Goal: Task Accomplishment & Management: Use online tool/utility

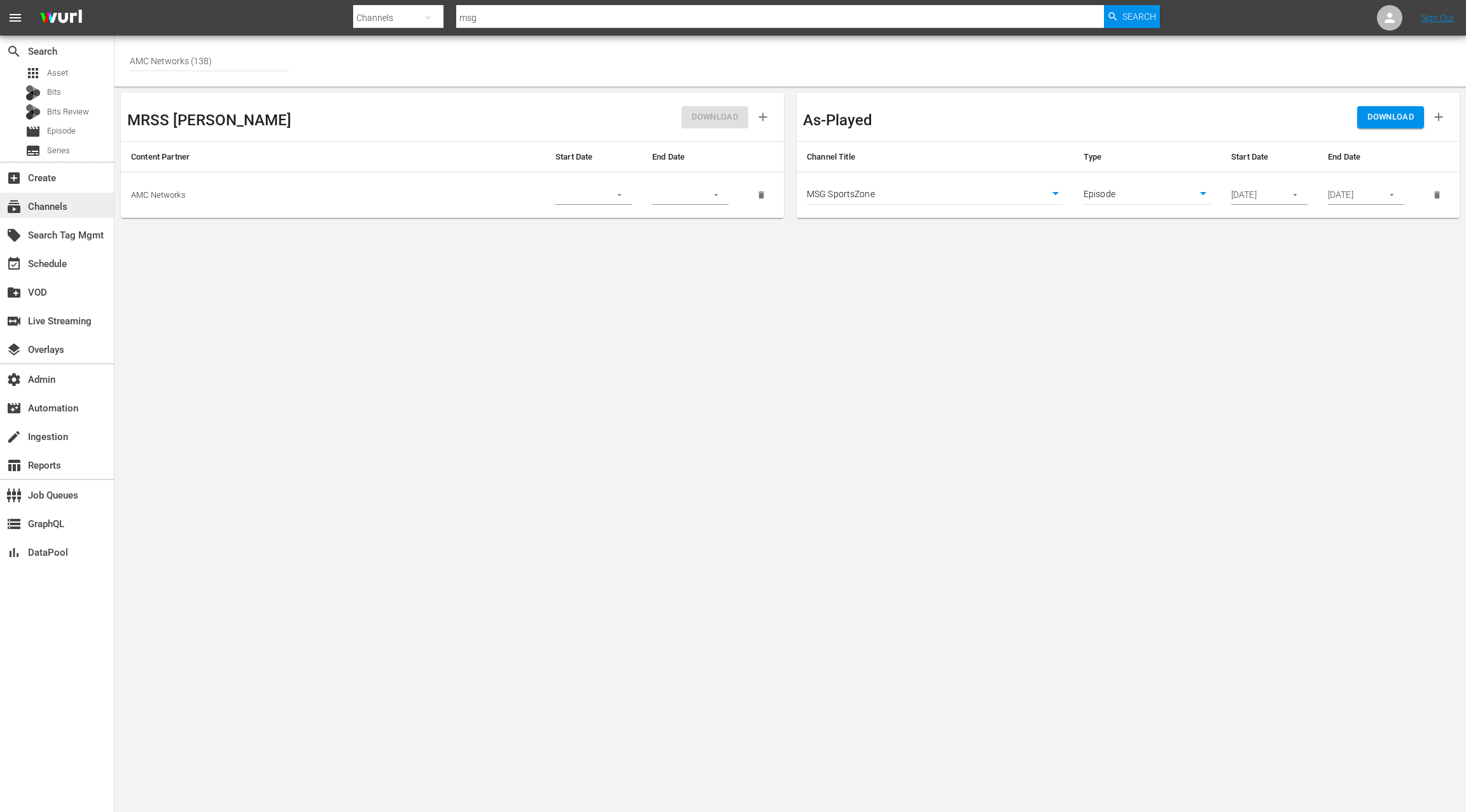
click at [65, 204] on div "subscriptions Channels" at bounding box center [36, 205] width 71 height 11
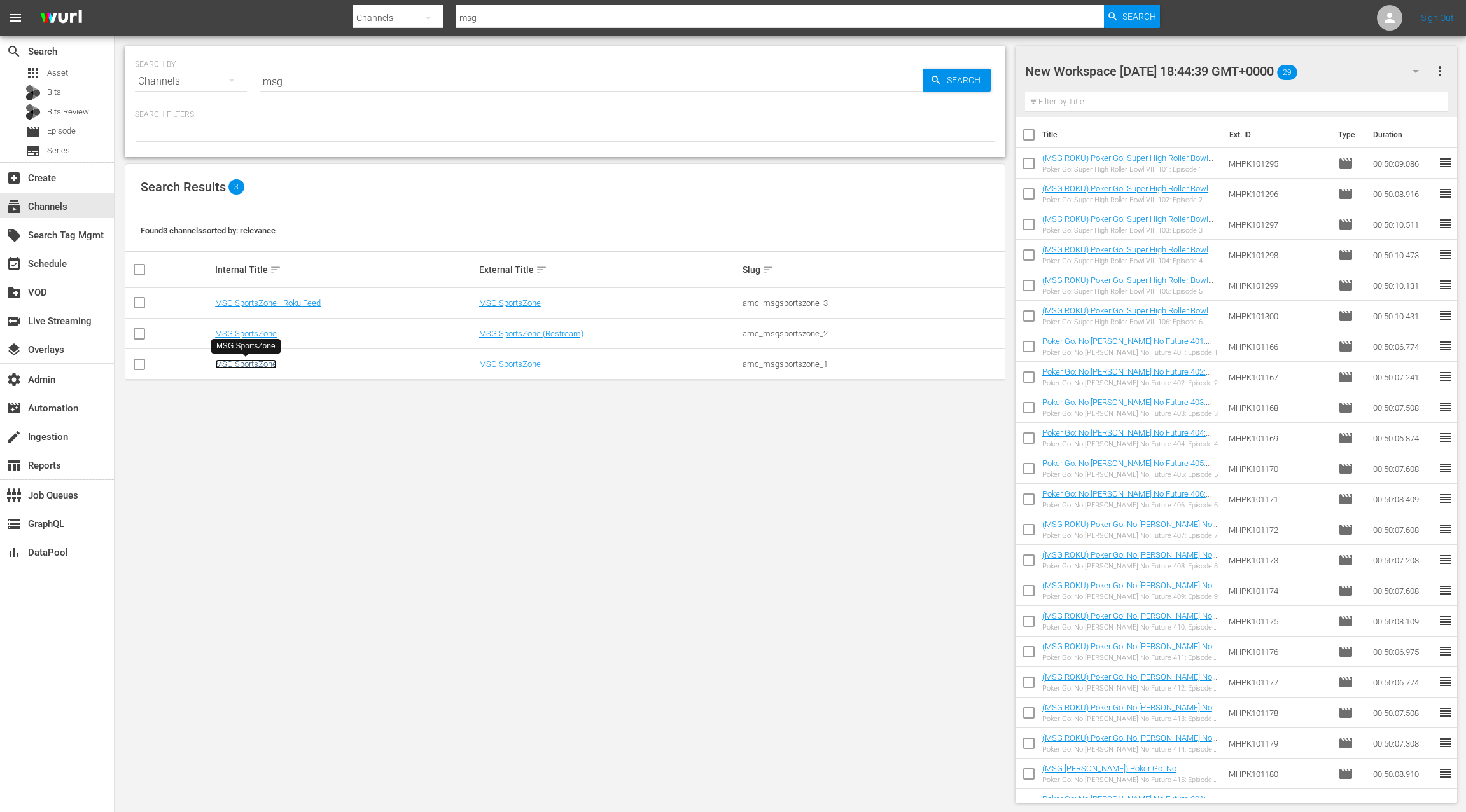
click at [258, 364] on link "MSG SportsZone" at bounding box center [246, 364] width 62 height 10
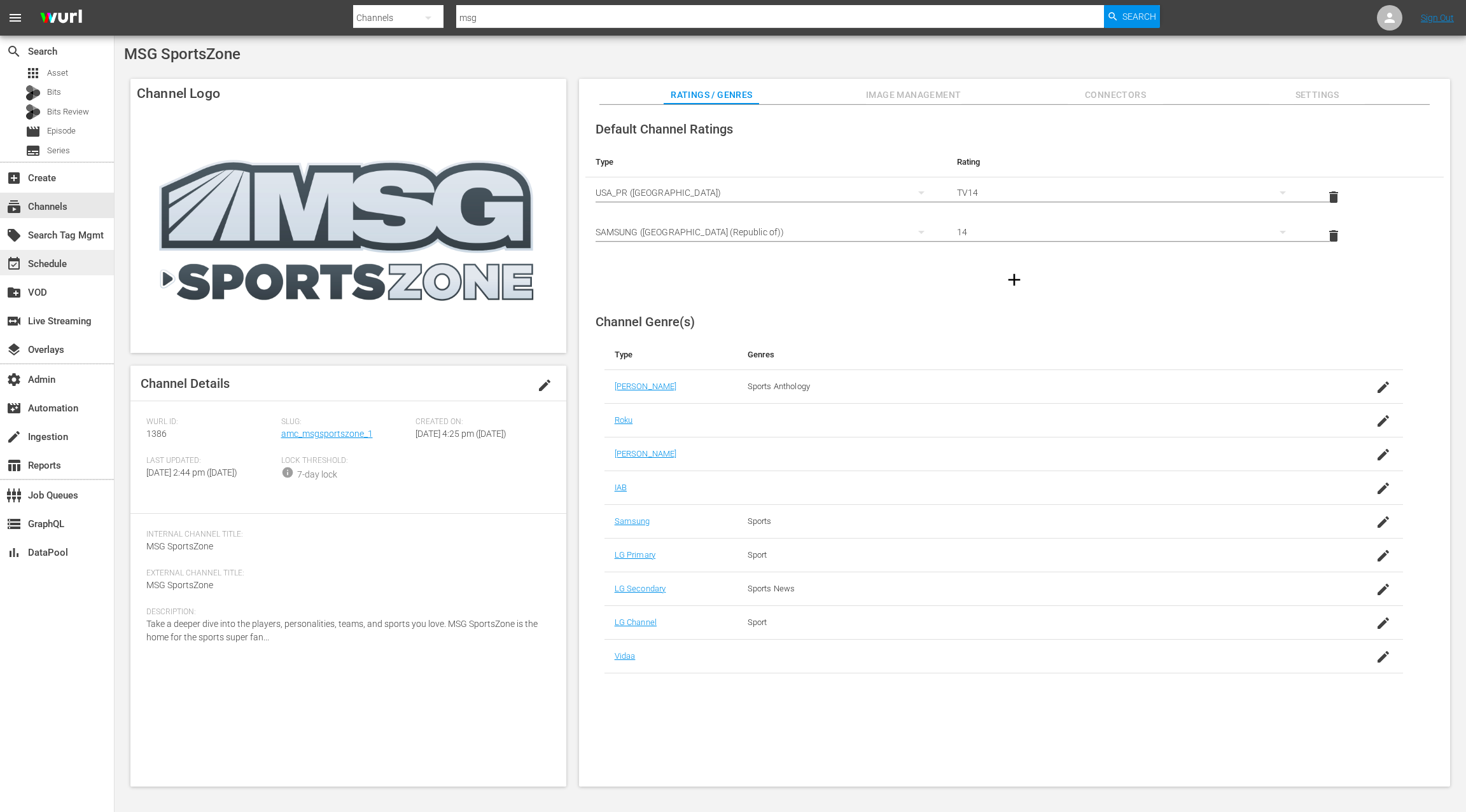
click at [79, 266] on div "event_available Schedule" at bounding box center [57, 263] width 114 height 25
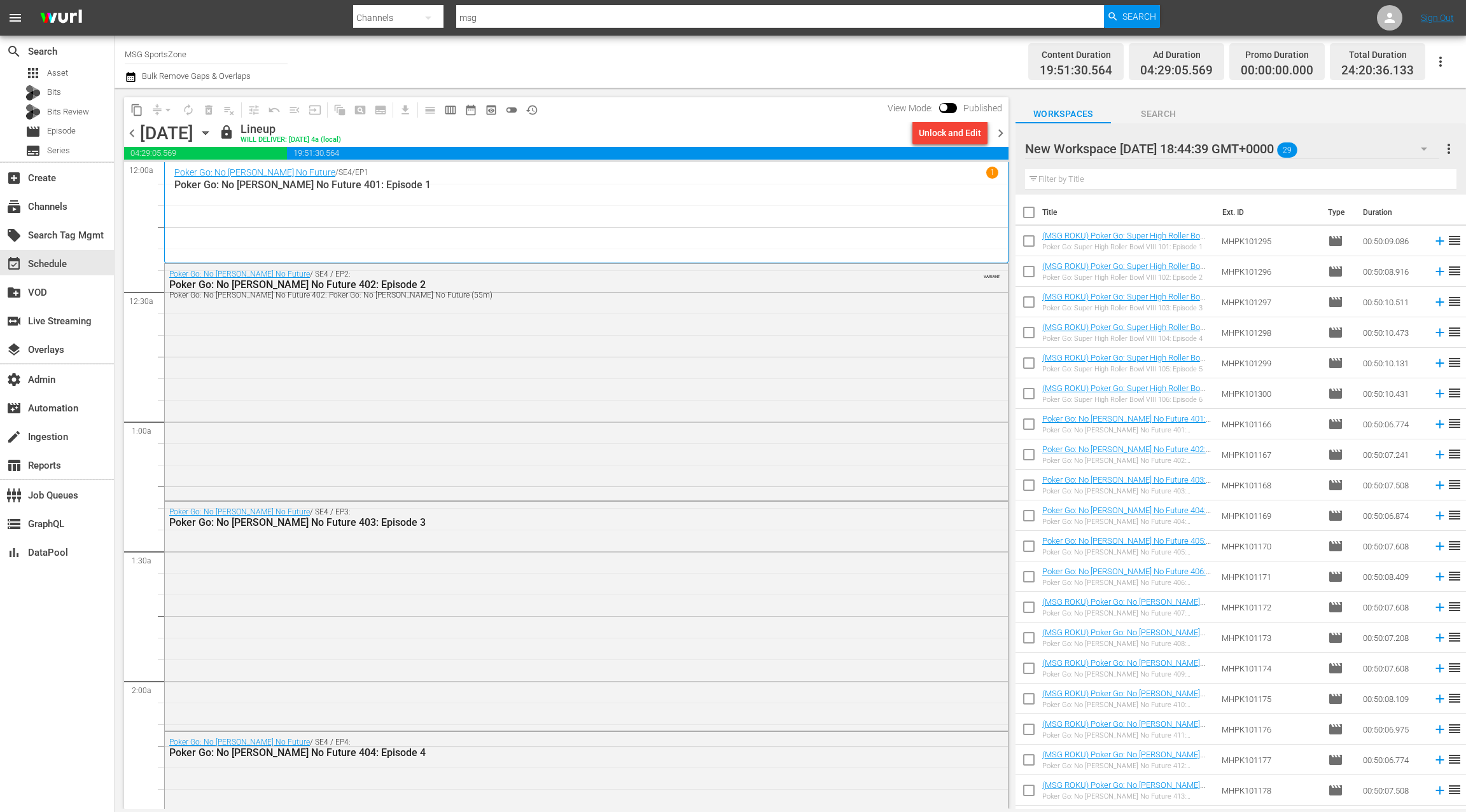
click at [1001, 136] on span "chevron_right" at bounding box center [1001, 133] width 16 height 16
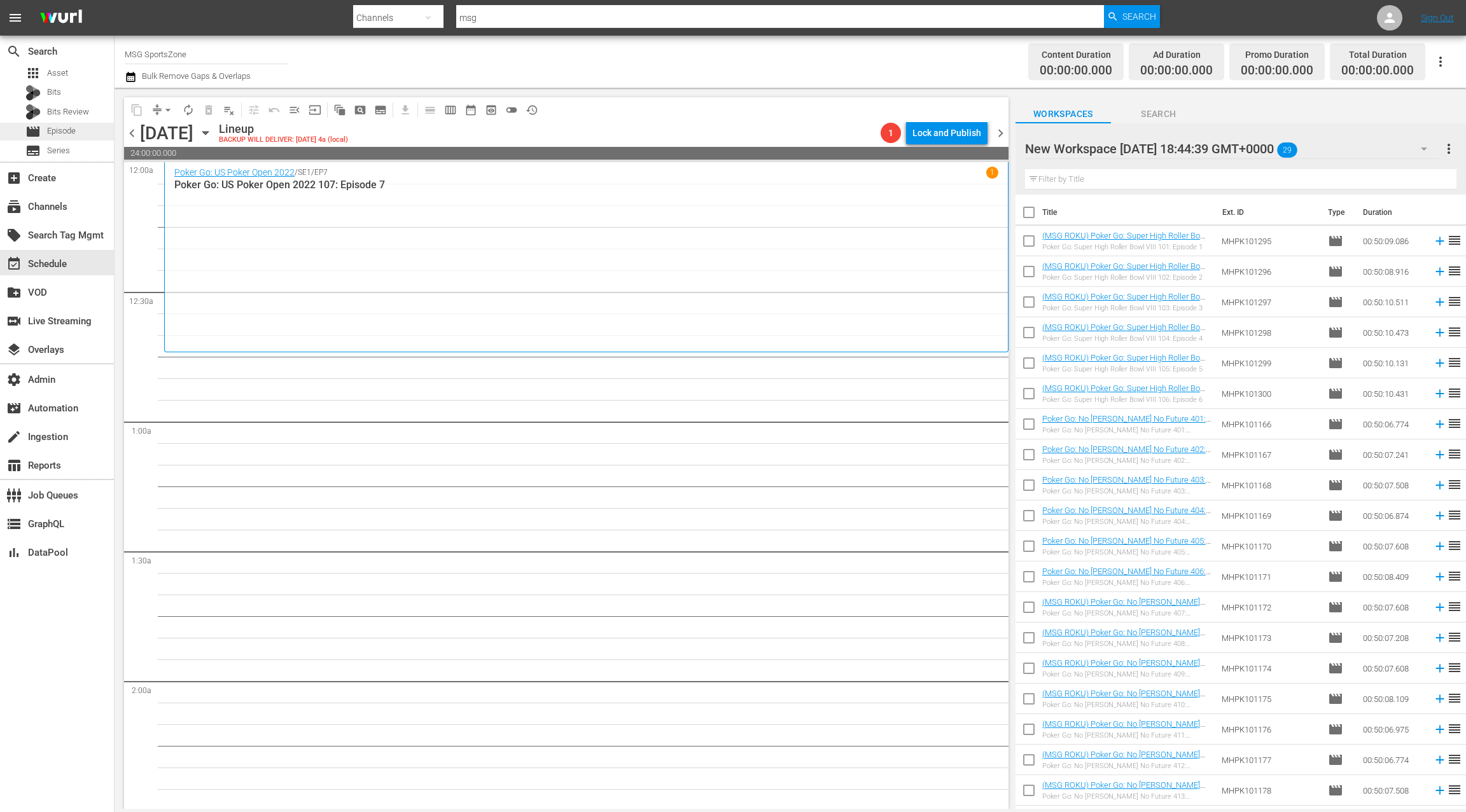
click at [68, 131] on span "Episode" at bounding box center [61, 131] width 29 height 13
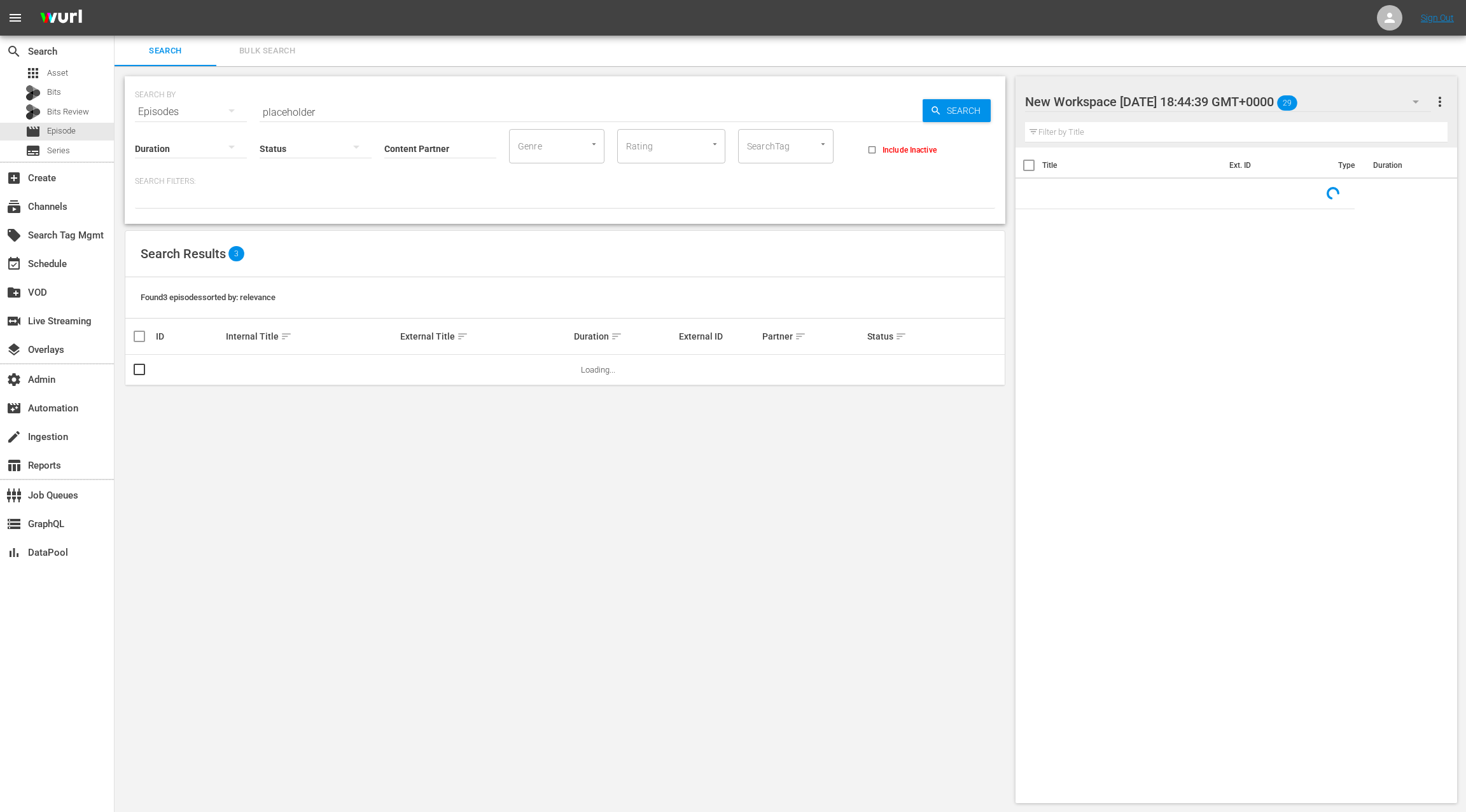
click at [285, 48] on span "Bulk Search" at bounding box center [267, 51] width 87 height 15
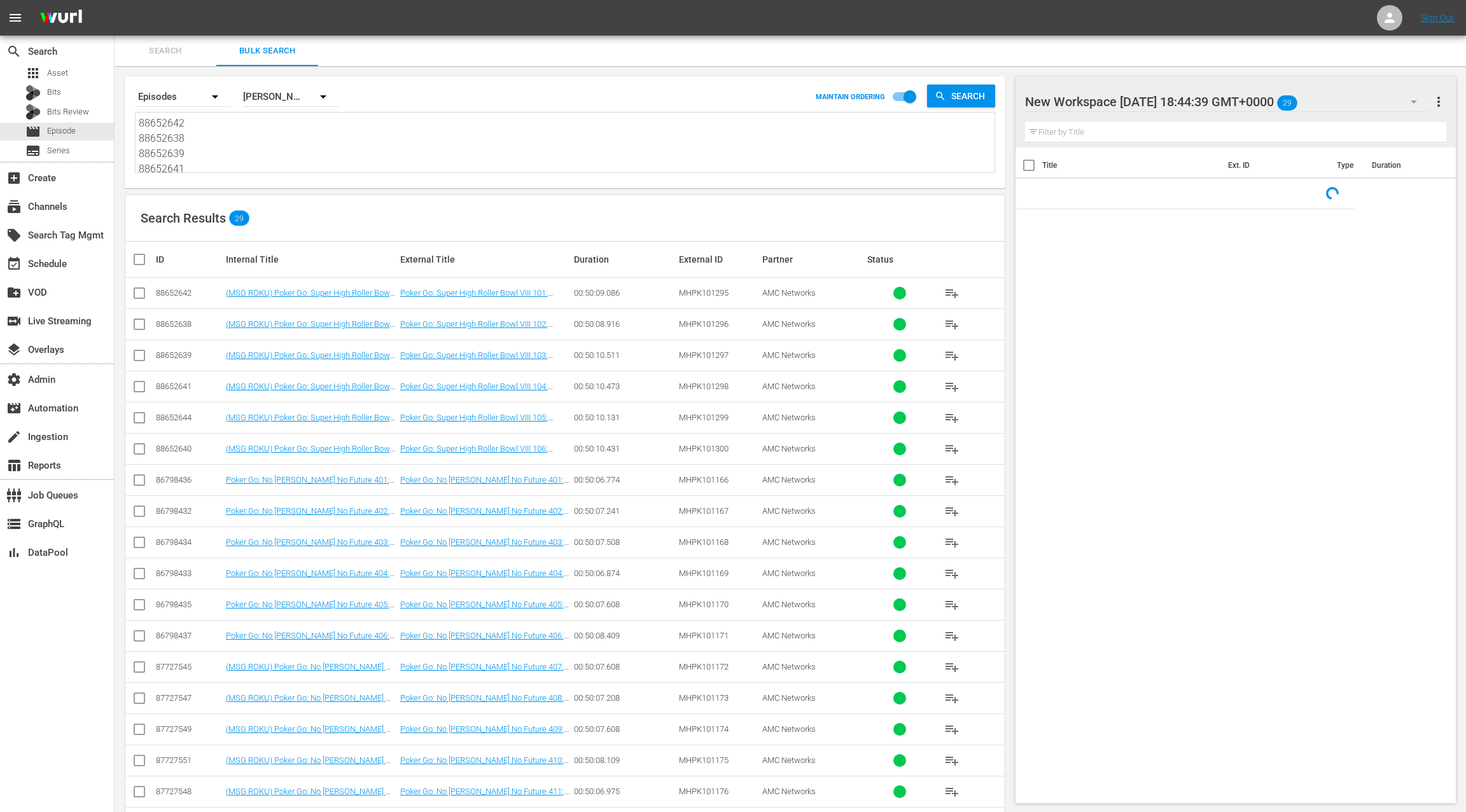
click at [260, 152] on textarea "88652642 88652638 88652639 88652641 88652644 88652640 86798436 86798432 8679843…" at bounding box center [567, 145] width 856 height 58
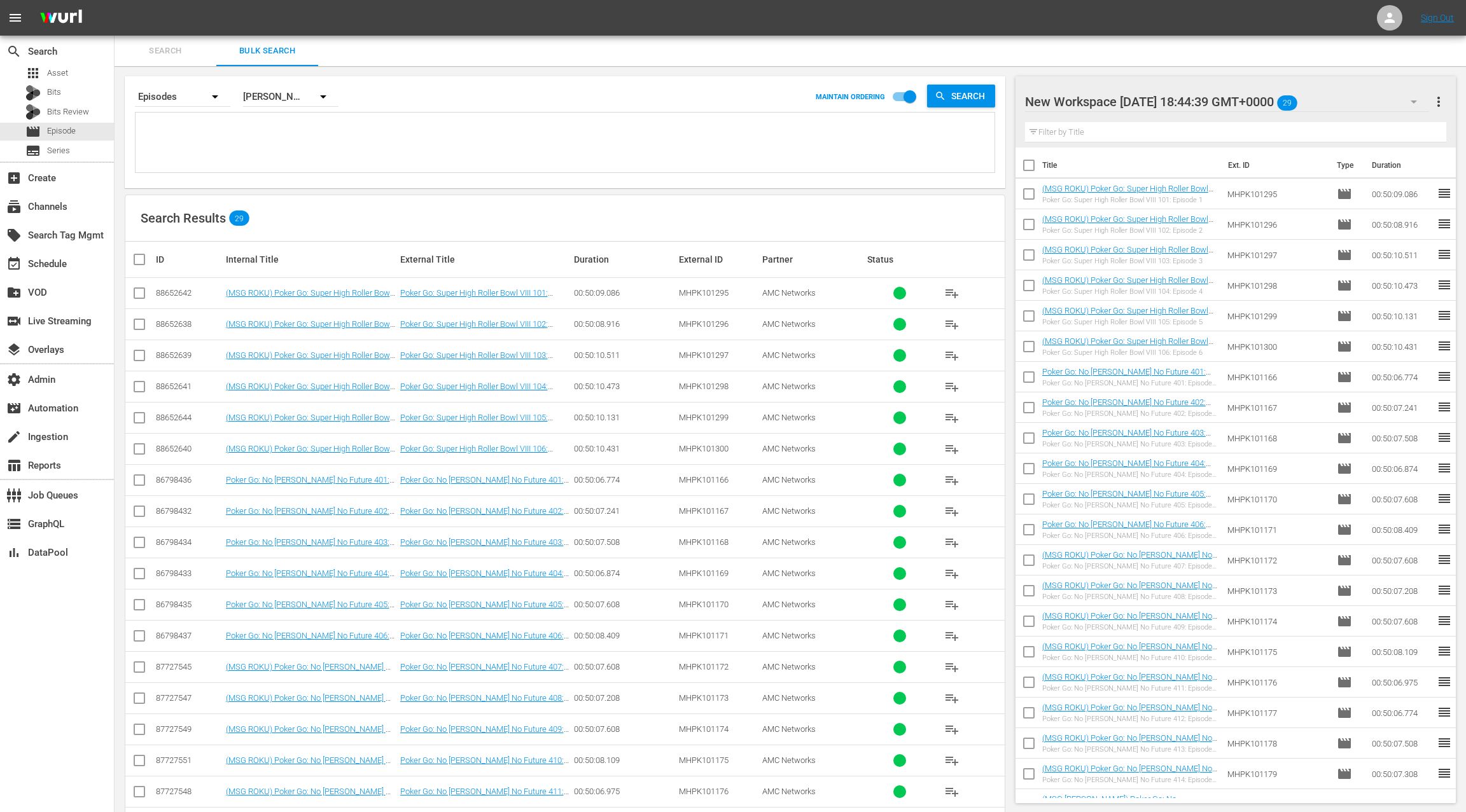
paste textarea "MHBX100043 MHBX100044 MHBX100045 MHBX100046 MHBX100047 MHBX100048"
type textarea "MHBX100043 MHBX100044 MHBX100045 MHBX100046 MHBX100047 MHBX100048"
click at [286, 101] on div "Wurl ID" at bounding box center [291, 97] width 96 height 36
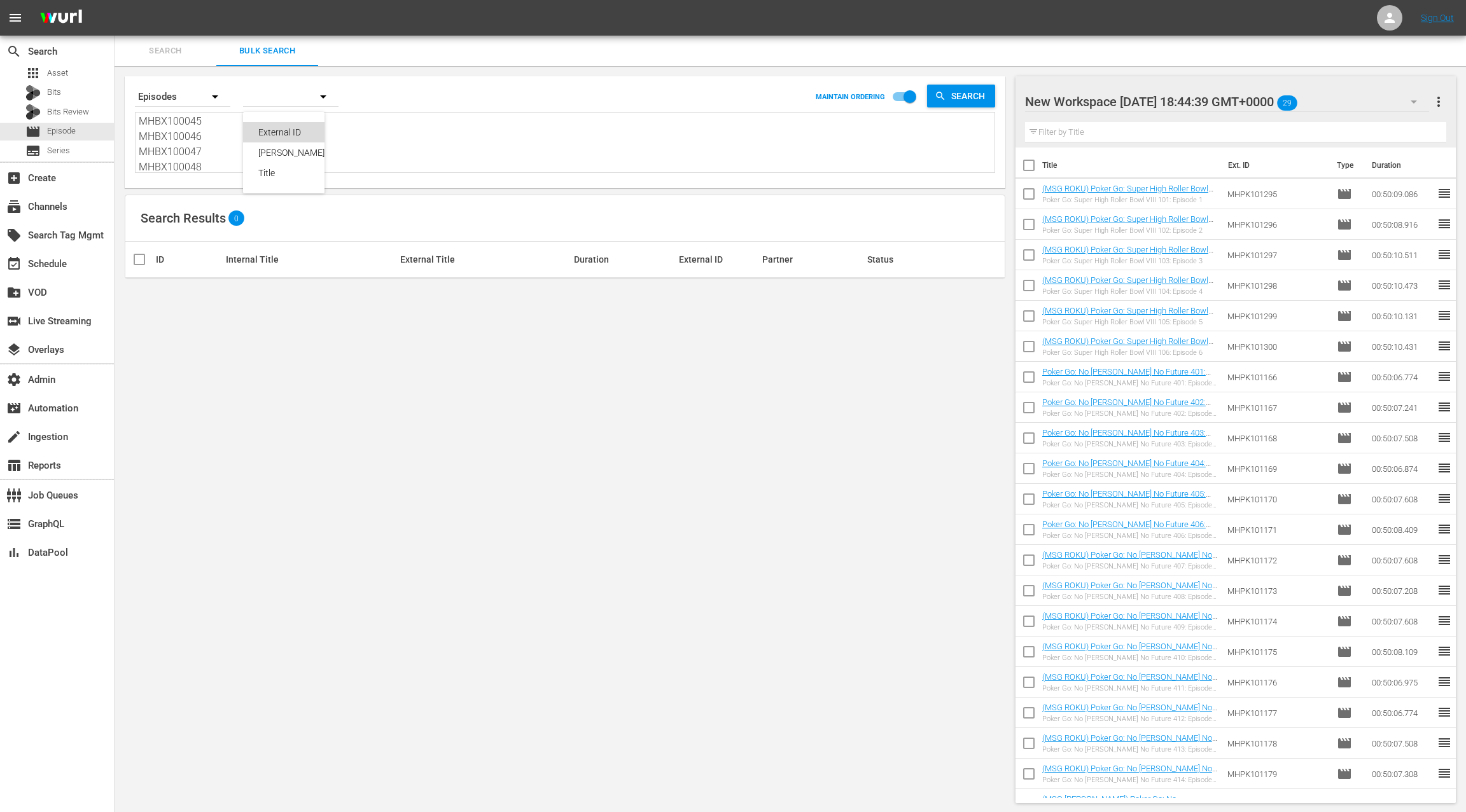
click at [302, 137] on div "External ID" at bounding box center [297, 133] width 77 height 20
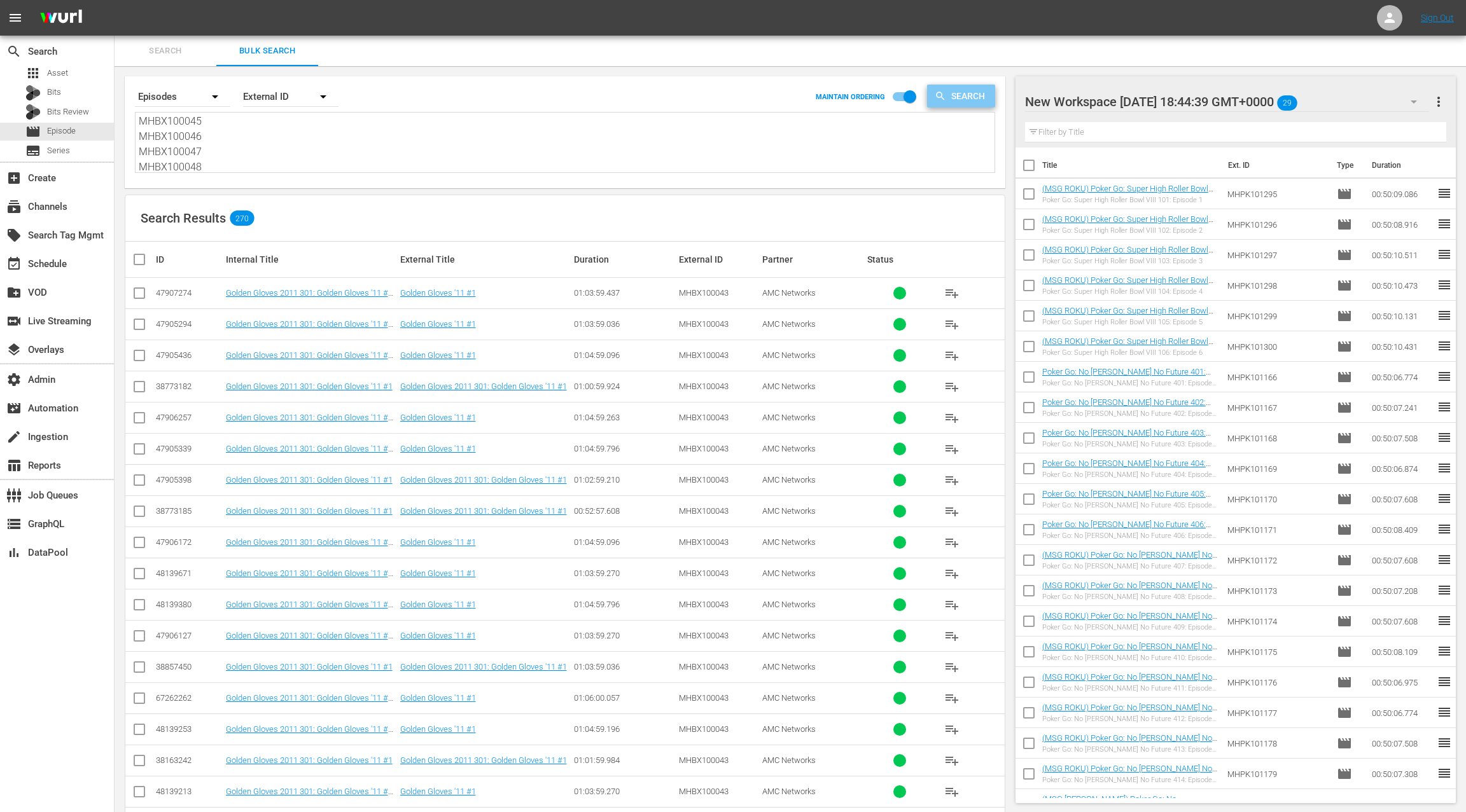
click at [963, 101] on span "Search" at bounding box center [971, 96] width 49 height 23
click at [61, 209] on div "subscriptions Channels" at bounding box center [36, 205] width 71 height 11
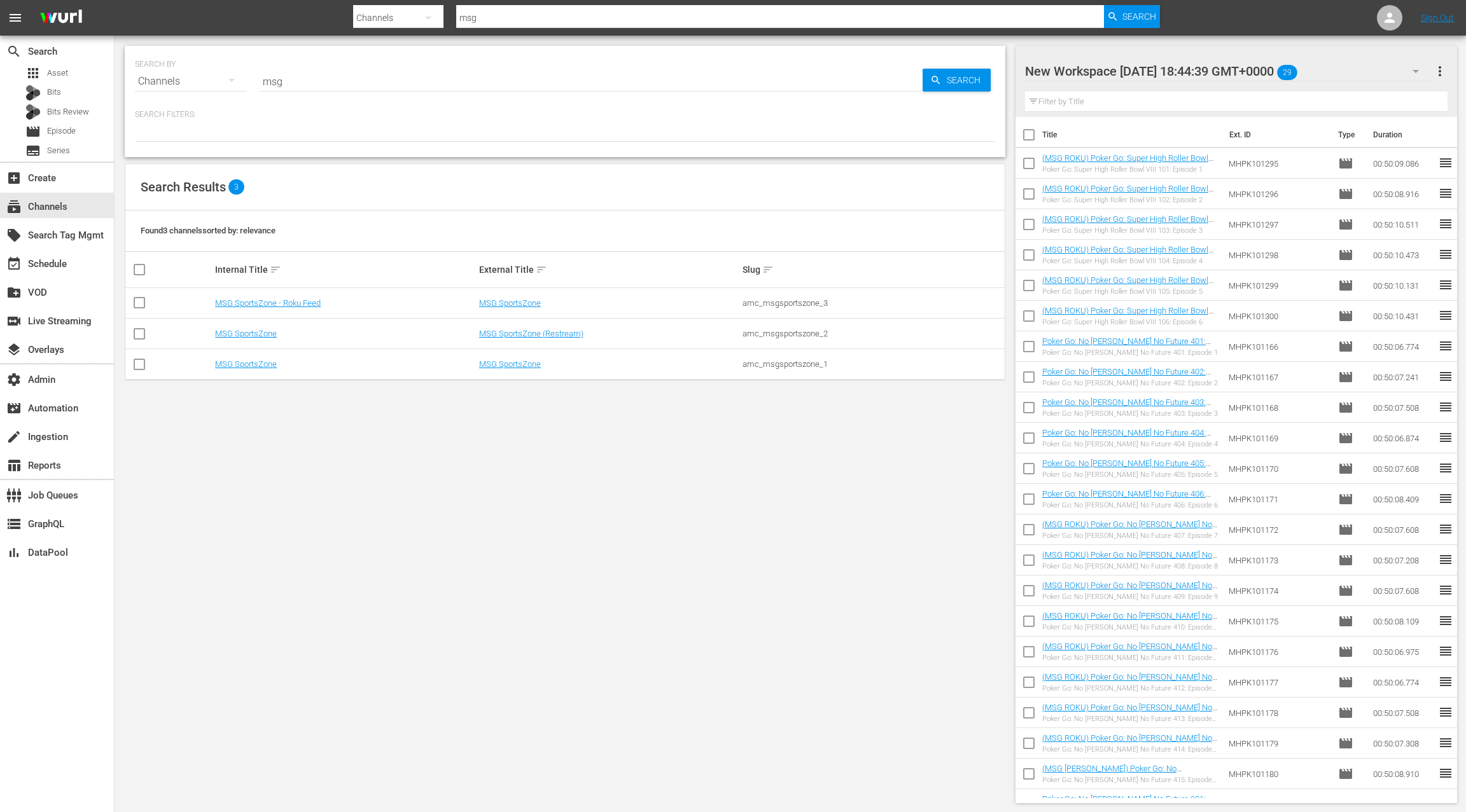
click at [274, 83] on input "msg" at bounding box center [591, 82] width 663 height 31
paste input "amc_msgsportszone_1"
type input "amc_msgsportszone_1"
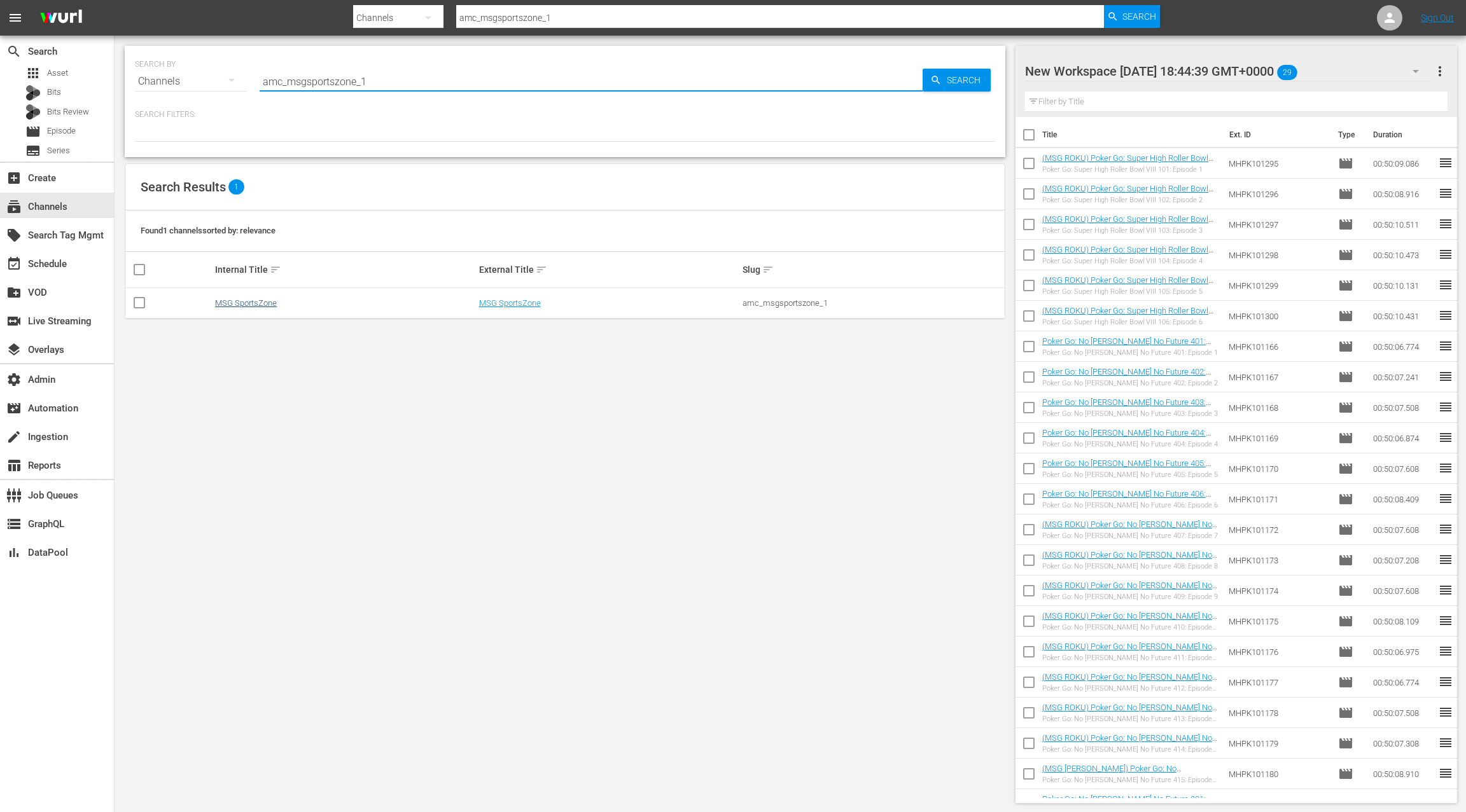
type input "amc_msgsportszone_1"
click at [259, 303] on link "MSG SportsZone" at bounding box center [246, 303] width 62 height 10
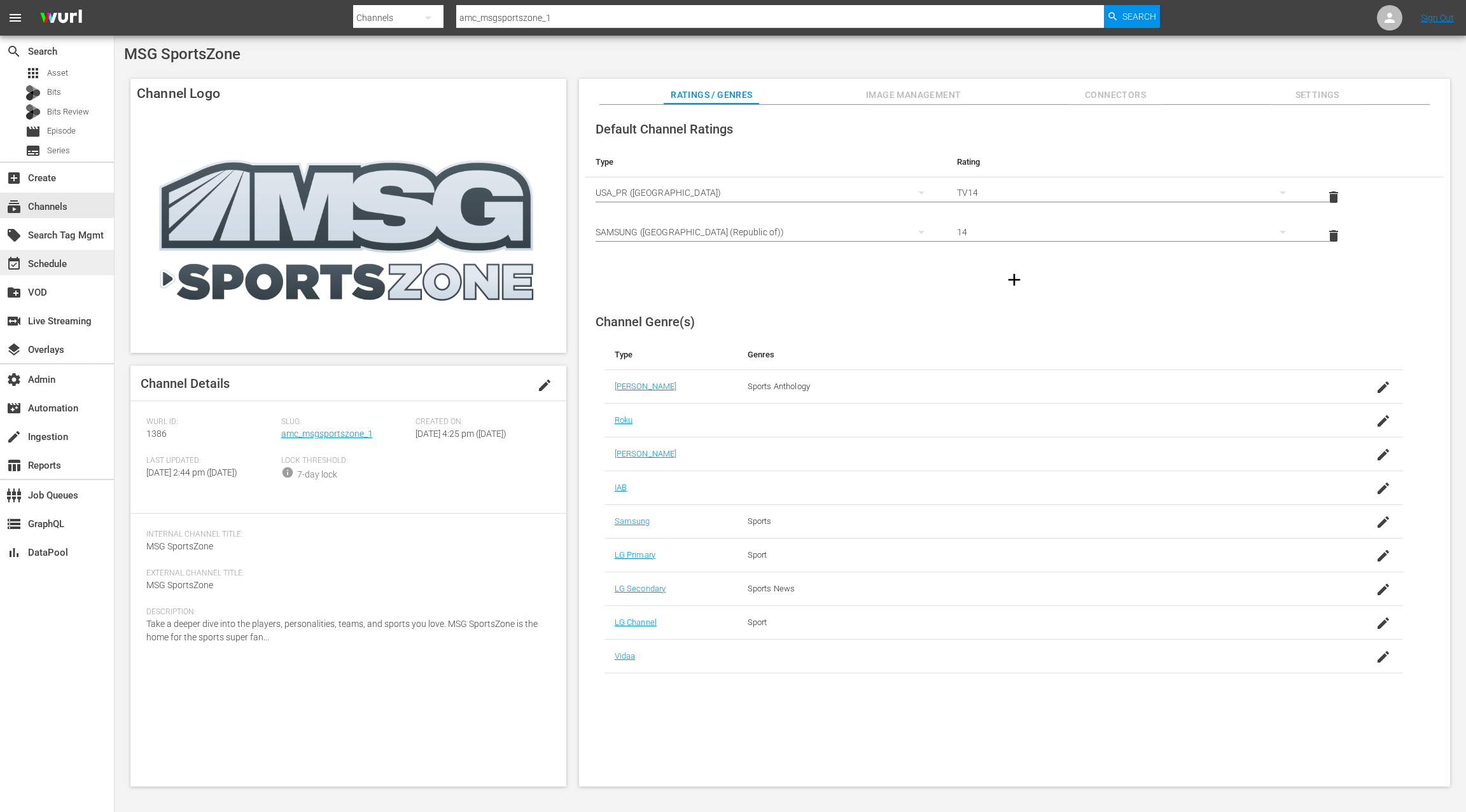
click at [58, 268] on div "event_available Schedule" at bounding box center [36, 262] width 71 height 11
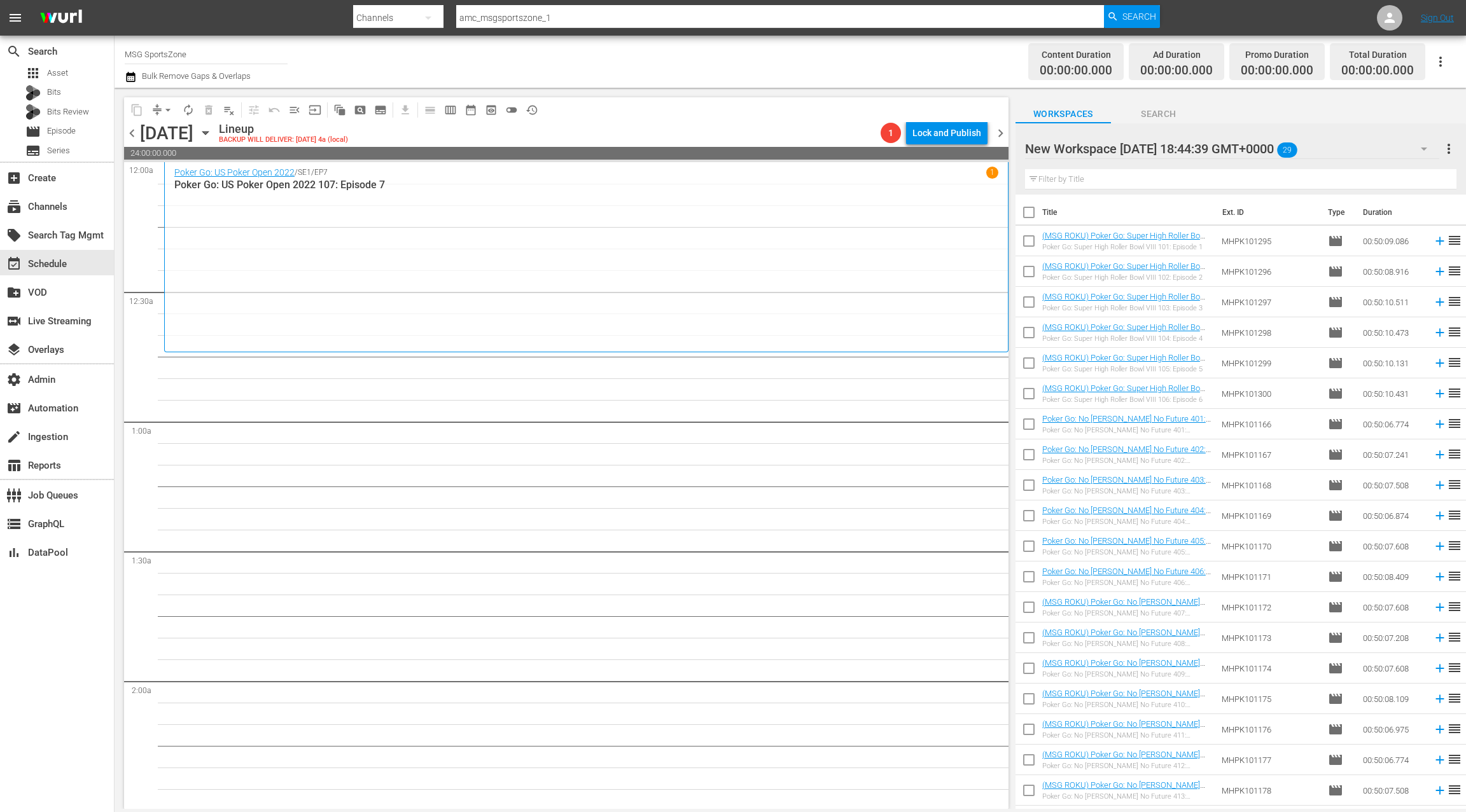
click at [277, 250] on div "Poker Go: US Poker Open 2022 / SE1 / EP7 1 Poker Go: US Poker Open 2022 107: Ep…" at bounding box center [586, 257] width 824 height 181
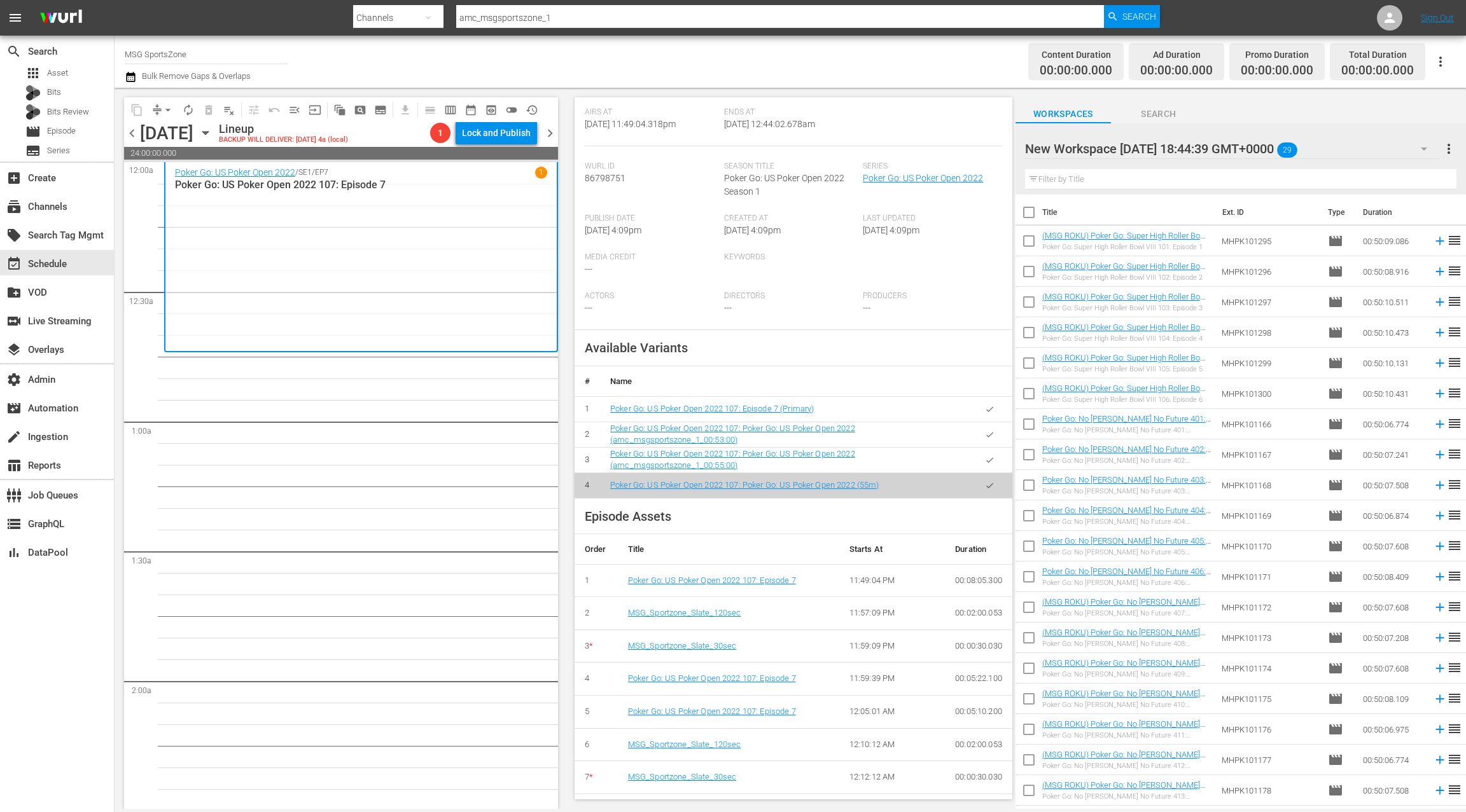
scroll to position [436, 0]
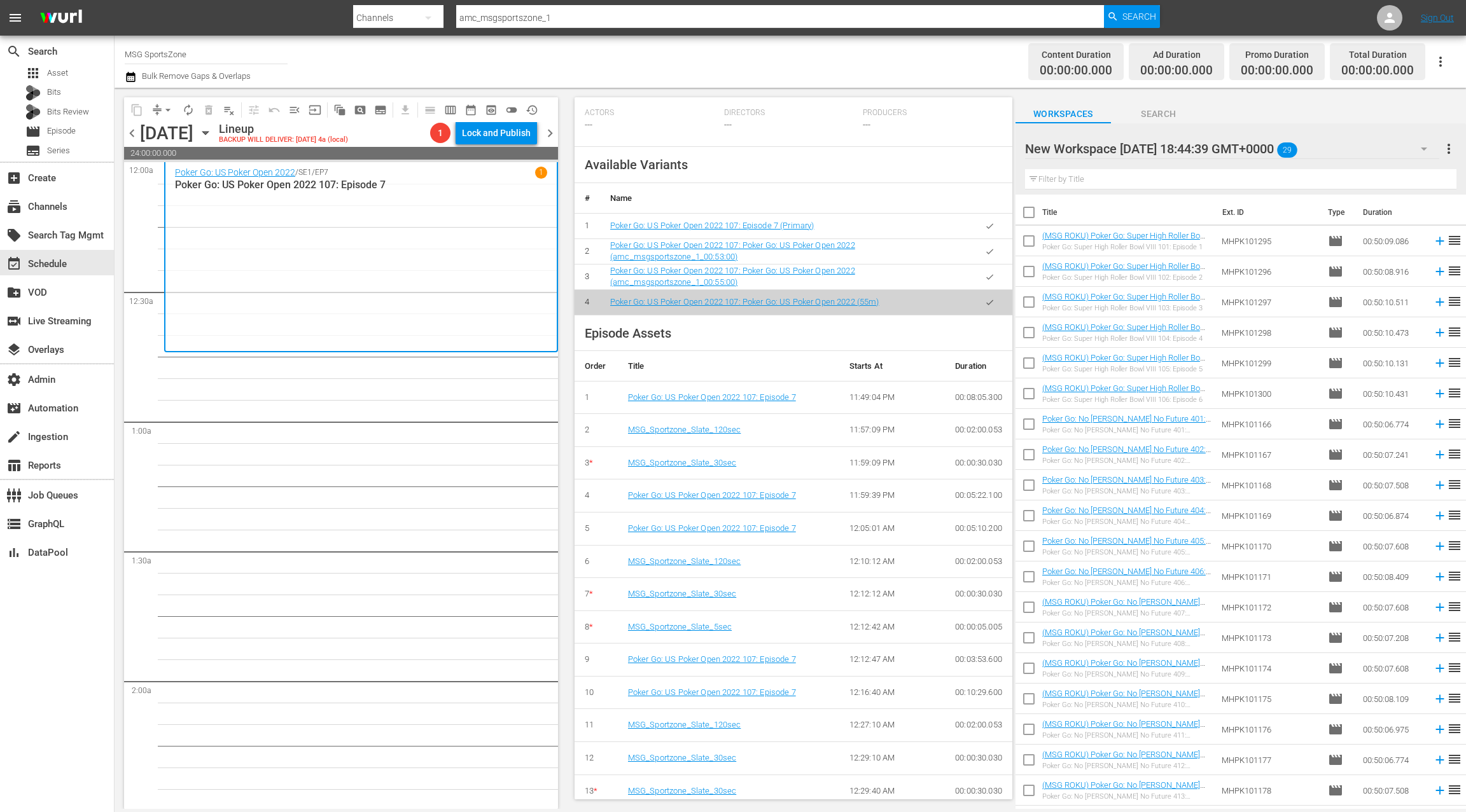
click at [212, 135] on icon "button" at bounding box center [205, 133] width 14 height 14
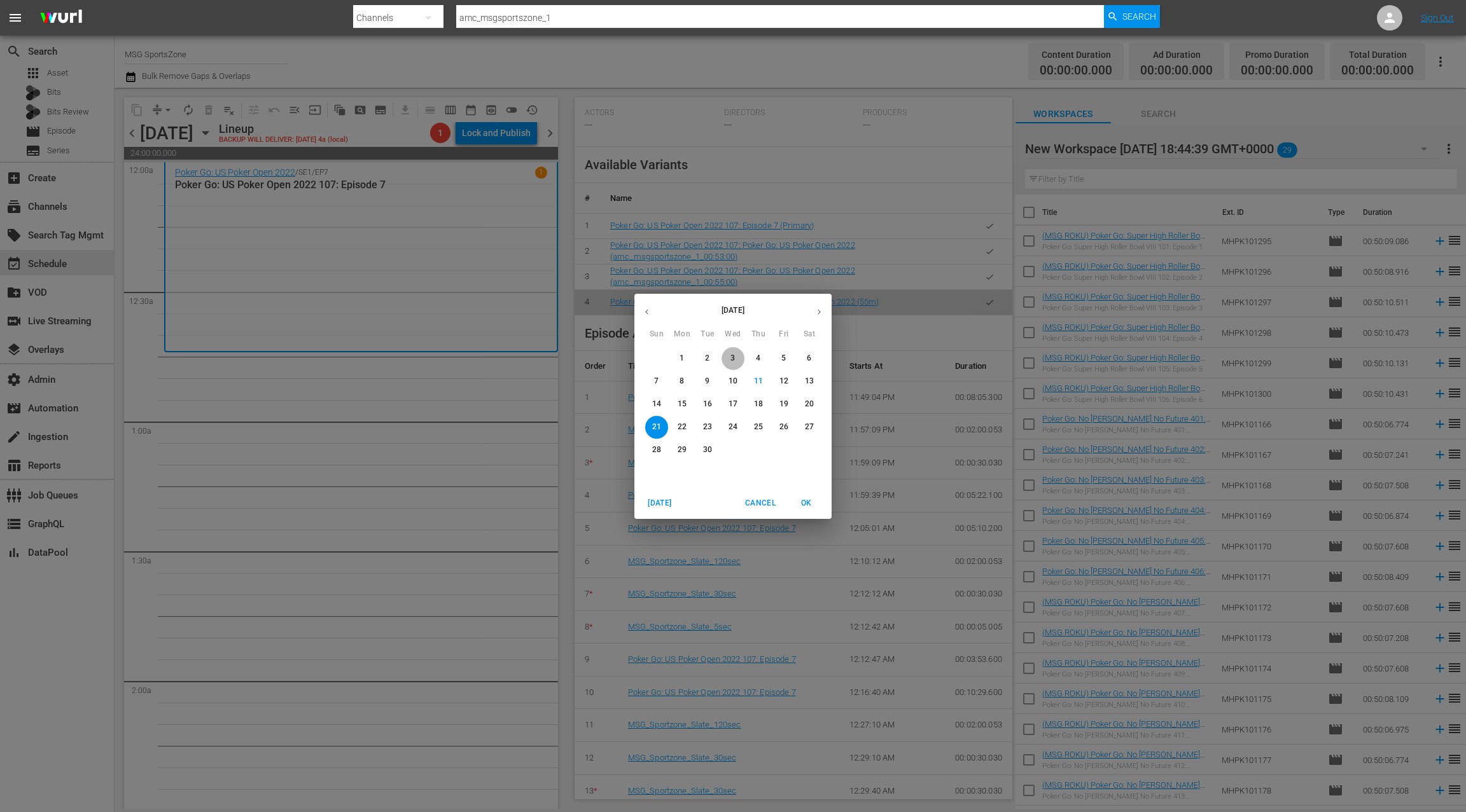
click at [735, 356] on span "3" at bounding box center [733, 358] width 23 height 11
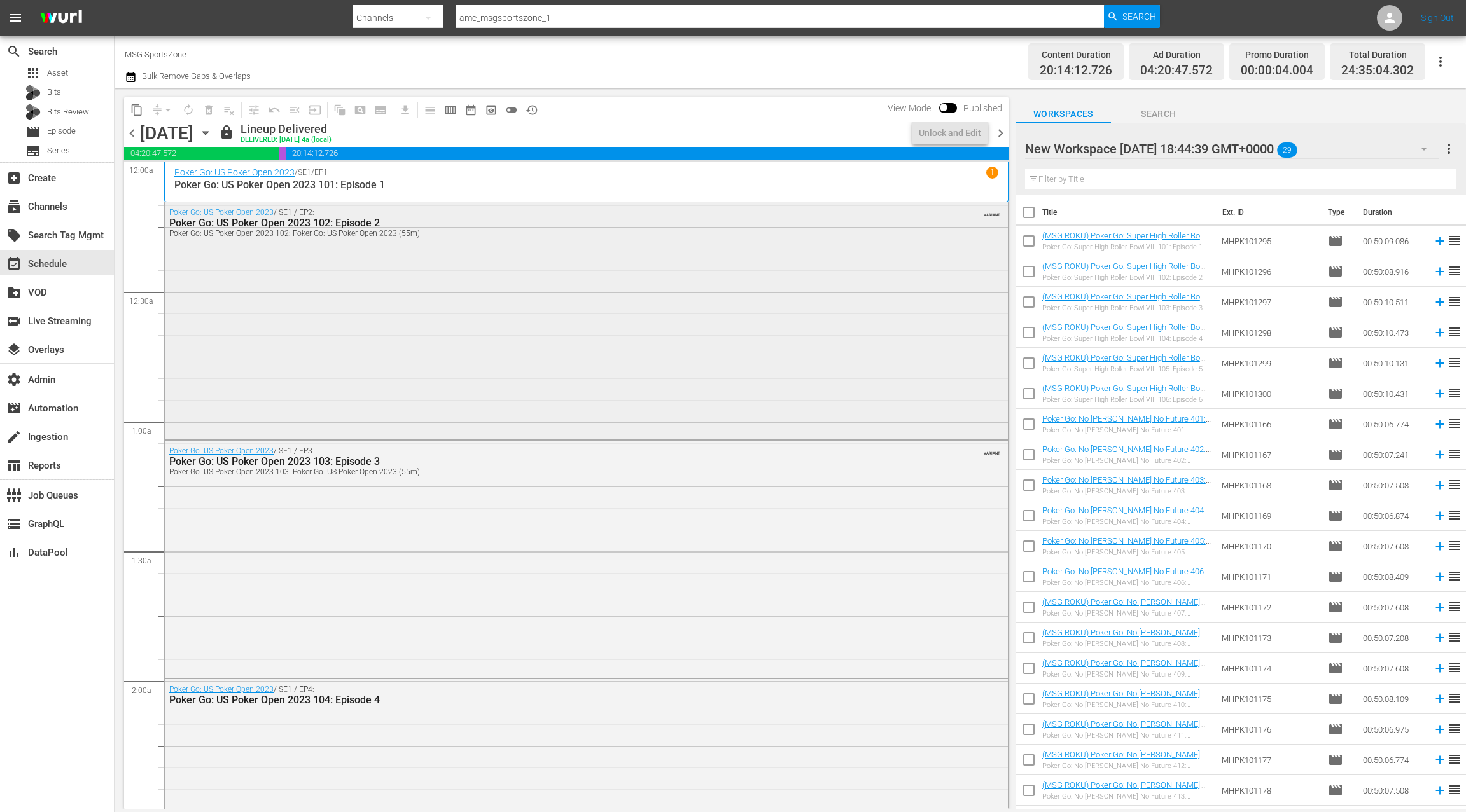
click at [457, 287] on div "Poker Go: US Poker Open 2023 / SE1 / EP2: Poker Go: US Poker Open 2023 102: Epi…" at bounding box center [586, 319] width 843 height 235
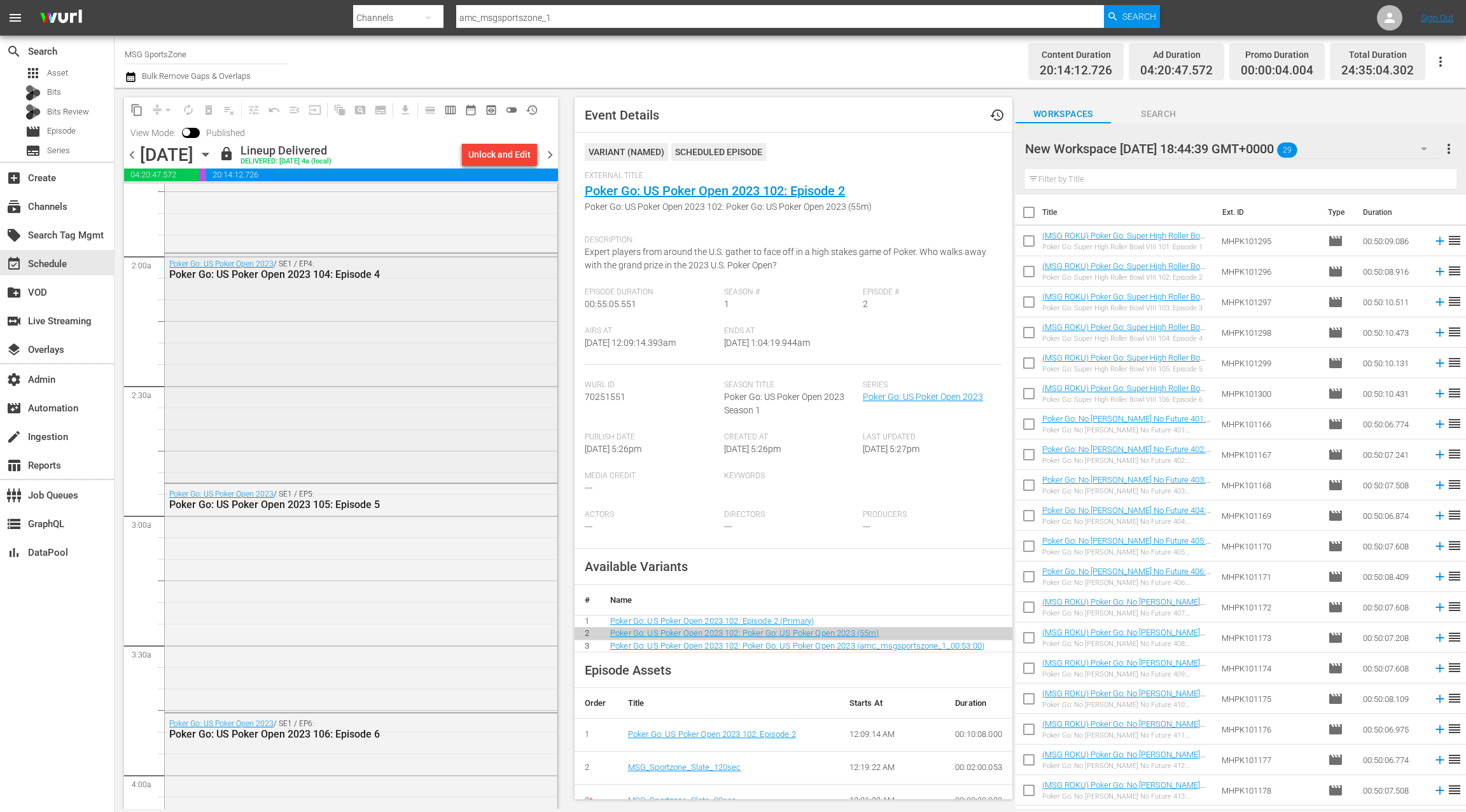
scroll to position [497, 0]
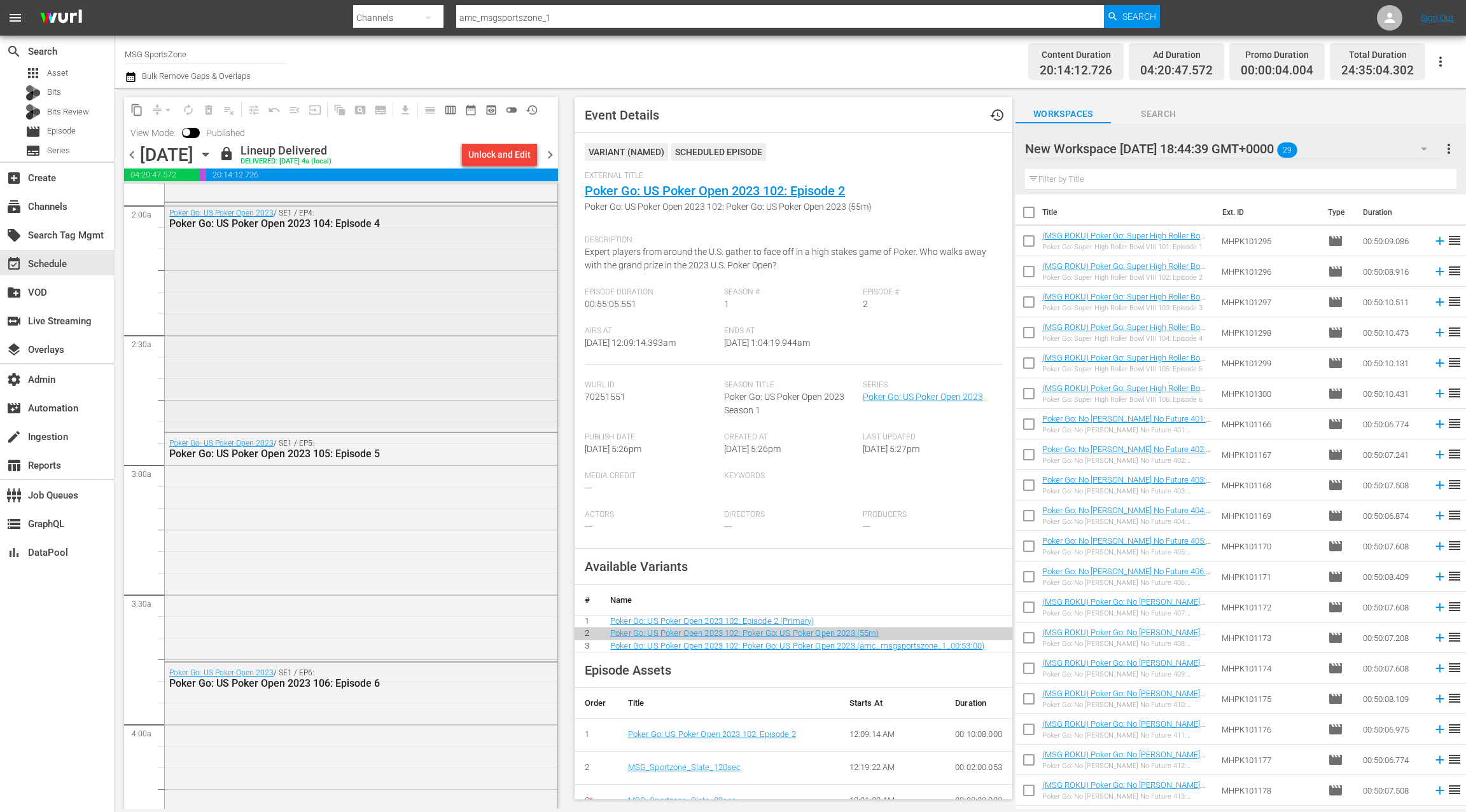
click at [475, 411] on div "Poker Go: US Poker Open 2023 / SE1 / EP4: Poker Go: US Poker Open 2023 104: Epi…" at bounding box center [361, 315] width 393 height 226
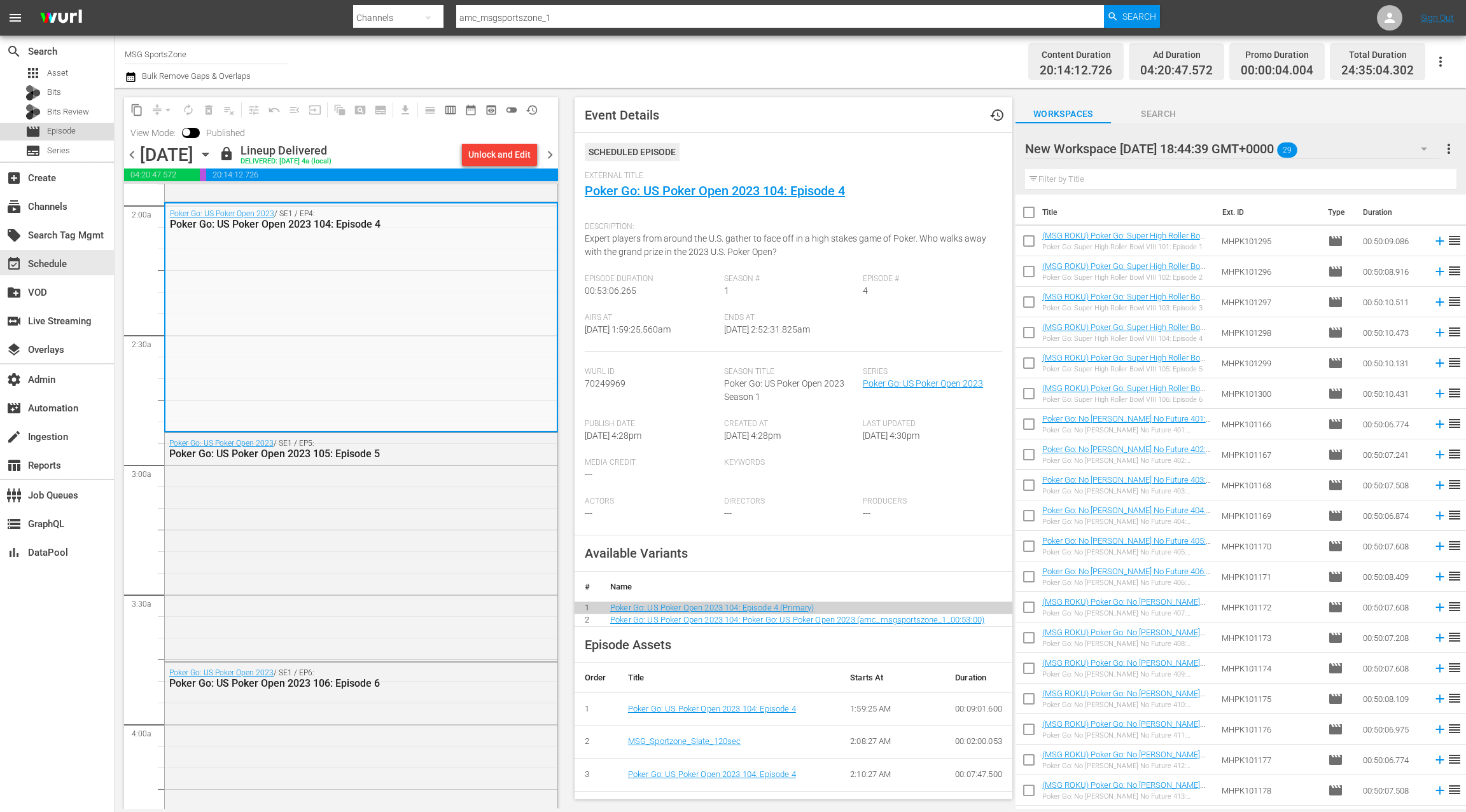
click at [64, 129] on span "Episode" at bounding box center [61, 131] width 29 height 13
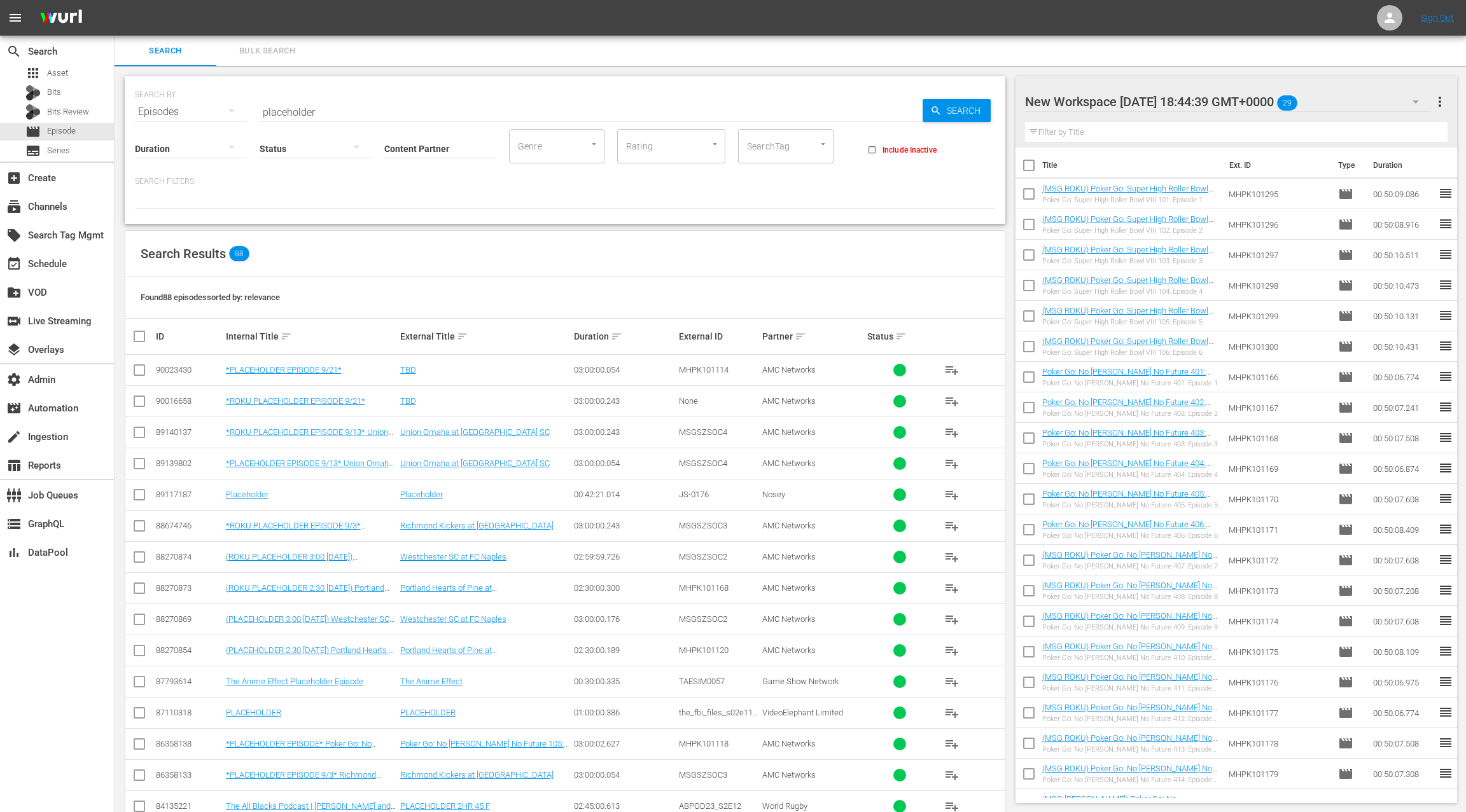
click at [270, 54] on span "Bulk Search" at bounding box center [267, 51] width 87 height 15
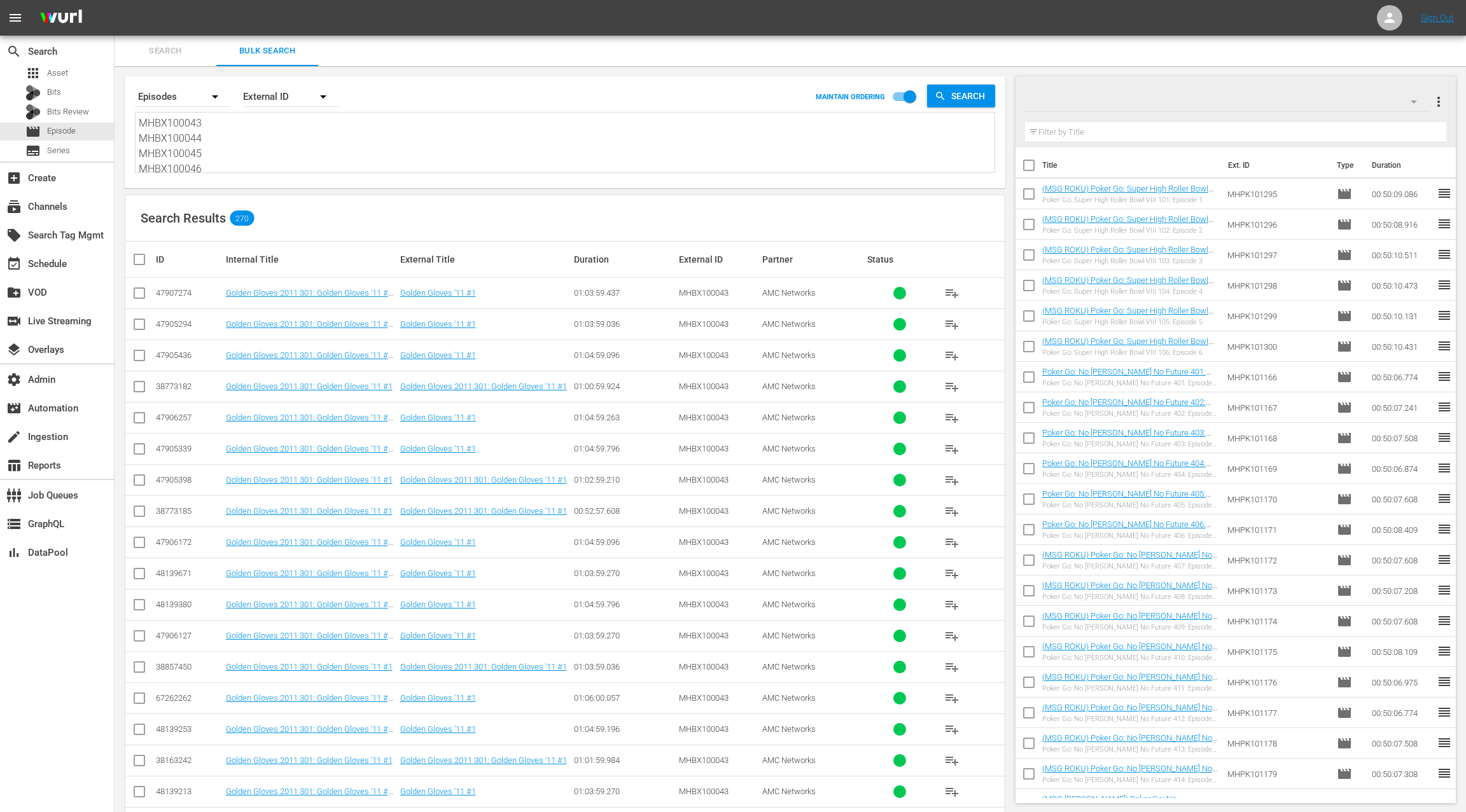
click at [337, 147] on textarea "MHBX100043 MHBX100044 MHBX100045 MHBX100046 MHBX100047 MHBX100048" at bounding box center [567, 145] width 856 height 58
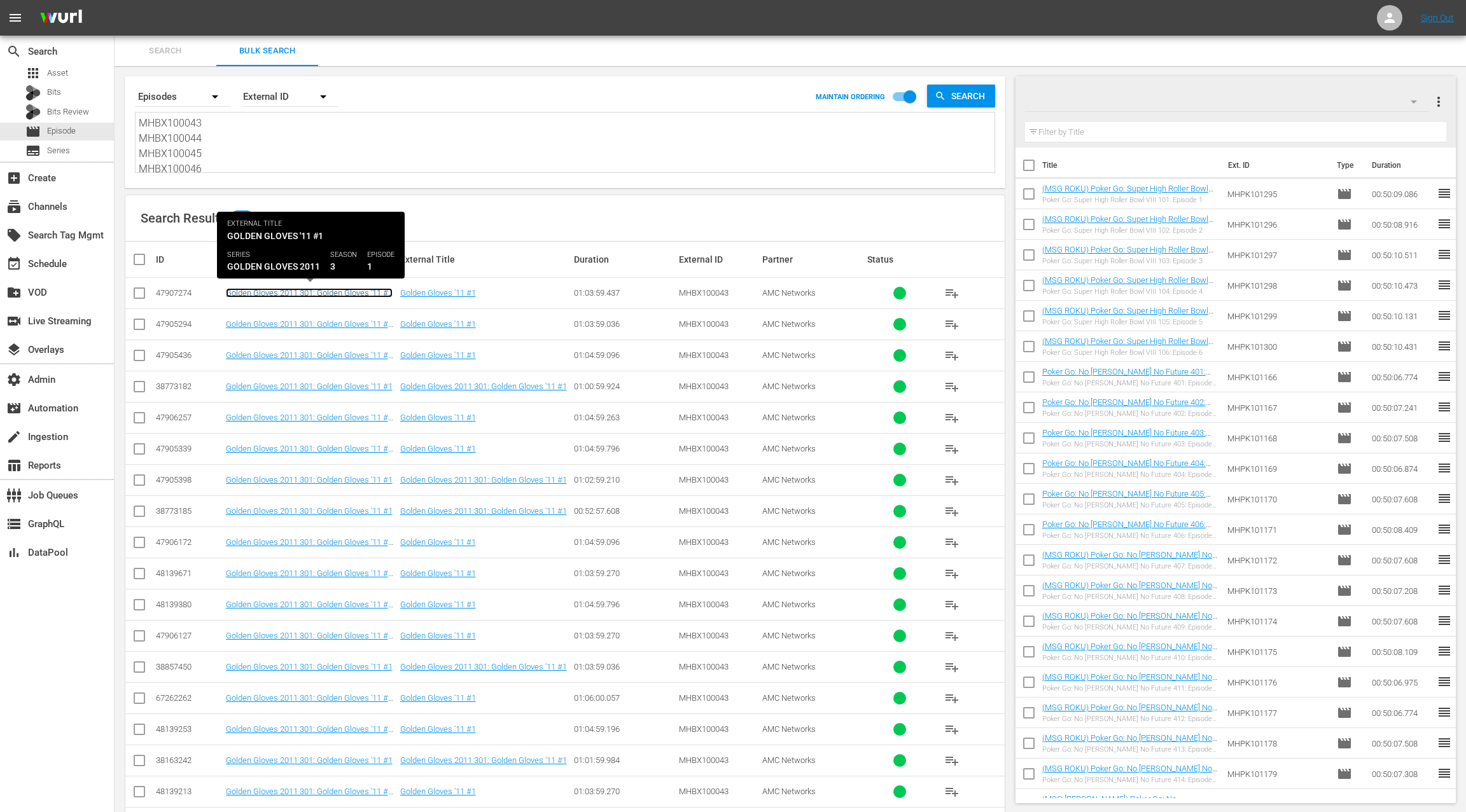
click at [355, 295] on link "Golden Gloves 2011 301: Golden Gloves '11 #1 (Golden Gloves 2011 301: Golden Gl…" at bounding box center [310, 302] width 169 height 29
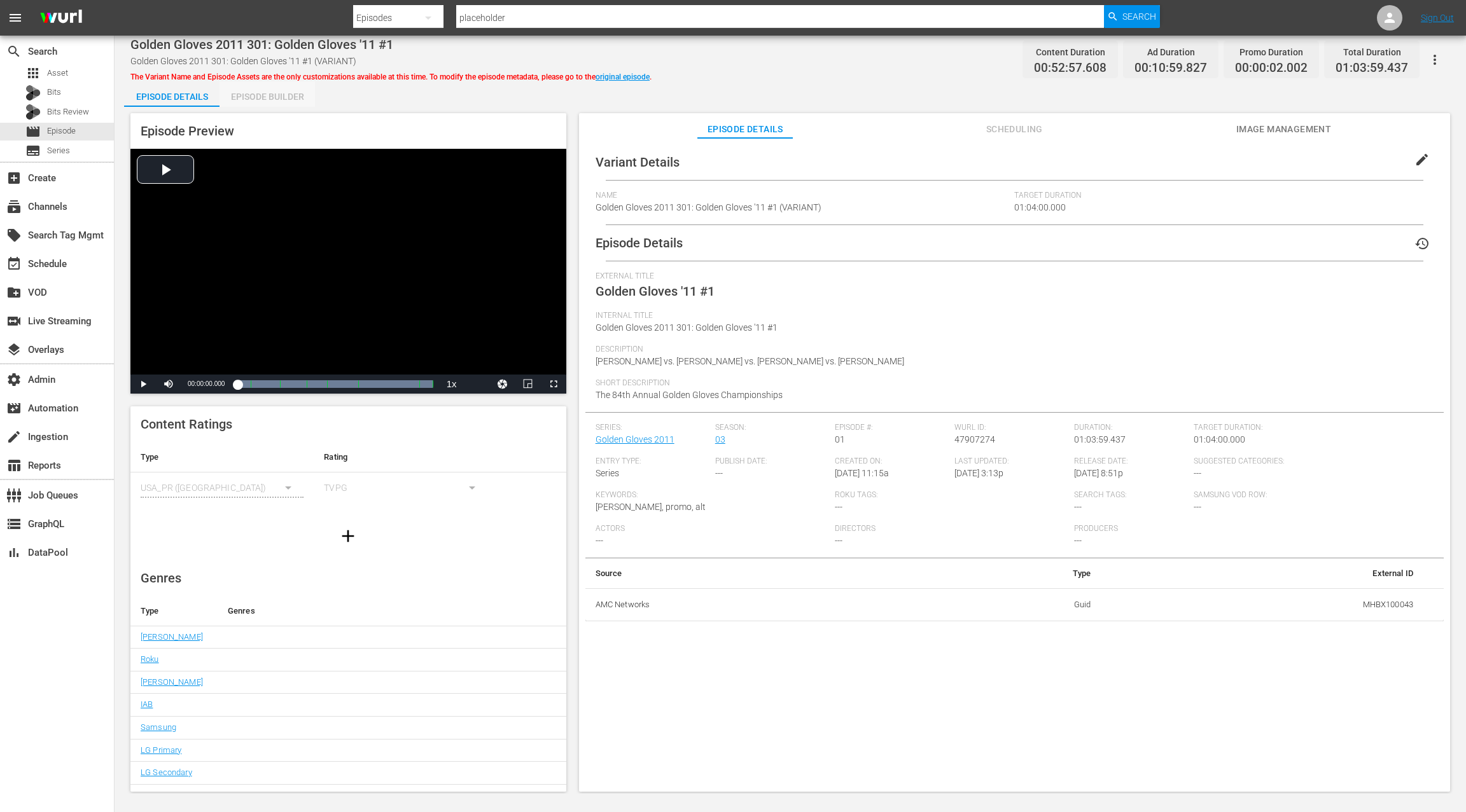
click at [272, 98] on div "Episode Builder" at bounding box center [267, 97] width 96 height 31
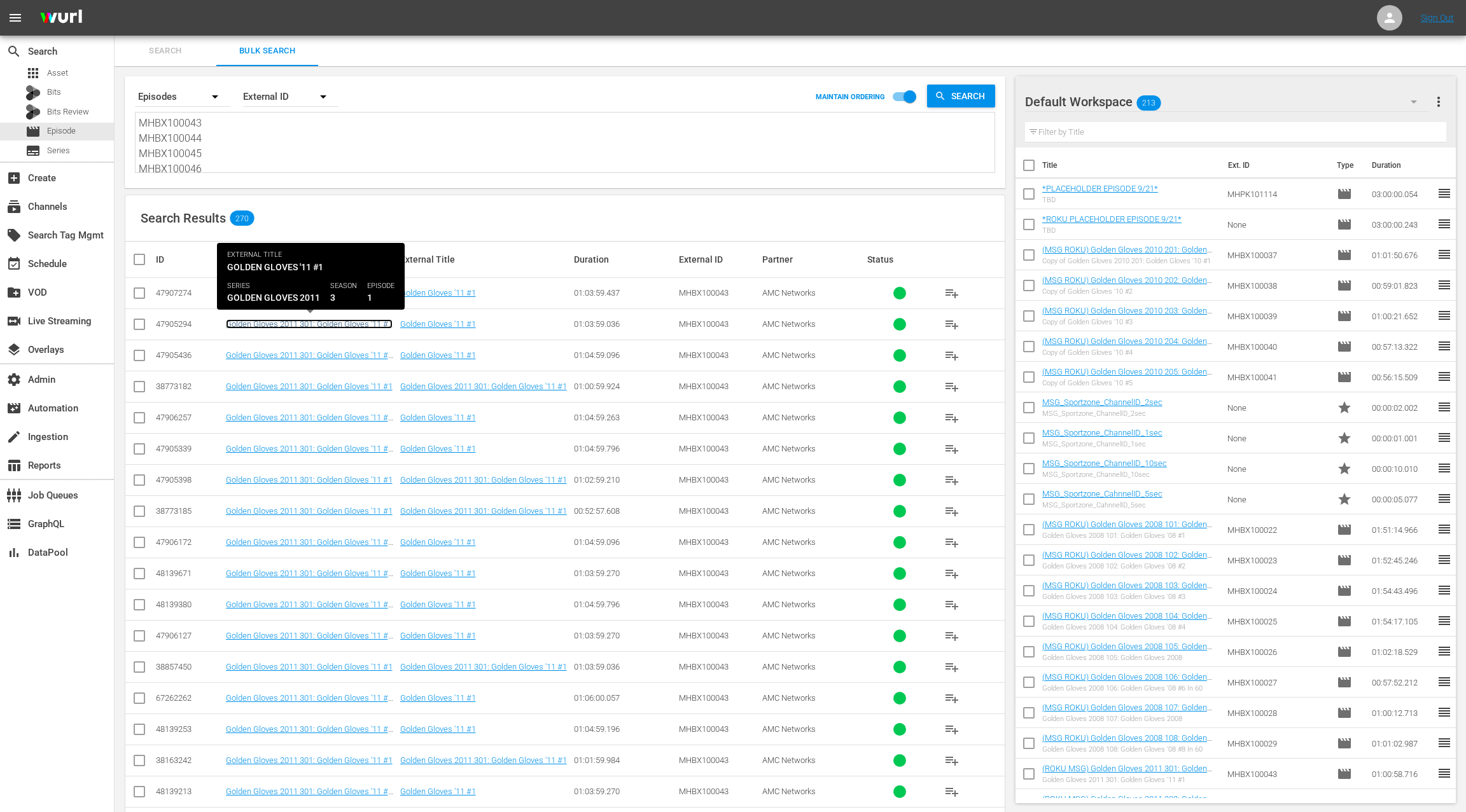
click at [336, 326] on link "Golden Gloves 2011 301: Golden Gloves '11 #1 (Golden Gloves 2011 301: Golden Gl…" at bounding box center [310, 333] width 169 height 29
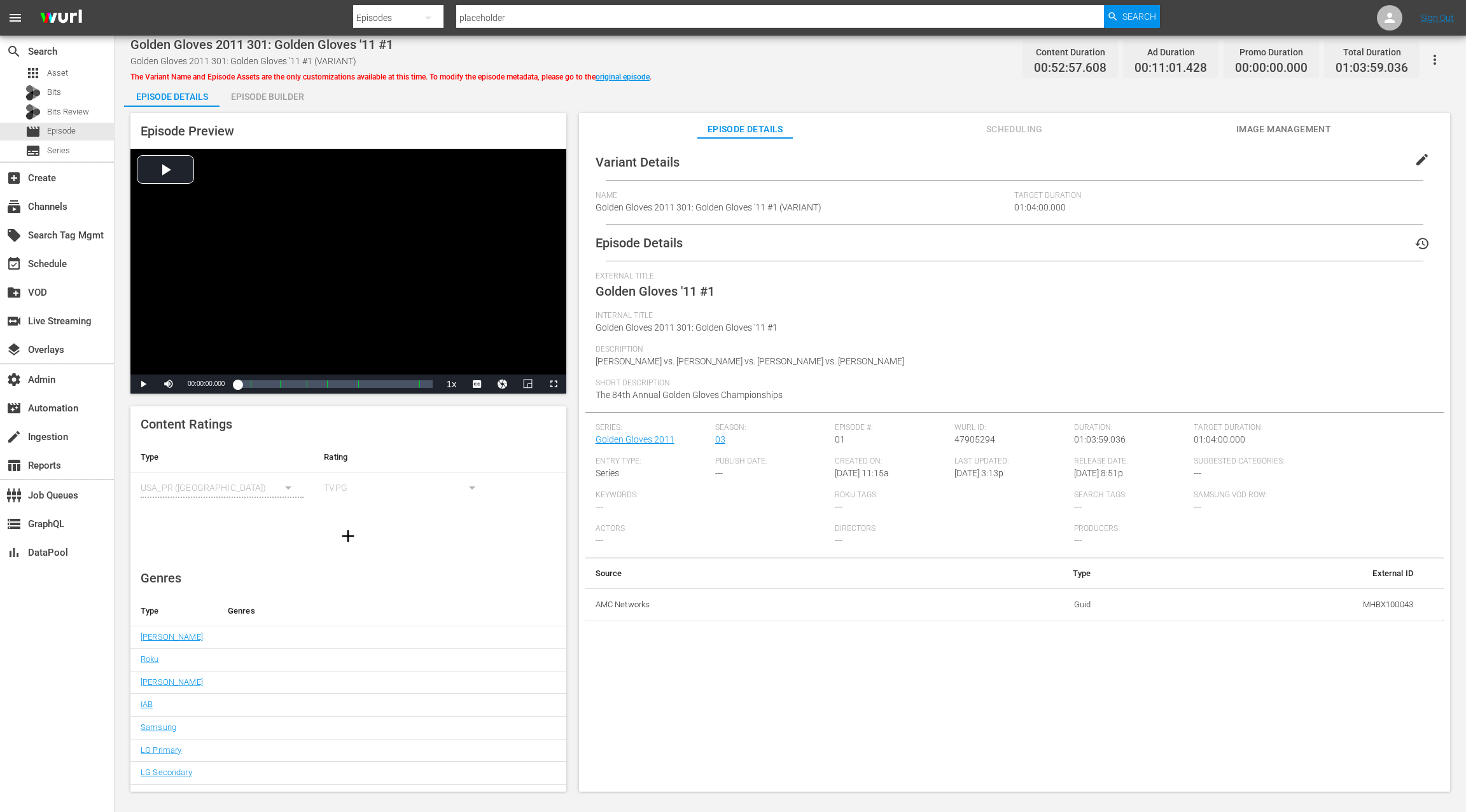
click at [257, 96] on div "Episode Builder" at bounding box center [267, 97] width 96 height 31
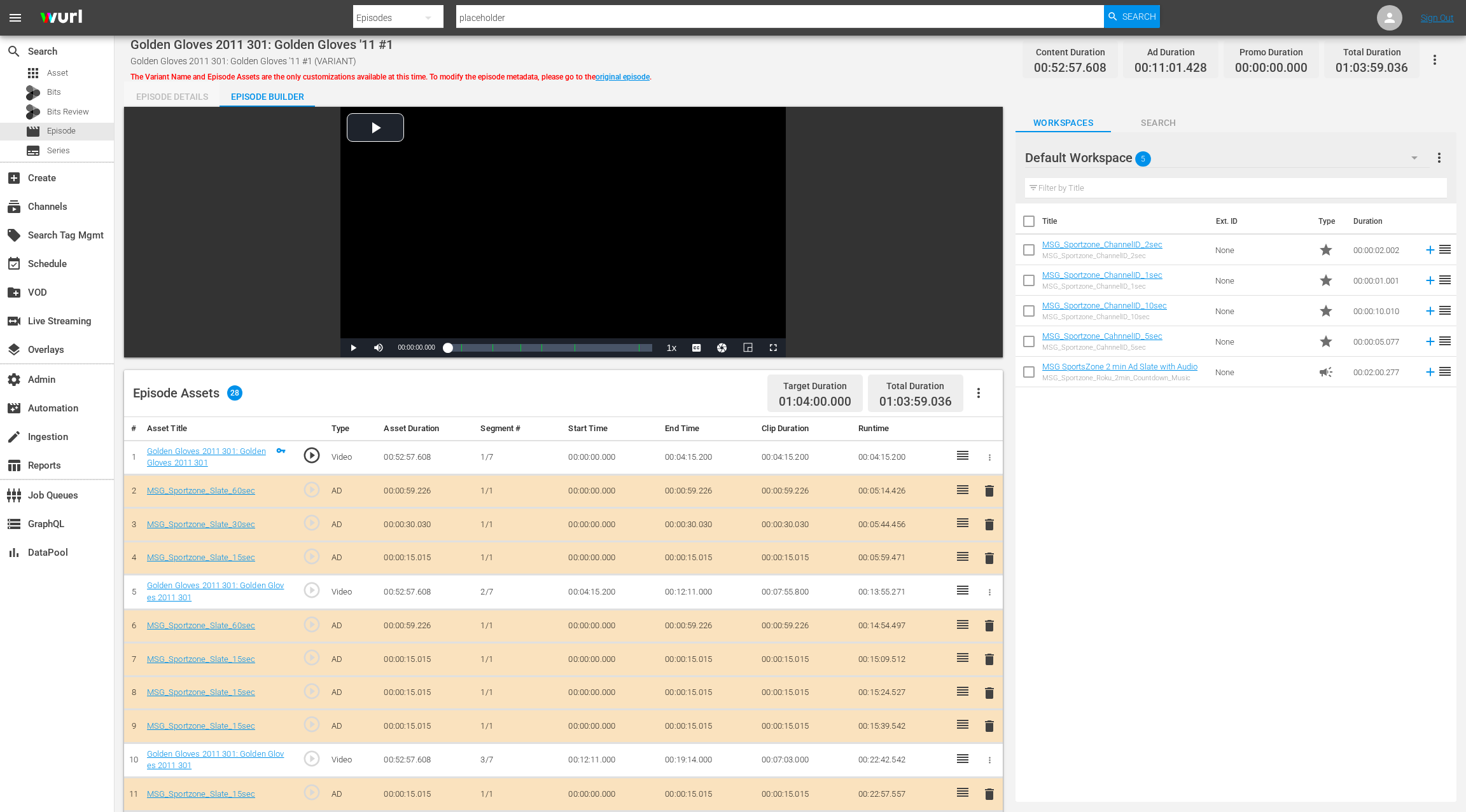
click at [191, 99] on div "Episode Details" at bounding box center [172, 97] width 96 height 31
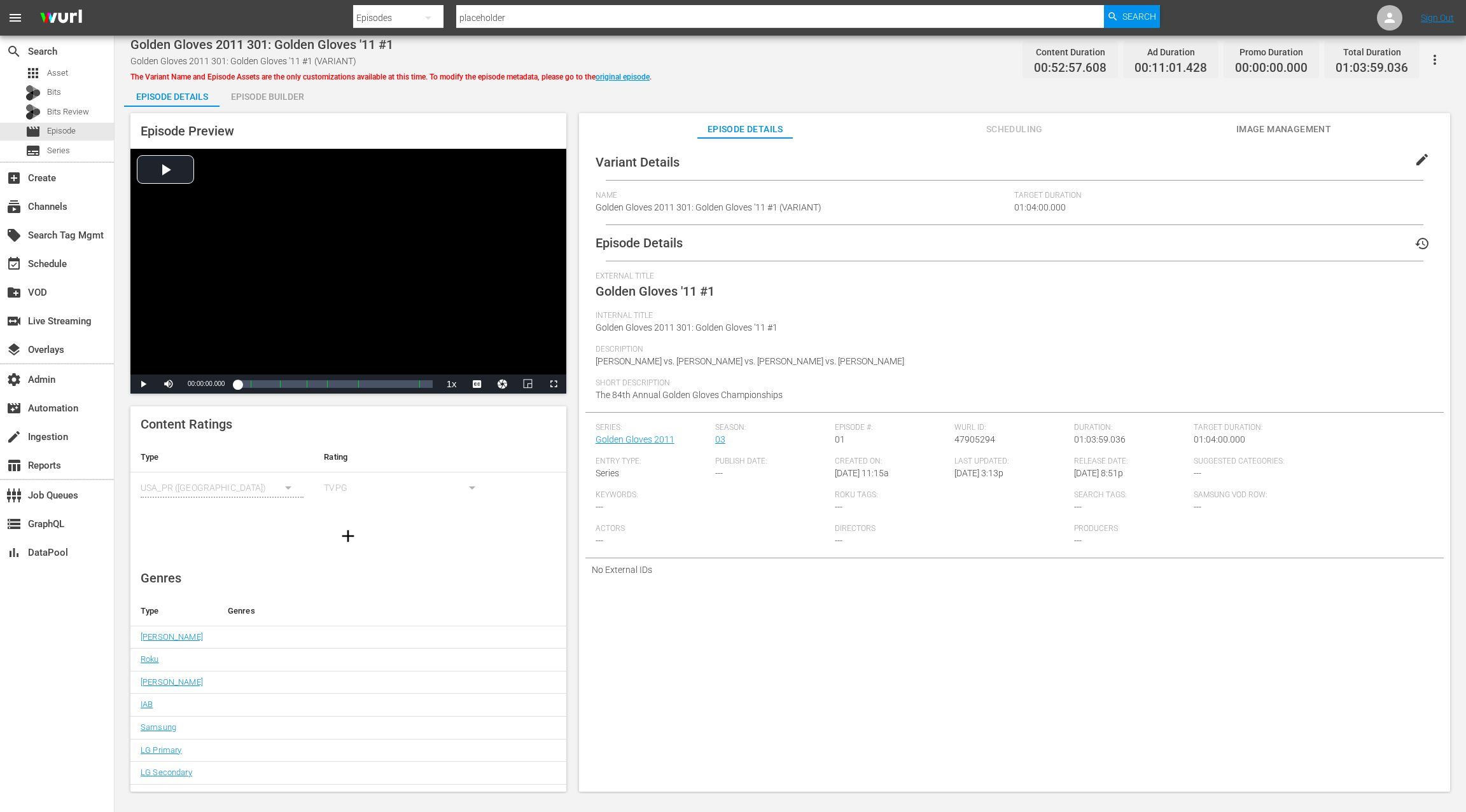
click at [1008, 134] on span "Scheduling" at bounding box center [1015, 129] width 96 height 16
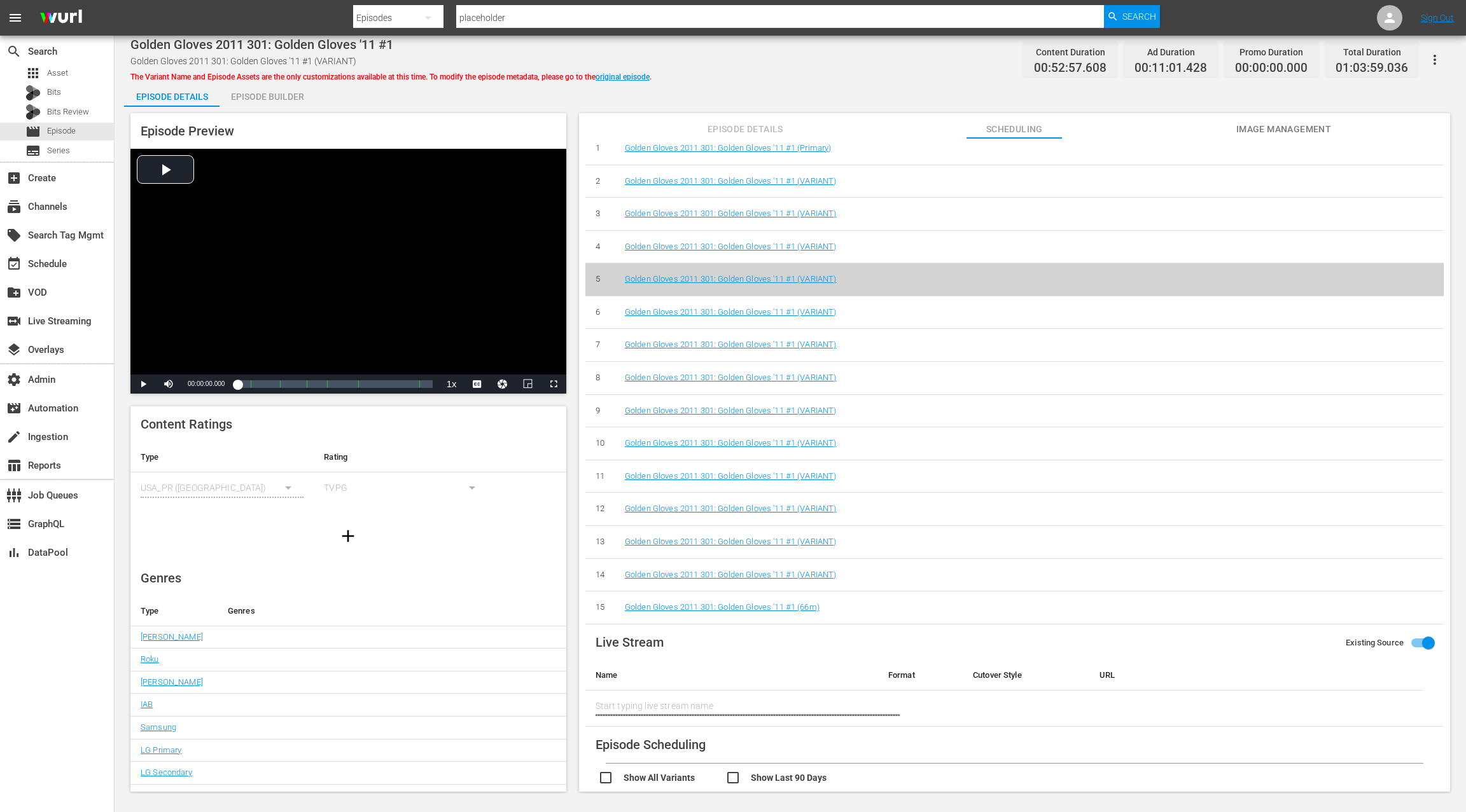
scroll to position [101, 0]
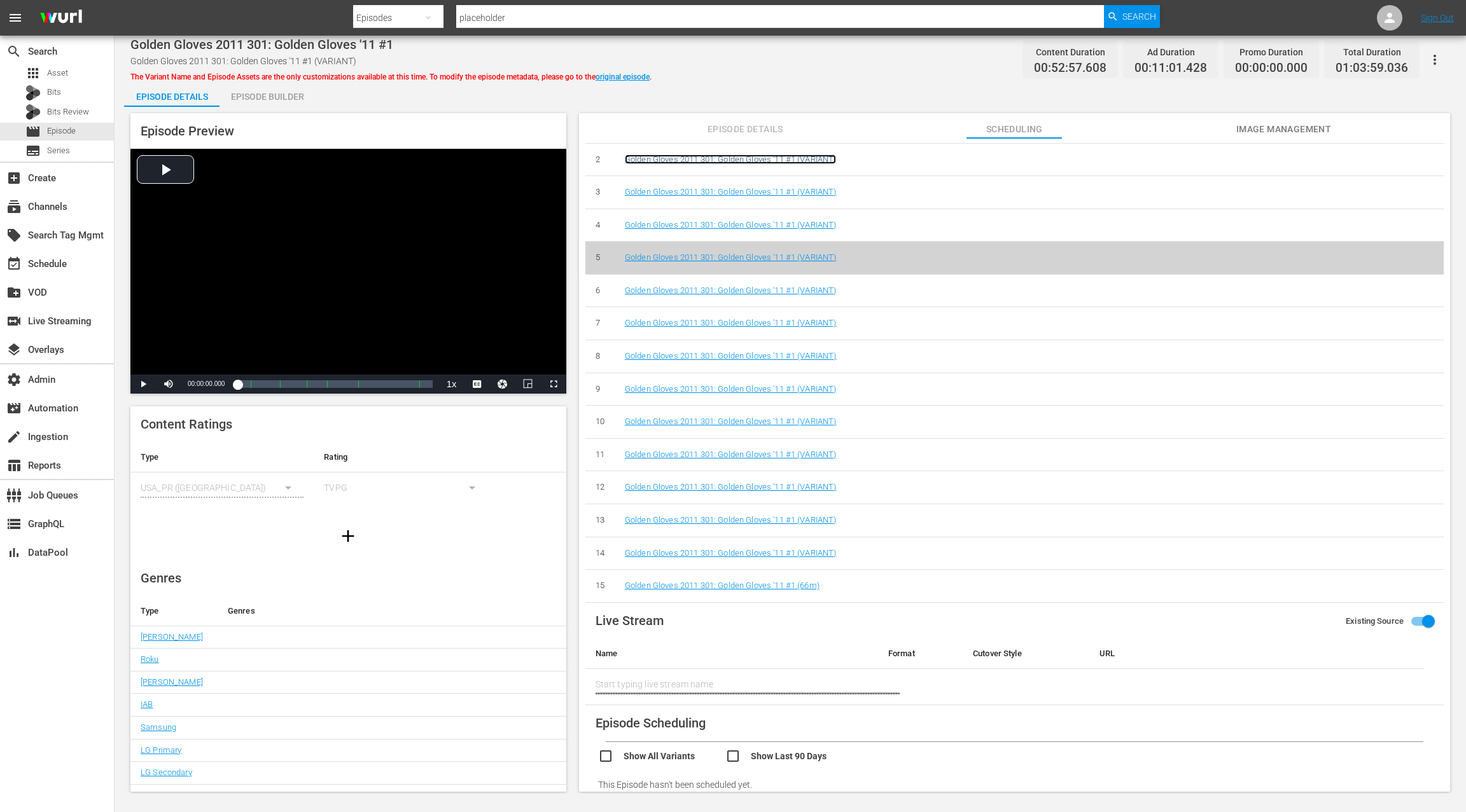
click at [804, 158] on link "Golden Gloves 2011 301: Golden Gloves '11 #1 (VARIANT)" at bounding box center [731, 159] width 212 height 10
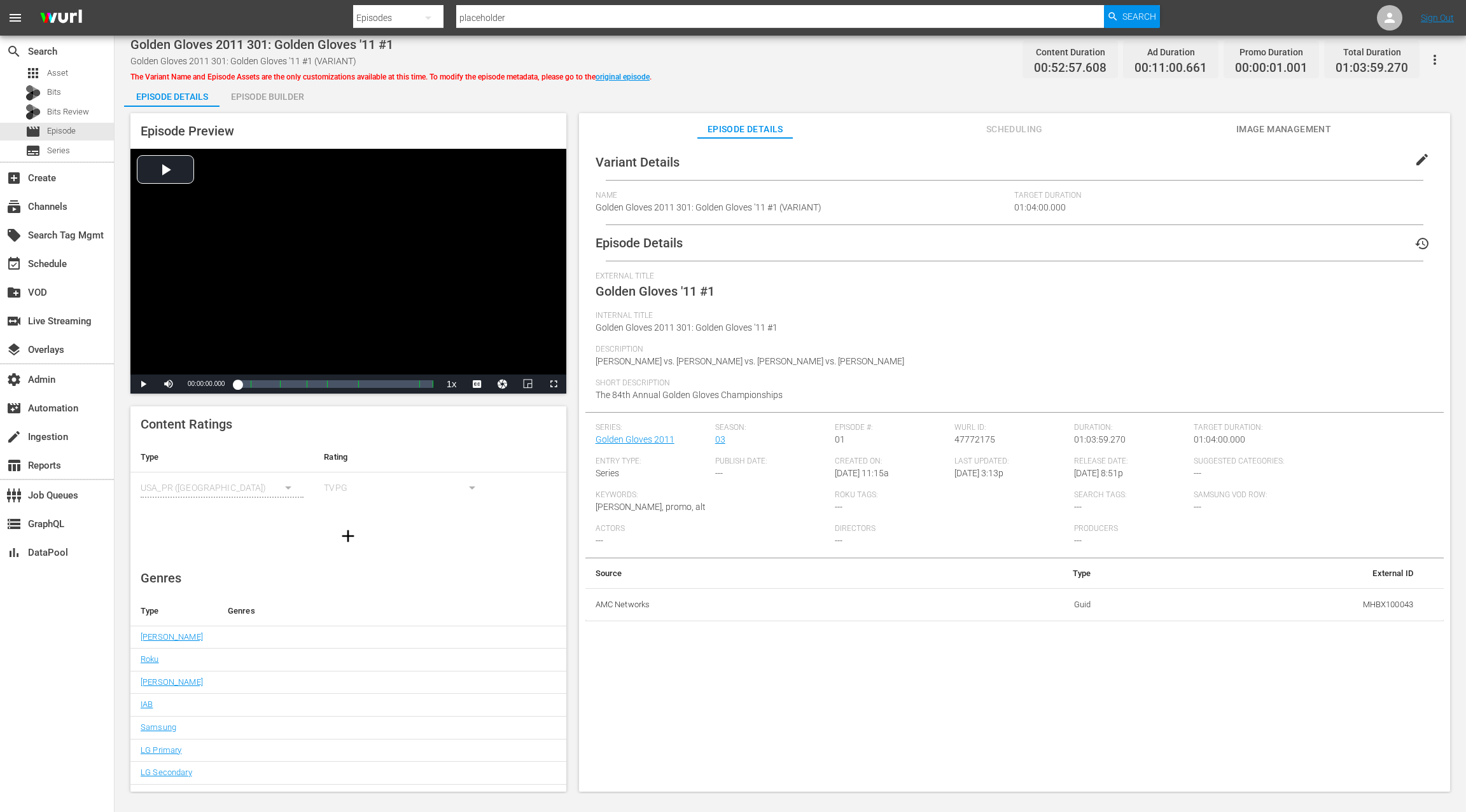
click at [288, 93] on div "Episode Builder" at bounding box center [267, 97] width 96 height 31
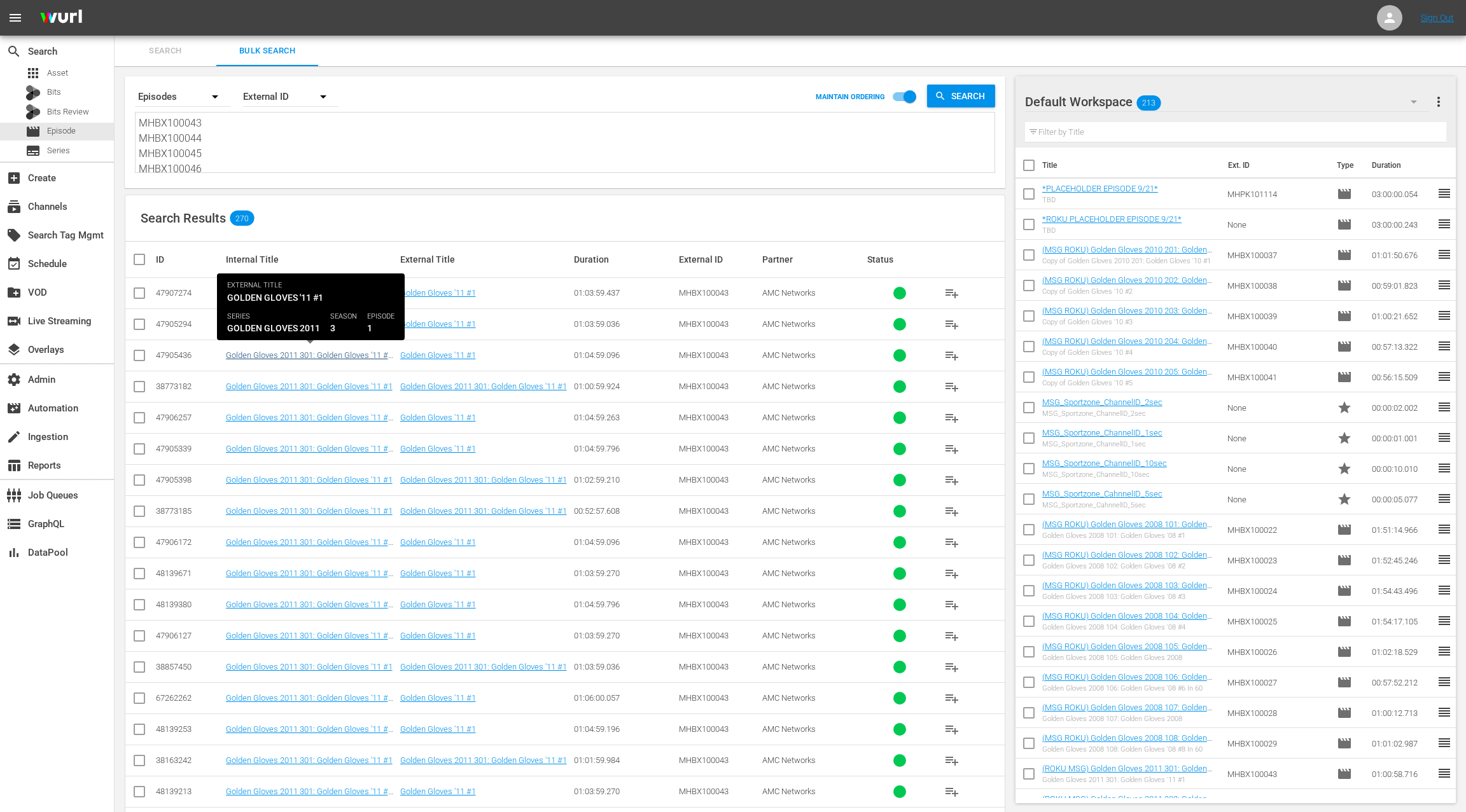
scroll to position [1, 0]
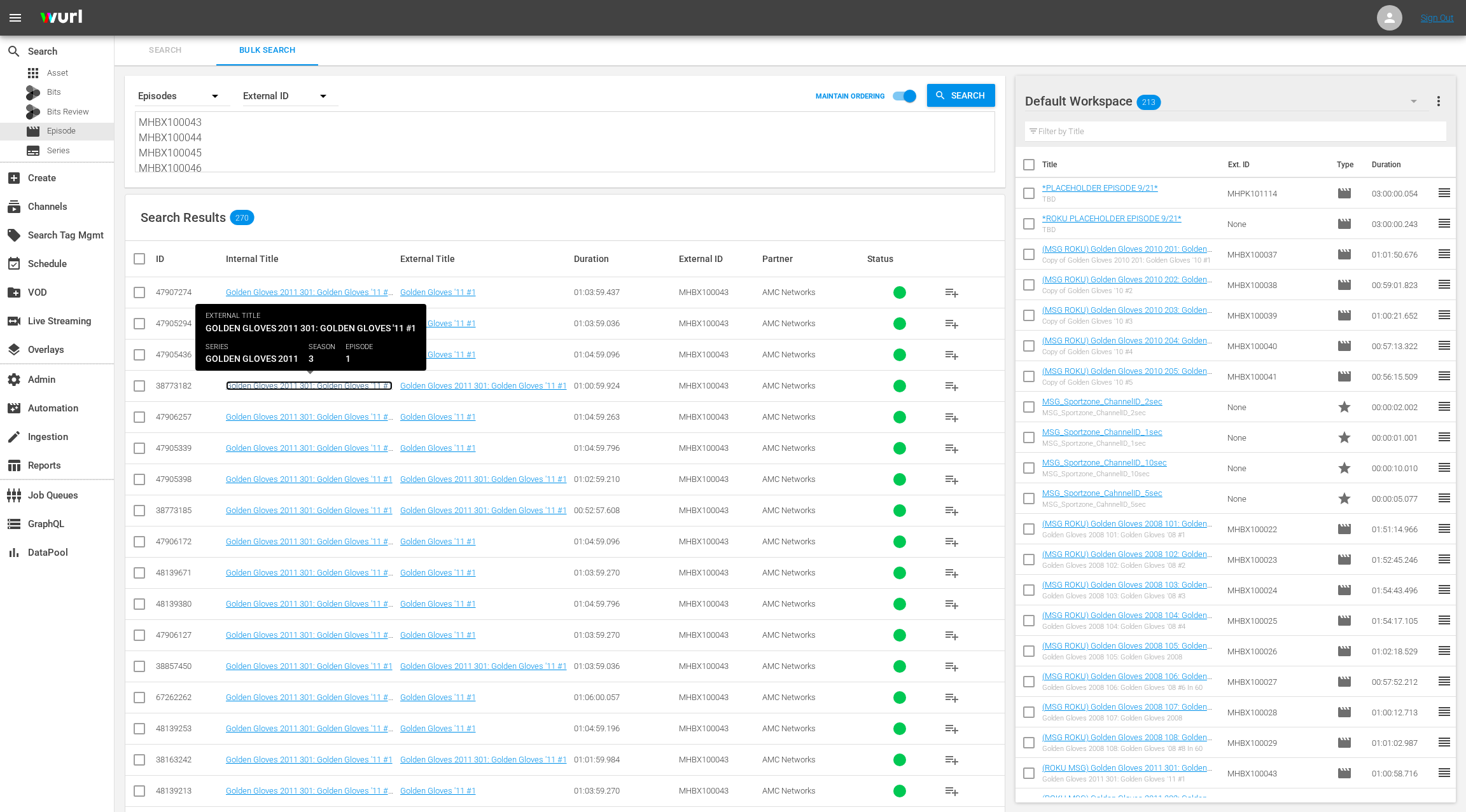
click at [349, 386] on link "Golden Gloves 2011 301: Golden Gloves '11 #1" at bounding box center [309, 386] width 166 height 10
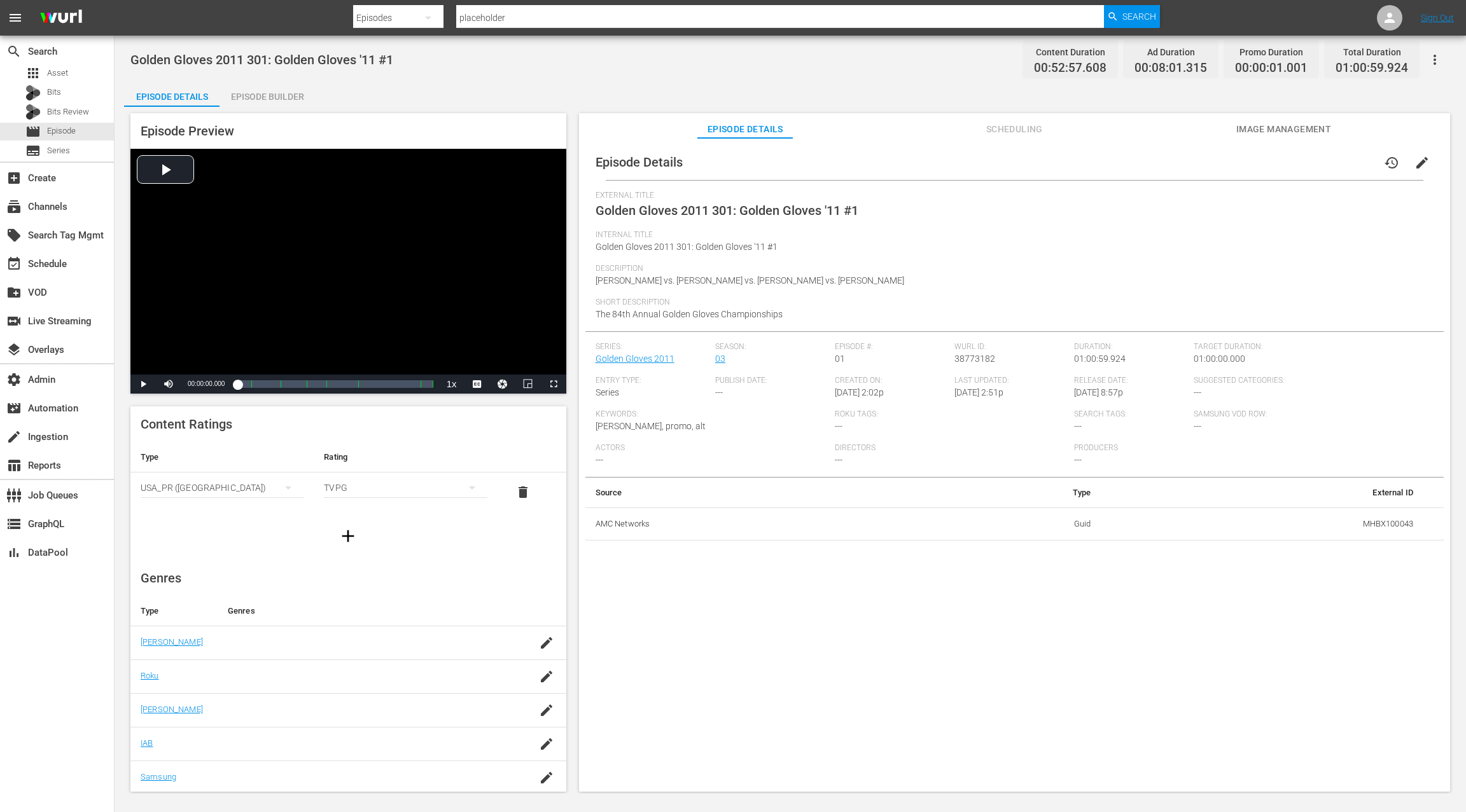
click at [261, 95] on div "Episode Builder" at bounding box center [267, 97] width 96 height 31
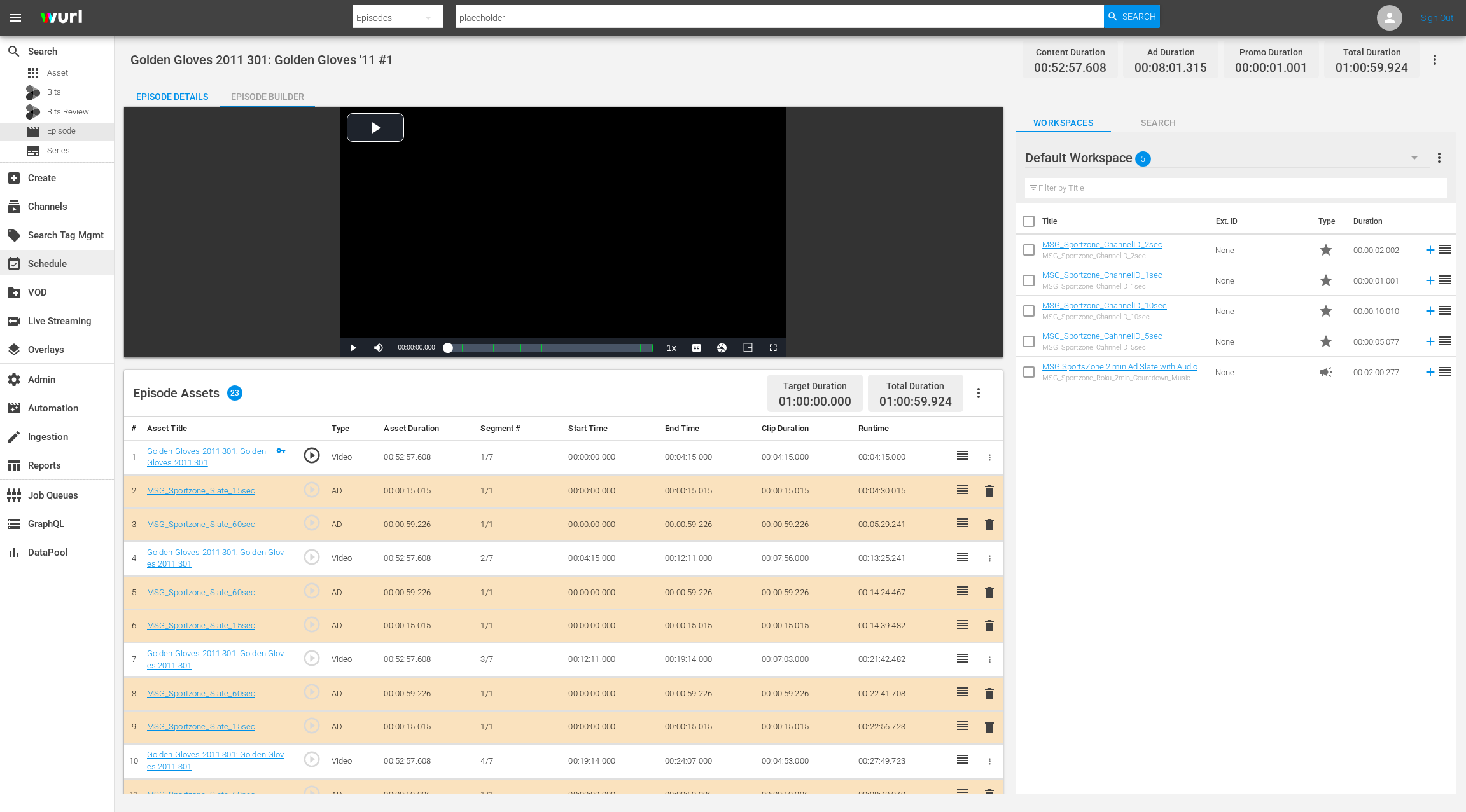
click at [68, 256] on div "event_available Schedule" at bounding box center [36, 262] width 71 height 11
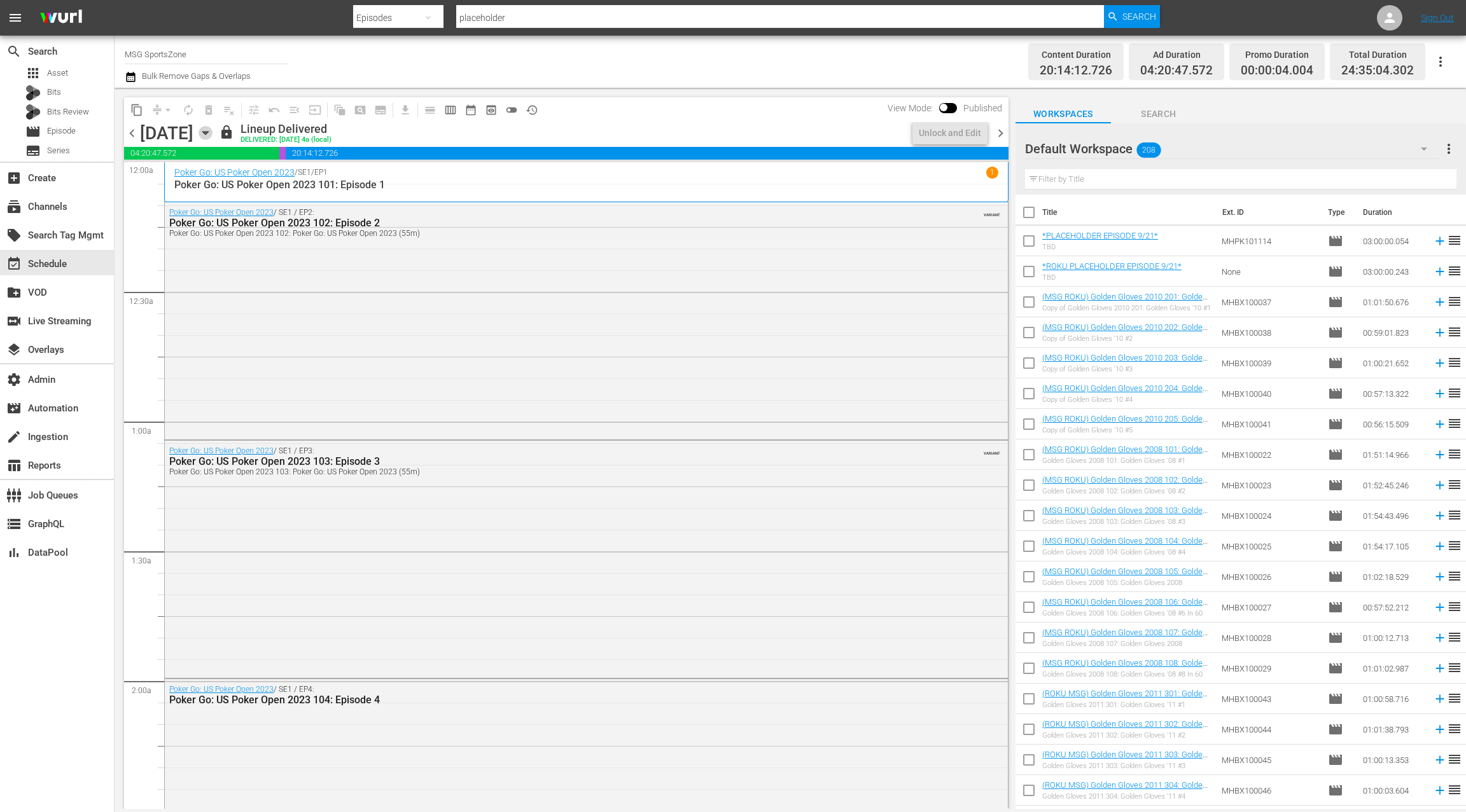
click at [212, 137] on icon "button" at bounding box center [205, 133] width 14 height 14
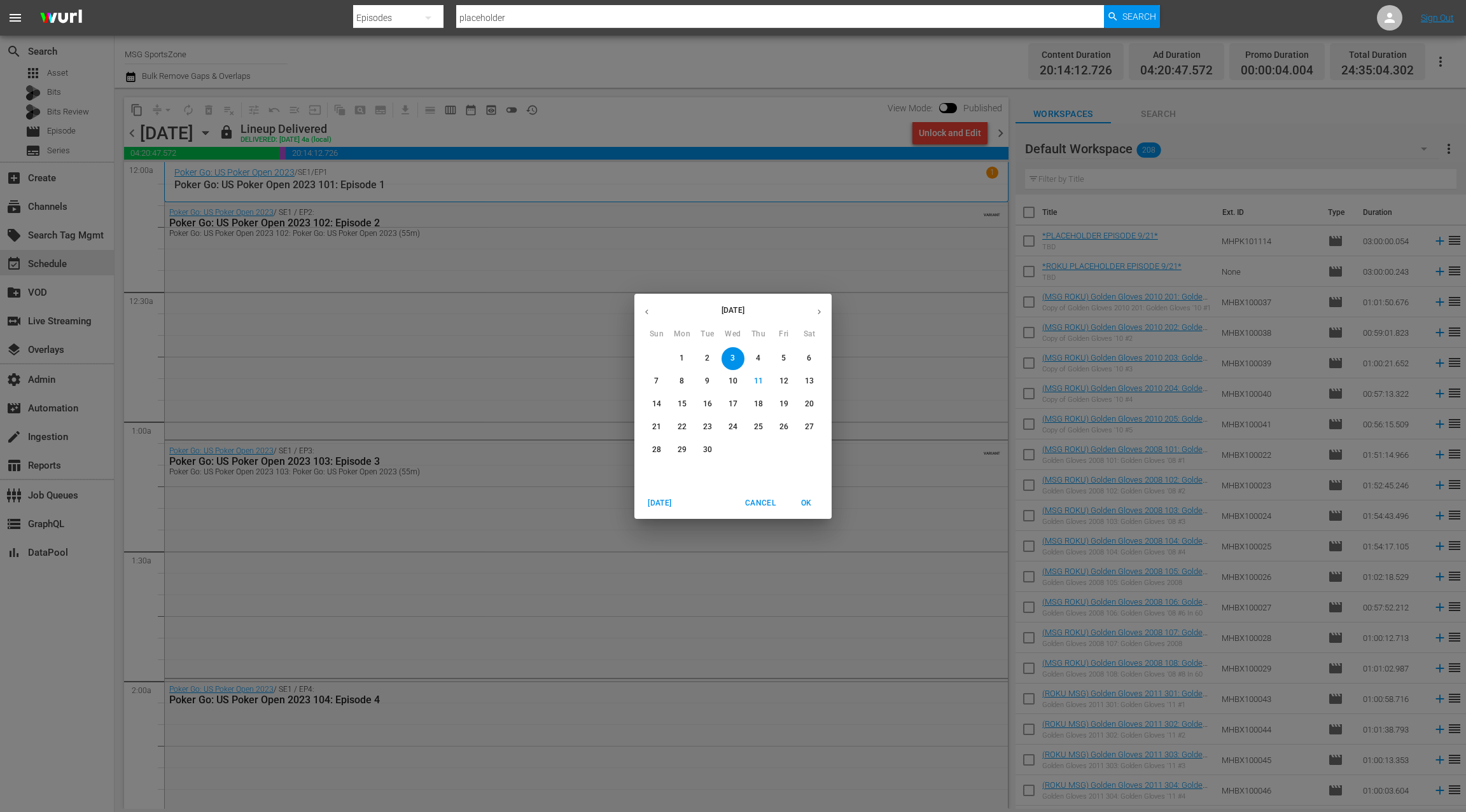
click at [682, 355] on p "1" at bounding box center [682, 358] width 4 height 11
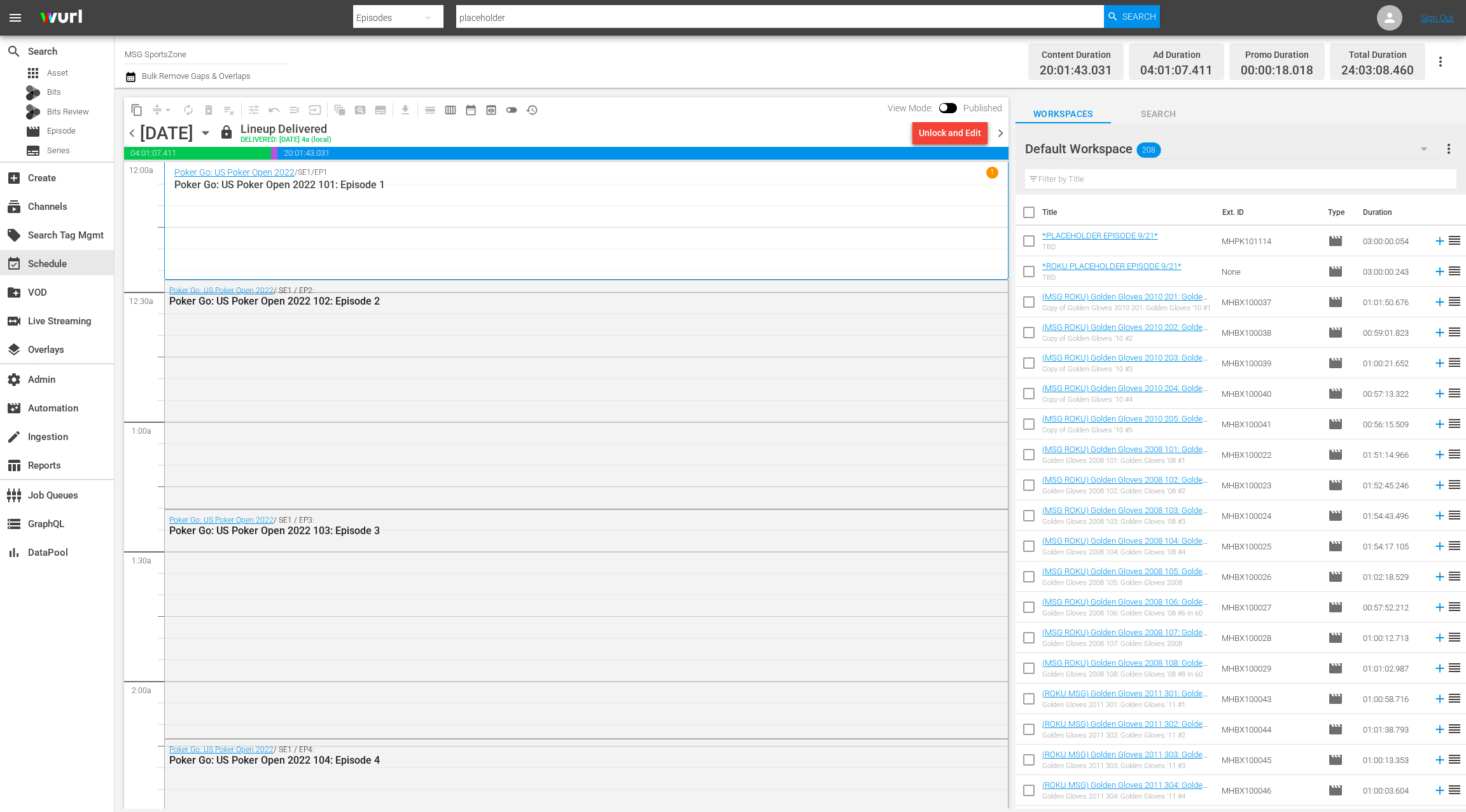
click at [559, 350] on div "Poker Go: US Poker Open 2022 / SE1 / EP2: Poker Go: US Poker Open 2022 102: Epi…" at bounding box center [586, 393] width 843 height 226
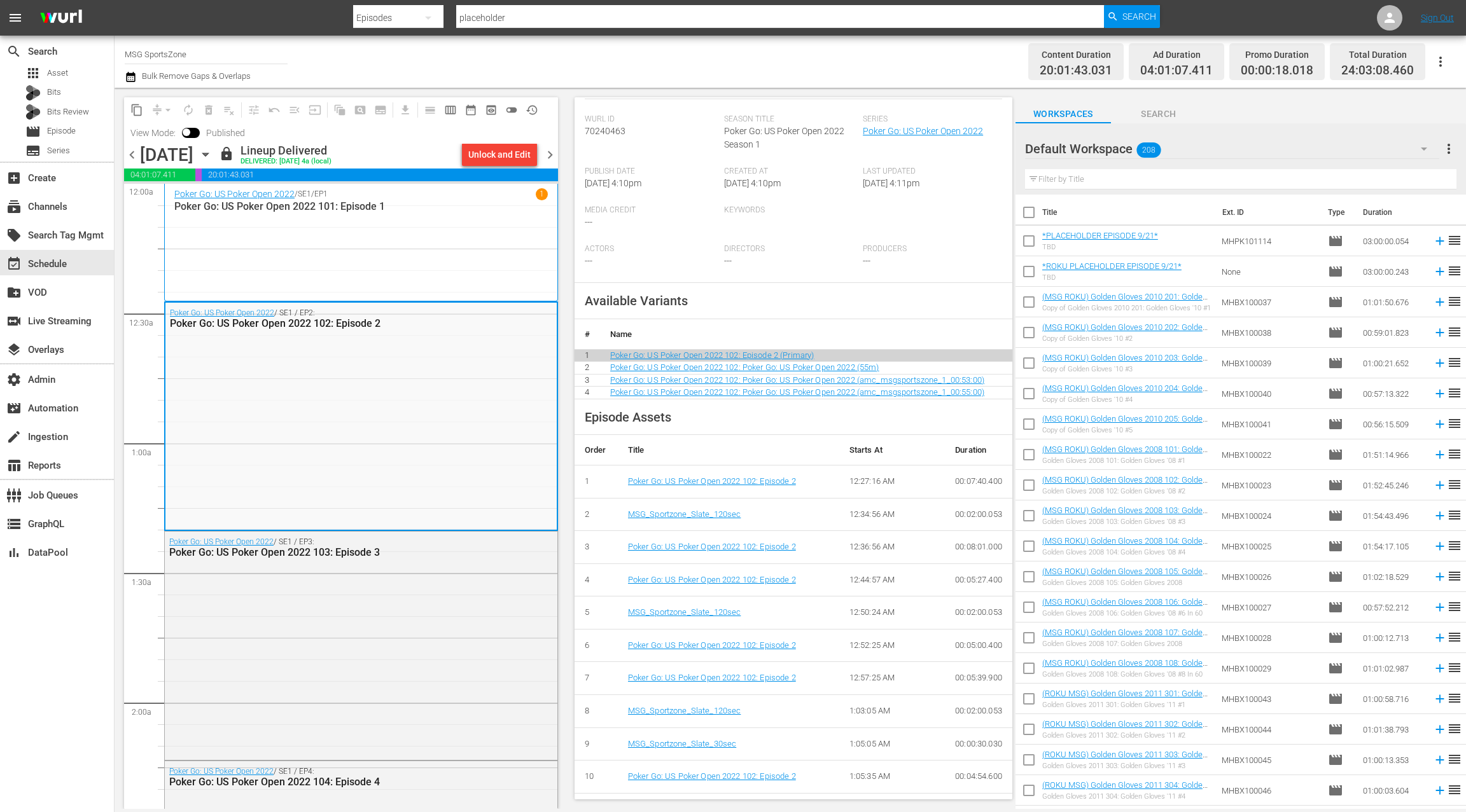
scroll to position [326, 0]
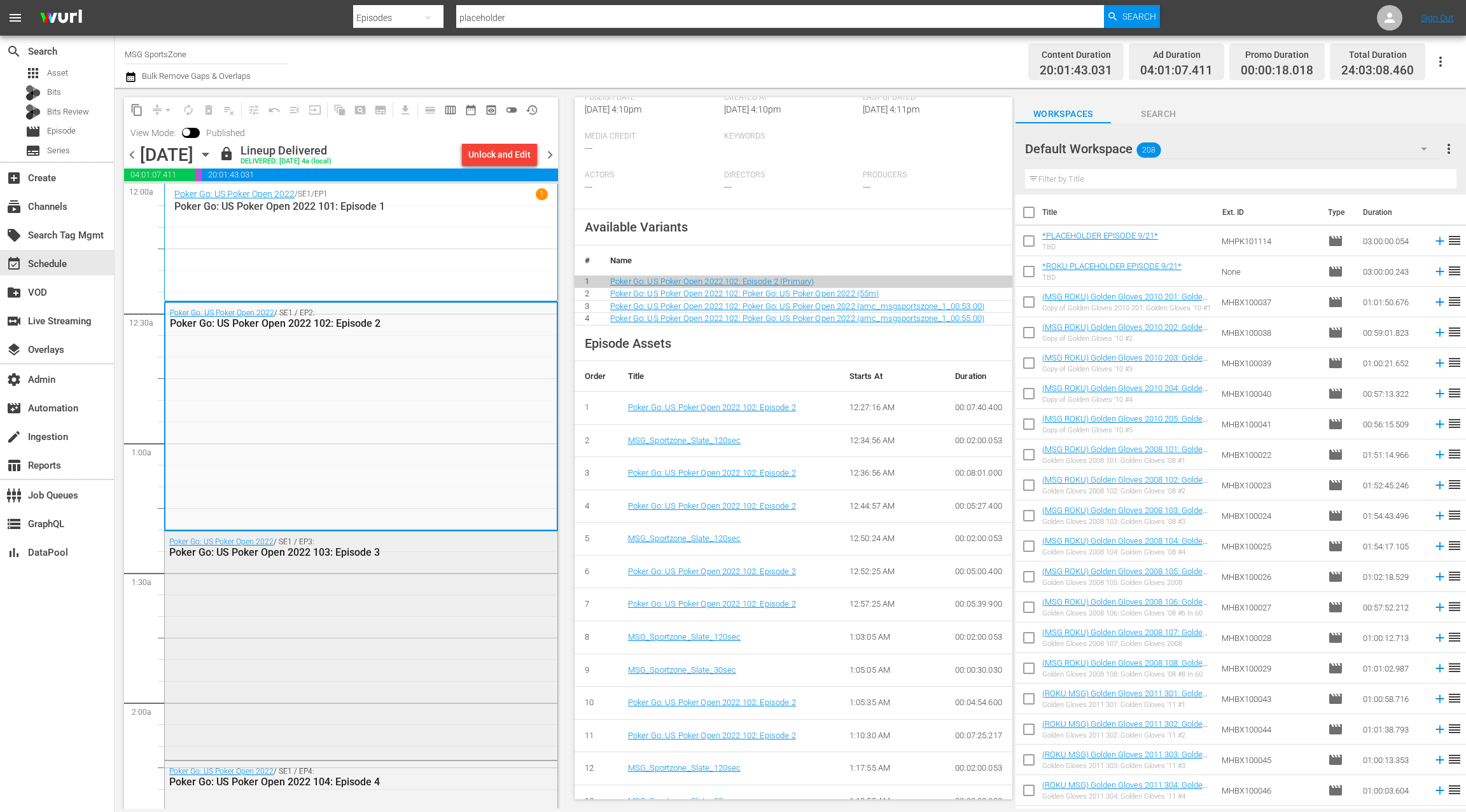
click at [453, 588] on div "Poker Go: US Poker Open 2022 / SE1 / EP3: Poker Go: US Poker Open 2022 103: Epi…" at bounding box center [361, 644] width 393 height 226
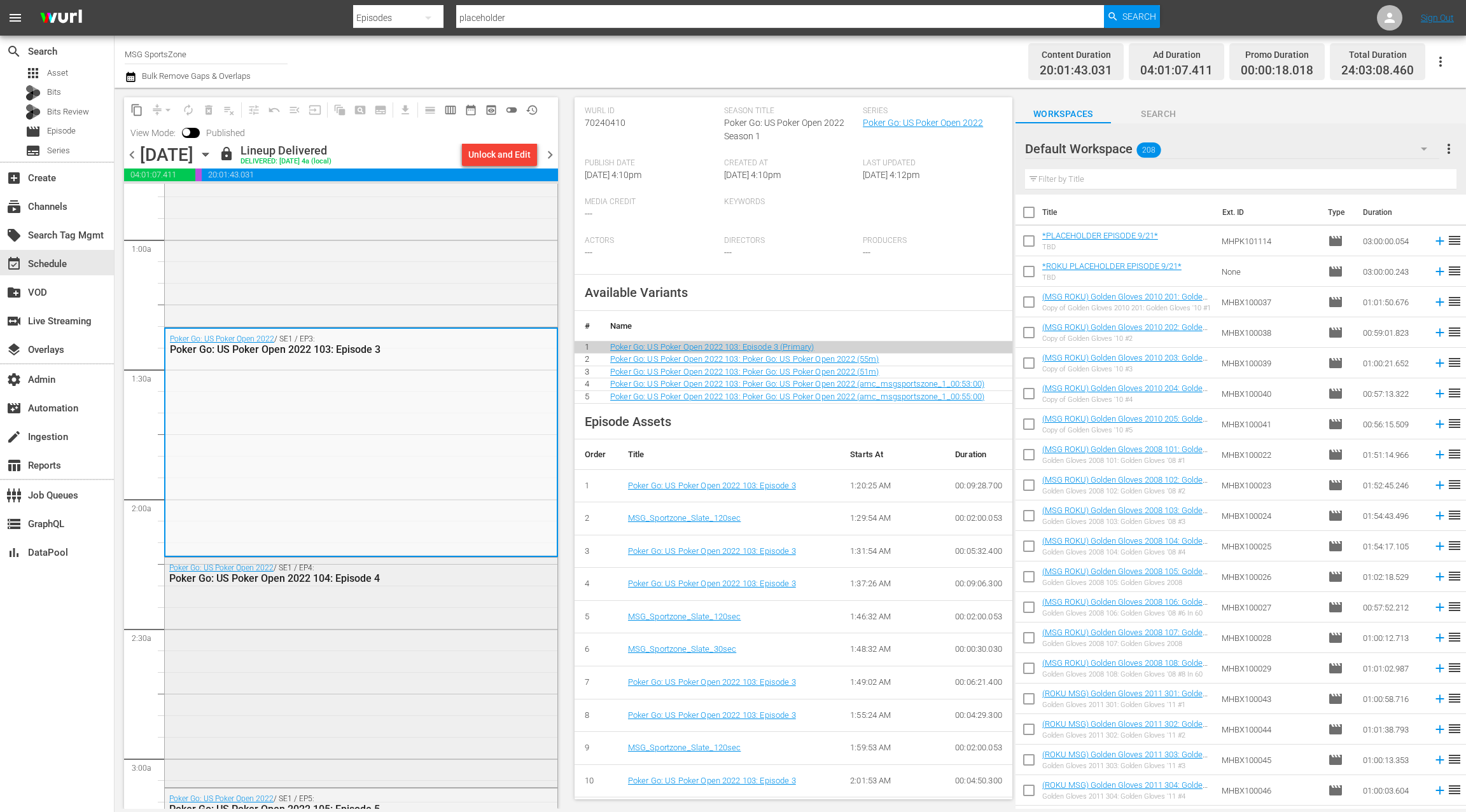
scroll to position [242, 0]
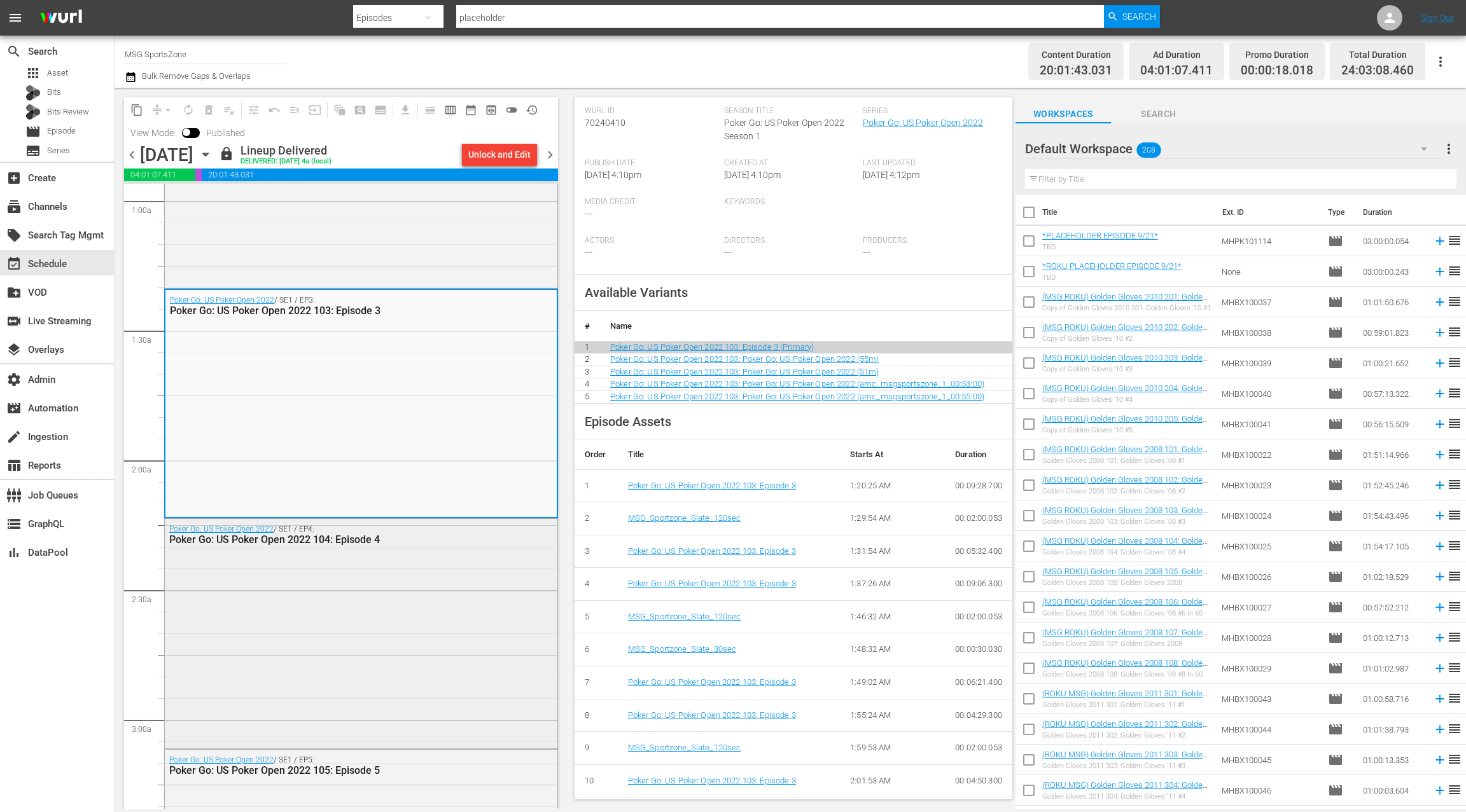
click at [383, 586] on div "Poker Go: US Poker Open 2022 / SE1 / EP4: Poker Go: US Poker Open 2022 104: Epi…" at bounding box center [361, 632] width 393 height 226
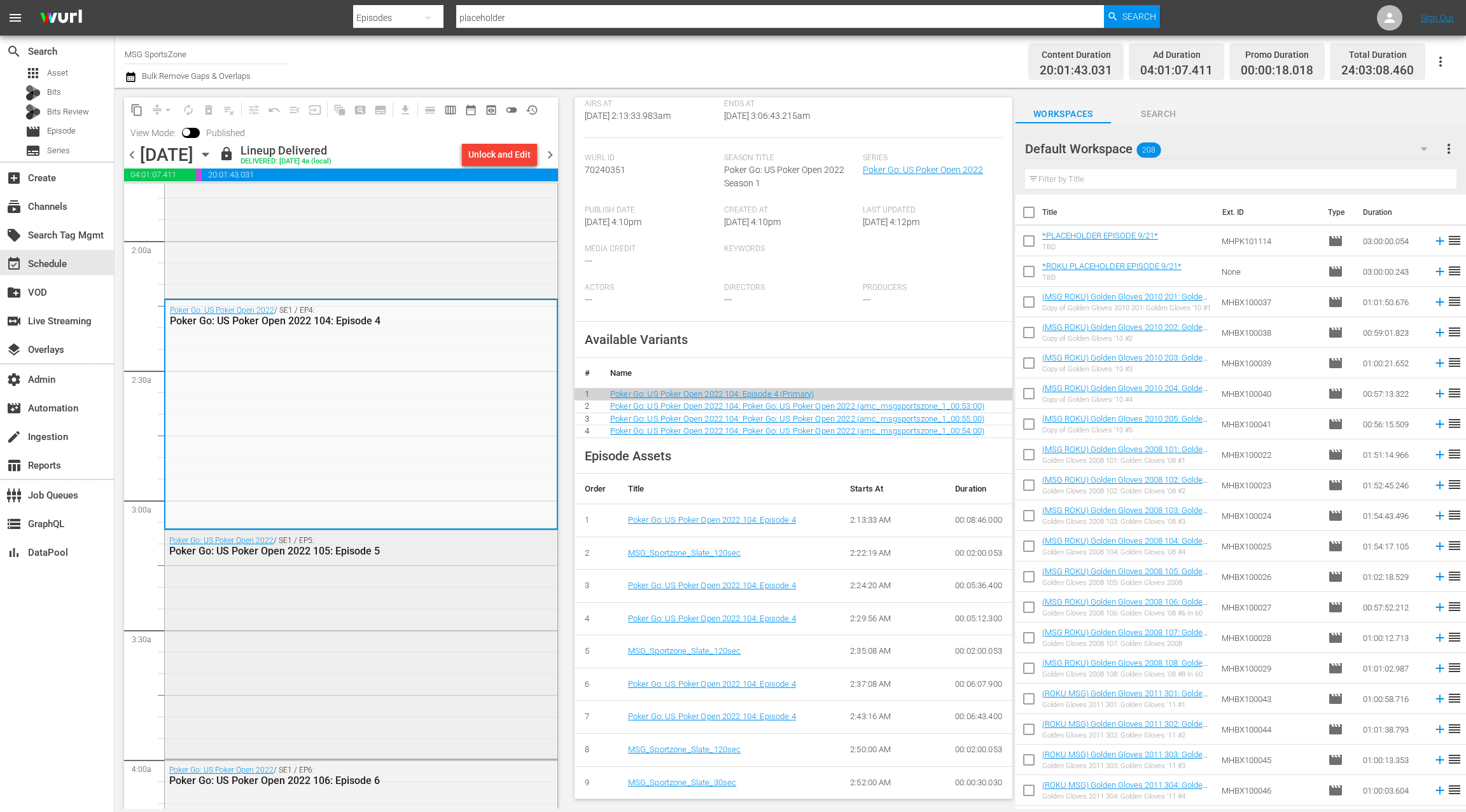
scroll to position [472, 0]
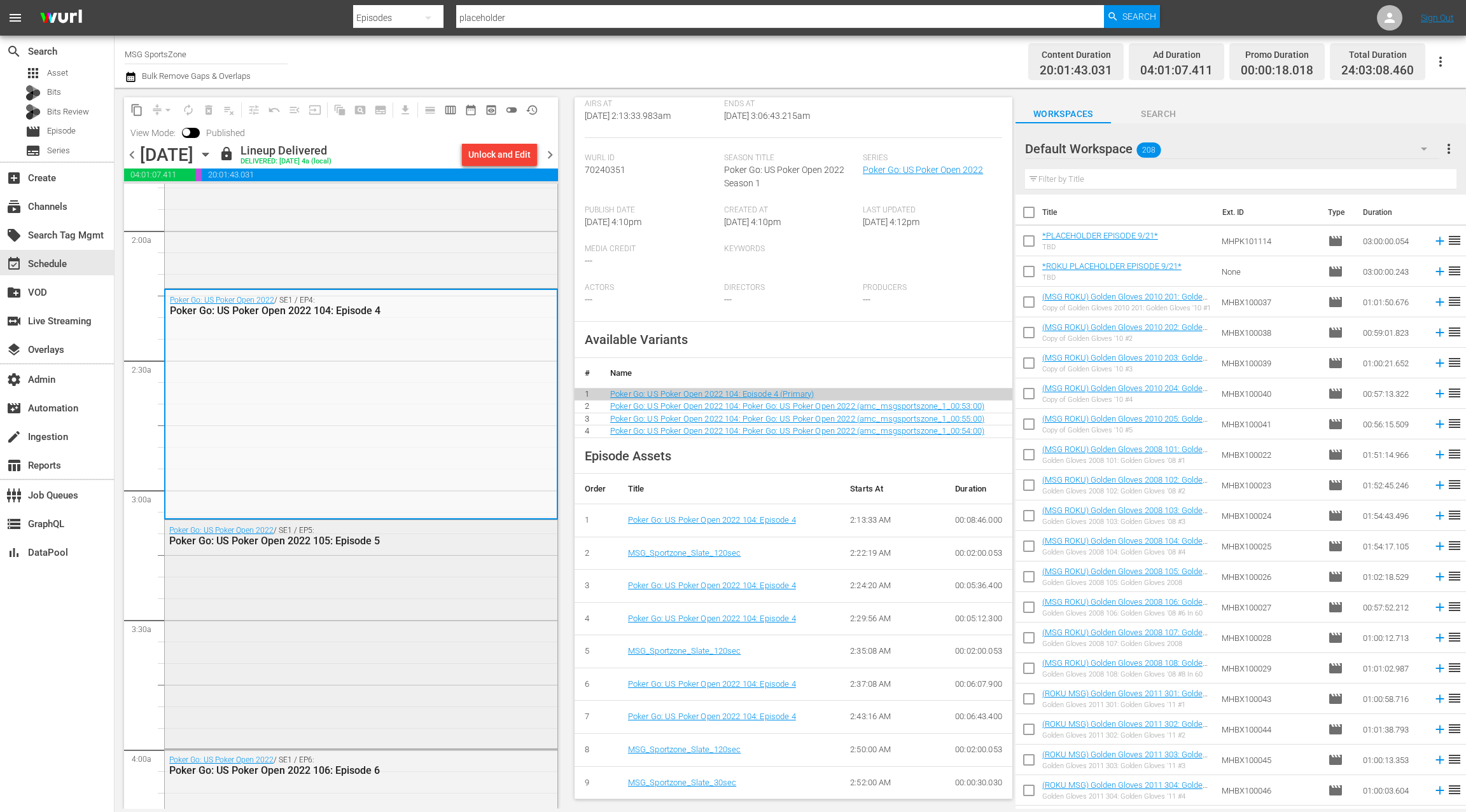
click at [393, 583] on div "Poker Go: US Poker Open 2022 / SE1 / EP5: Poker Go: US Poker Open 2022 105: Epi…" at bounding box center [361, 633] width 393 height 226
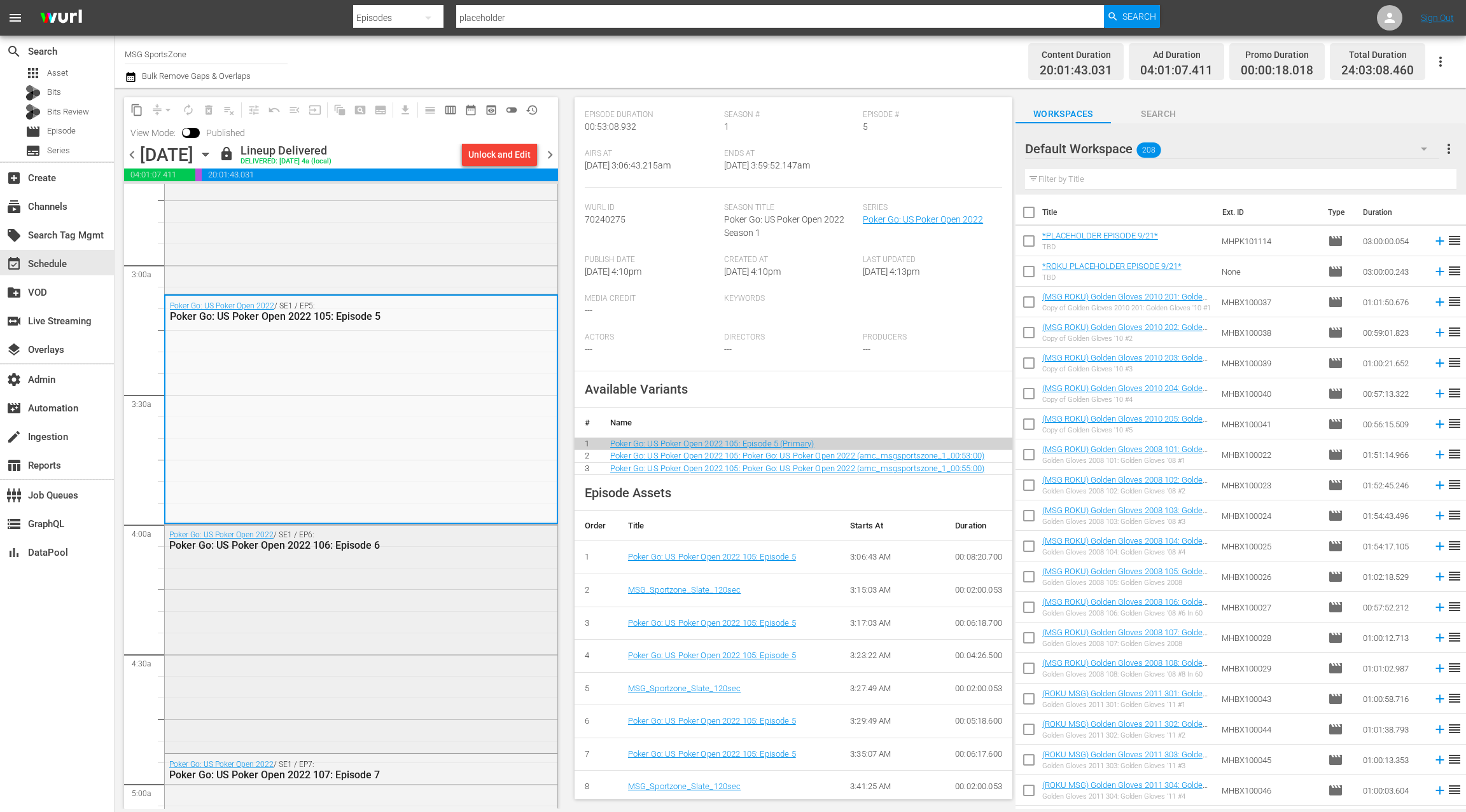
scroll to position [707, 0]
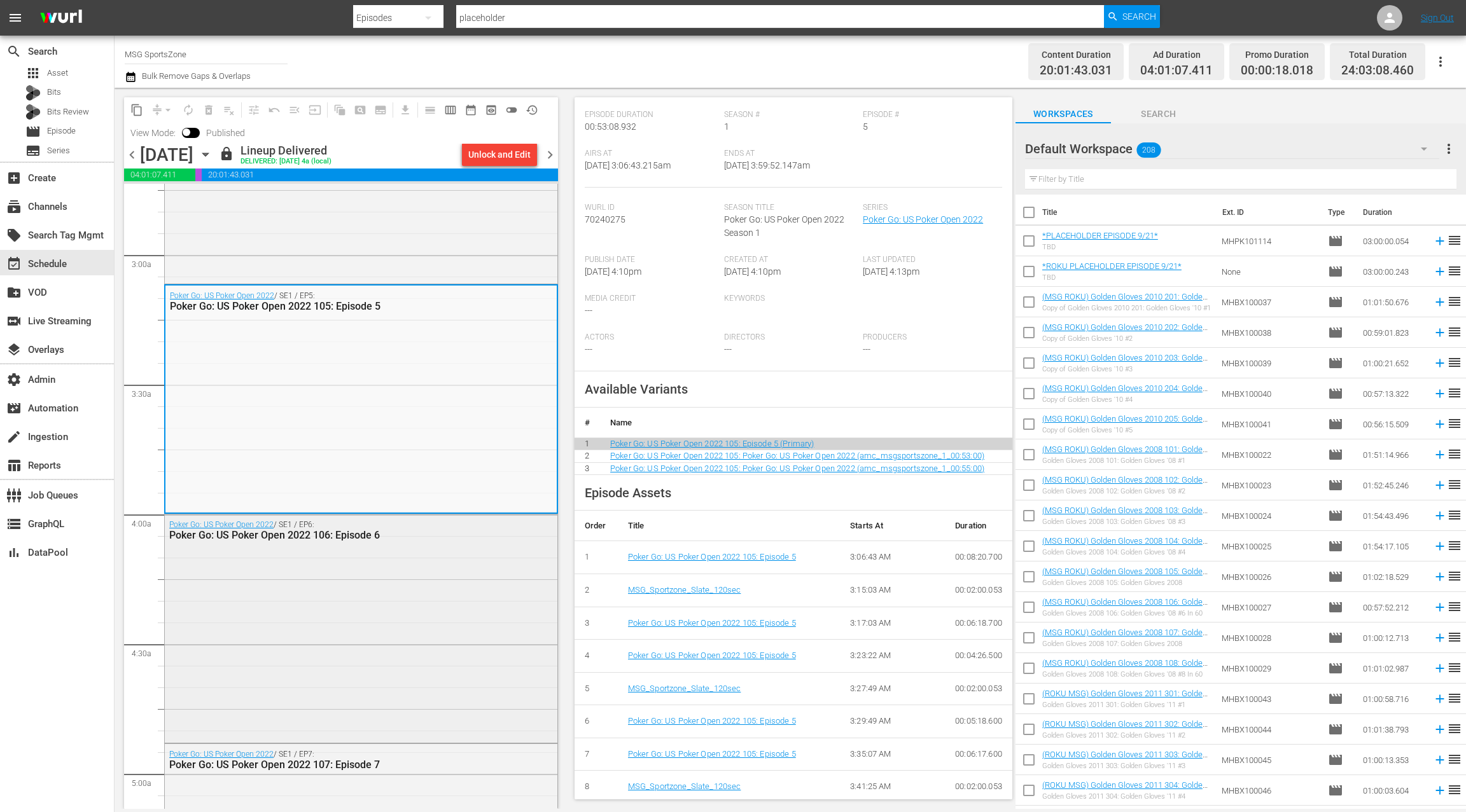
click at [411, 591] on div "Poker Go: US Poker Open 2022 / SE1 / EP6: Poker Go: US Poker Open 2022 106: Epi…" at bounding box center [361, 627] width 393 height 226
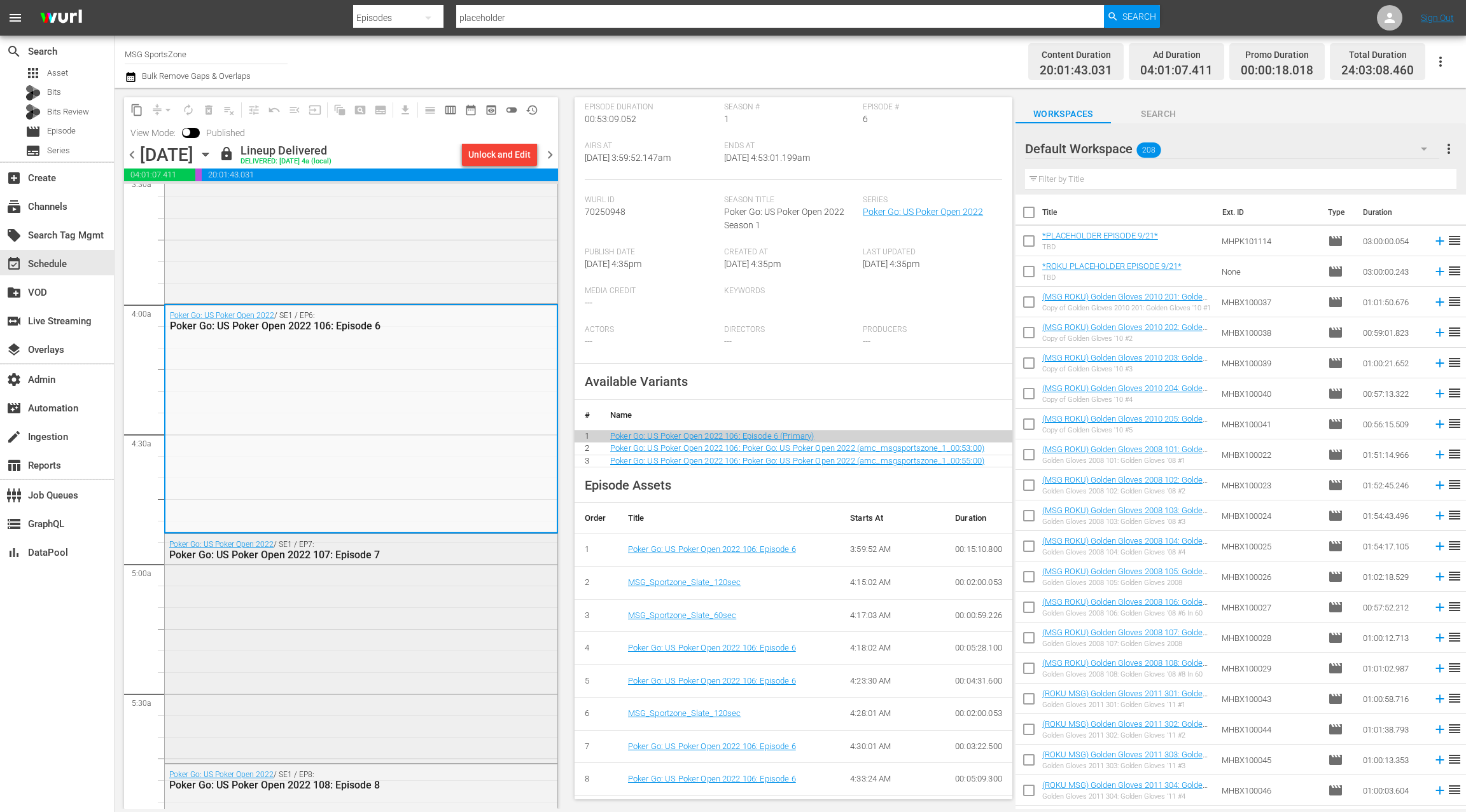
scroll to position [943, 0]
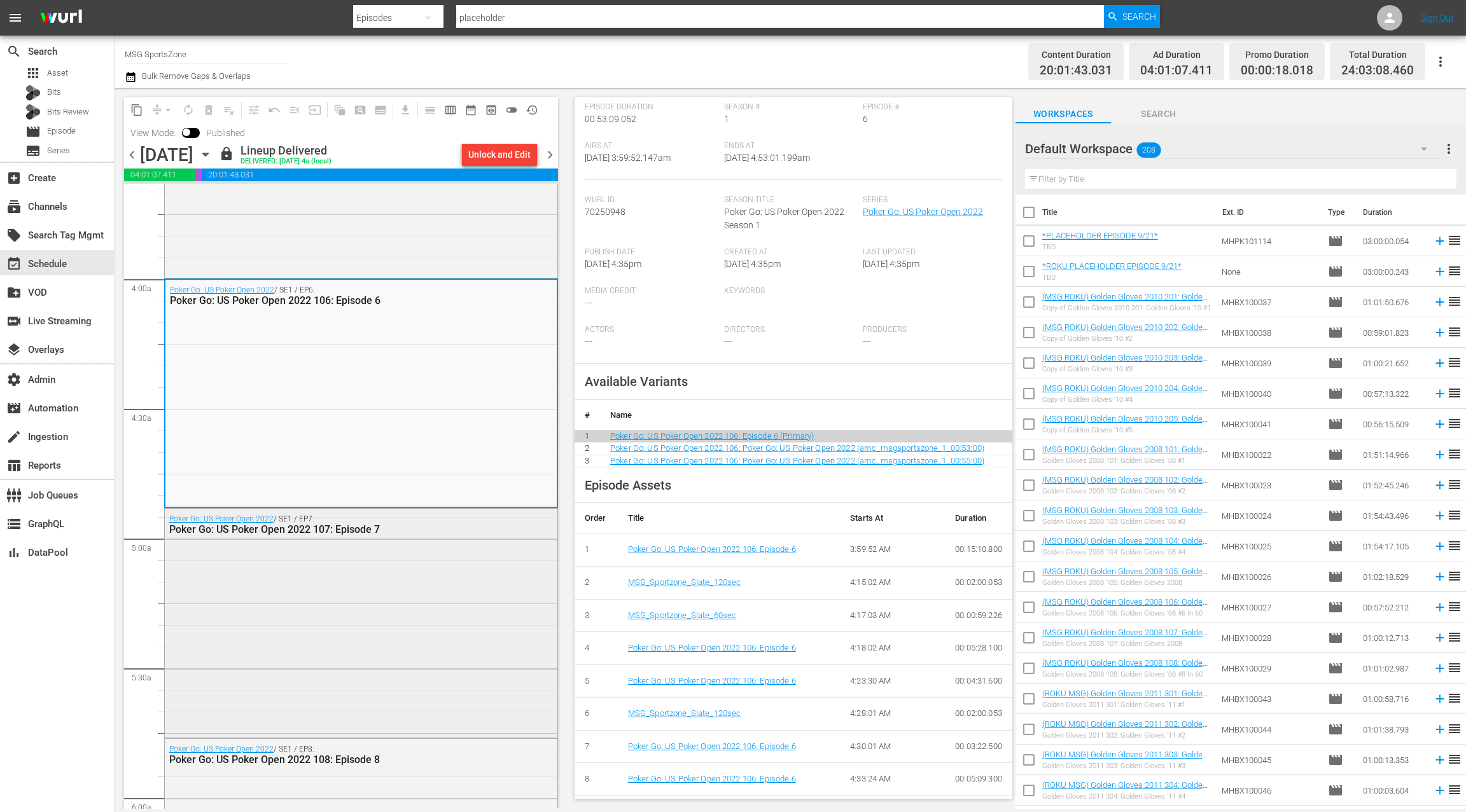
click at [441, 593] on div "Poker Go: US Poker Open 2022 / SE1 / EP7: Poker Go: US Poker Open 2022 107: Epi…" at bounding box center [361, 621] width 393 height 226
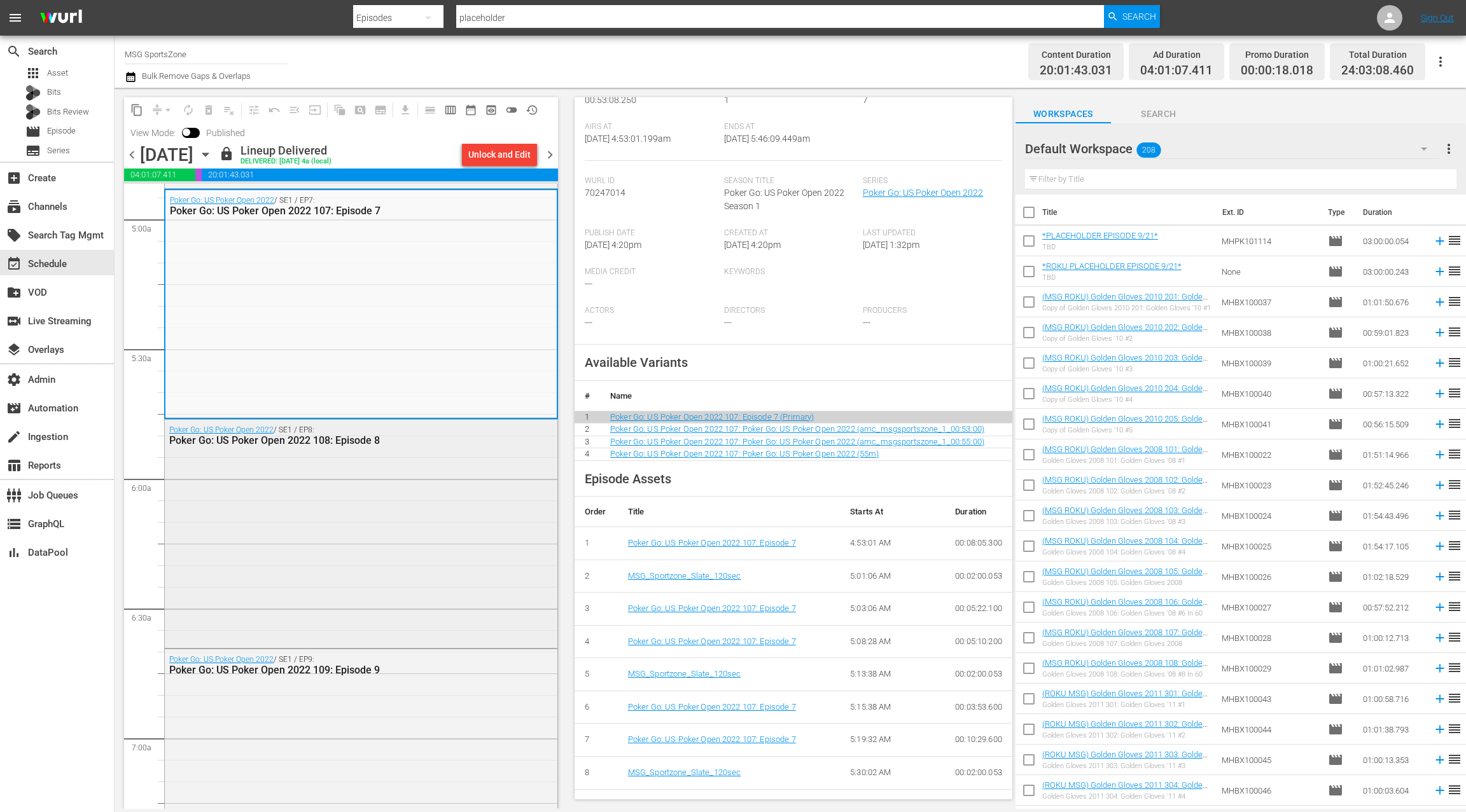
scroll to position [1270, 0]
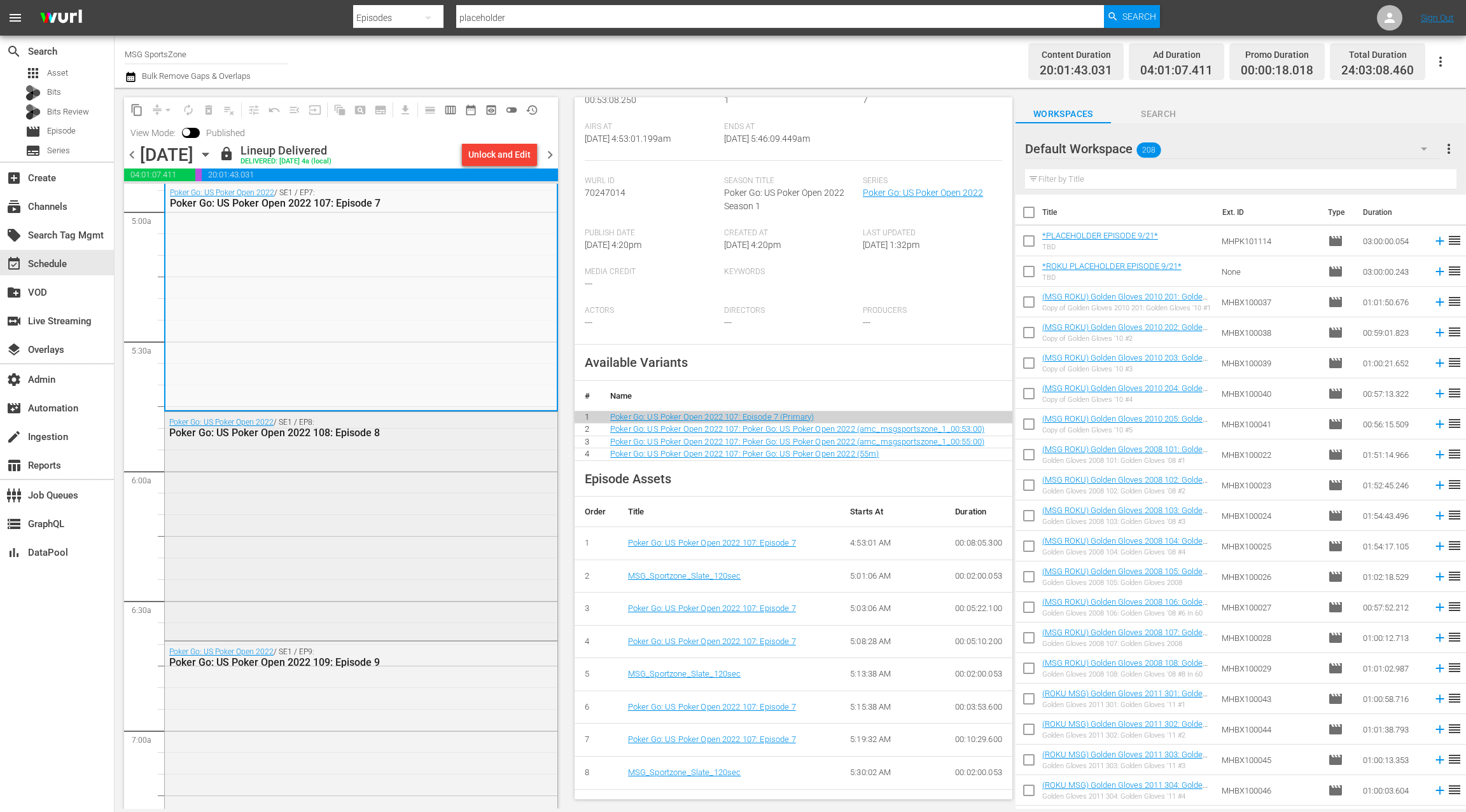
click at [415, 519] on div "Poker Go: US Poker Open 2022 / SE1 / EP8: Poker Go: US Poker Open 2022 108: Epi…" at bounding box center [361, 525] width 393 height 226
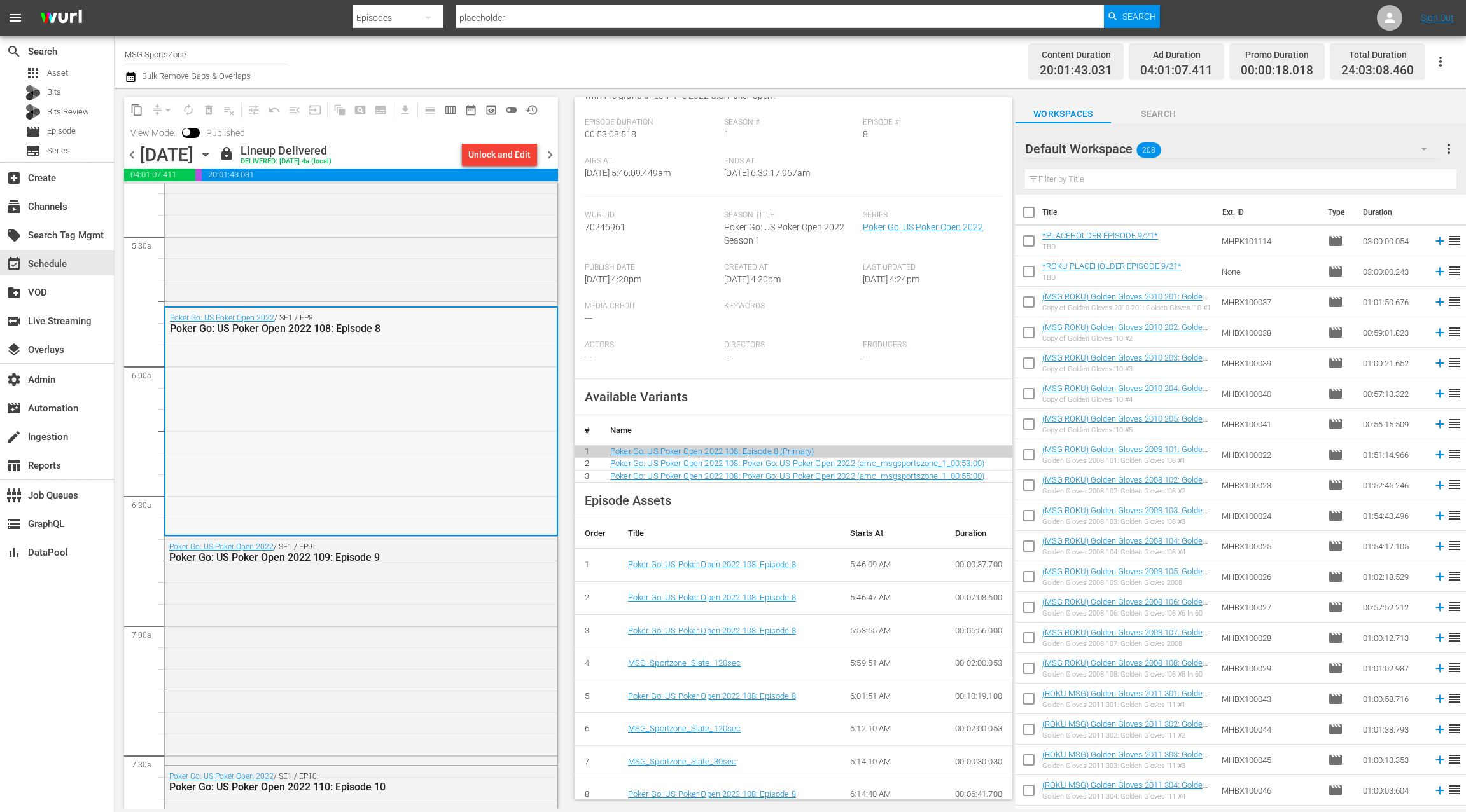
scroll to position [1415, 0]
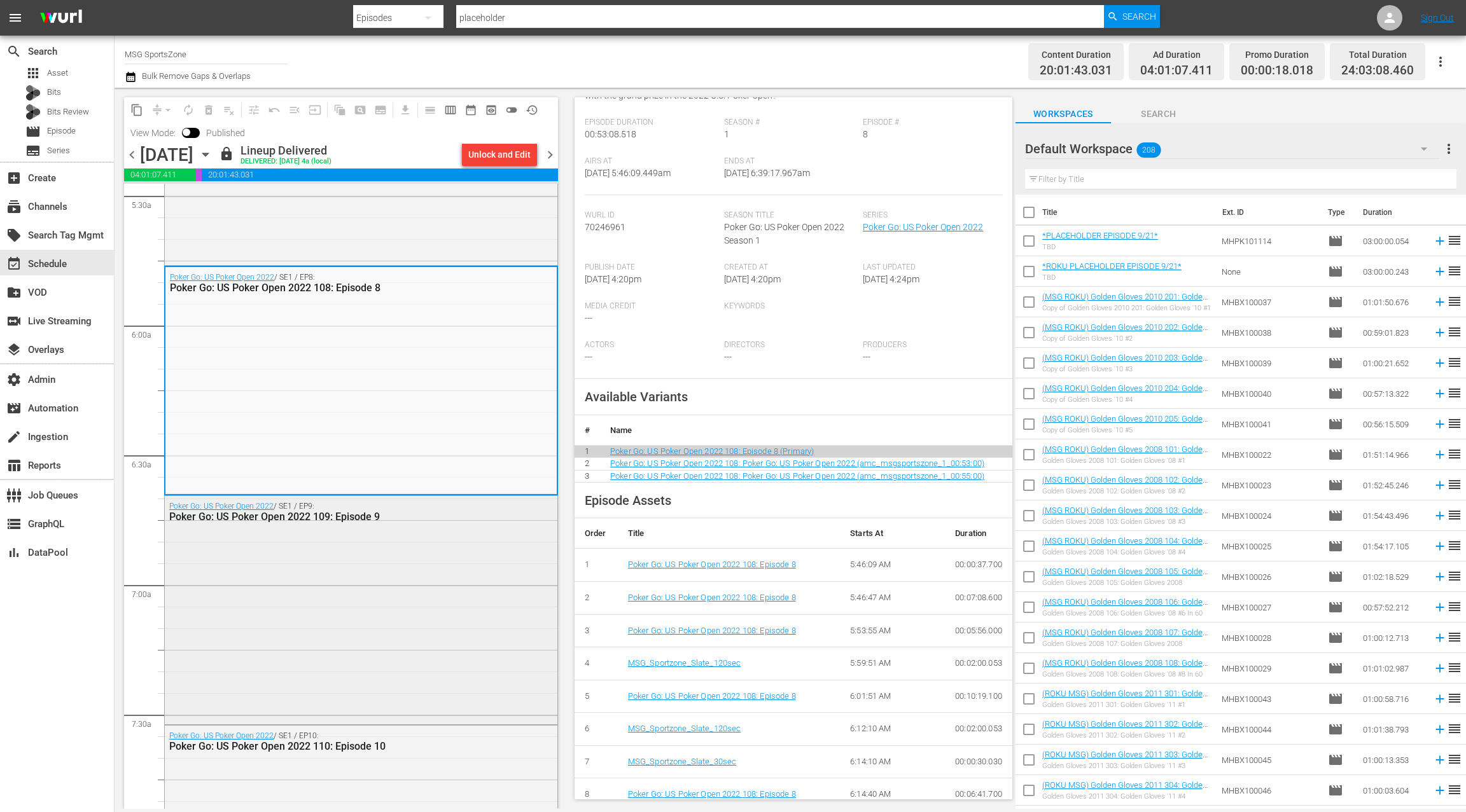
click at [460, 606] on div "Poker Go: US Poker Open 2022 / SE1 / EP9: Poker Go: US Poker Open 2022 109: Epi…" at bounding box center [361, 609] width 393 height 226
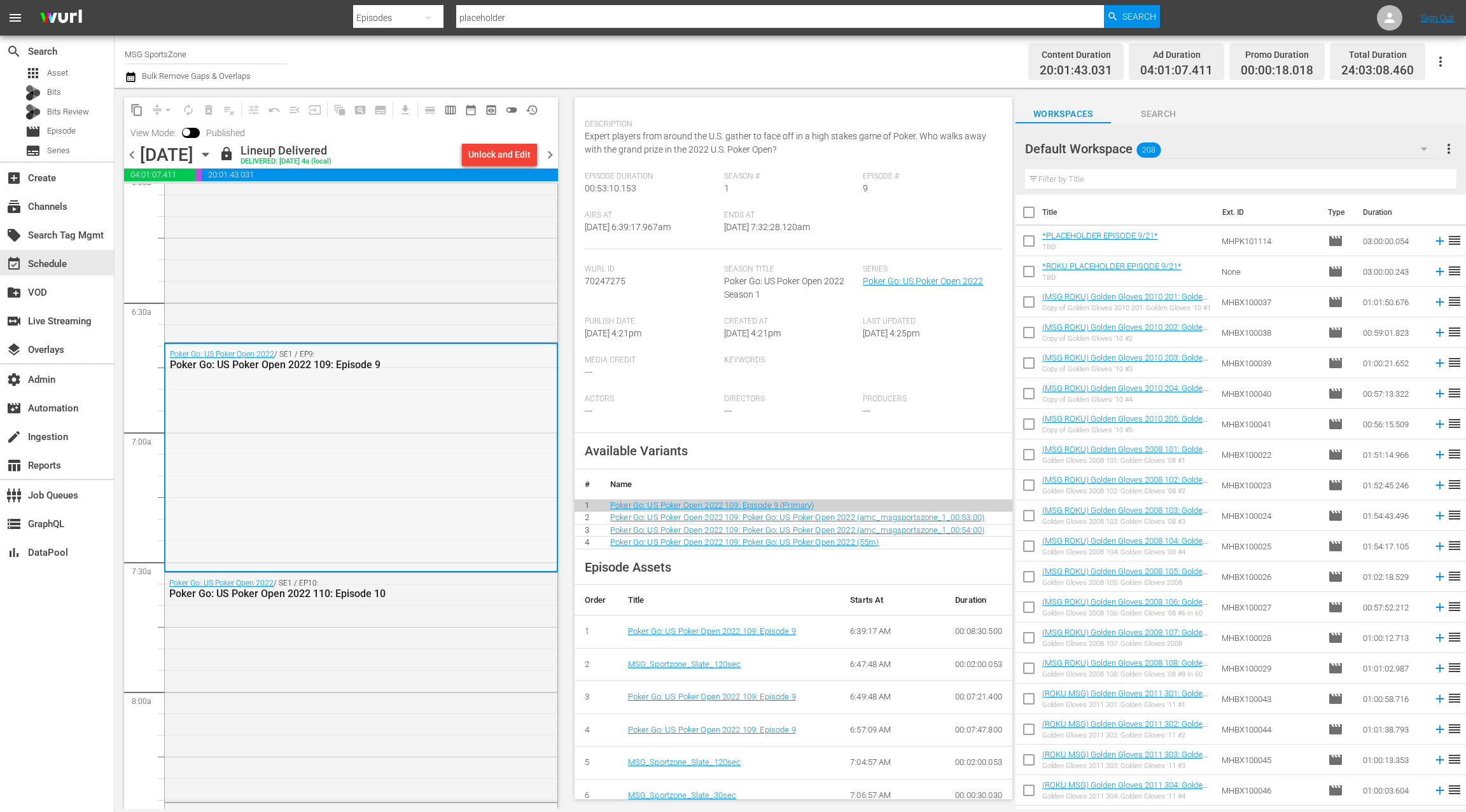
scroll to position [1609, 0]
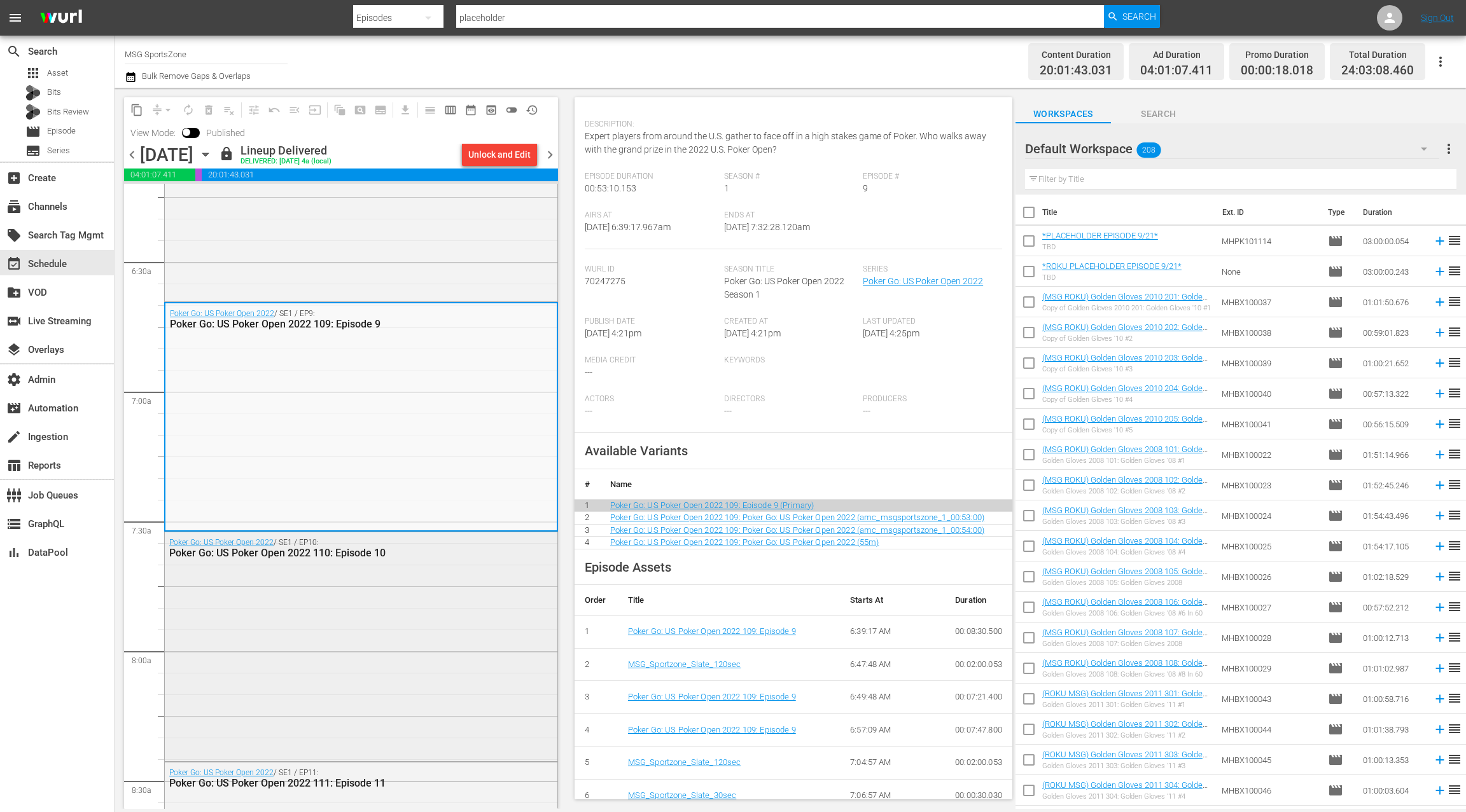
click at [419, 598] on div "Poker Go: US Poker Open 2022 / SE1 / EP10: Poker Go: US Poker Open 2022 110: Ep…" at bounding box center [361, 645] width 393 height 226
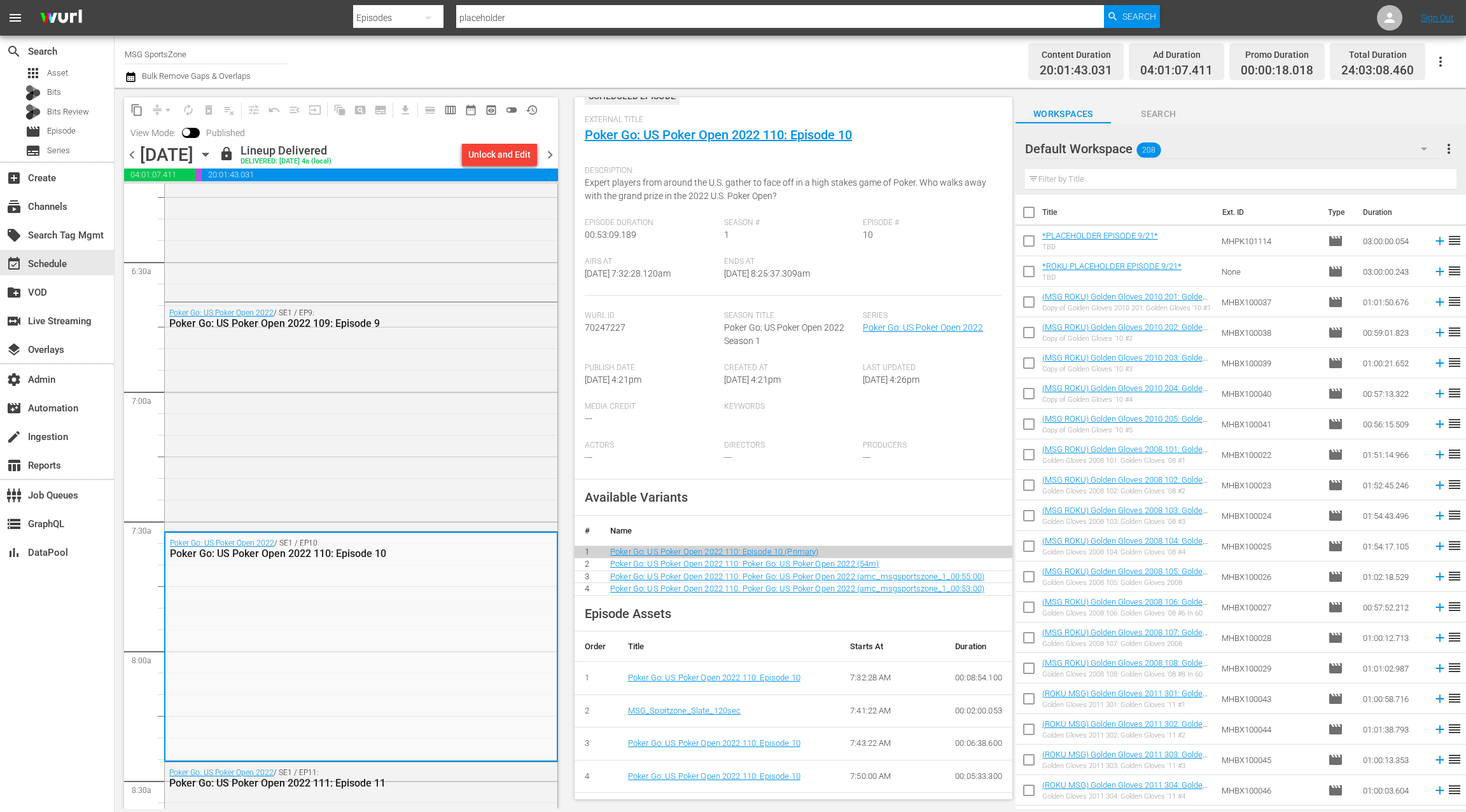
scroll to position [198, 0]
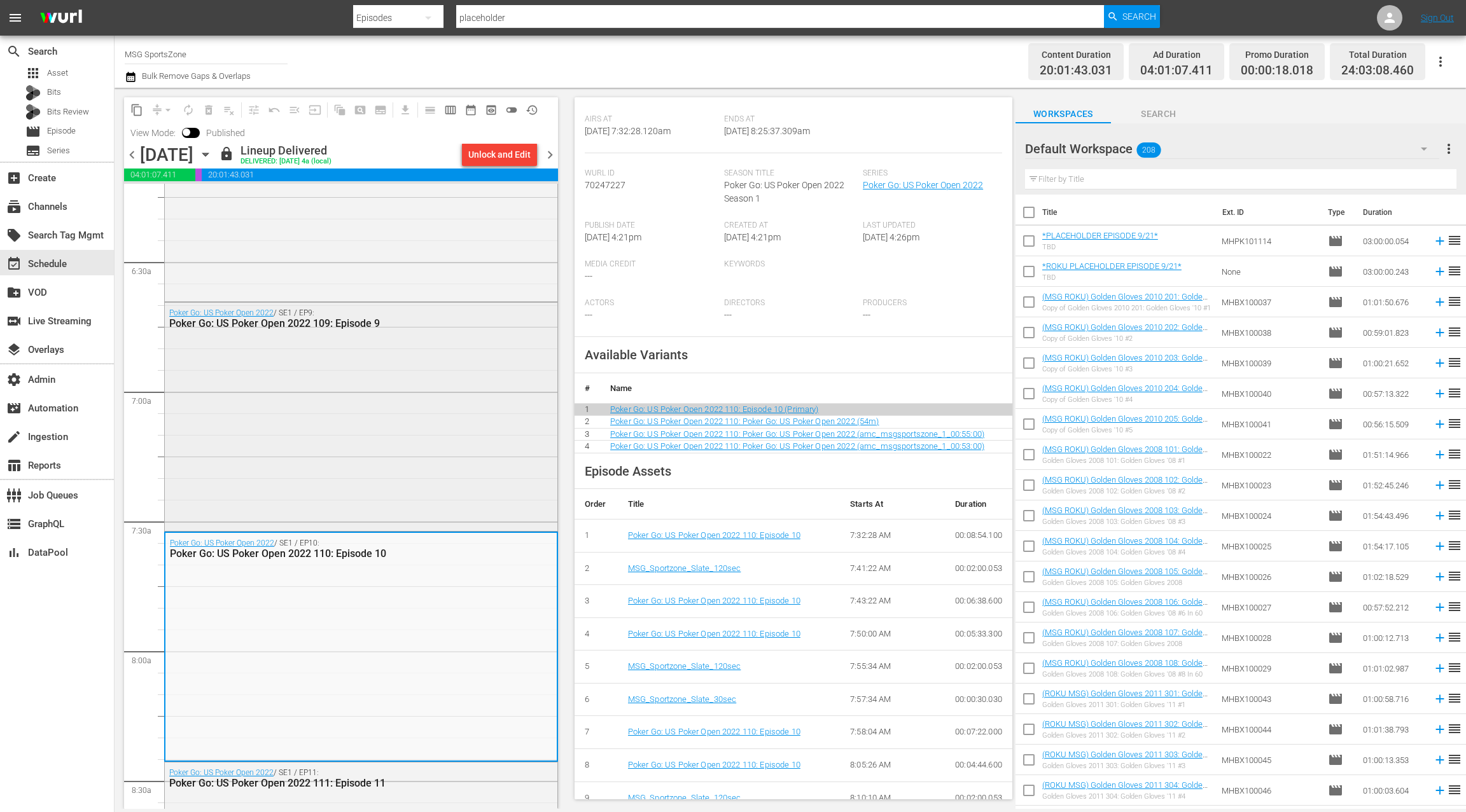
click at [441, 368] on div "Poker Go: US Poker Open 2022 / SE1 / EP9: Poker Go: US Poker Open 2022 109: Epi…" at bounding box center [361, 416] width 393 height 226
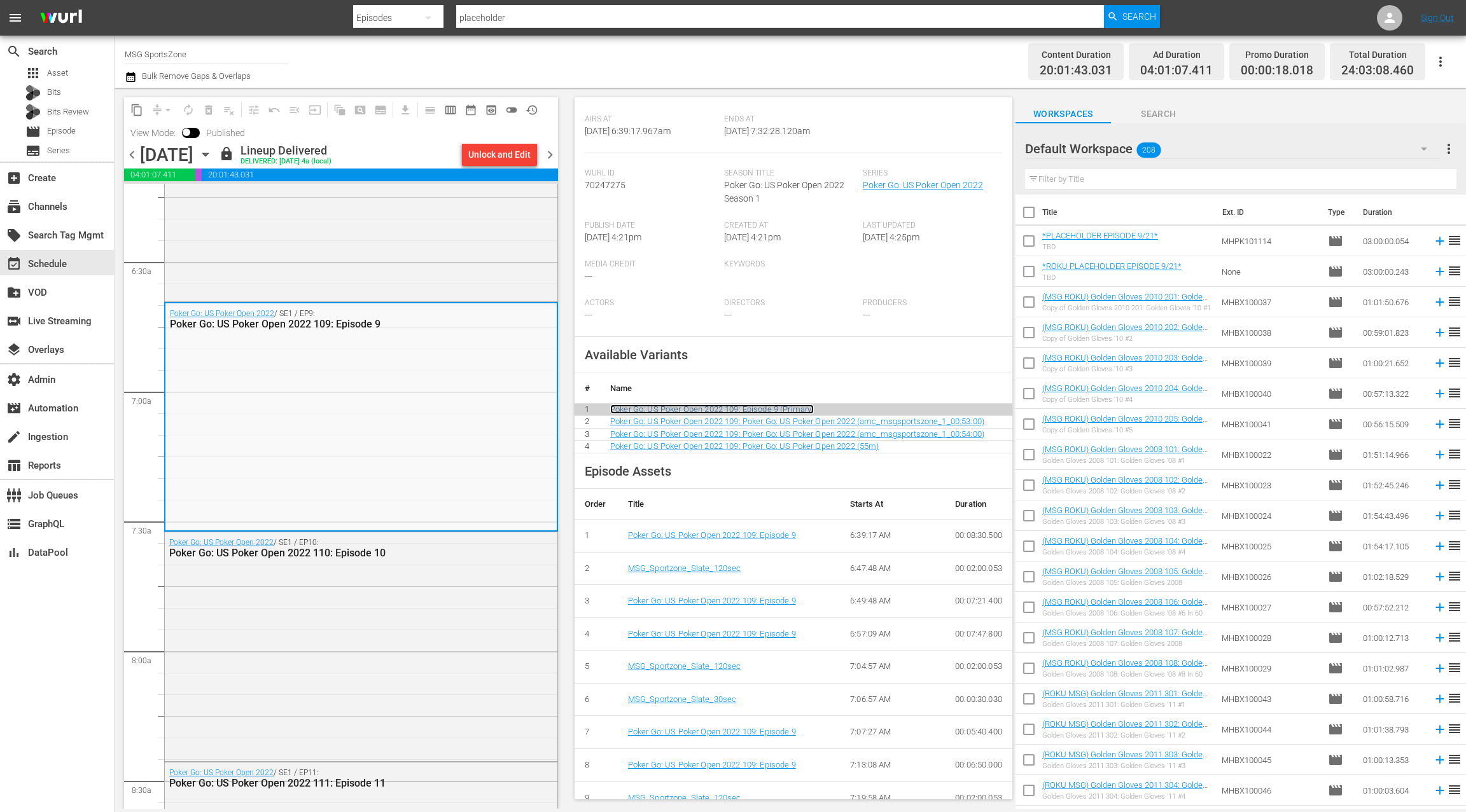
click at [676, 412] on link "Poker Go: US Poker Open 2022 109: Episode 9 (Primary)" at bounding box center [712, 409] width 203 height 10
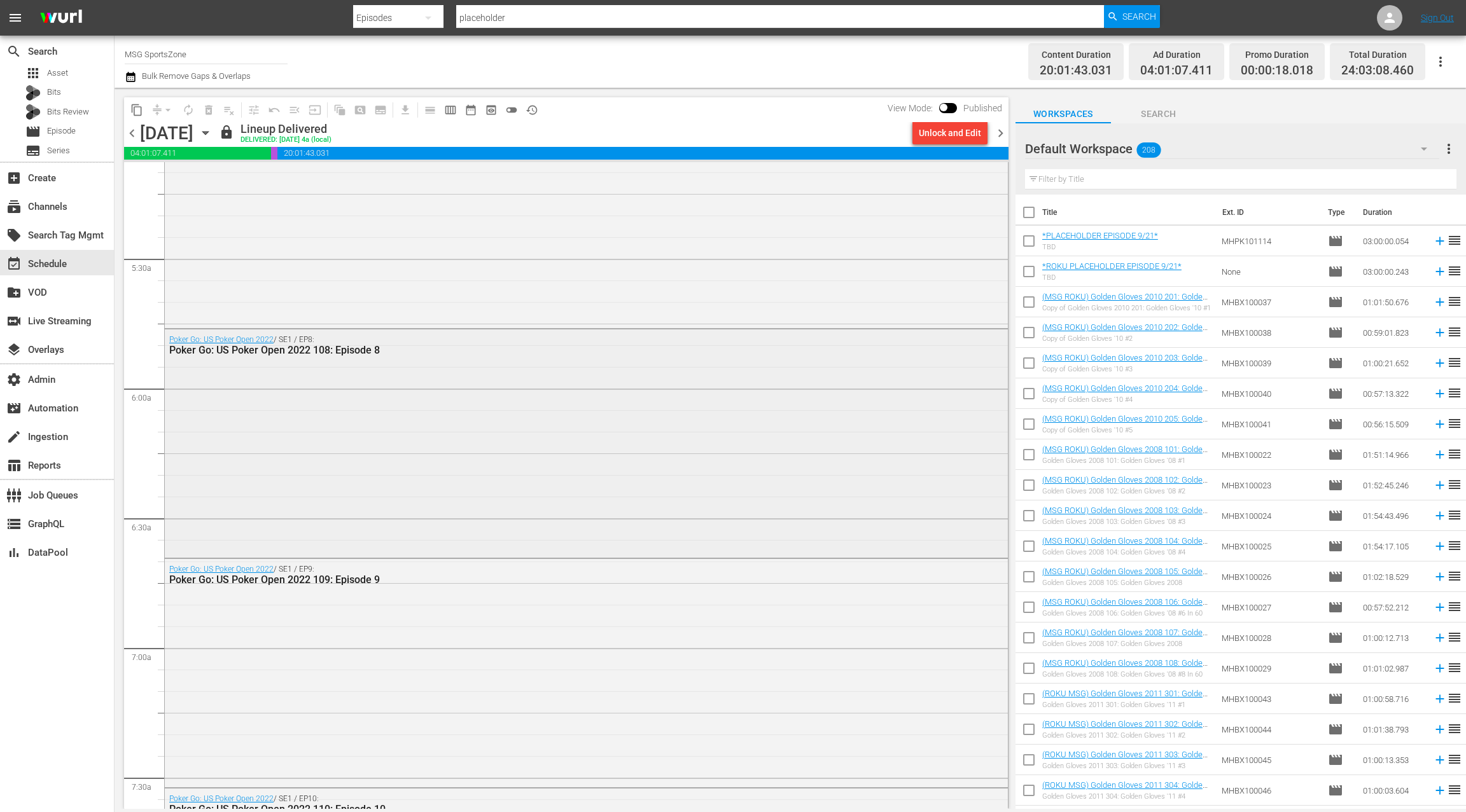
scroll to position [1354, 0]
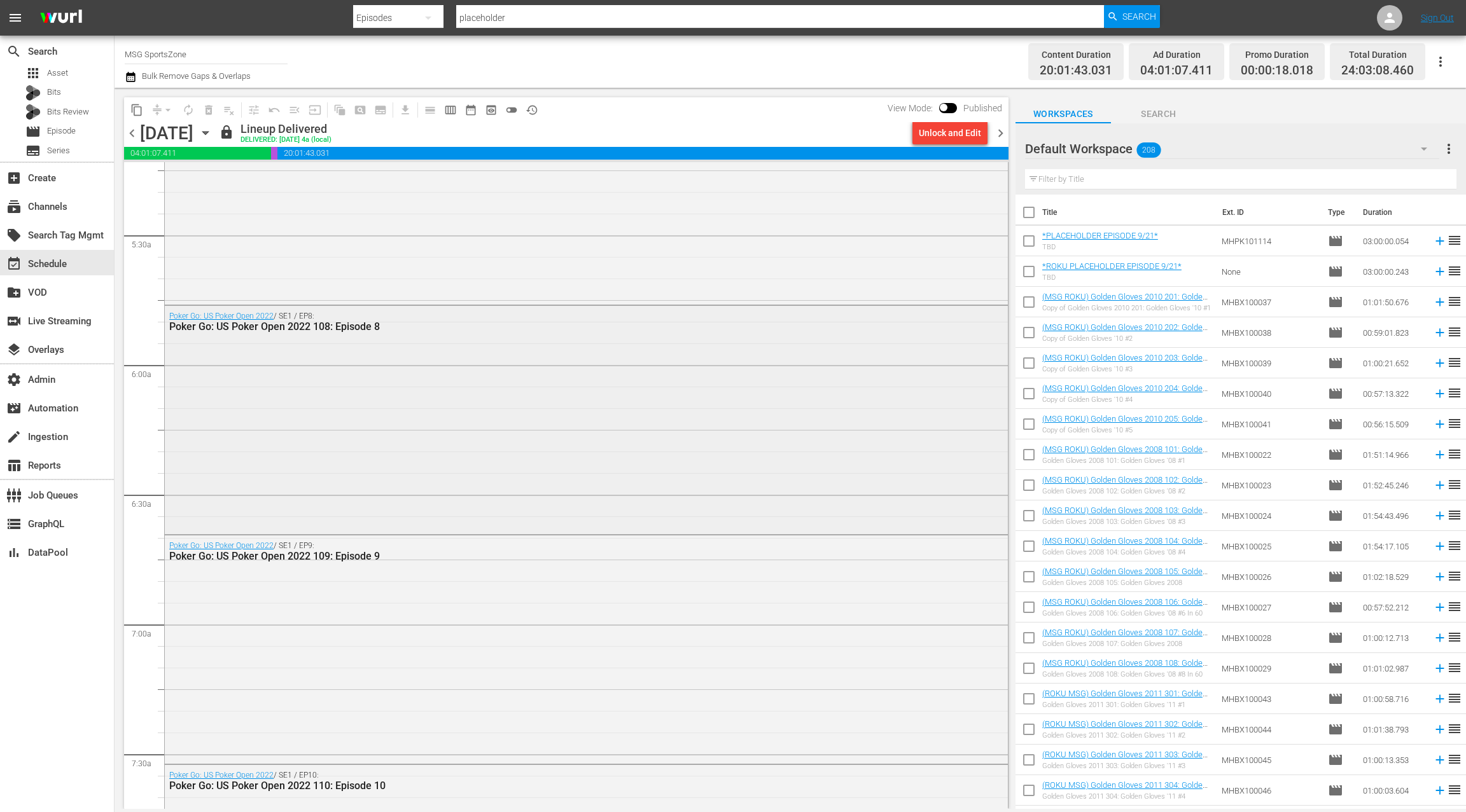
click at [470, 441] on div "Poker Go: US Poker Open 2022 / SE1 / EP8: Poker Go: US Poker Open 2022 108: Epi…" at bounding box center [586, 419] width 843 height 226
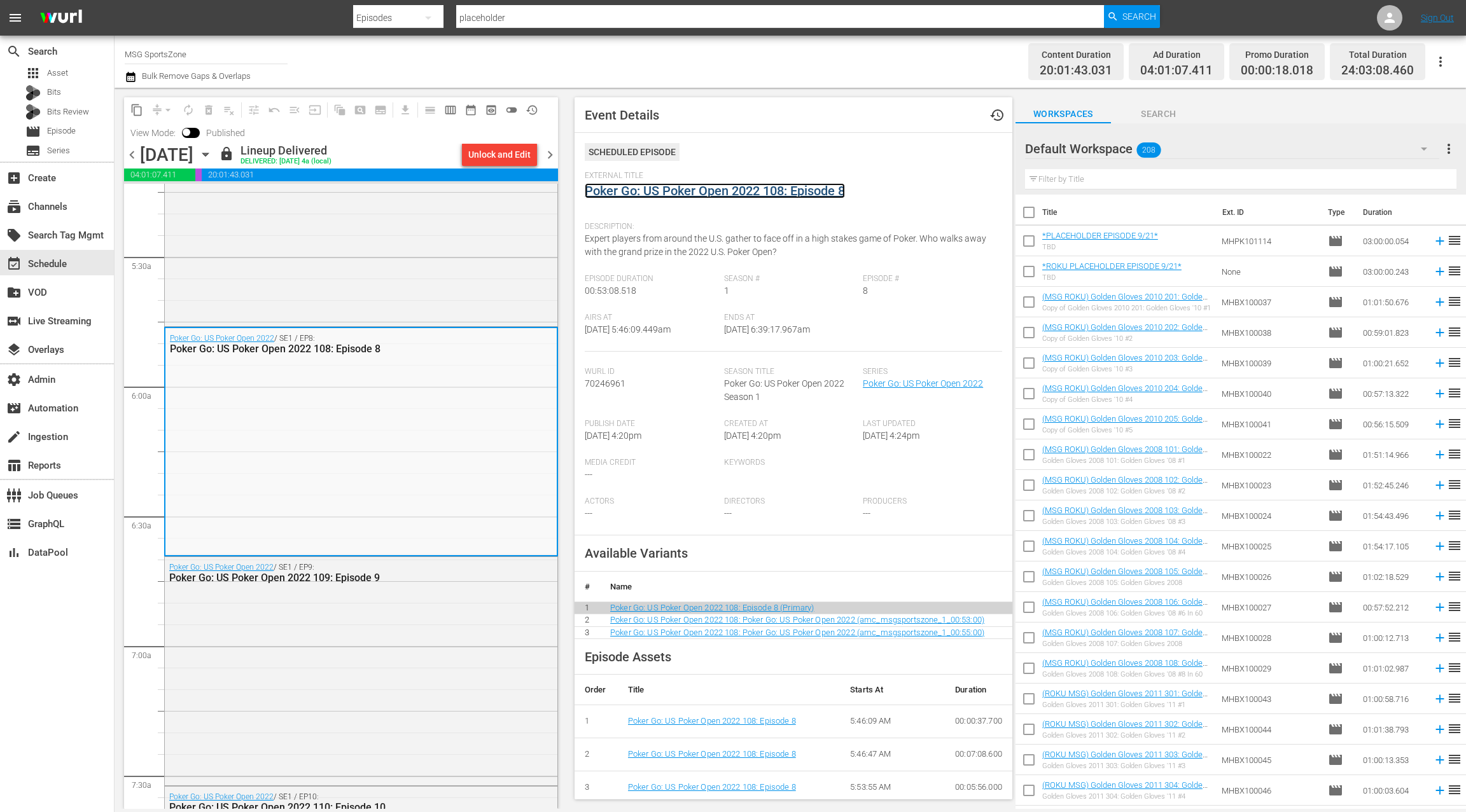
click at [669, 188] on link "Poker Go: US Poker Open 2022 108: Episode 8" at bounding box center [715, 191] width 260 height 15
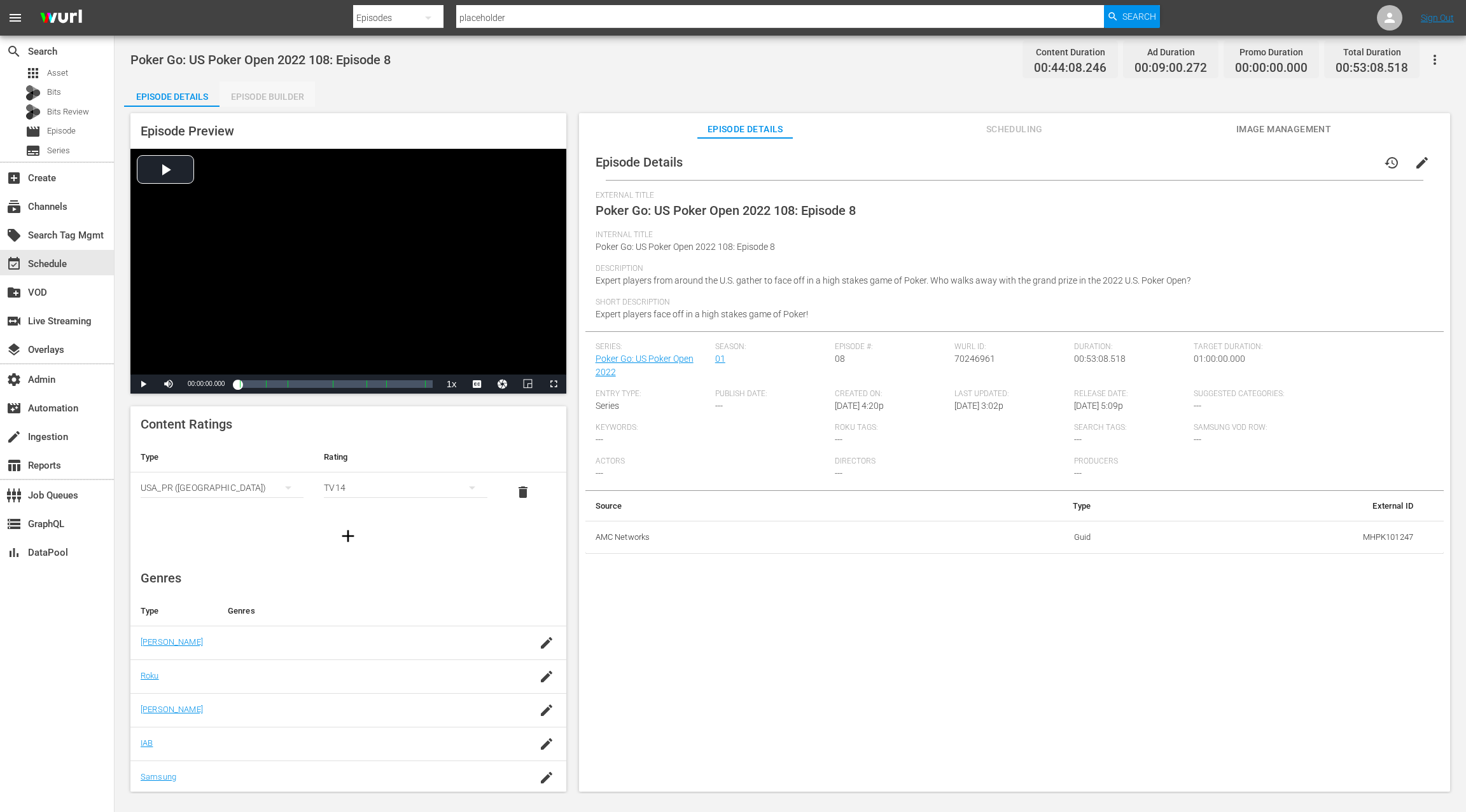
click at [274, 98] on div "Episode Builder" at bounding box center [267, 97] width 96 height 31
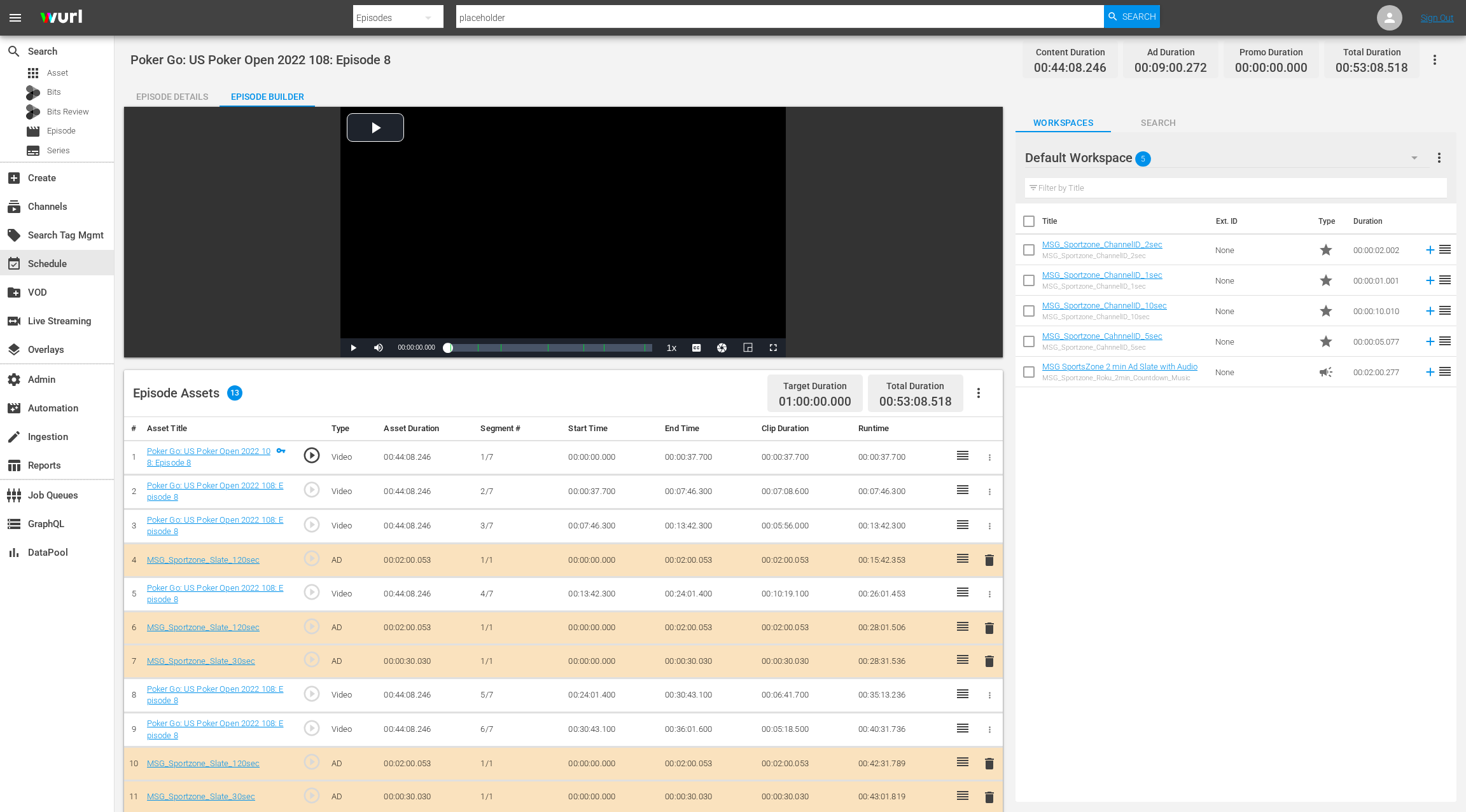
click at [184, 100] on div "Episode Details" at bounding box center [172, 97] width 96 height 31
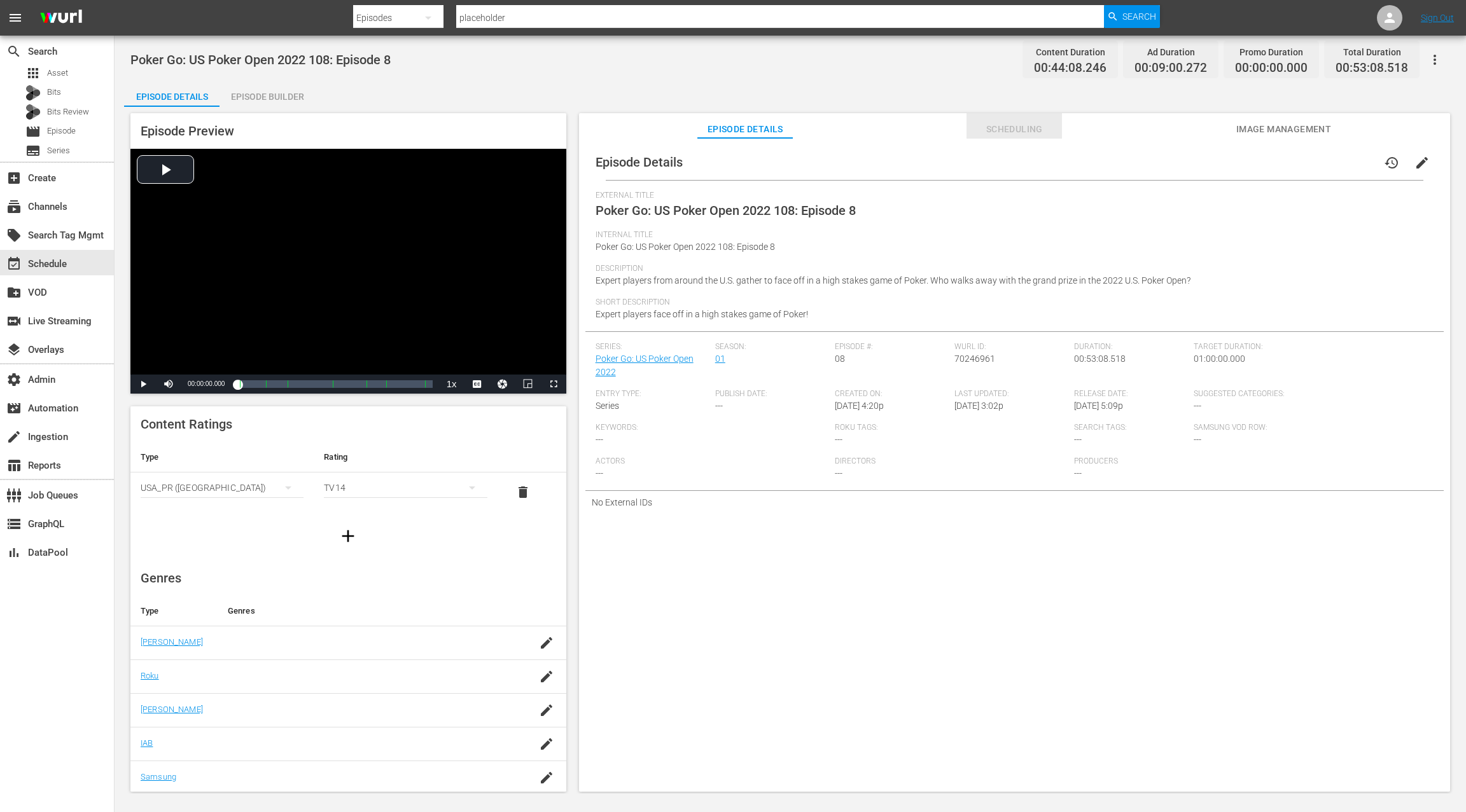
click at [1013, 136] on span "Scheduling" at bounding box center [1015, 129] width 96 height 16
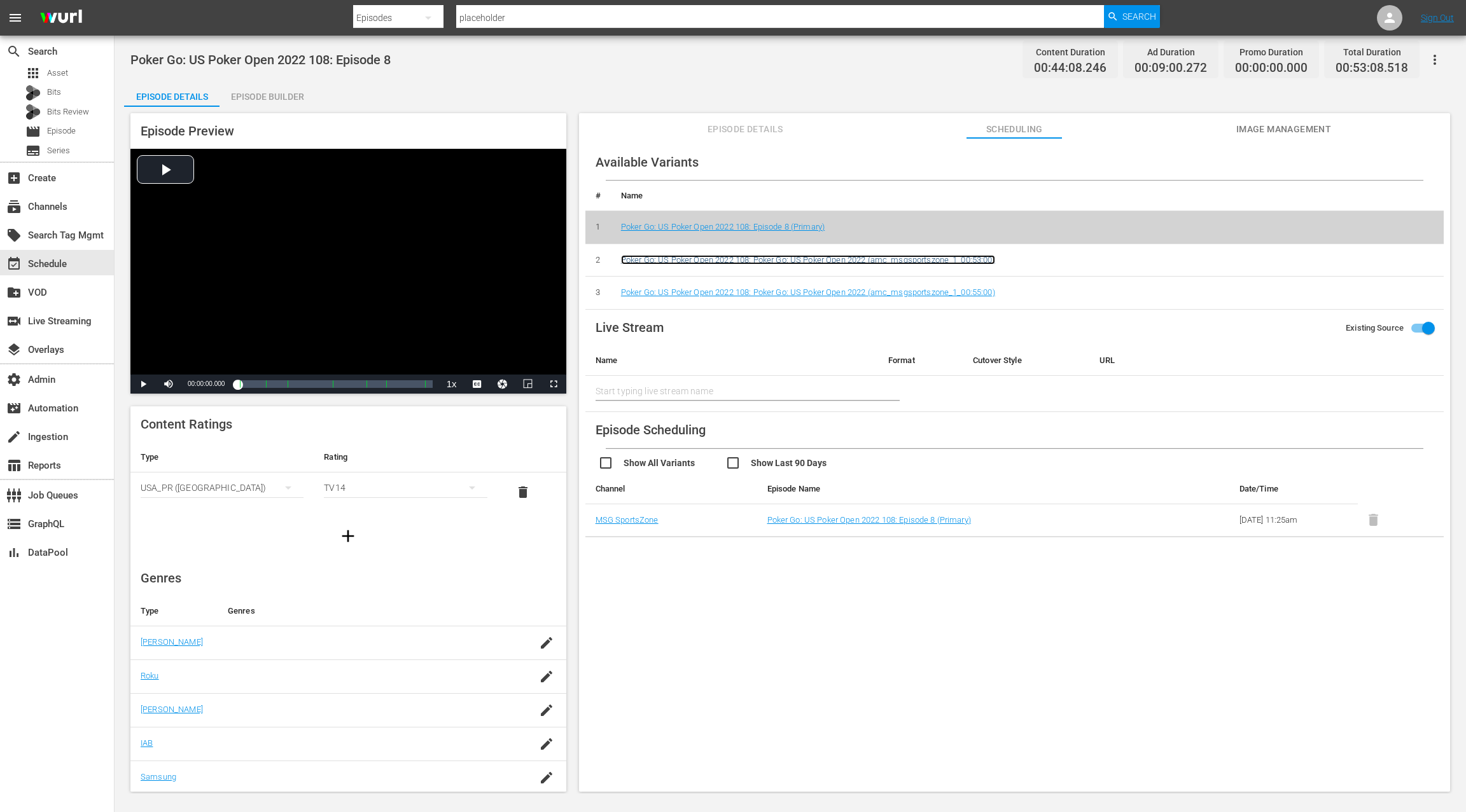
click at [907, 262] on link "Poker Go: US Poker Open 2022 108: Poker Go: US Poker Open 2022 (amc_msgsportszo…" at bounding box center [808, 259] width 374 height 10
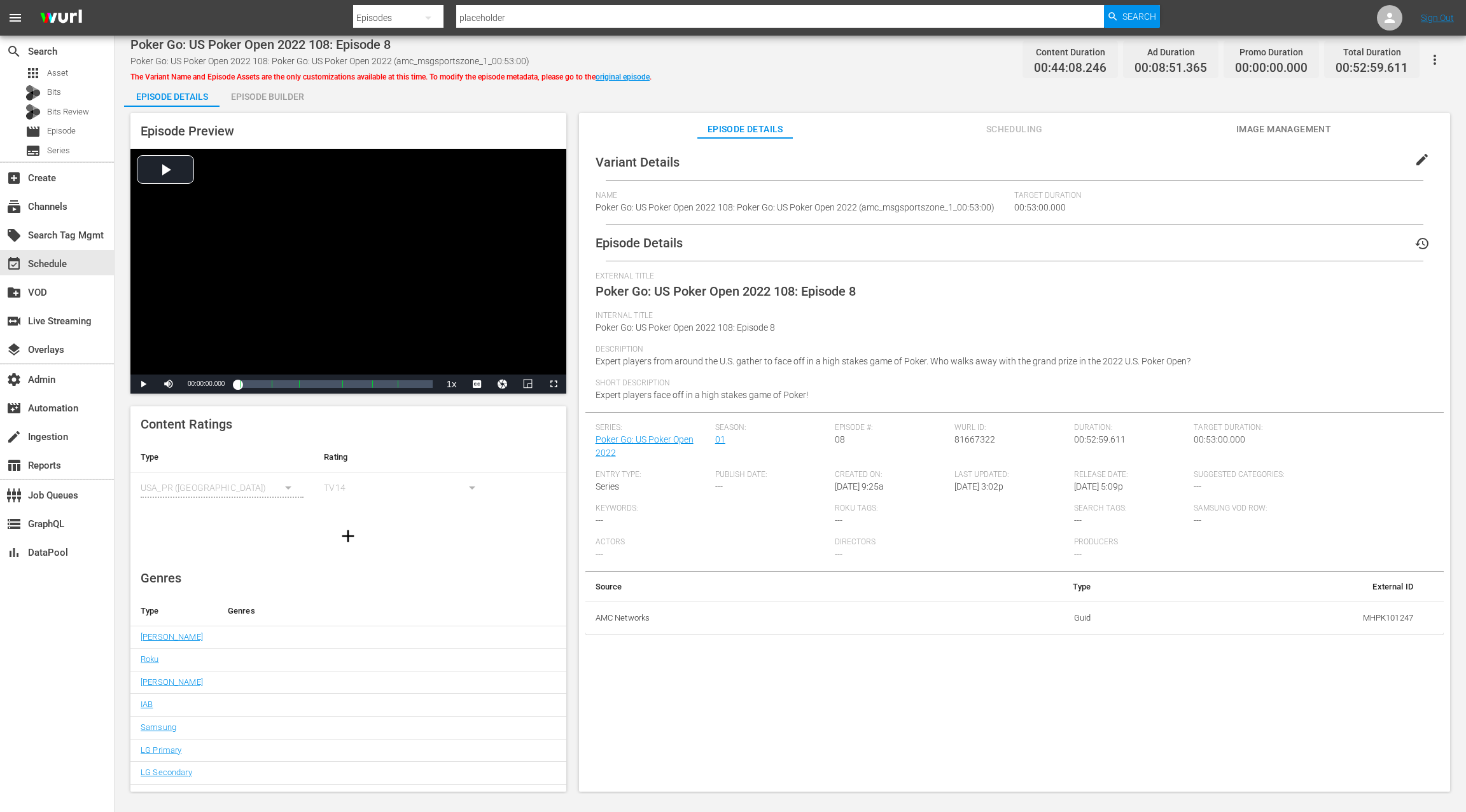
click at [1004, 133] on span "Scheduling" at bounding box center [1015, 129] width 96 height 16
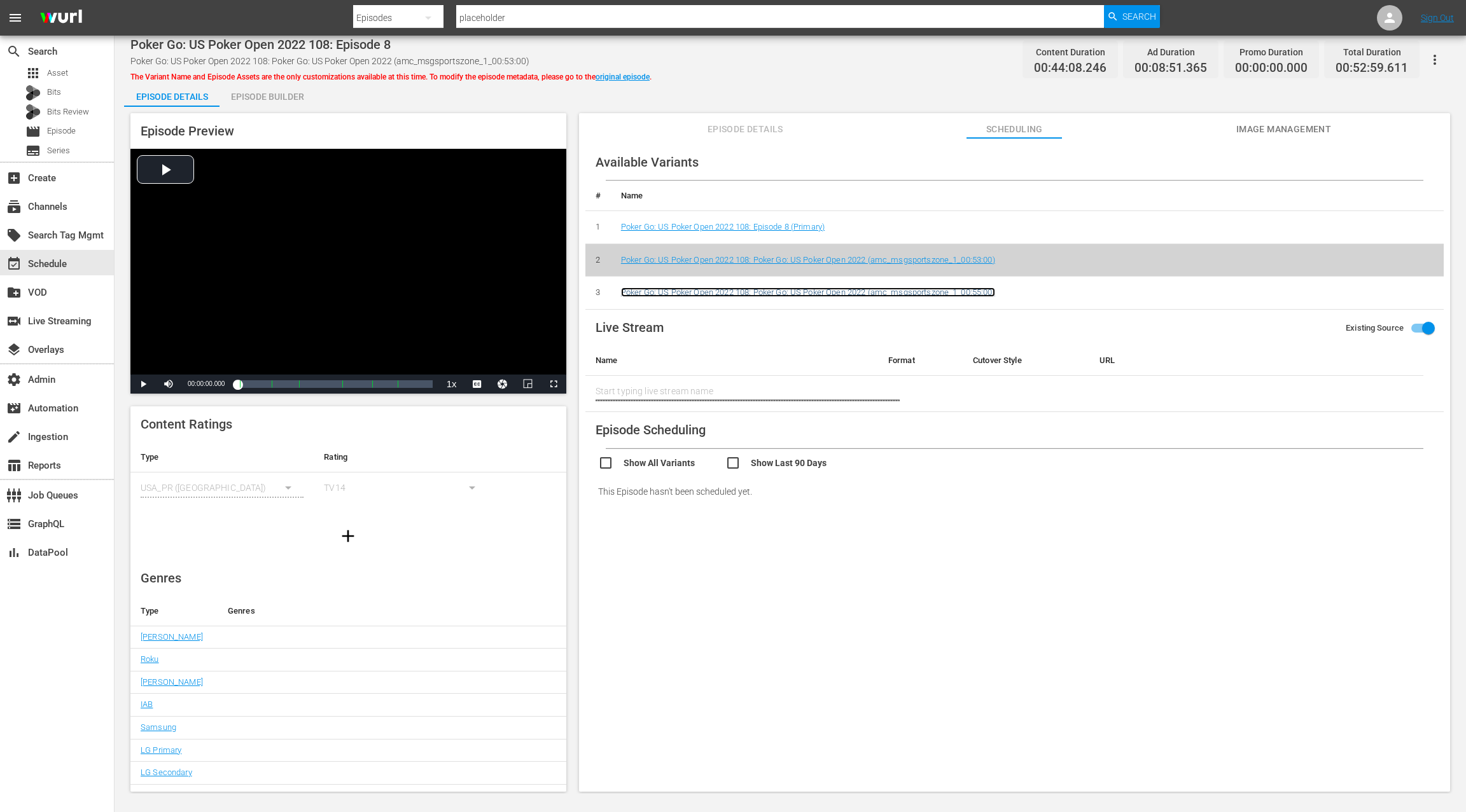
click at [956, 290] on link "Poker Go: US Poker Open 2022 108: Poker Go: US Poker Open 2022 (amc_msgsportszo…" at bounding box center [808, 292] width 374 height 10
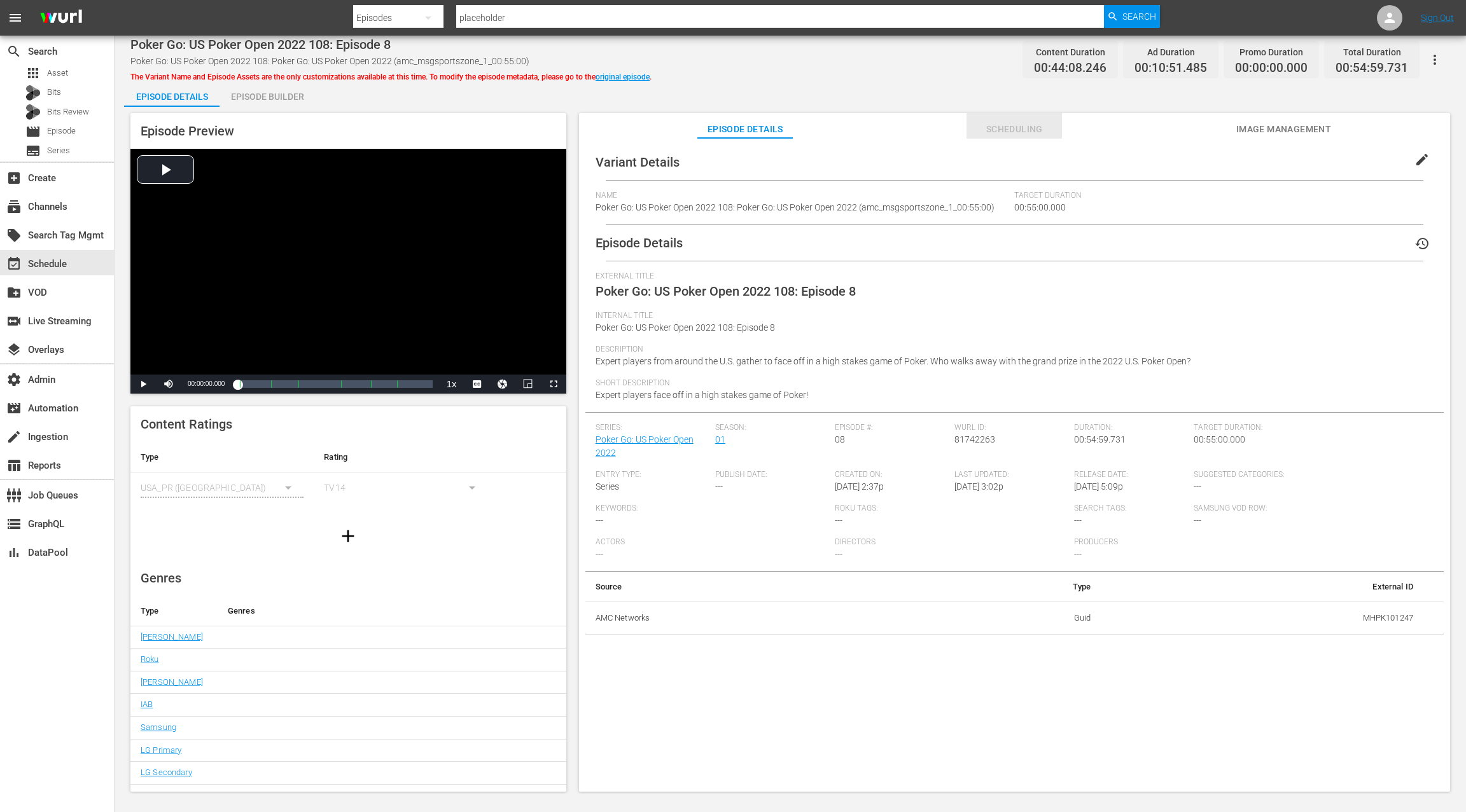
click at [1020, 138] on button "Scheduling" at bounding box center [1015, 126] width 96 height 25
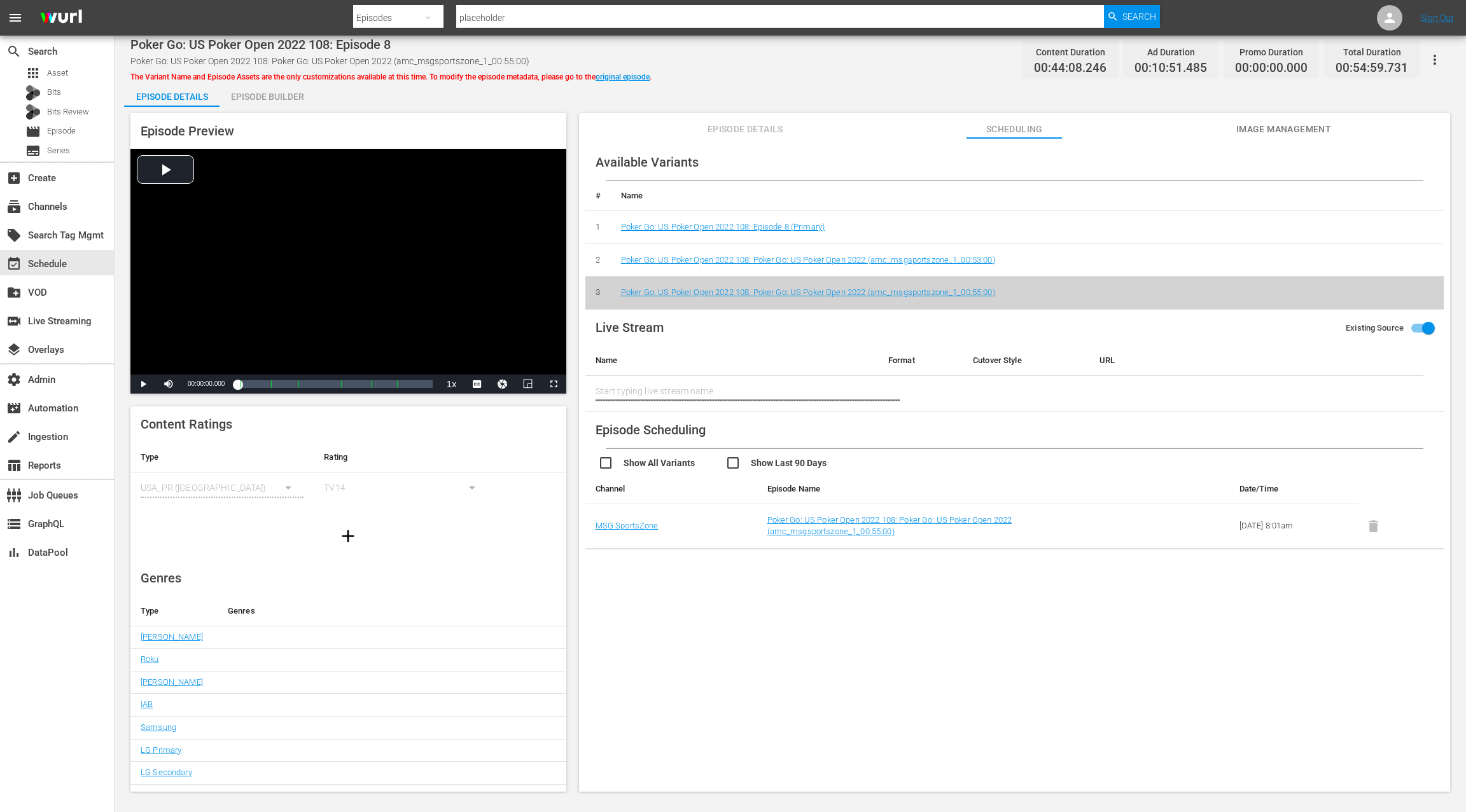
click at [285, 99] on div "Episode Builder" at bounding box center [267, 97] width 96 height 31
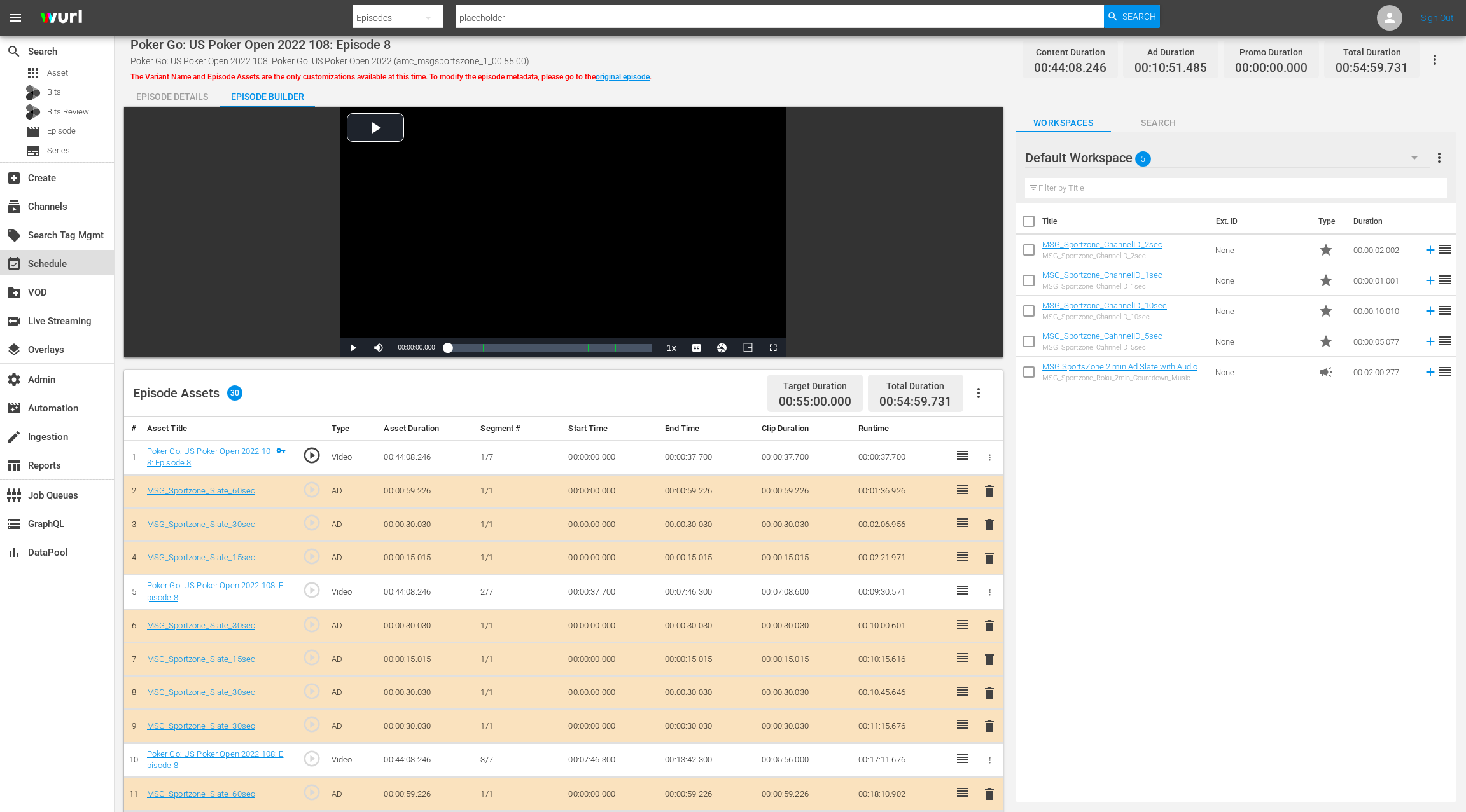
click at [71, 264] on div "event_available Schedule" at bounding box center [57, 263] width 114 height 25
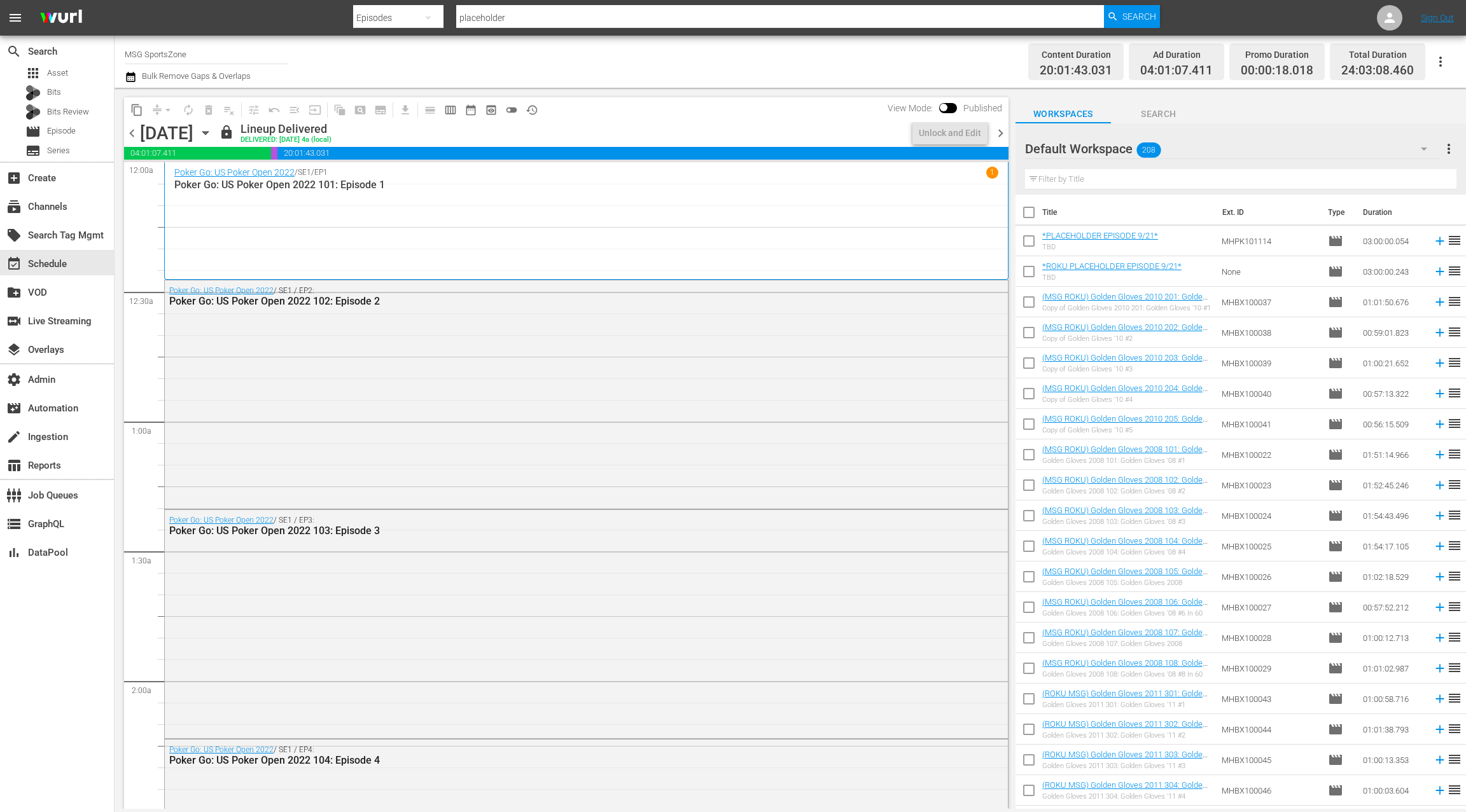
click at [171, 57] on input "MSG SportsZone" at bounding box center [206, 54] width 163 height 31
click at [69, 206] on div "subscriptions Channels" at bounding box center [36, 205] width 71 height 11
type input "amc_msgsportszone_1"
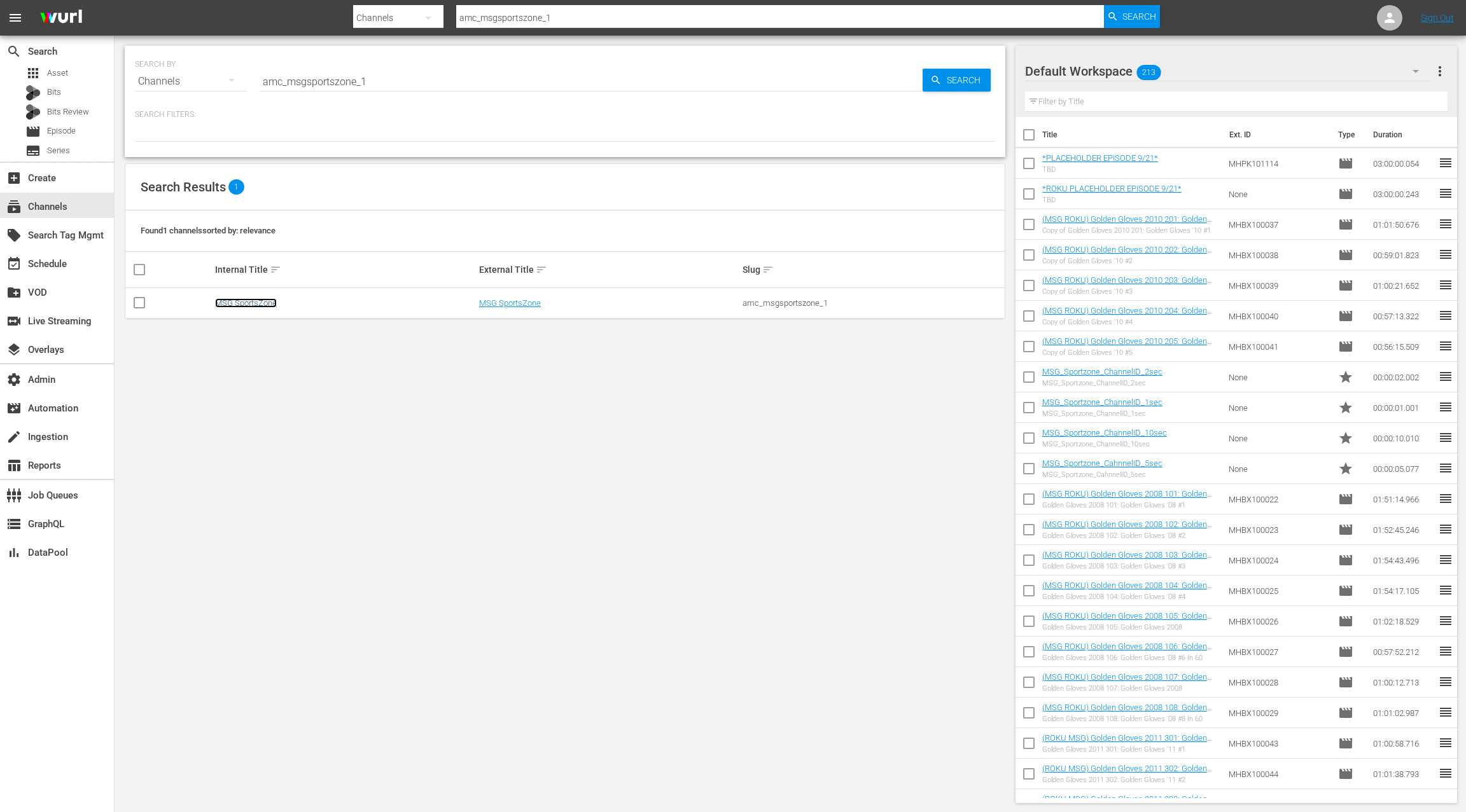
click at [246, 300] on link "MSG SportsZone" at bounding box center [246, 303] width 62 height 10
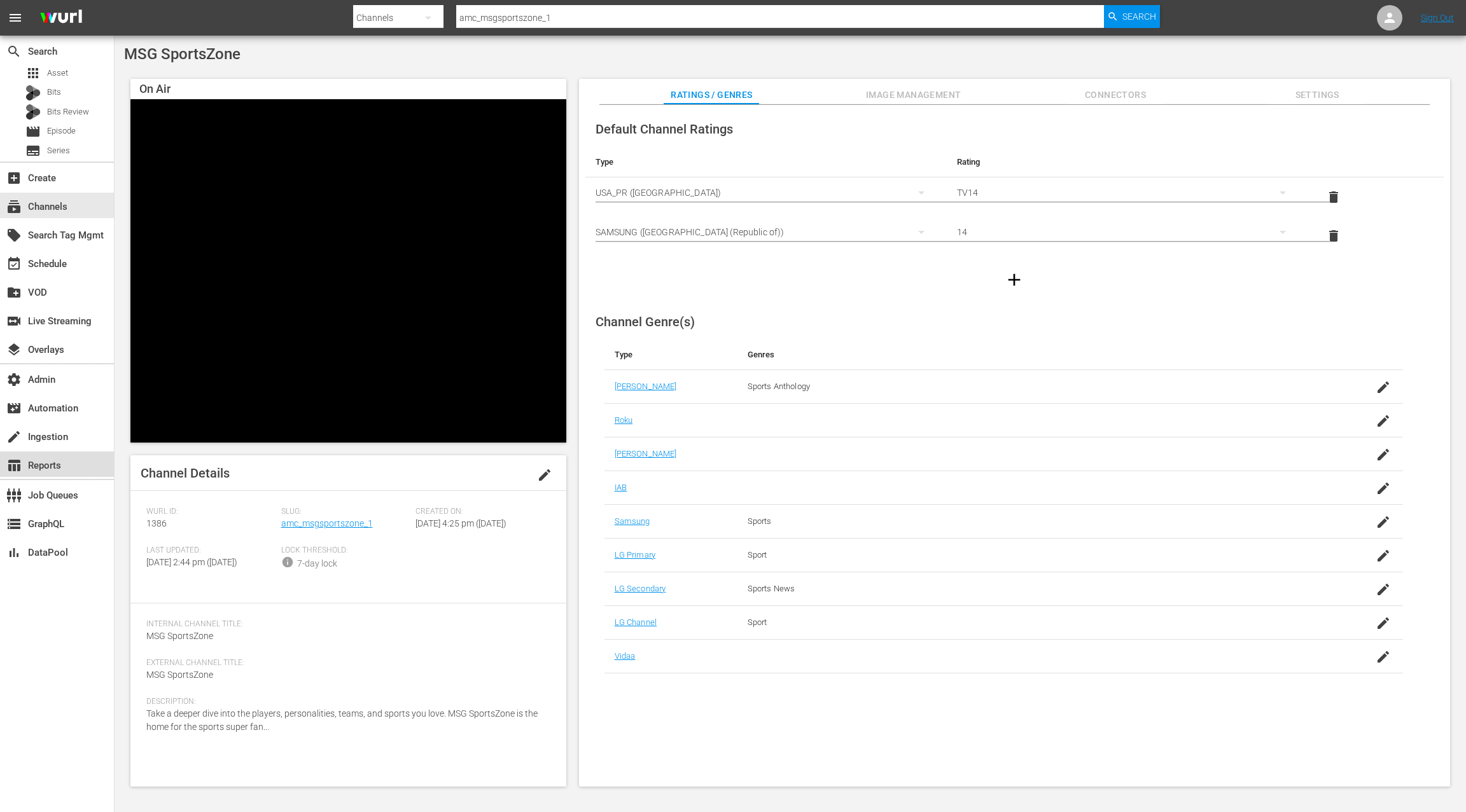
click at [64, 470] on div "table_chart Reports" at bounding box center [57, 464] width 114 height 25
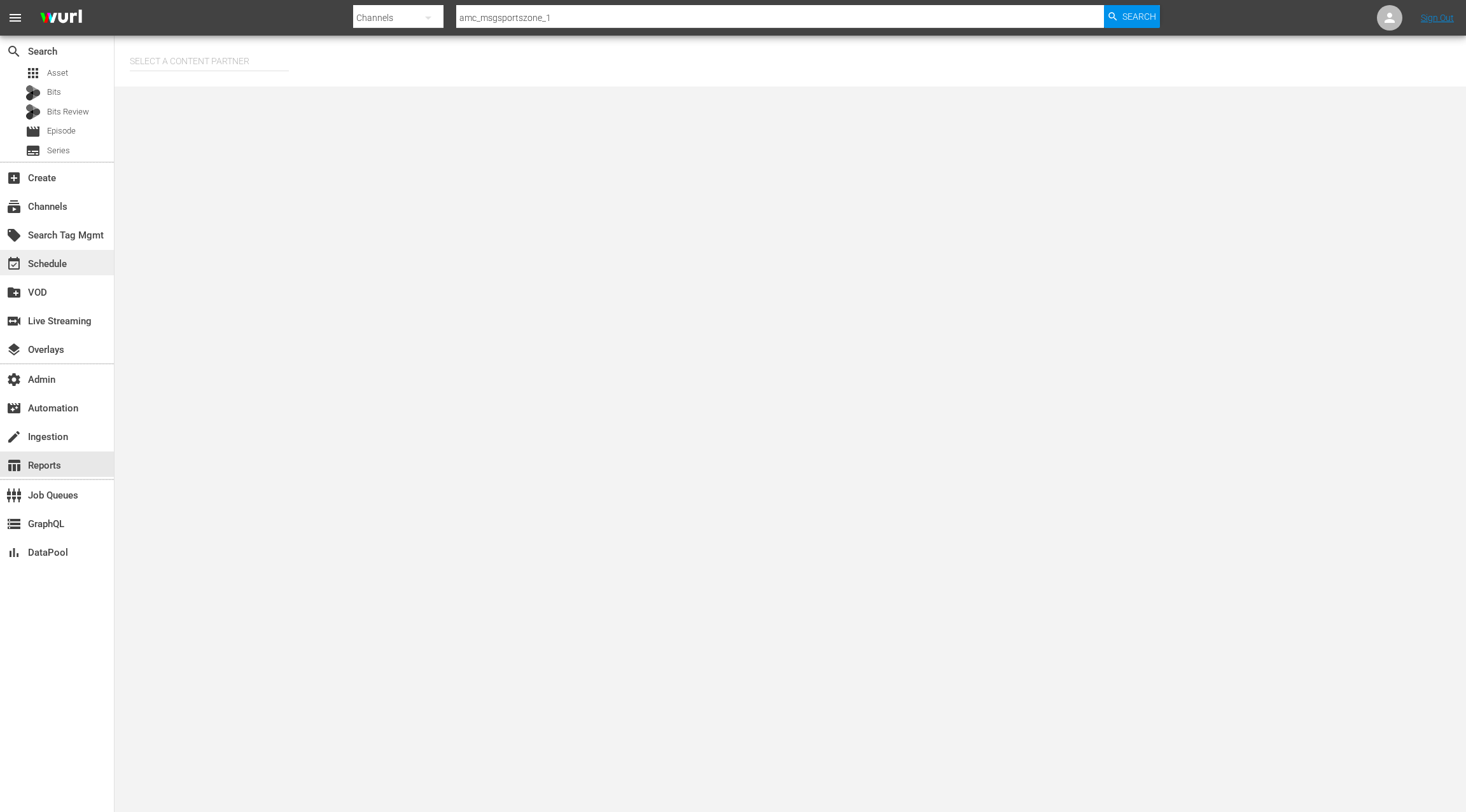
click at [59, 268] on div "event_available Schedule" at bounding box center [36, 262] width 71 height 11
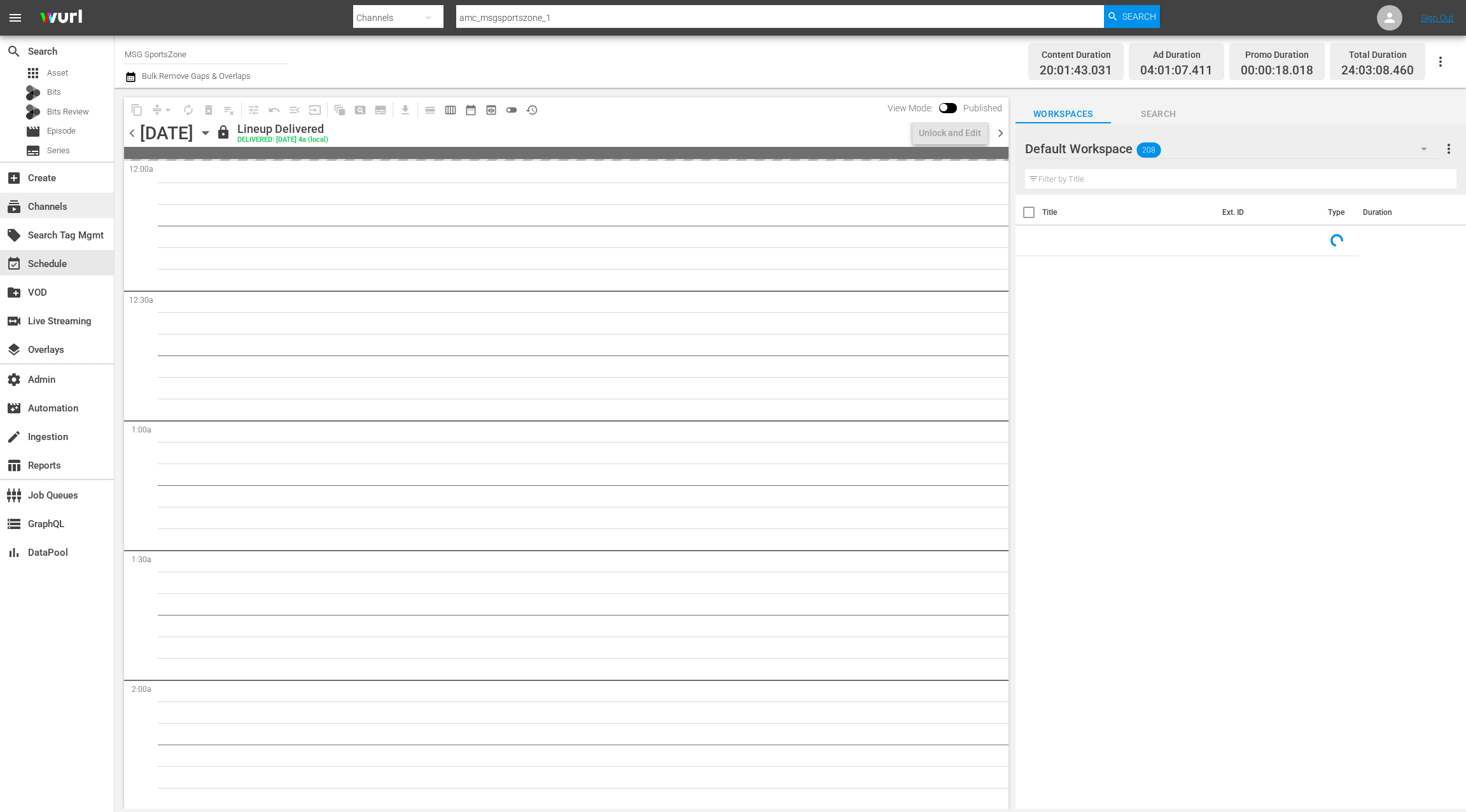
click at [75, 214] on div "subscriptions Channels" at bounding box center [57, 205] width 114 height 25
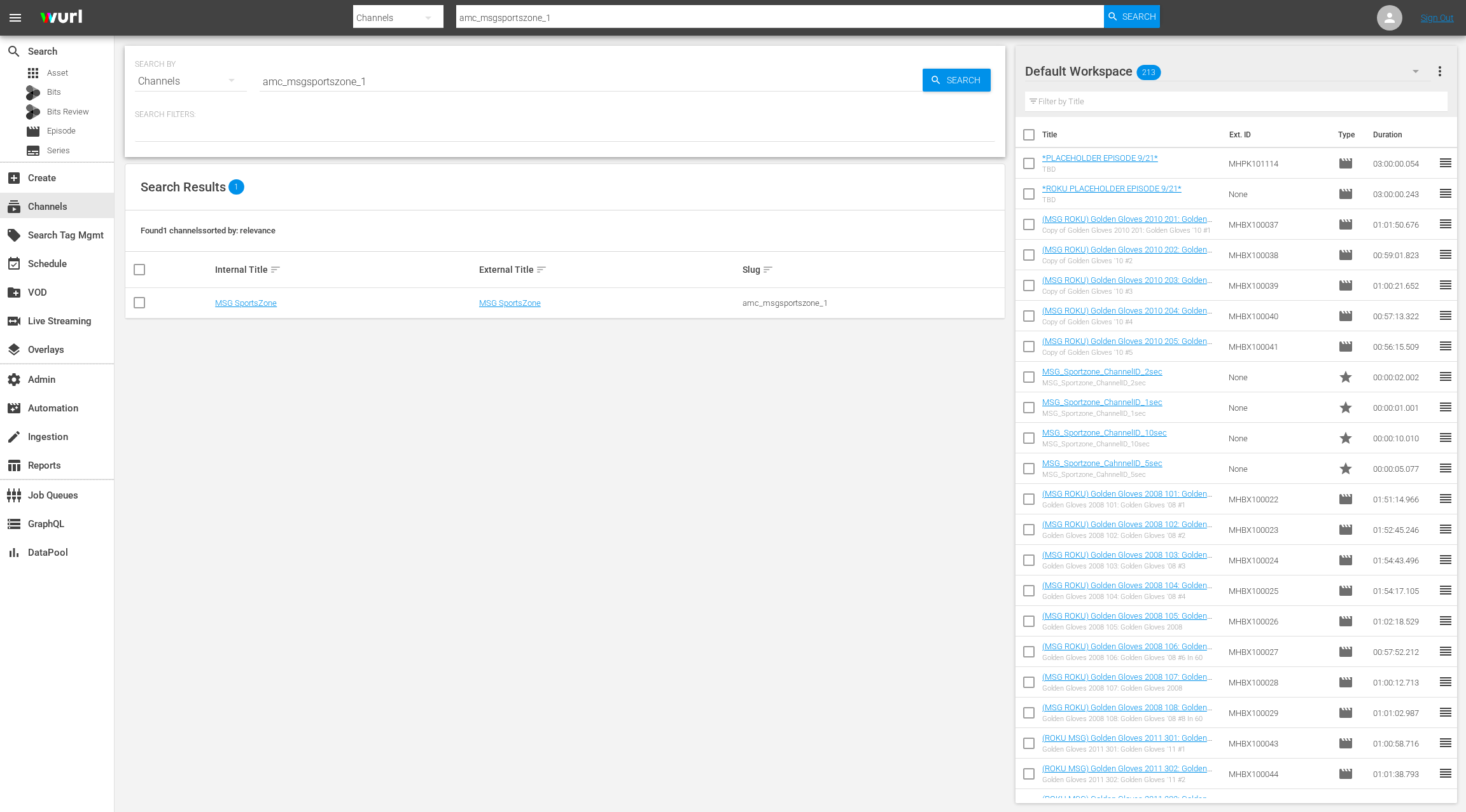
click at [267, 307] on td "MSG SportsZone" at bounding box center [345, 303] width 264 height 31
click at [267, 302] on link "MSG SportsZone" at bounding box center [246, 303] width 62 height 10
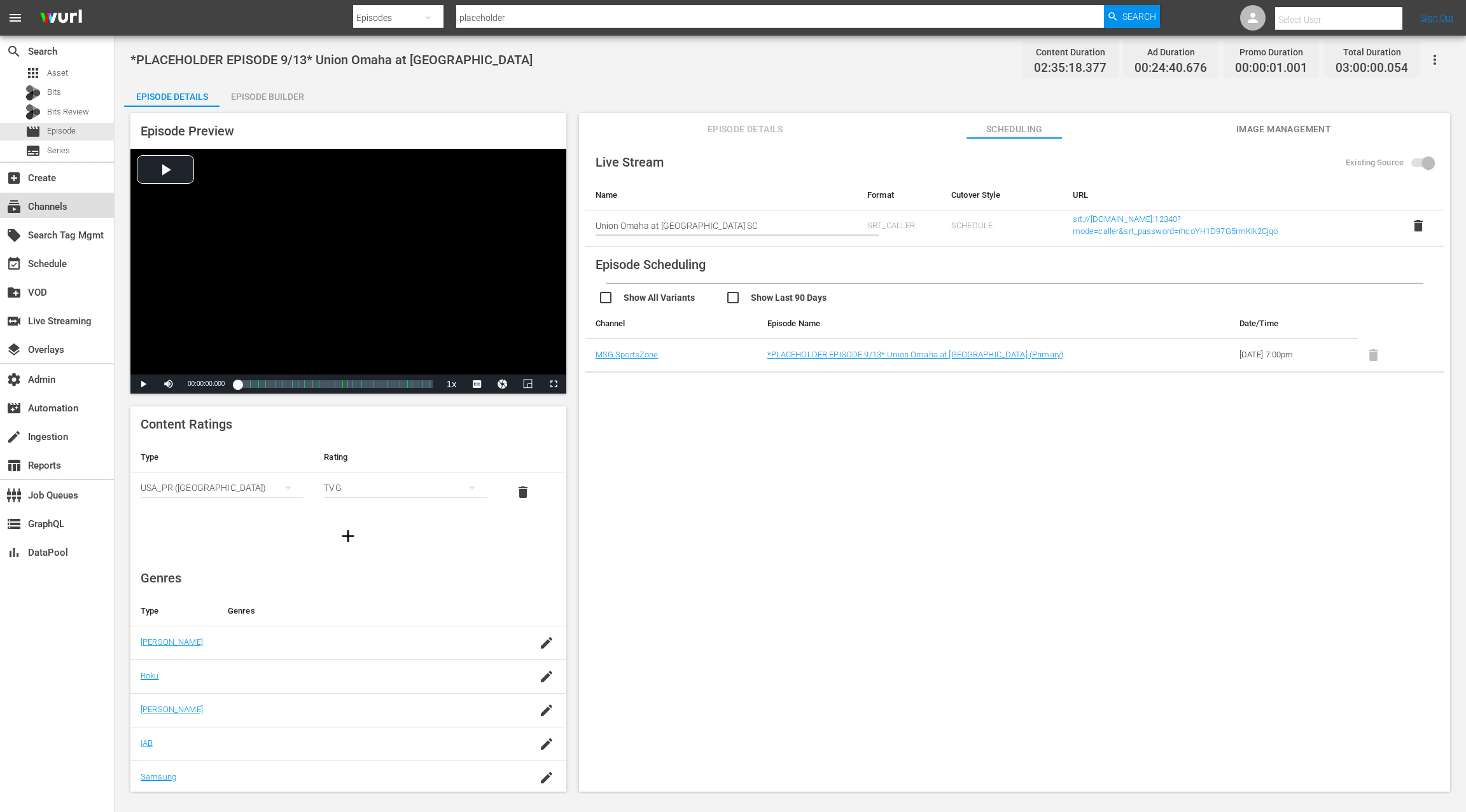
click at [80, 208] on div "subscriptions Channels" at bounding box center [57, 205] width 114 height 25
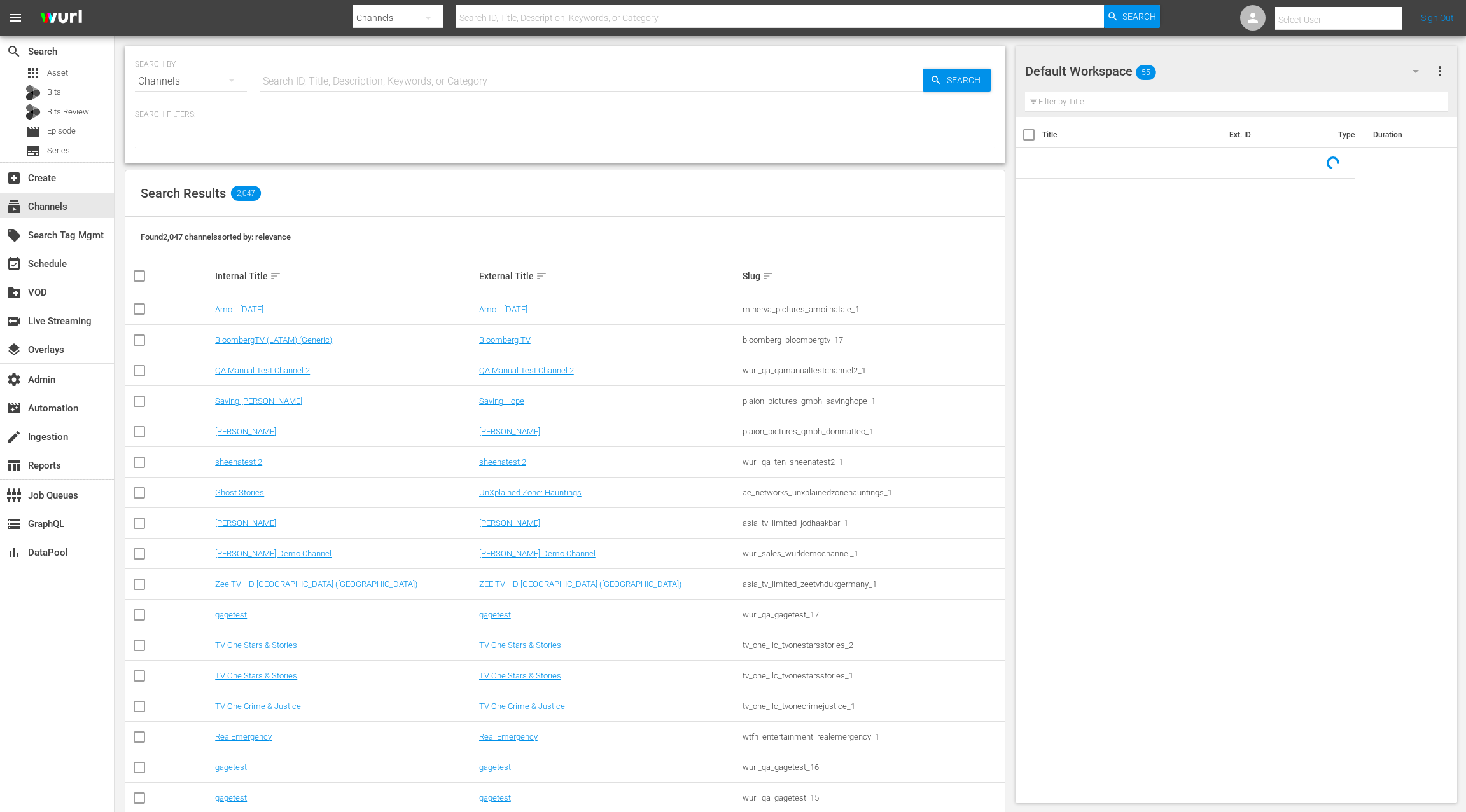
click at [281, 84] on input "text" at bounding box center [591, 82] width 663 height 31
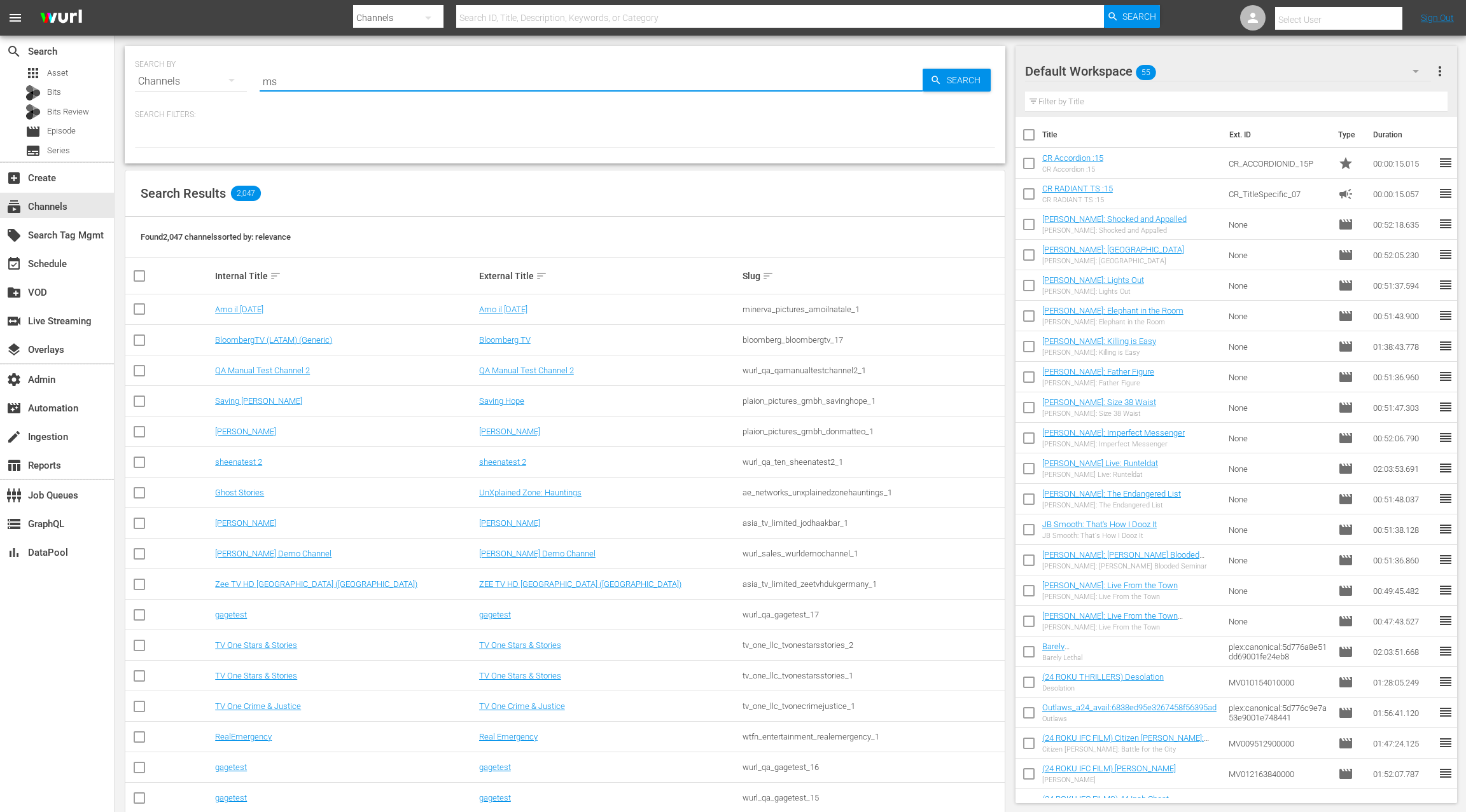
type input "msg"
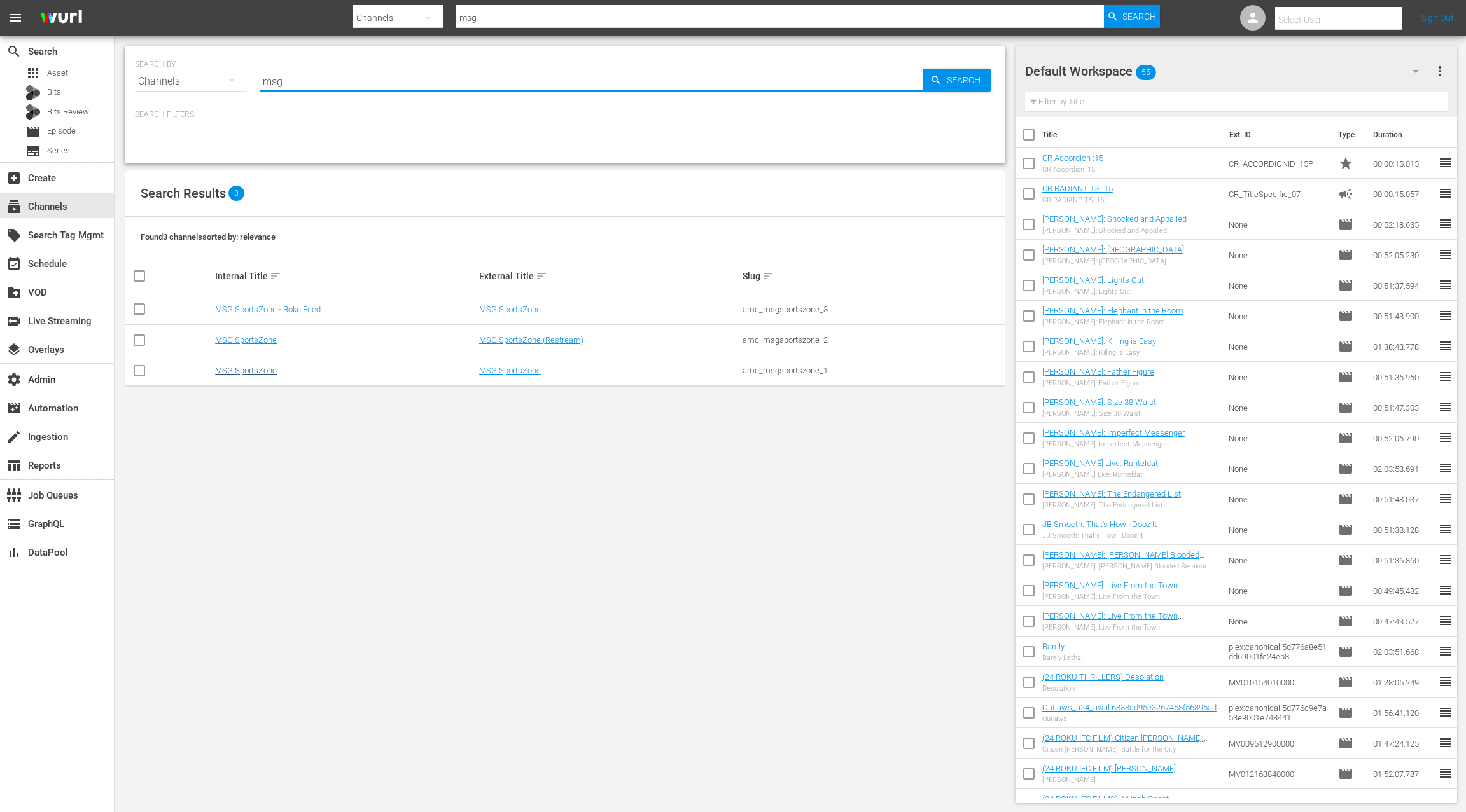
type input "msg"
click at [256, 369] on link "MSG SportsZone" at bounding box center [246, 370] width 62 height 10
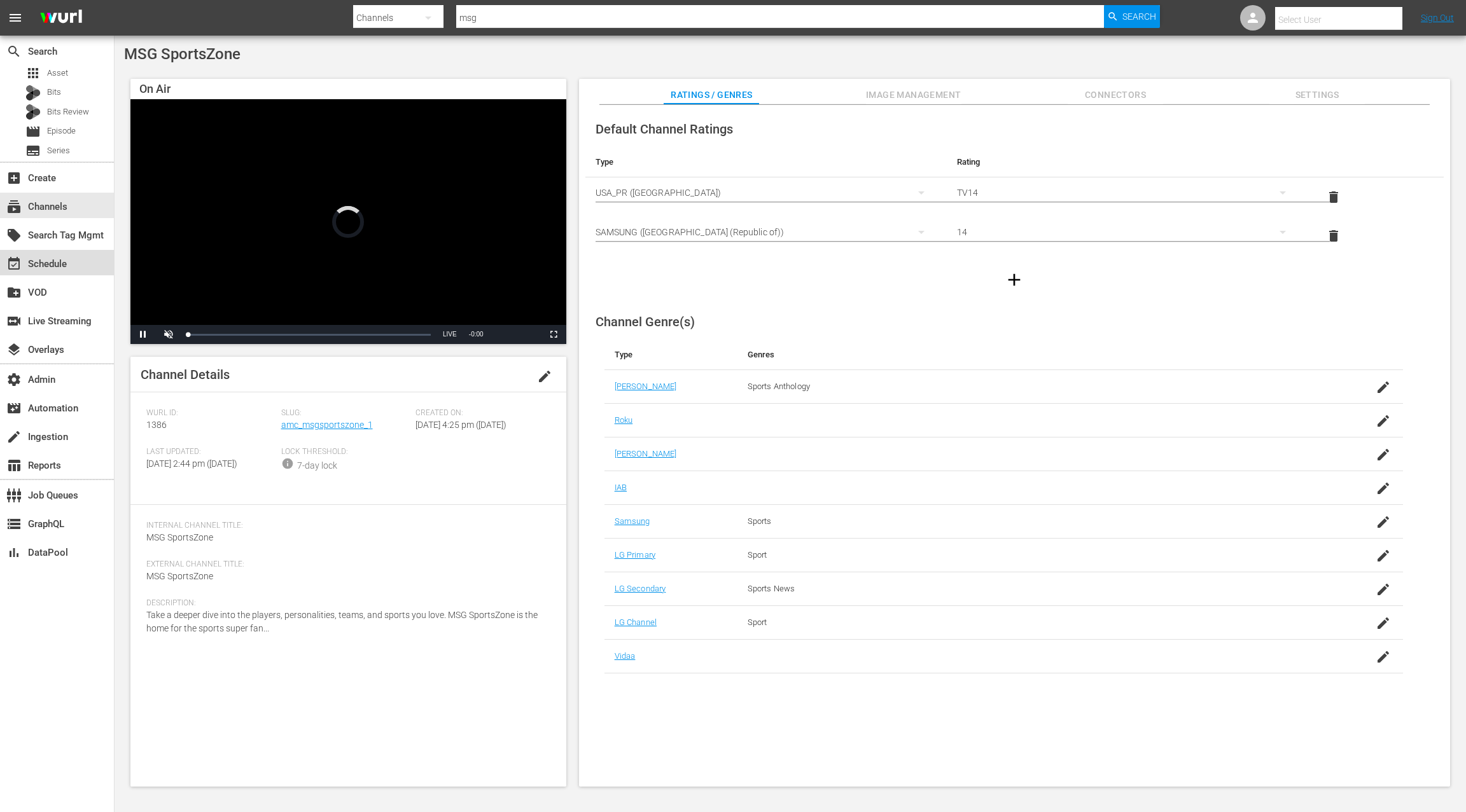
click at [73, 265] on div "event_available Schedule" at bounding box center [57, 263] width 114 height 25
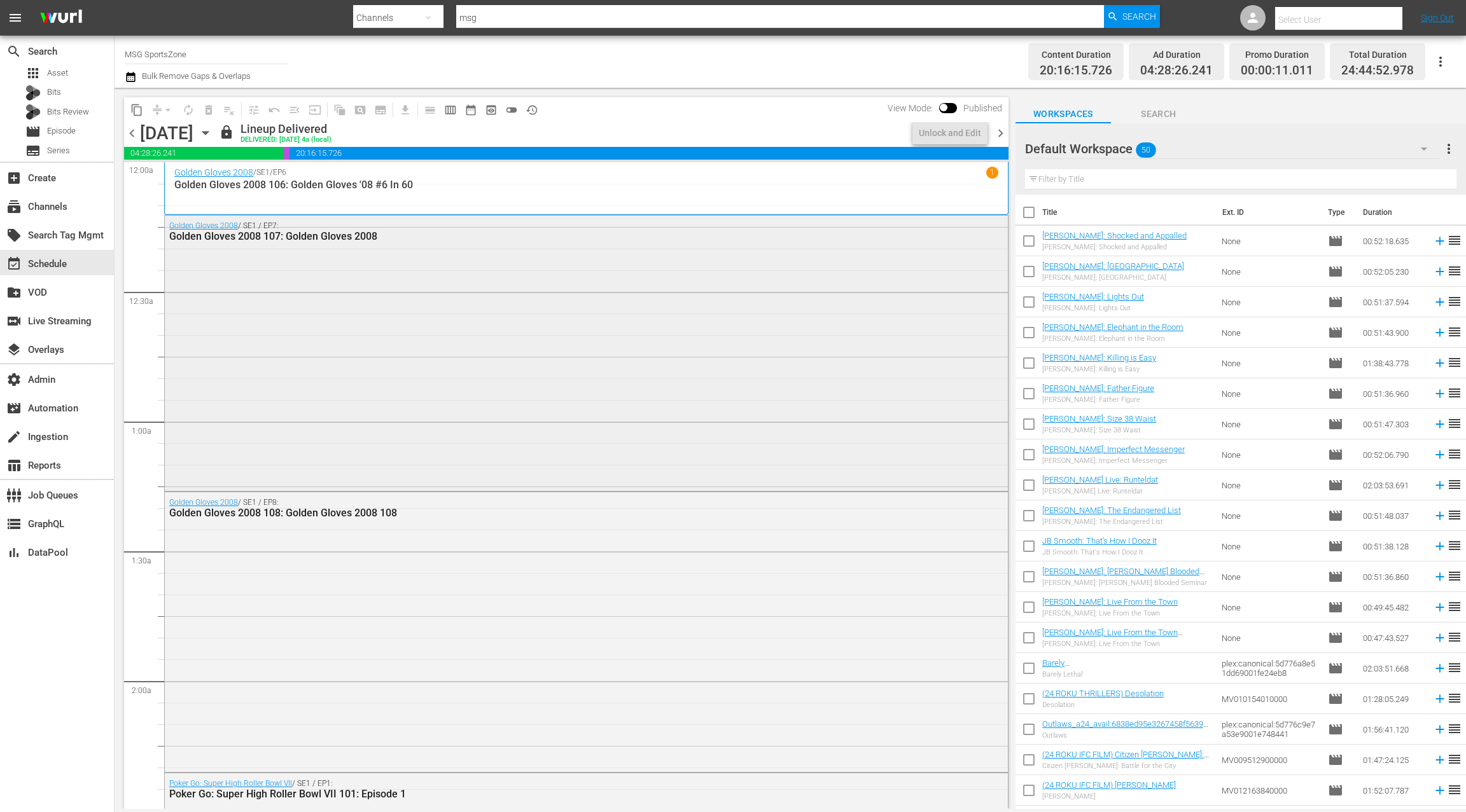
click at [290, 254] on div "Golden Gloves 2008 / SE1 / EP7: Golden Gloves 2008 107: Golden Gloves 2008" at bounding box center [586, 352] width 843 height 273
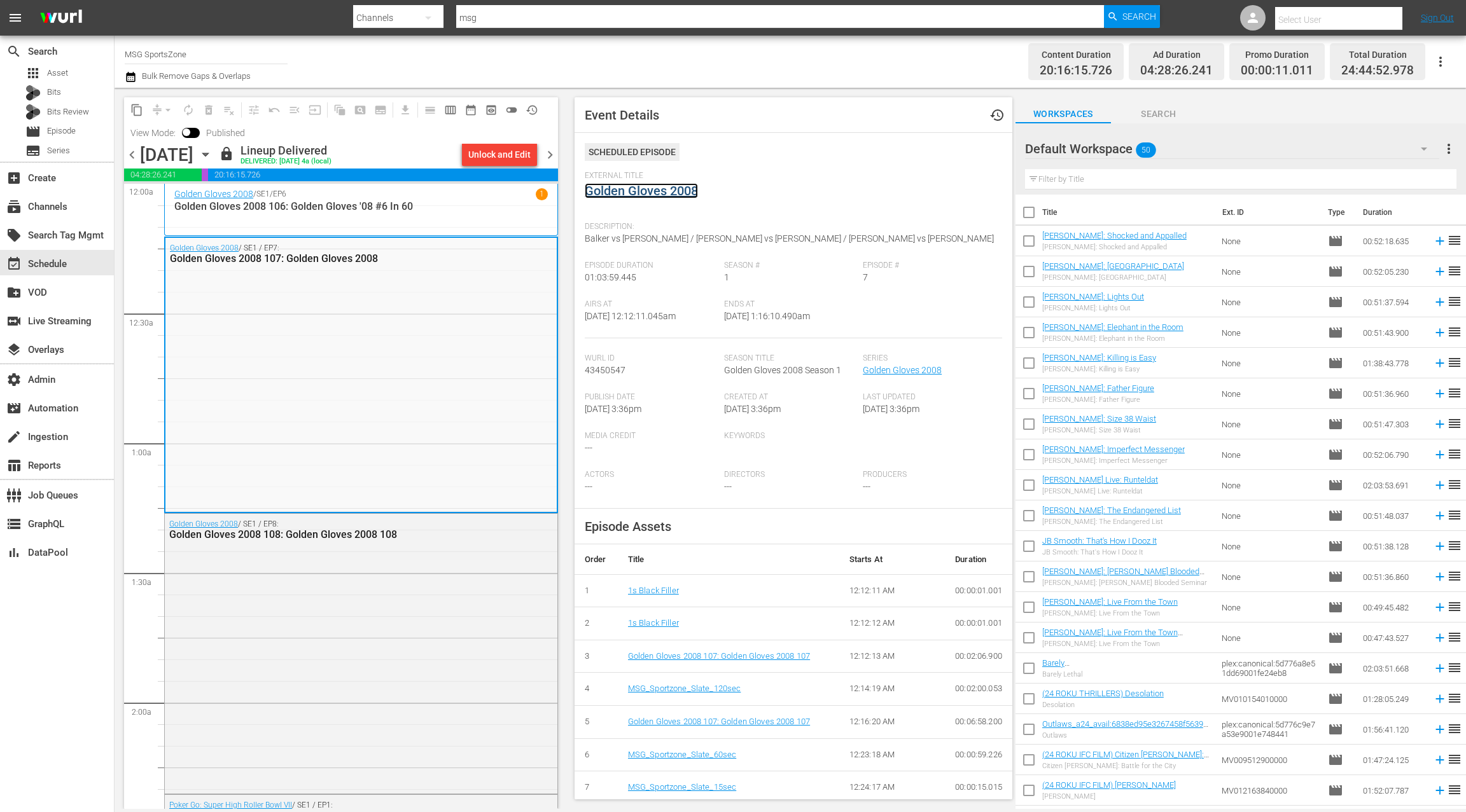
click at [674, 194] on link "Golden Gloves 2008" at bounding box center [641, 191] width 114 height 15
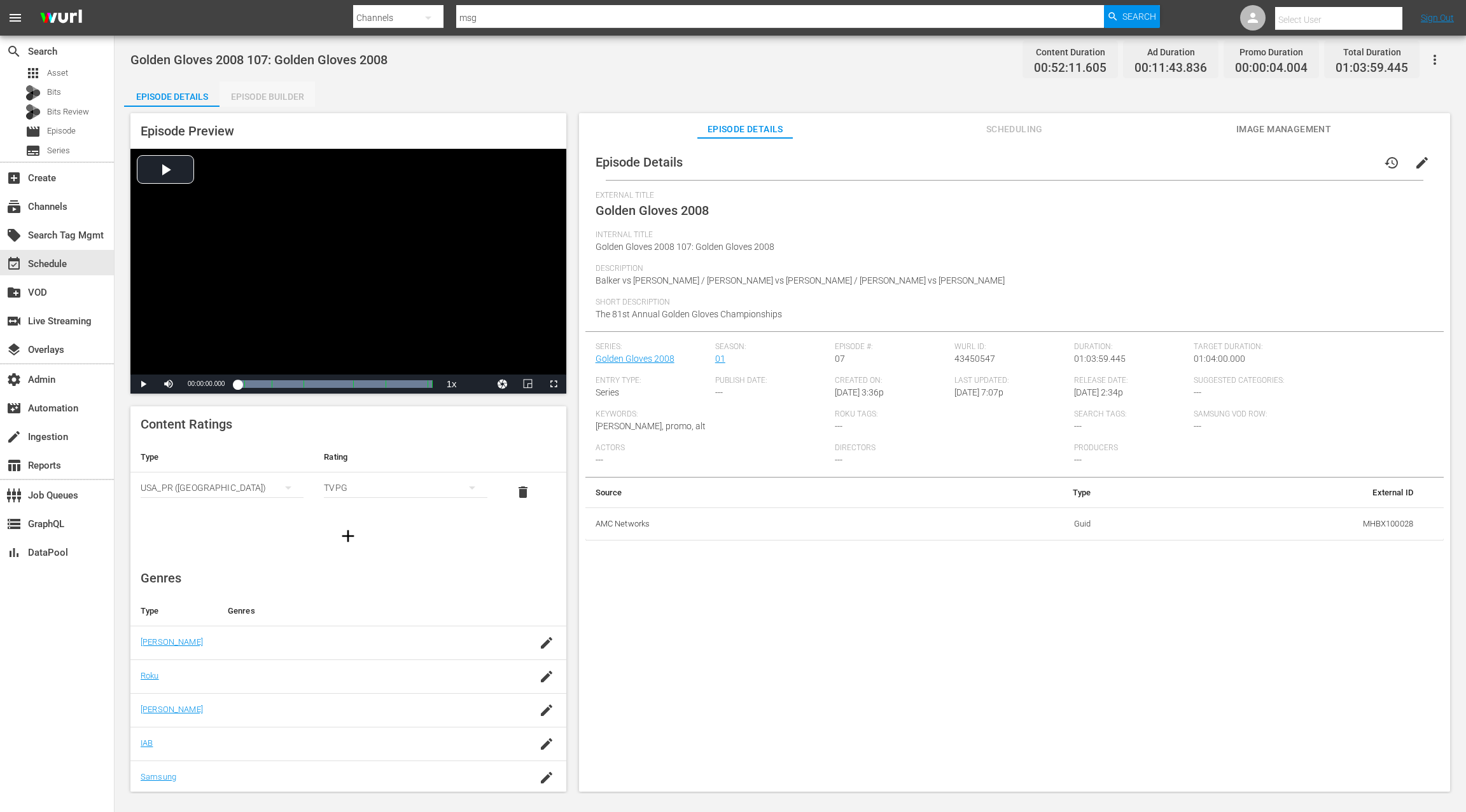
click at [272, 101] on div "Episode Builder" at bounding box center [267, 97] width 96 height 31
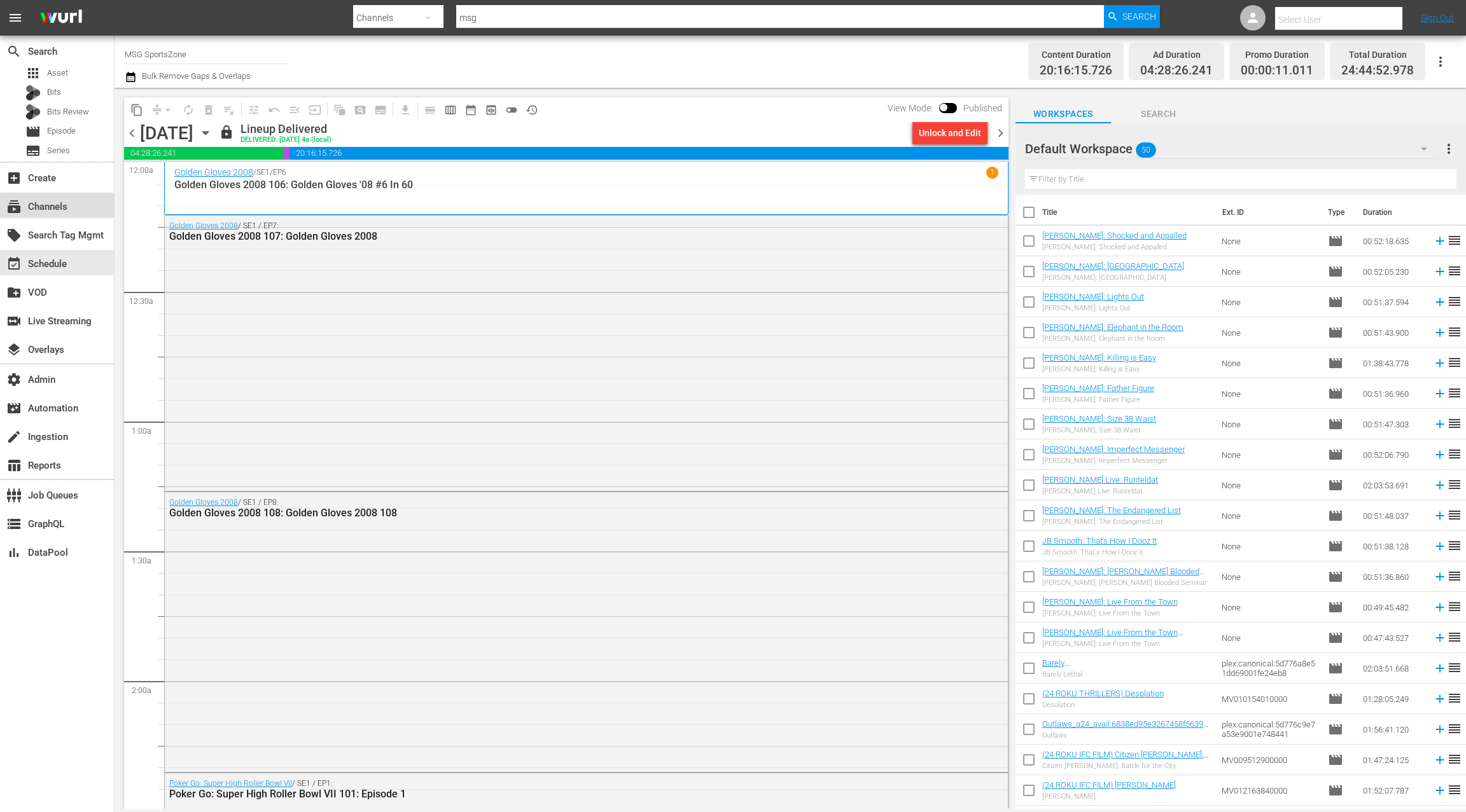
click at [58, 208] on div "subscriptions Channels" at bounding box center [36, 205] width 71 height 11
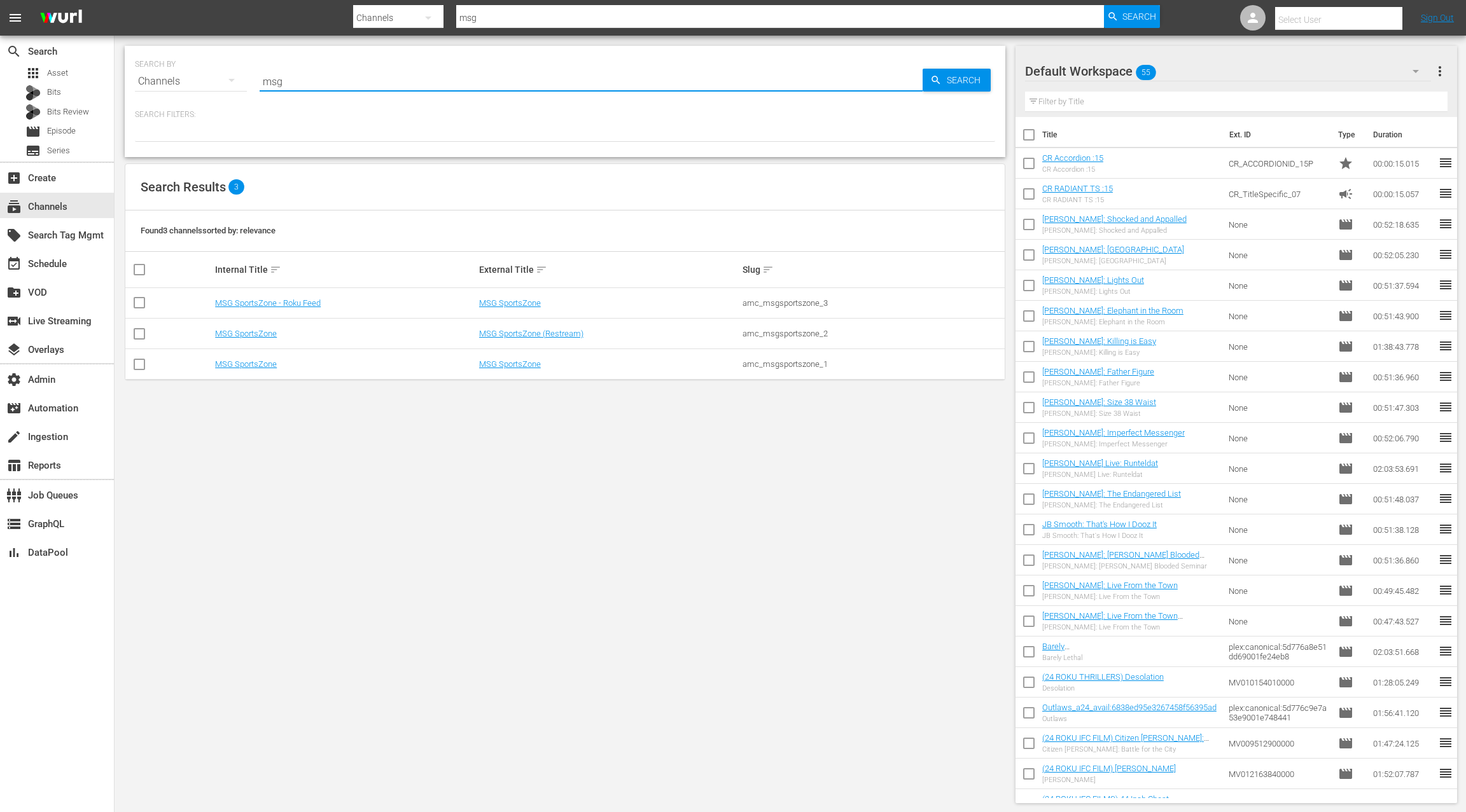
click at [278, 82] on input "msg" at bounding box center [591, 82] width 663 height 31
paste input "amc_msgsportszone_1"
type input "amc_msgsportszone_1"
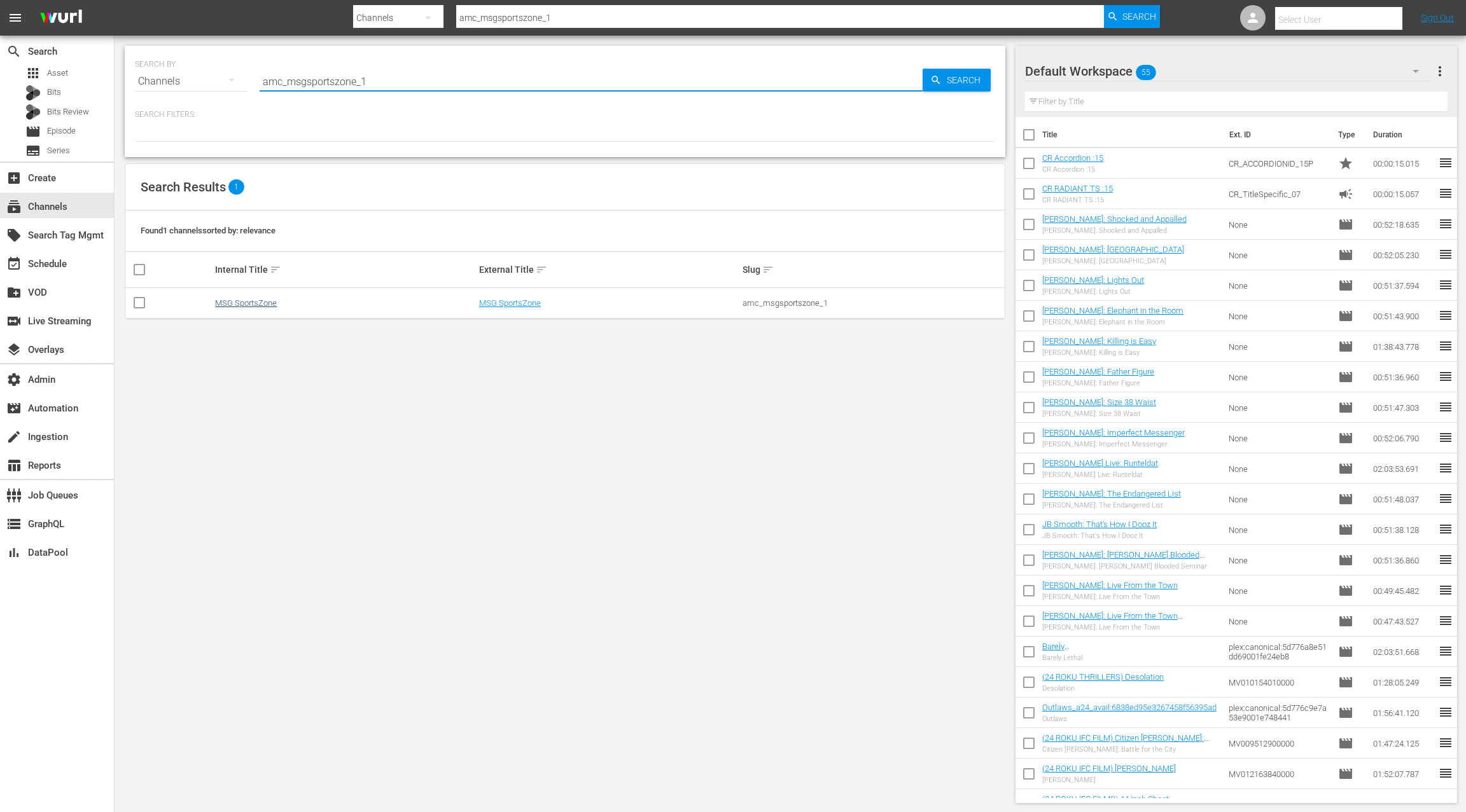
type input "amc_msgsportszone_1"
click at [268, 303] on link "MSG SportsZone" at bounding box center [246, 303] width 62 height 10
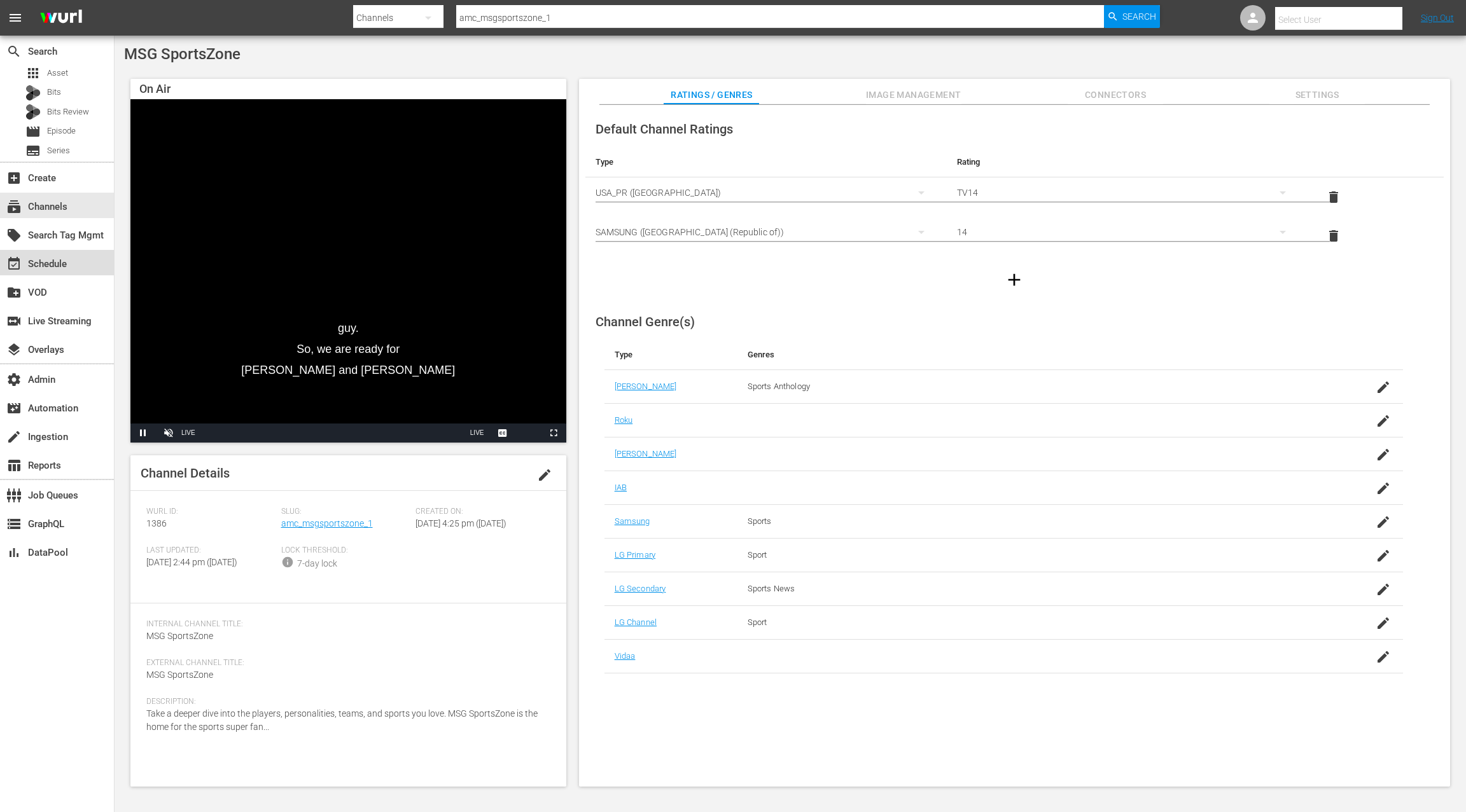
click at [75, 263] on div "event_available Schedule" at bounding box center [57, 263] width 114 height 25
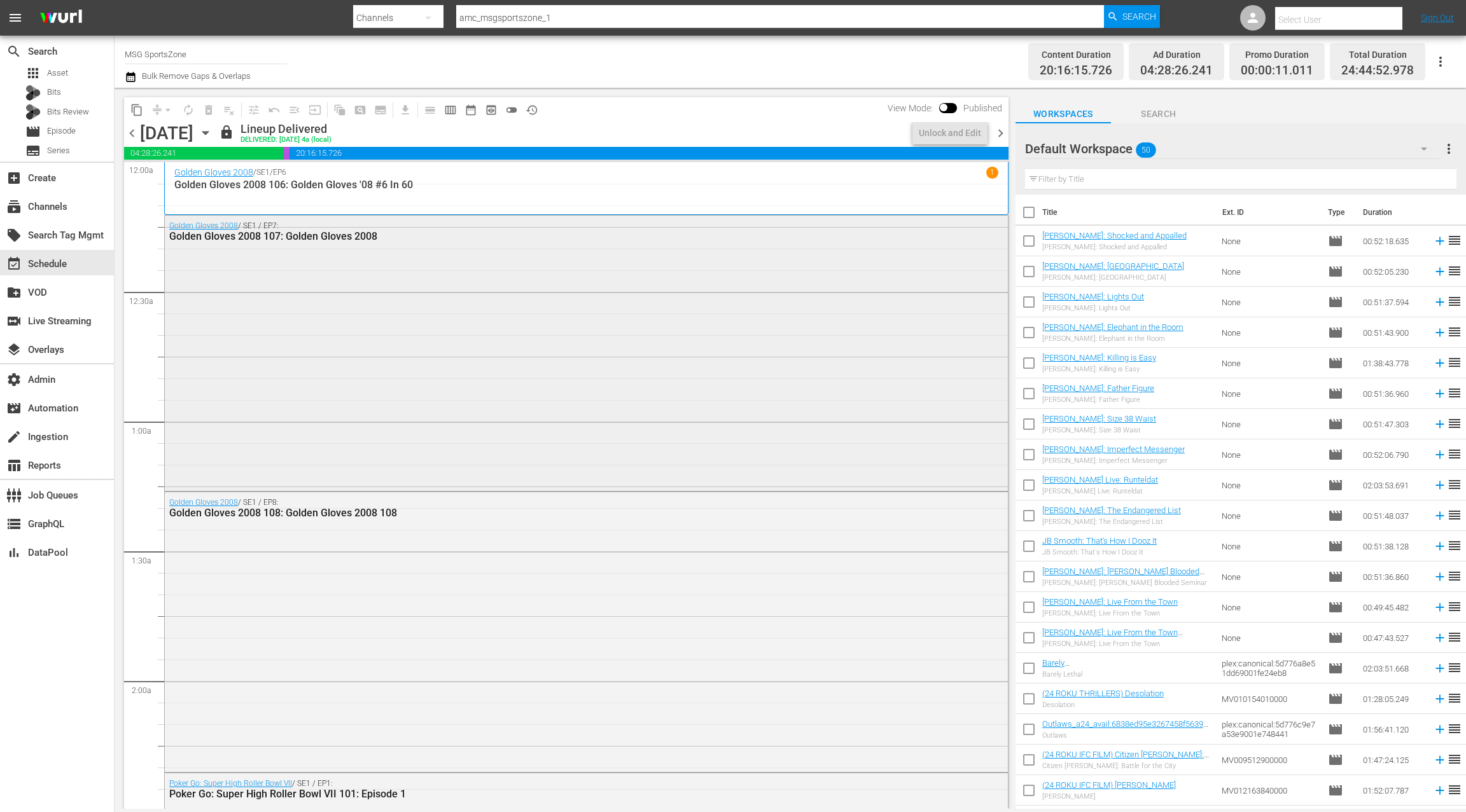
click at [281, 266] on div "Golden Gloves 2008 / SE1 / EP7: Golden Gloves 2008 107: Golden Gloves 2008" at bounding box center [586, 352] width 843 height 273
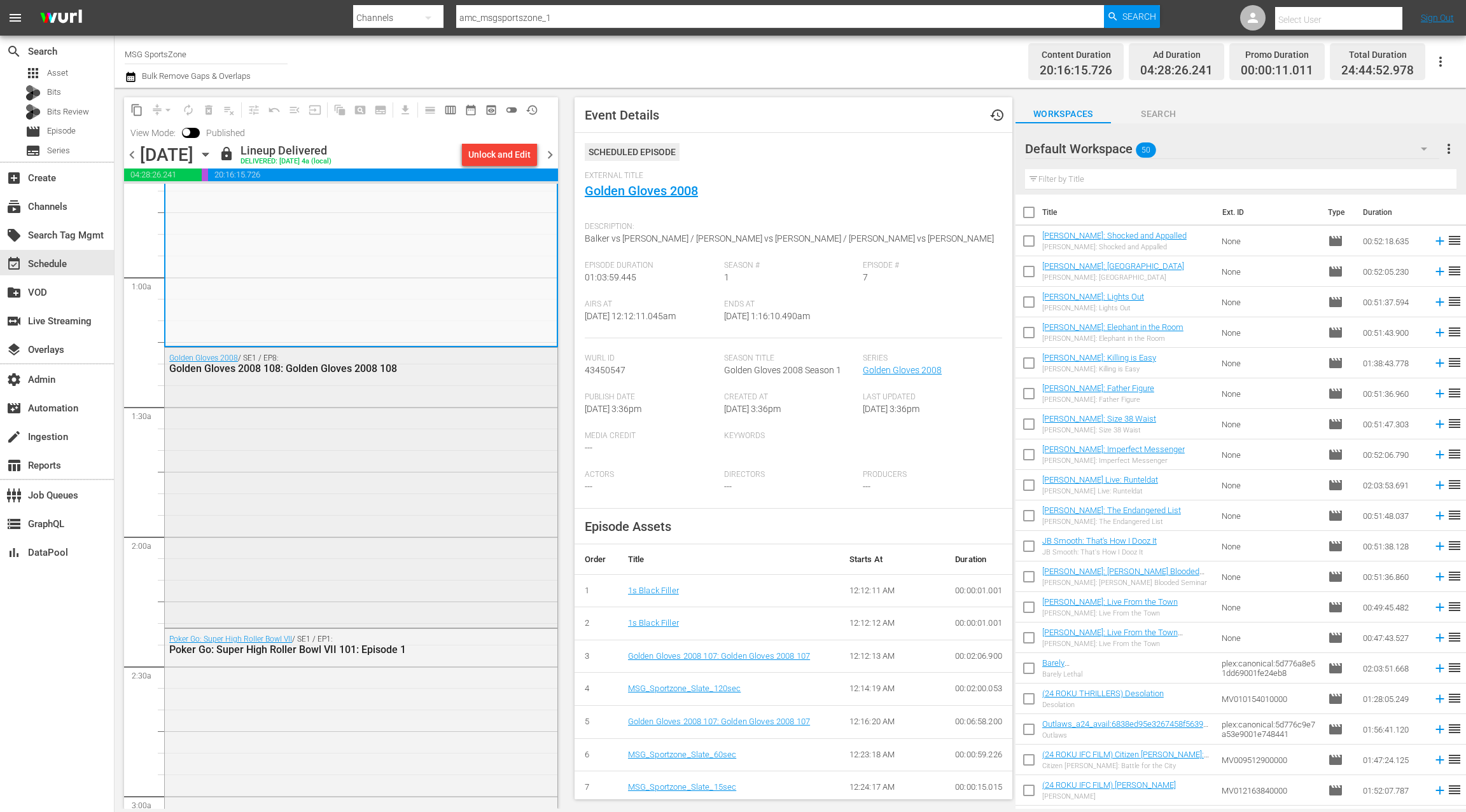
scroll to position [184, 0]
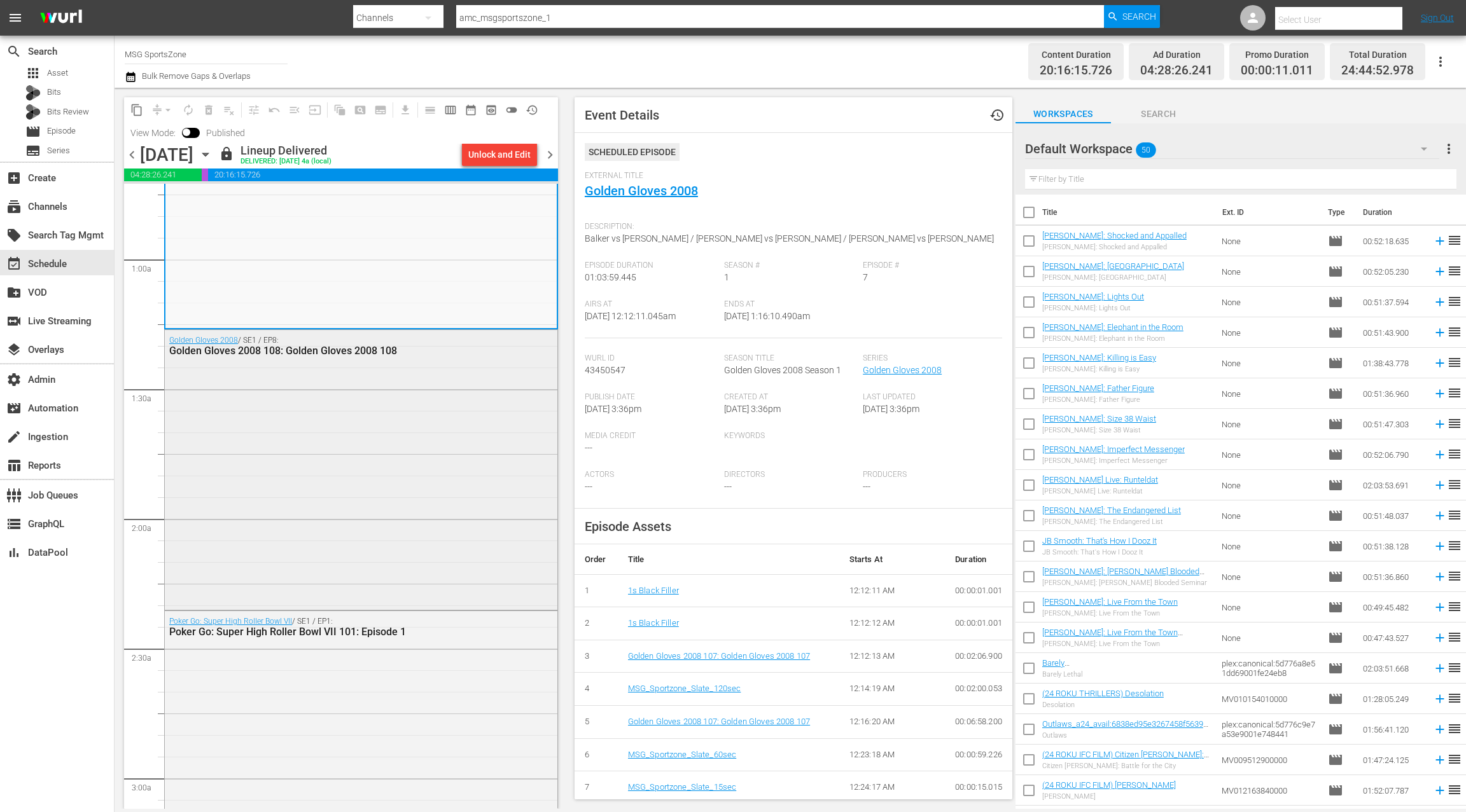
click at [430, 419] on div "Golden Gloves 2008 / SE1 / EP8: Golden Gloves 2008 108: Golden Gloves 2008 108" at bounding box center [361, 468] width 393 height 277
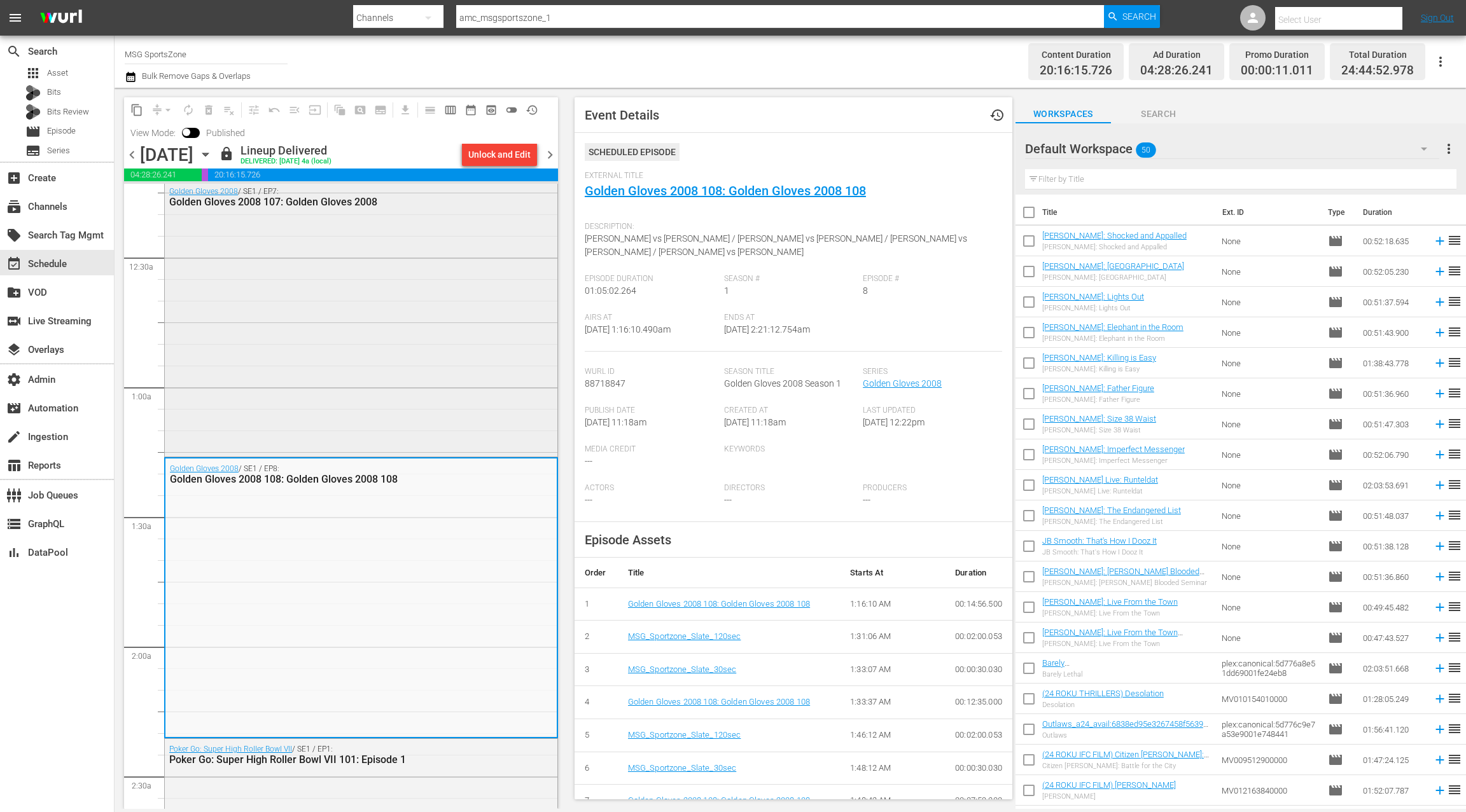
scroll to position [0, 0]
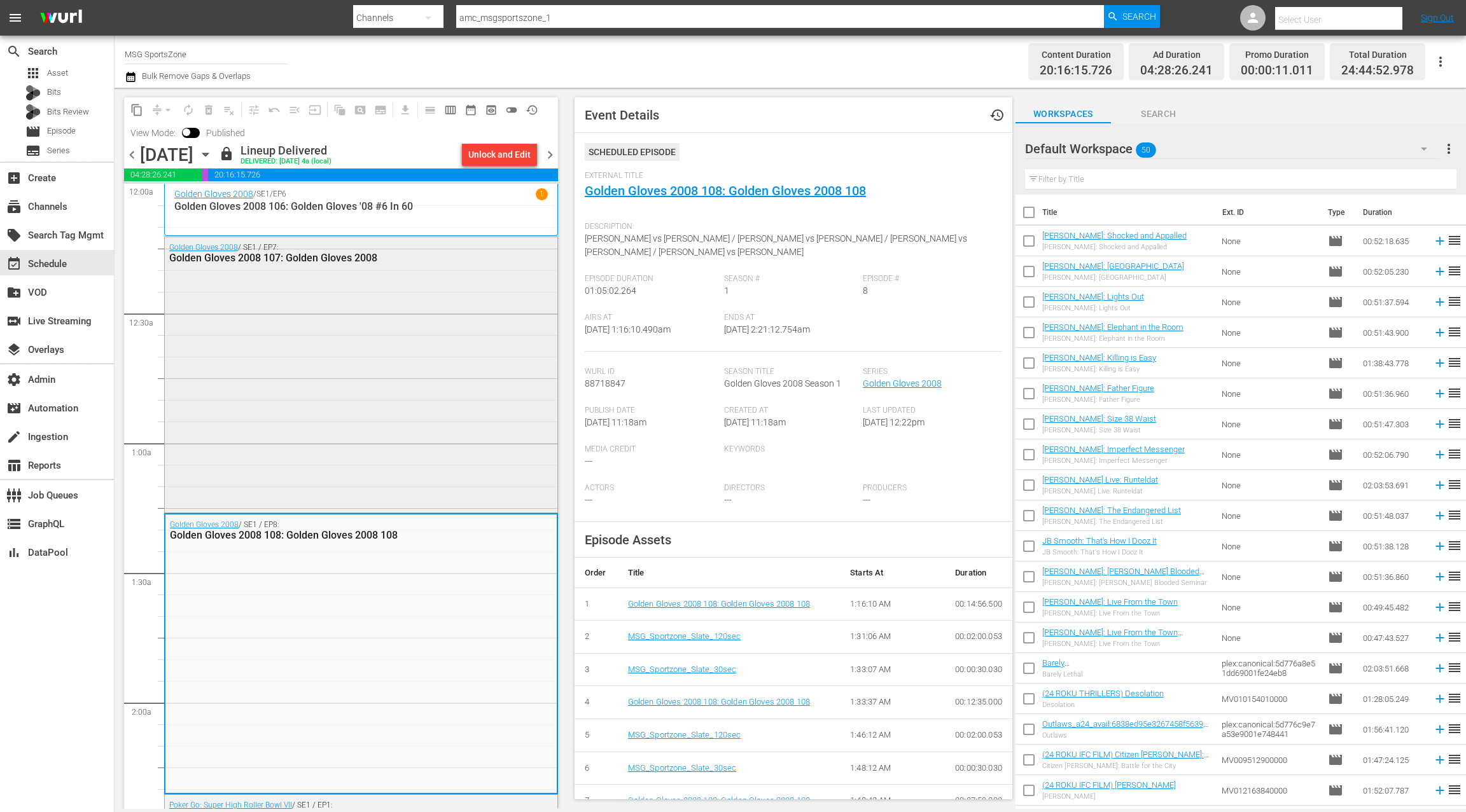
click at [436, 402] on div "Golden Gloves 2008 / SE1 / EP7: Golden Gloves 2008 107: Golden Gloves 2008" at bounding box center [361, 373] width 393 height 273
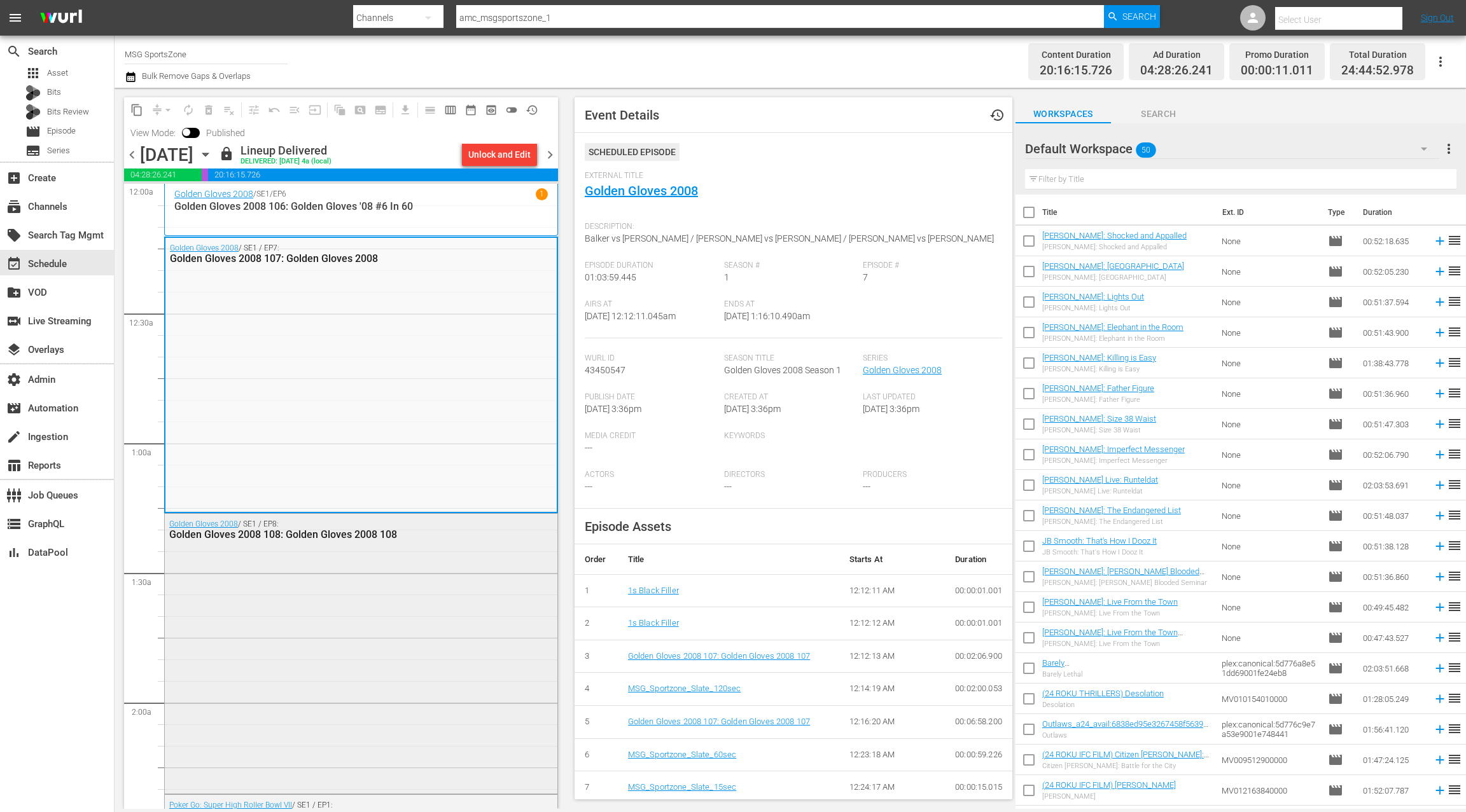
click at [444, 545] on div "Golden Gloves 2008 / SE1 / EP8: Golden Gloves 2008 108: Golden Gloves 2008 108" at bounding box center [361, 652] width 393 height 277
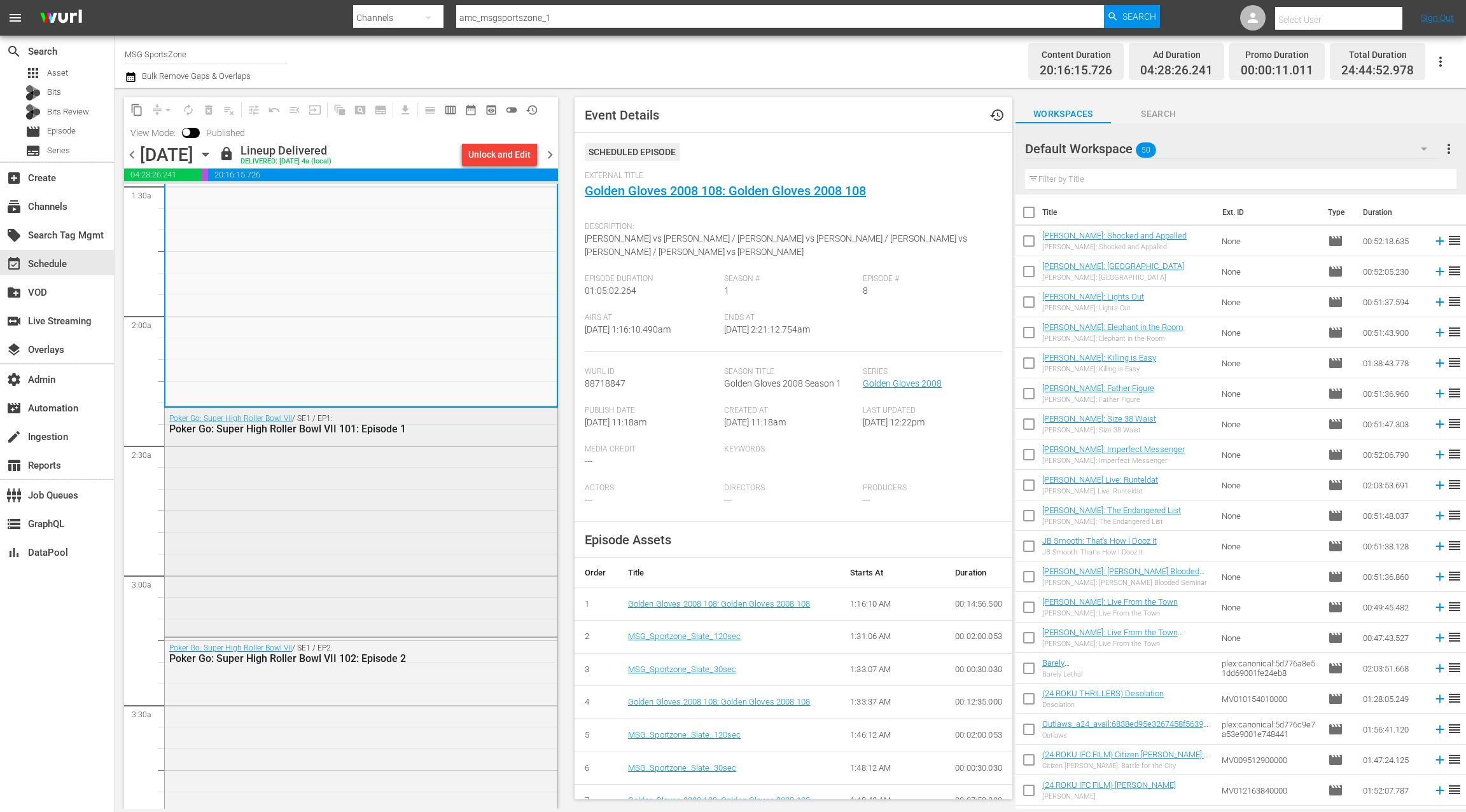
scroll to position [392, 0]
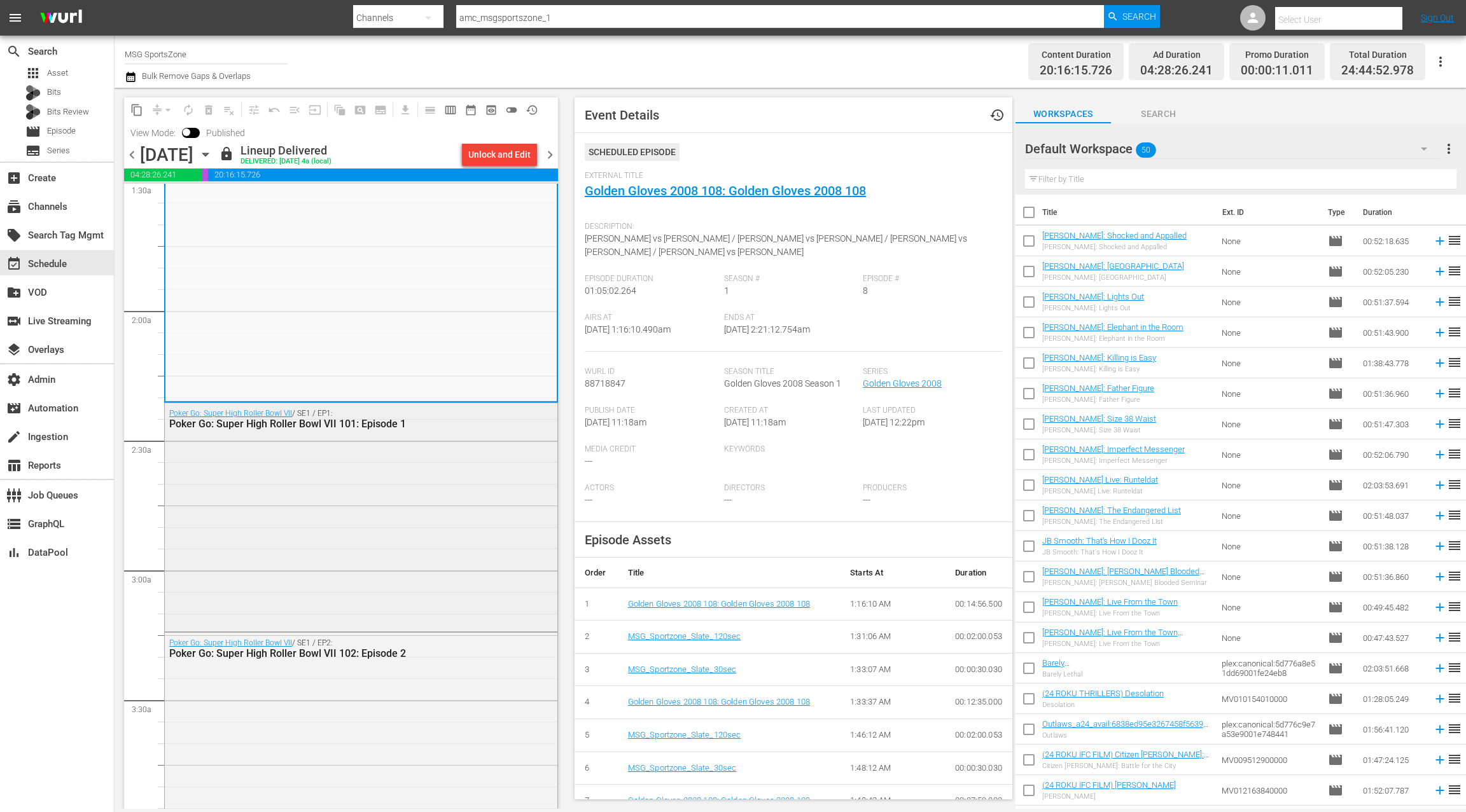
click at [439, 510] on div "Poker Go: Super High Roller Bowl VII / SE1 / EP1: Poker Go: Super High Roller B…" at bounding box center [361, 516] width 393 height 226
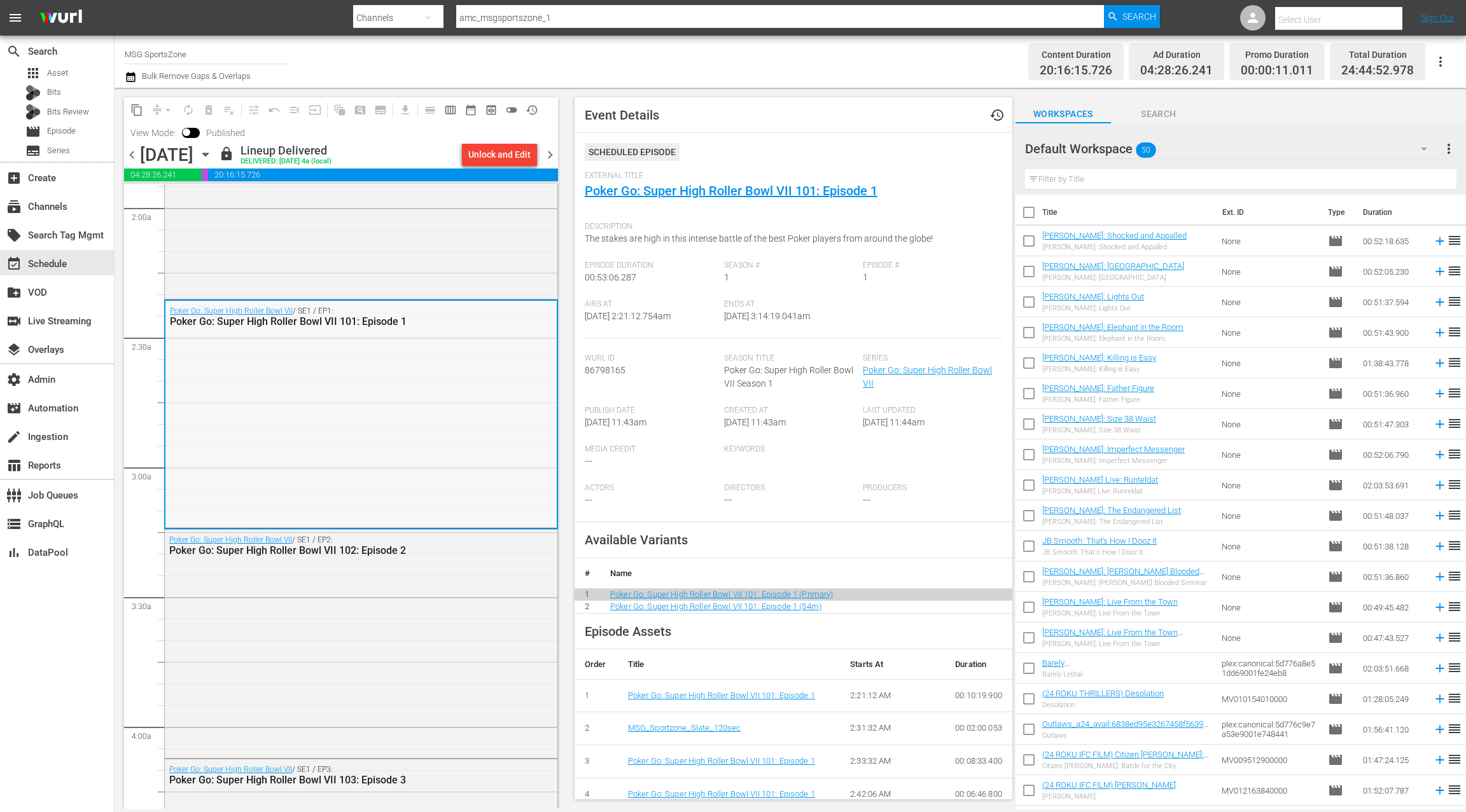
scroll to position [584, 0]
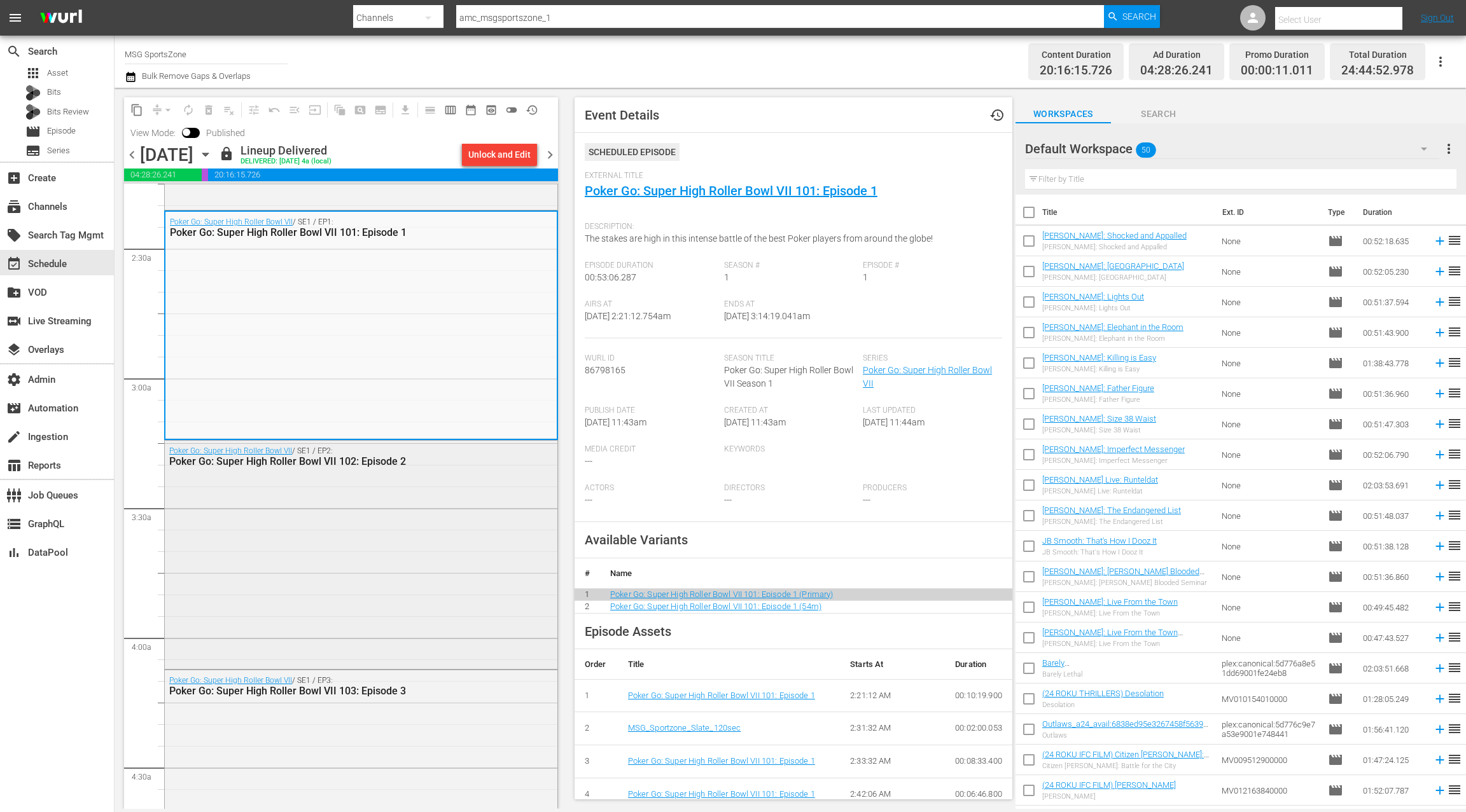
click at [439, 497] on div "Poker Go: Super High Roller Bowl VII / SE1 / EP2: Poker Go: Super High Roller B…" at bounding box center [361, 554] width 393 height 226
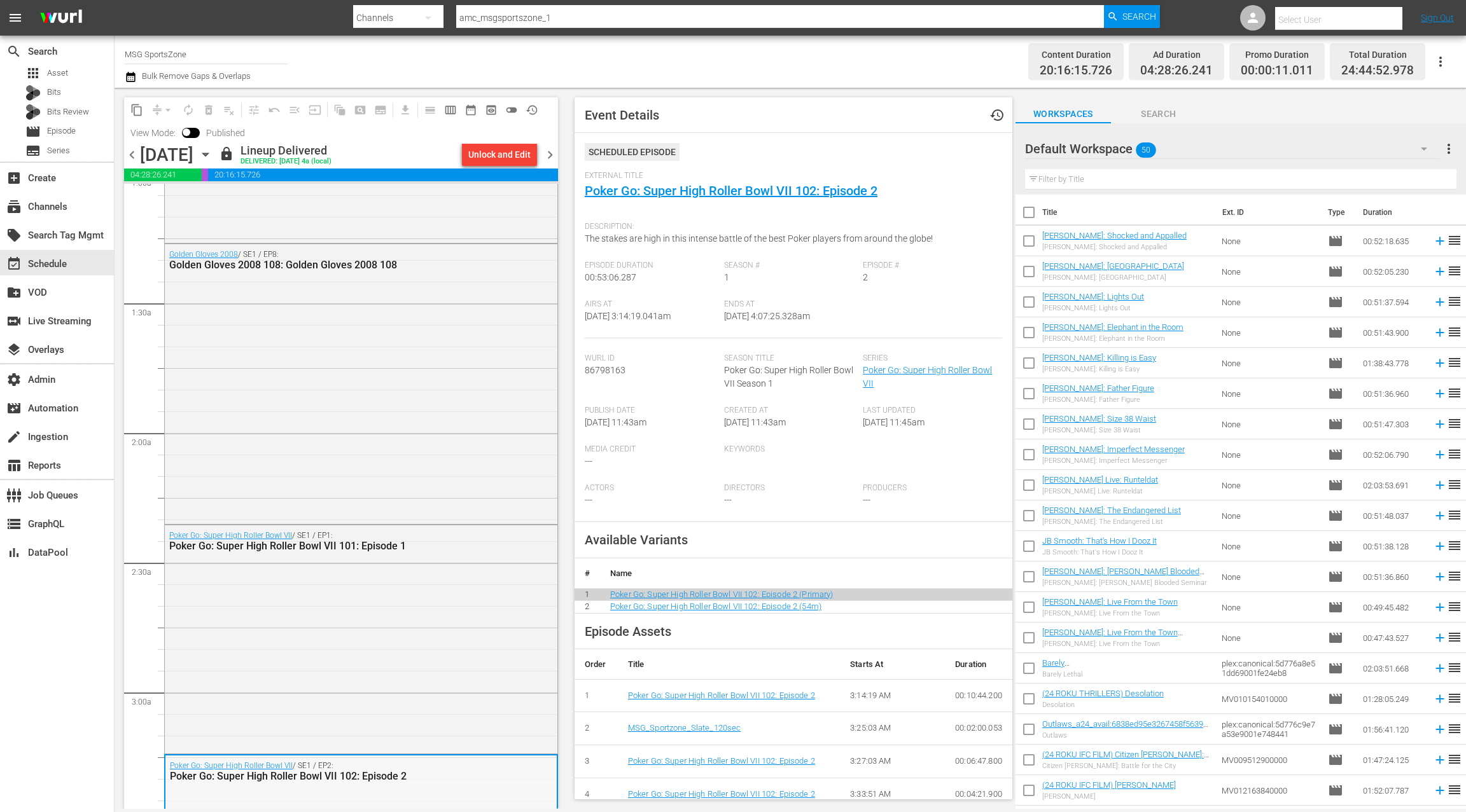
scroll to position [244, 0]
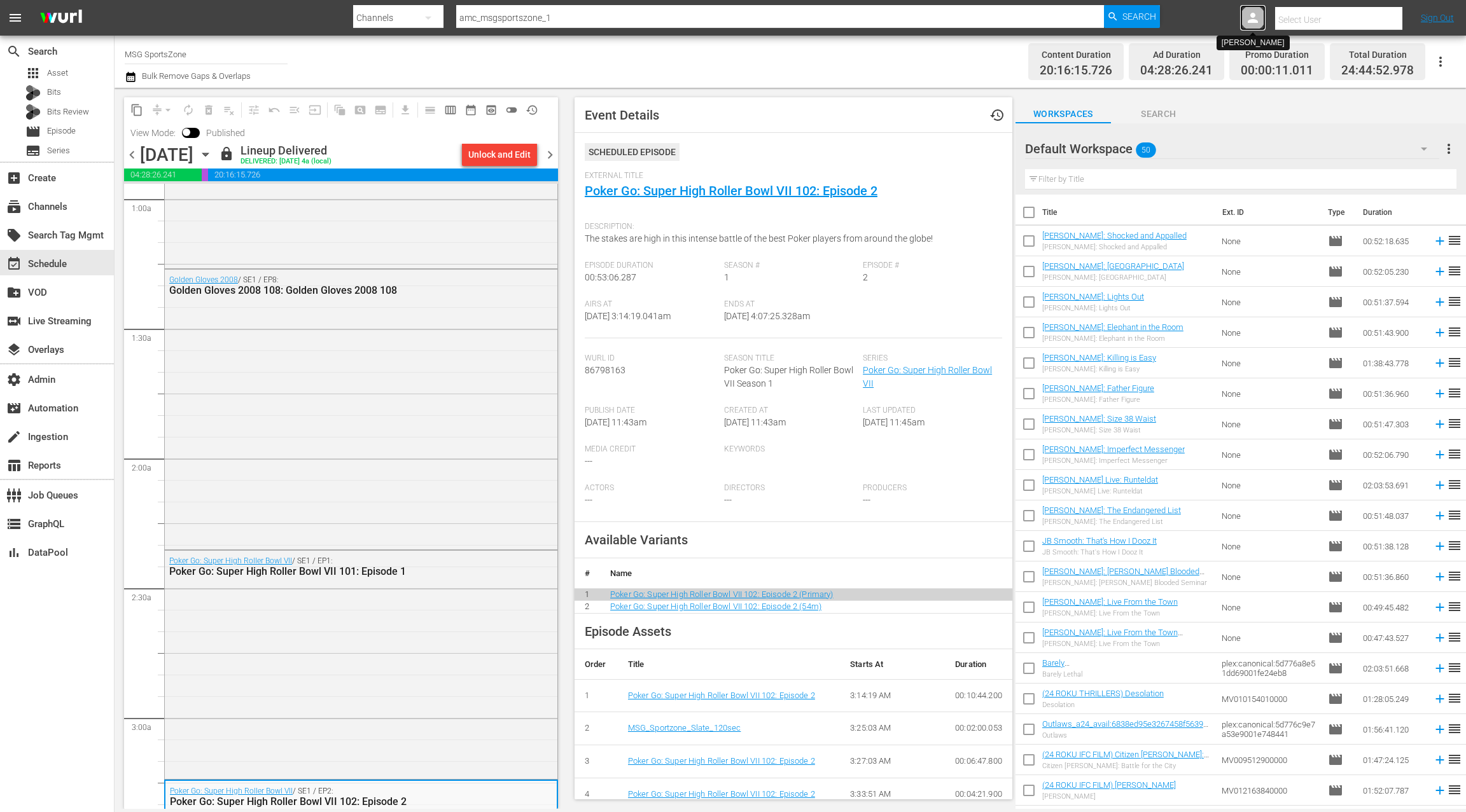
click at [1254, 18] on icon at bounding box center [1253, 18] width 15 height 15
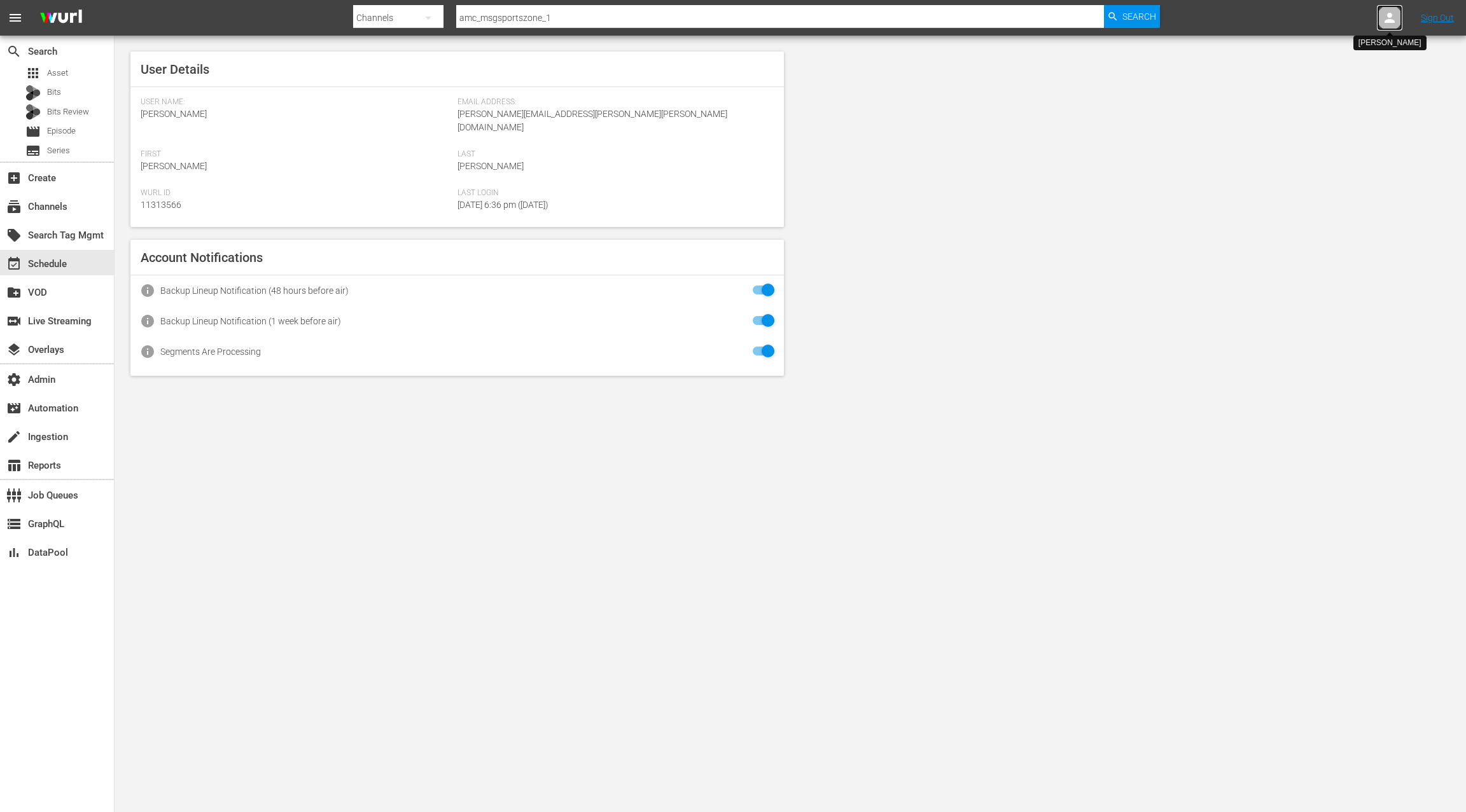
click at [1389, 24] on icon at bounding box center [1389, 18] width 15 height 15
click at [1360, 21] on input "text" at bounding box center [1356, 20] width 163 height 31
click at [1340, 59] on div "MSGSportzoneRoku Scheduling <[EMAIL_ADDRESS][PERSON_NAME][DOMAIN_NAME]>" at bounding box center [1328, 55] width 198 height 31
type input "MSGSportzoneRoku Scheduling (11314666)"
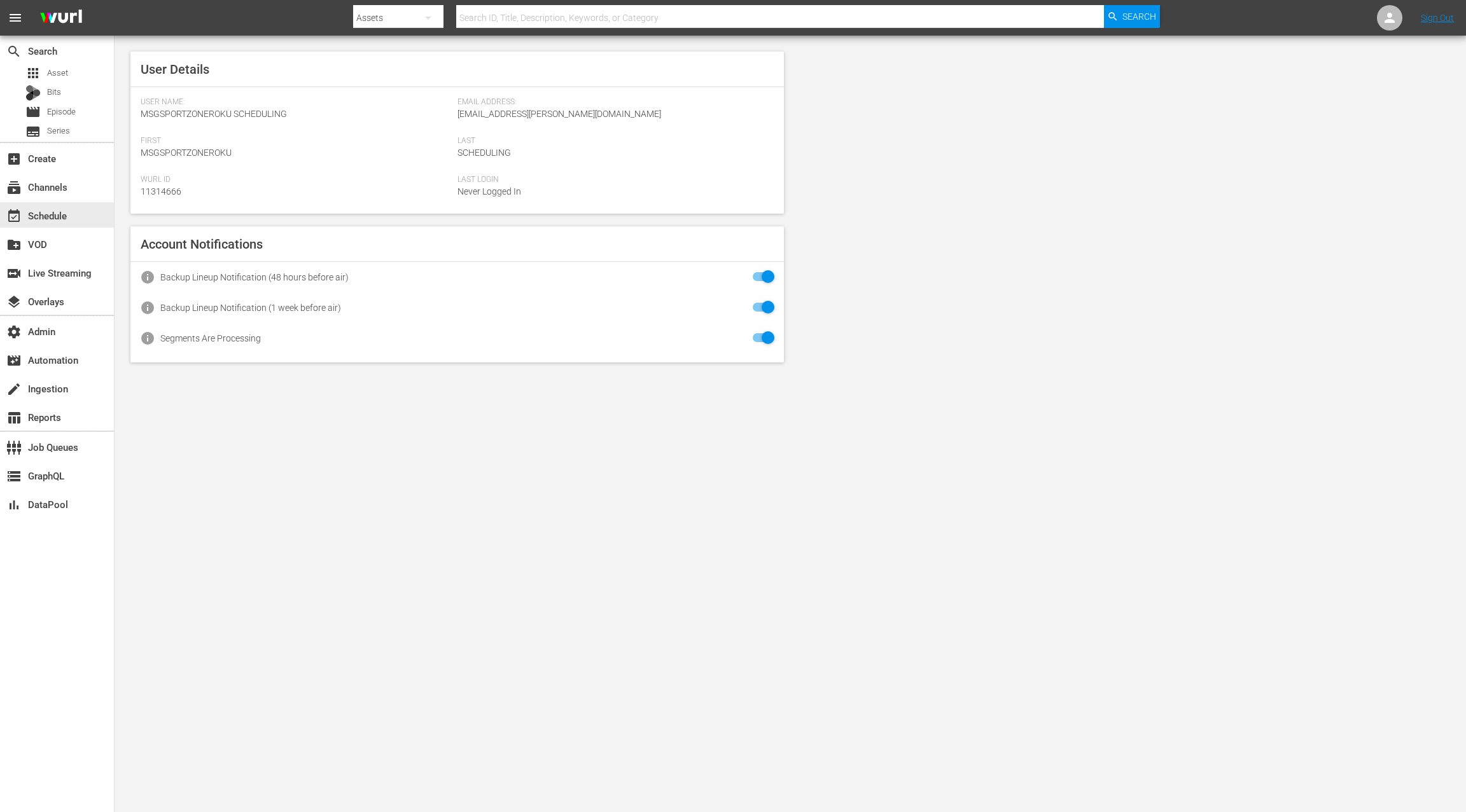
click at [87, 206] on div "event_available Schedule" at bounding box center [57, 215] width 114 height 25
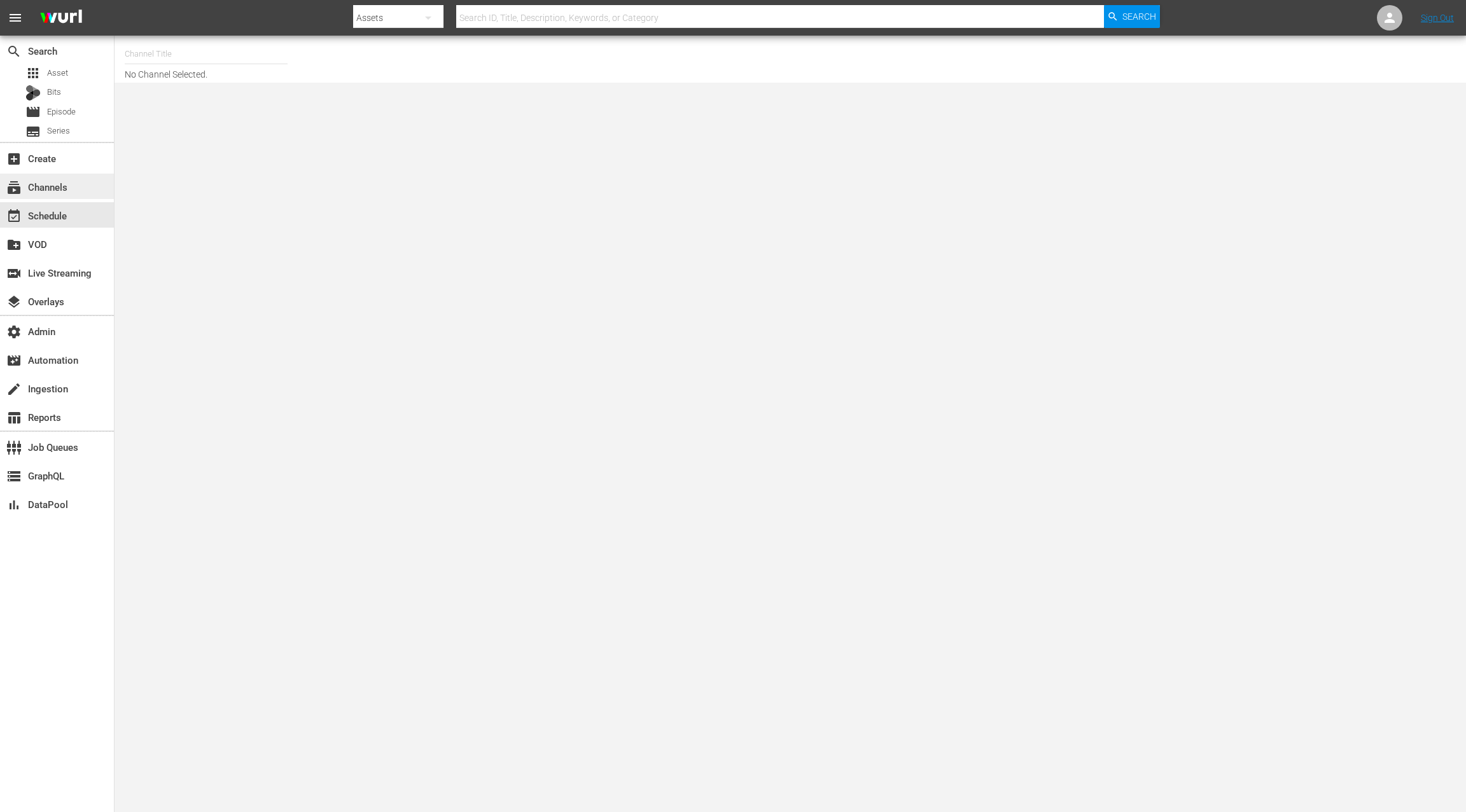
click at [85, 183] on div "subscriptions Channels" at bounding box center [57, 186] width 114 height 25
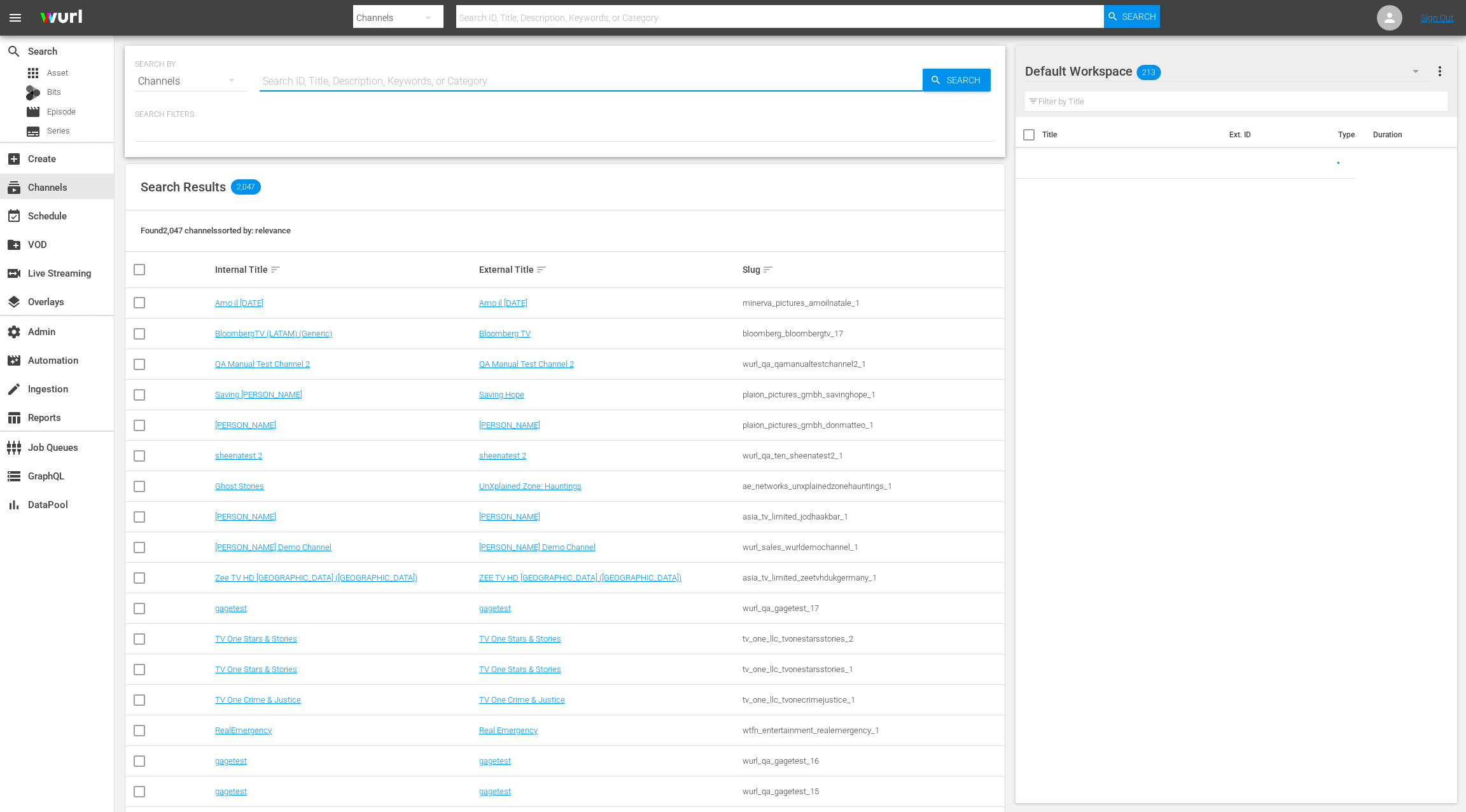
drag, startPoint x: 290, startPoint y: 85, endPoint x: 288, endPoint y: 93, distance: 8.2
click at [288, 93] on input "text" at bounding box center [591, 82] width 663 height 31
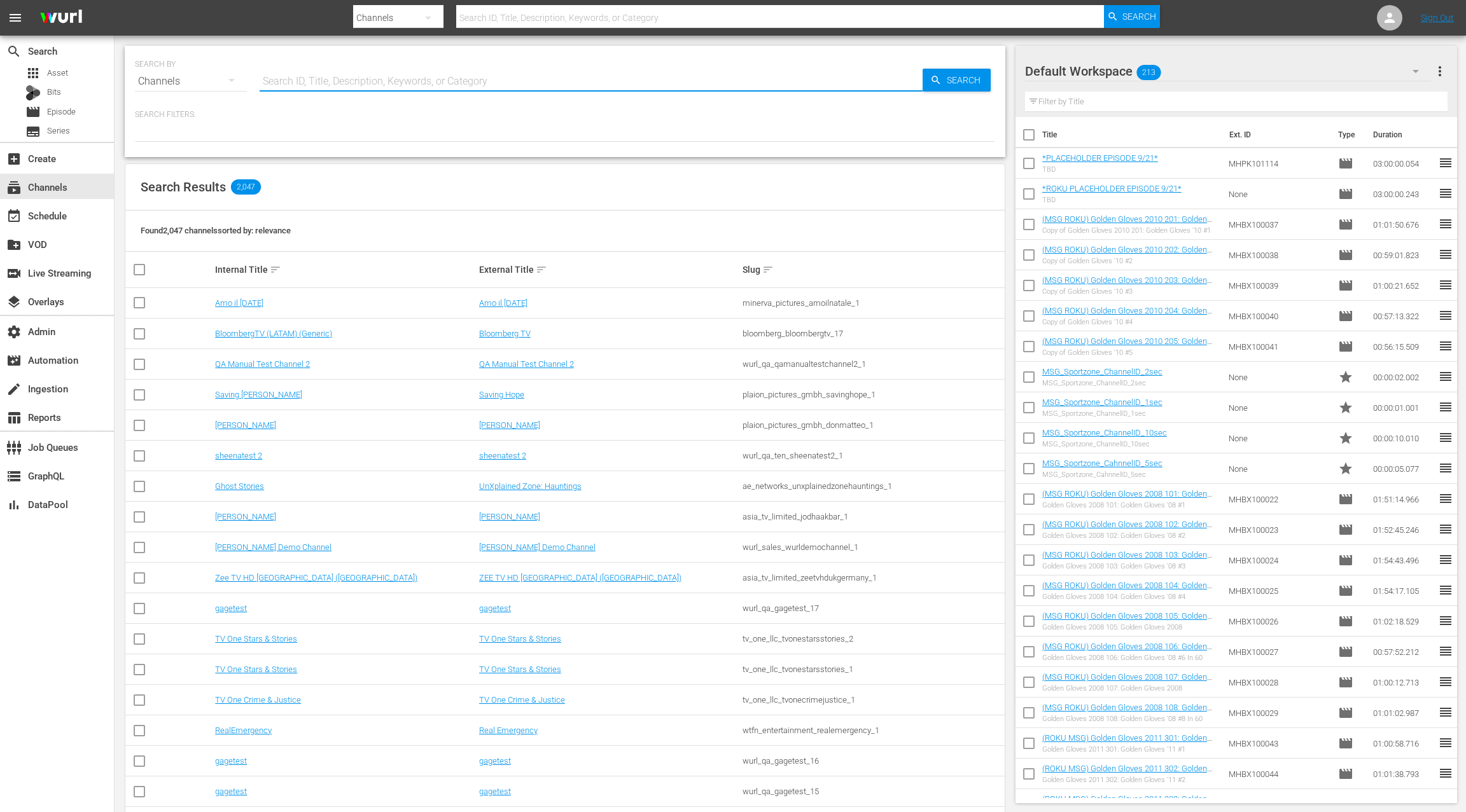
paste input "amc_msgsportszone_1"
type input "amc_msgsportszone_1"
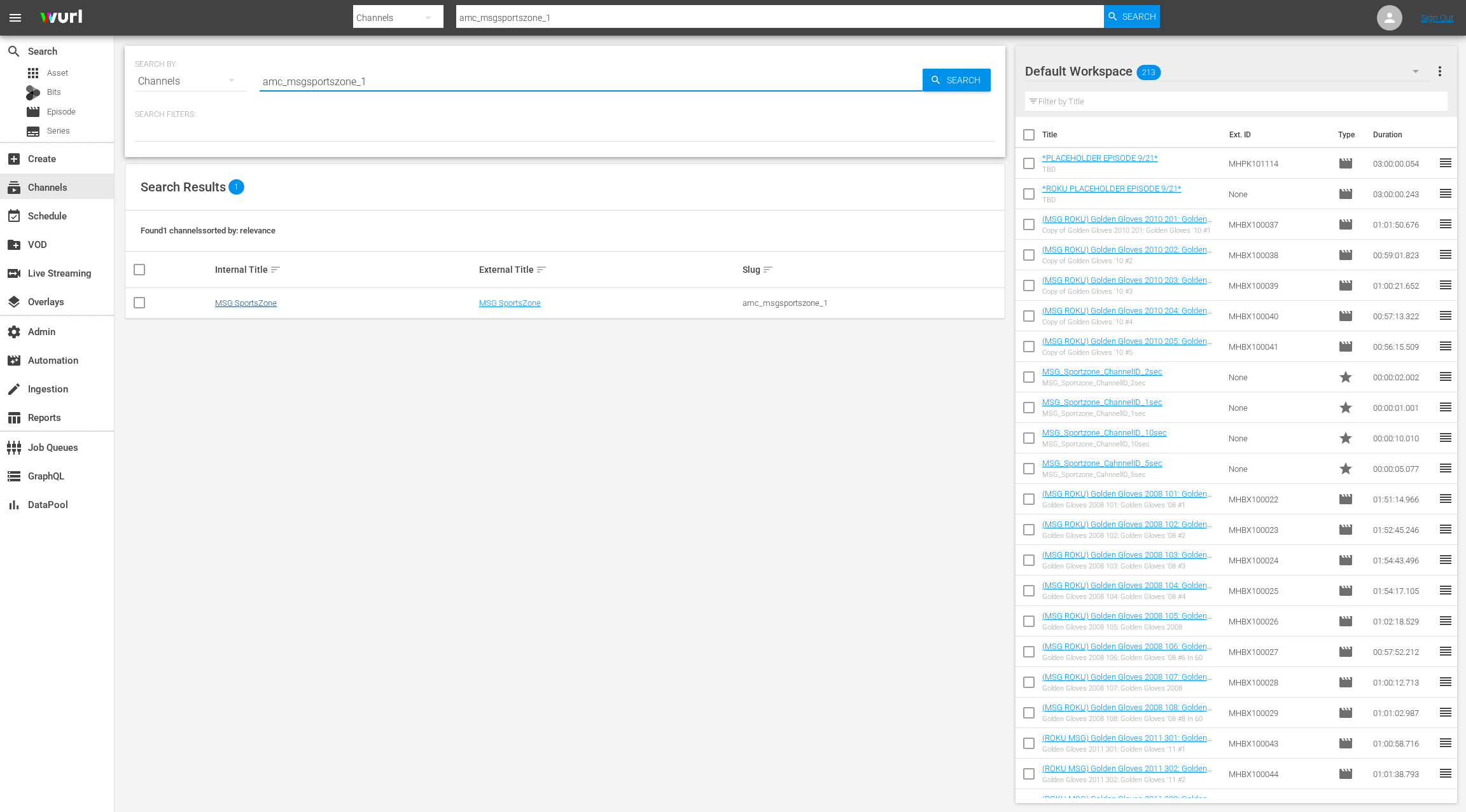
type input "amc_msgsportszone_1"
click at [275, 305] on link "MSG SportsZone" at bounding box center [246, 303] width 62 height 10
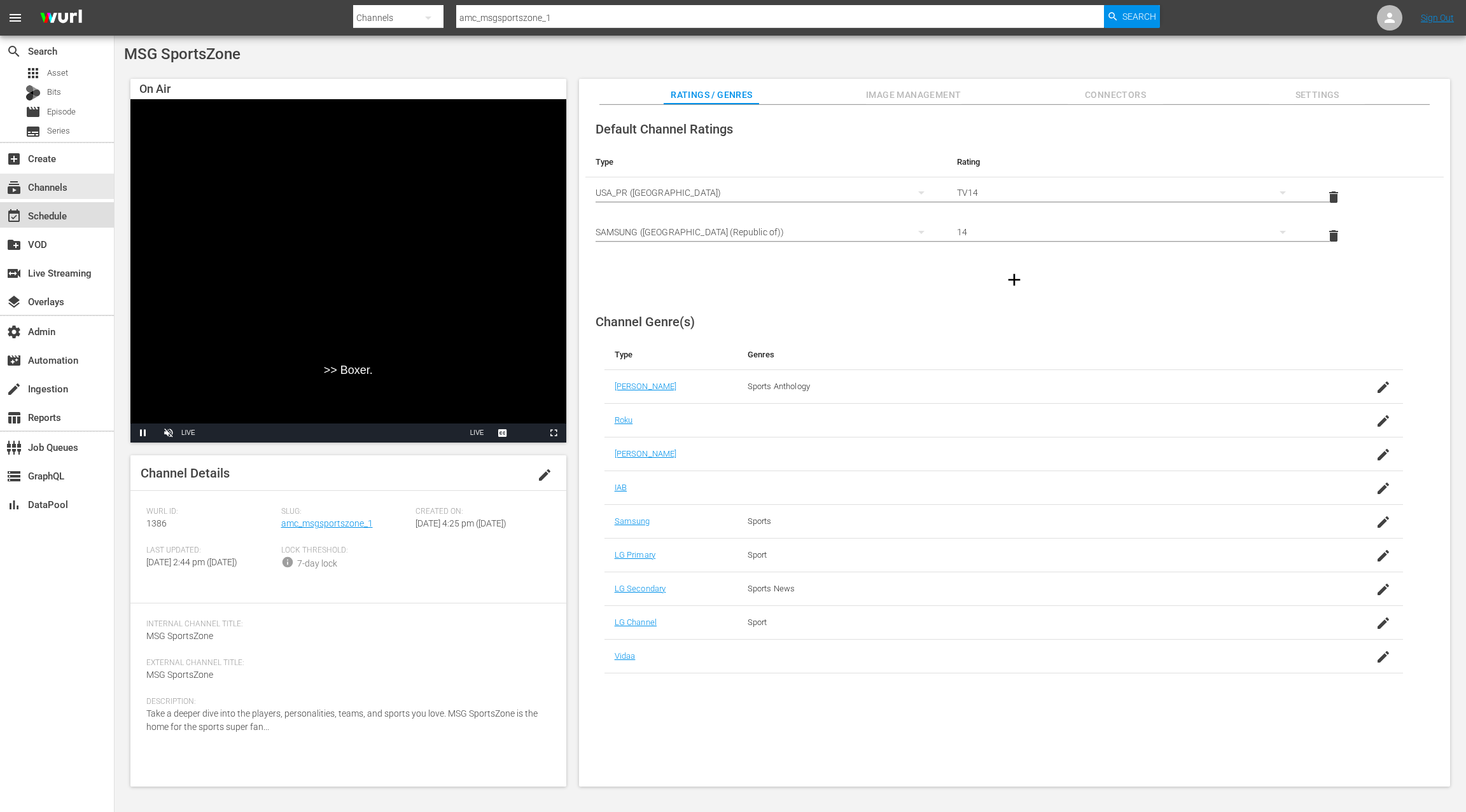
click at [94, 221] on div "event_available Schedule" at bounding box center [57, 215] width 114 height 25
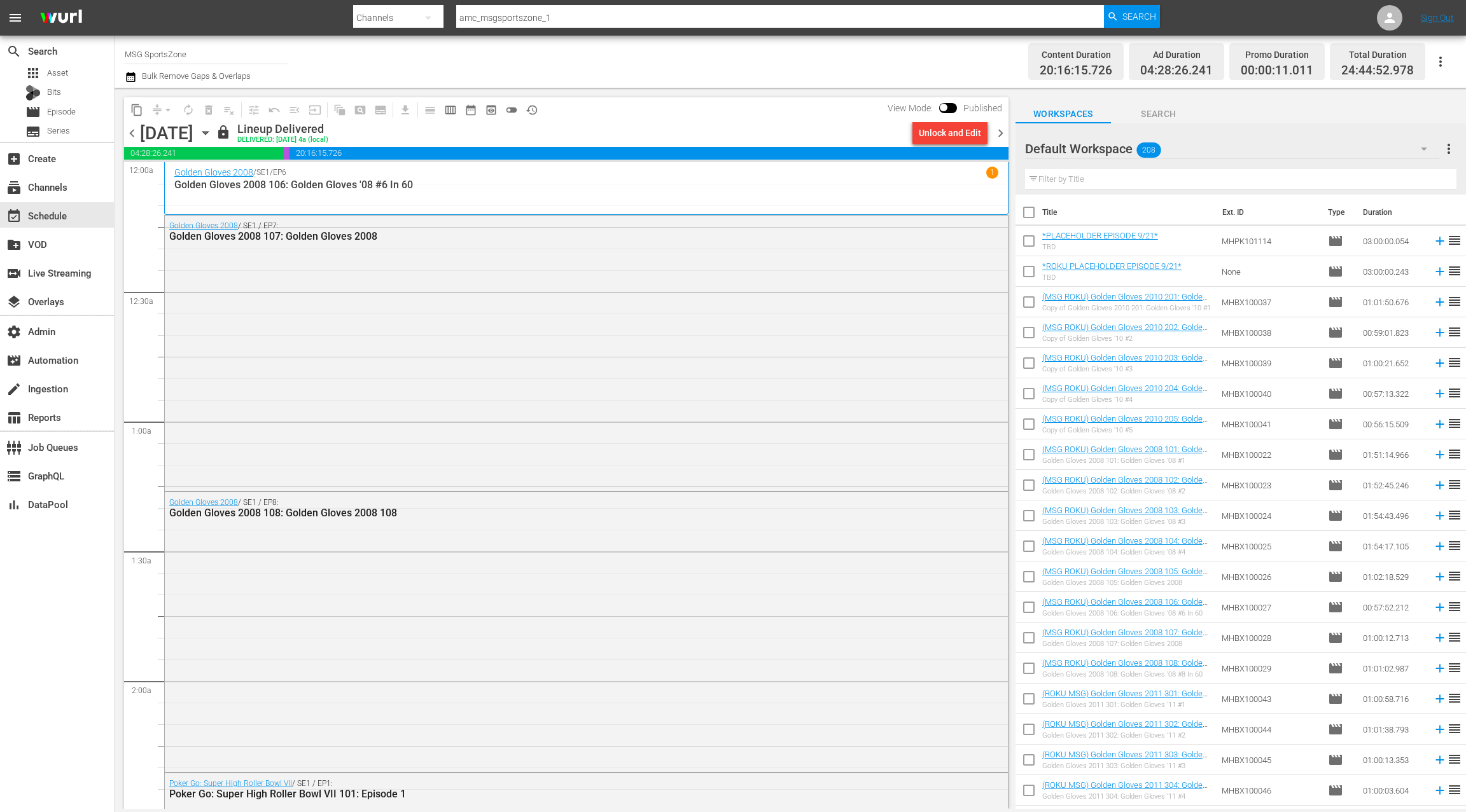
click at [1081, 178] on input "text" at bounding box center [1241, 179] width 432 height 20
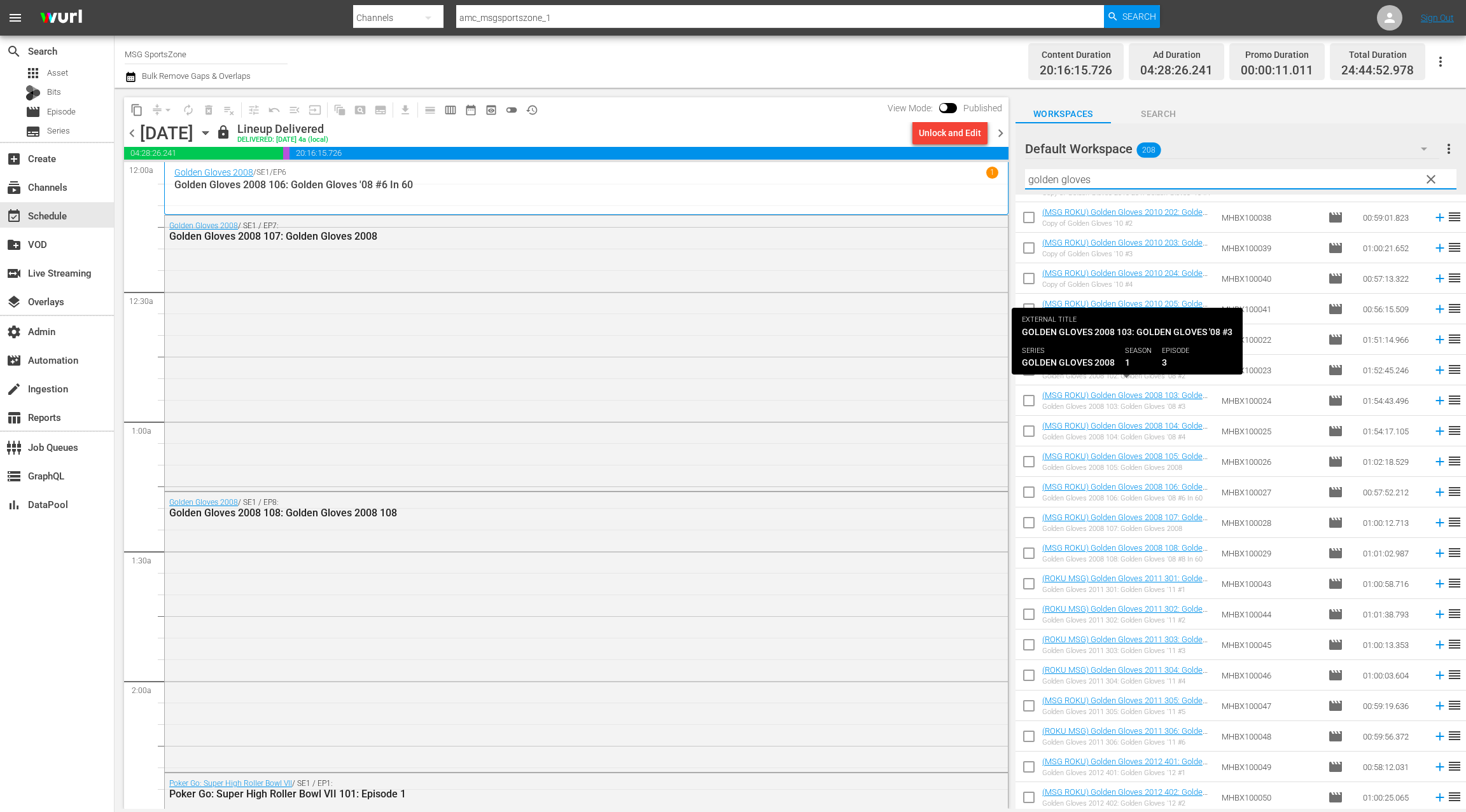
scroll to position [73, 0]
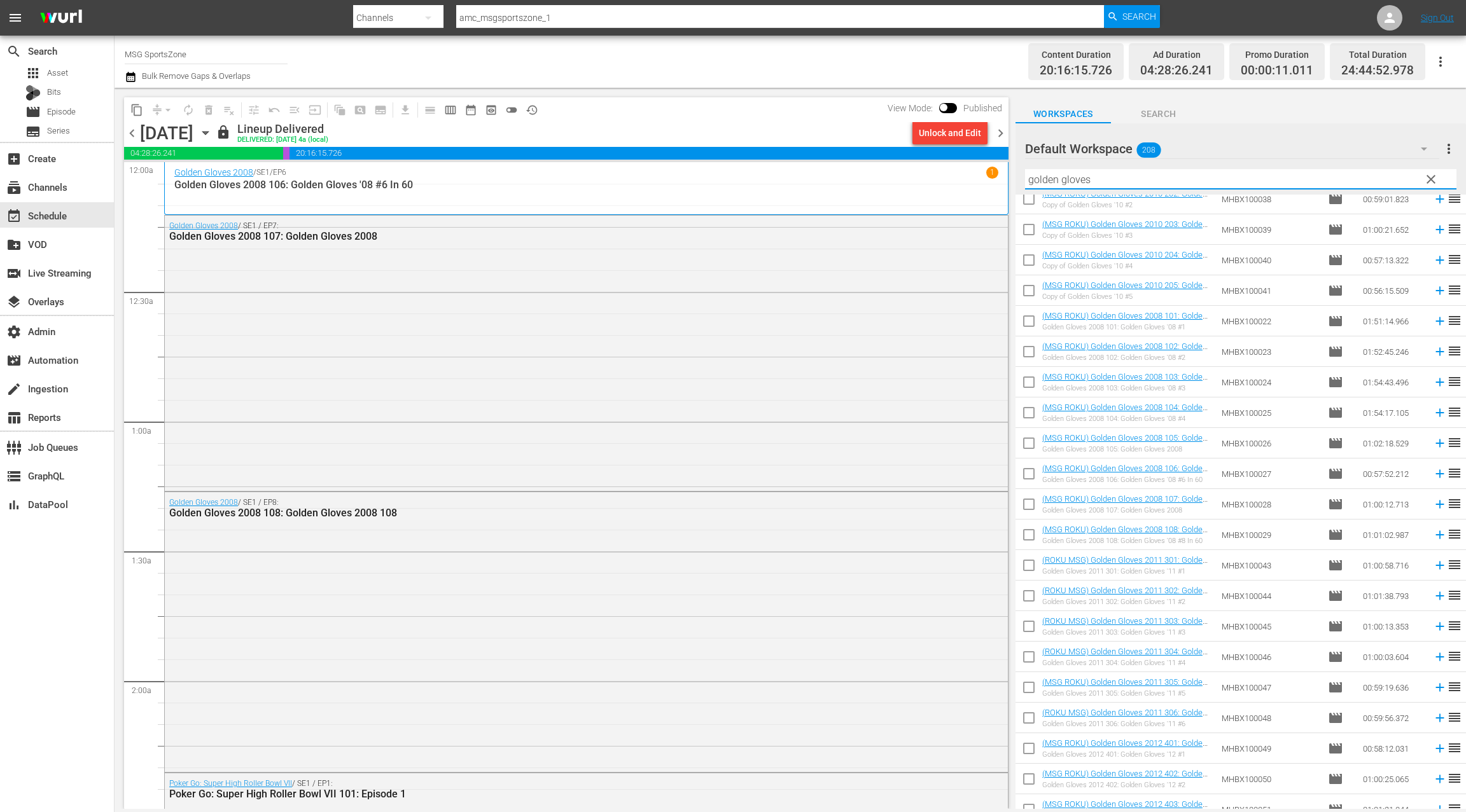
type input "golden gloves"
click at [1426, 149] on icon "button" at bounding box center [1424, 149] width 15 height 15
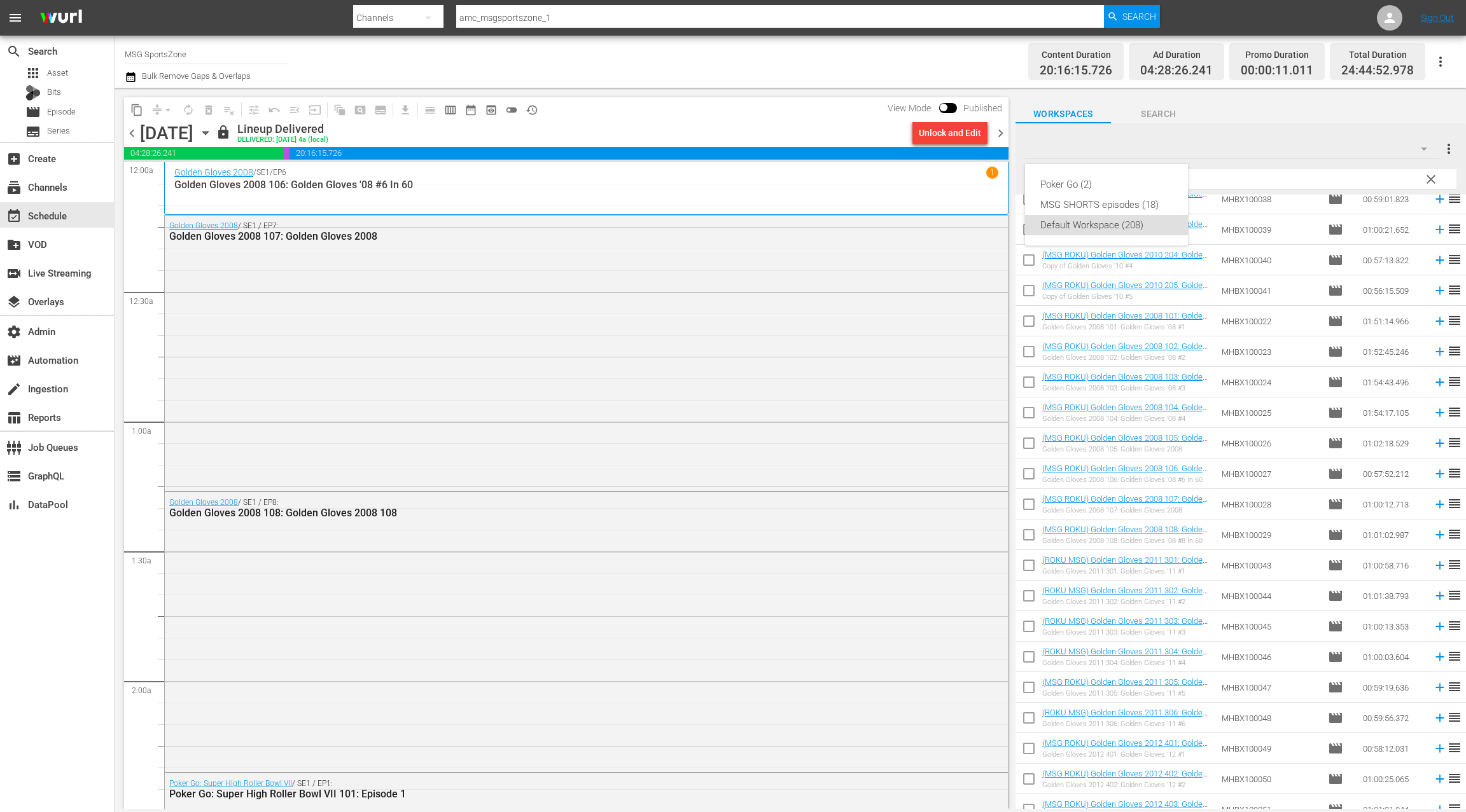
click at [1426, 149] on div "Poker Go (2) MSG SHORTS episodes (18) Default Workspace (208)" at bounding box center [733, 406] width 1466 height 812
click at [995, 134] on span "chevron_right" at bounding box center [1001, 133] width 16 height 16
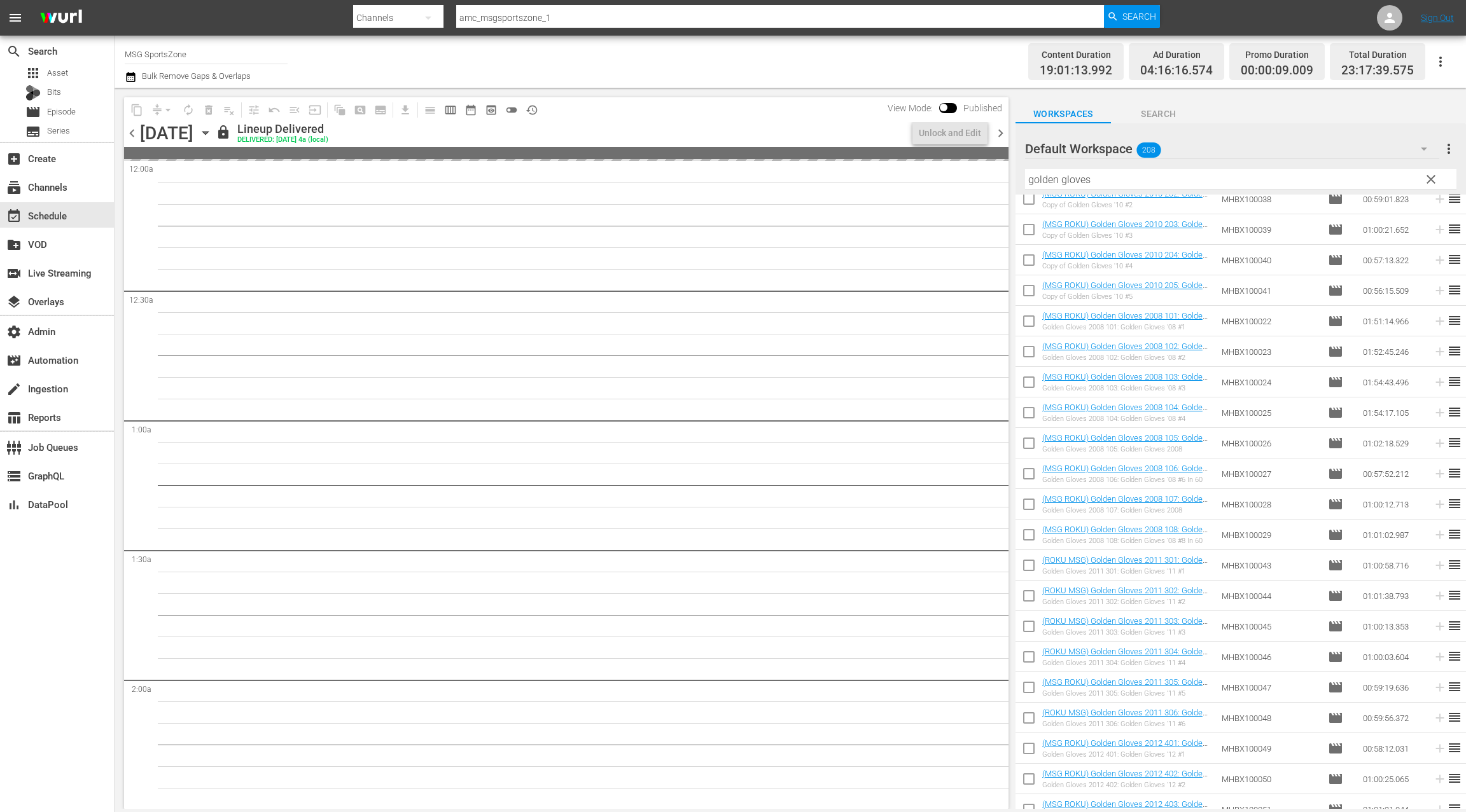
click at [995, 134] on span "chevron_right" at bounding box center [1001, 133] width 16 height 16
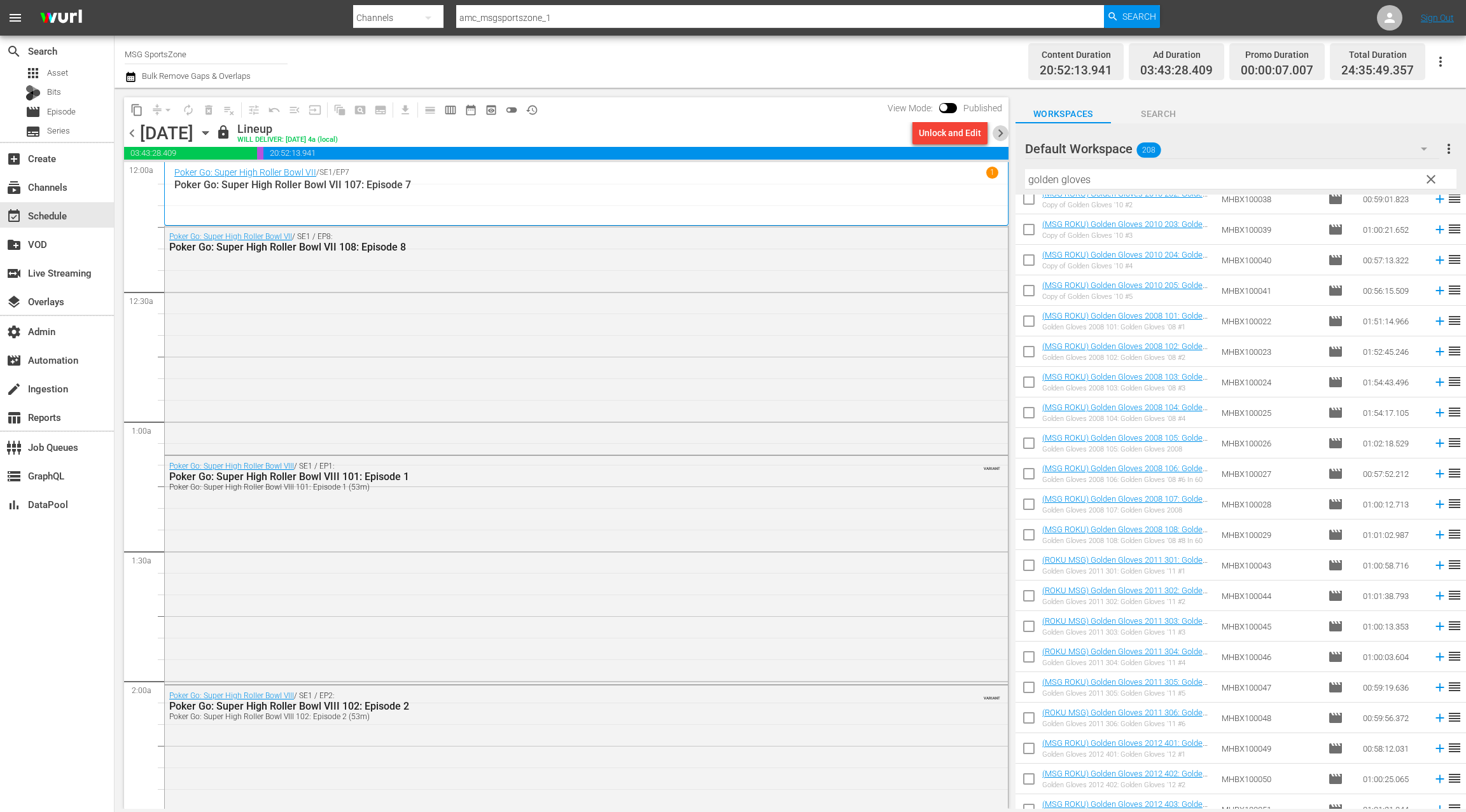
click at [995, 134] on span "chevron_right" at bounding box center [1001, 133] width 16 height 16
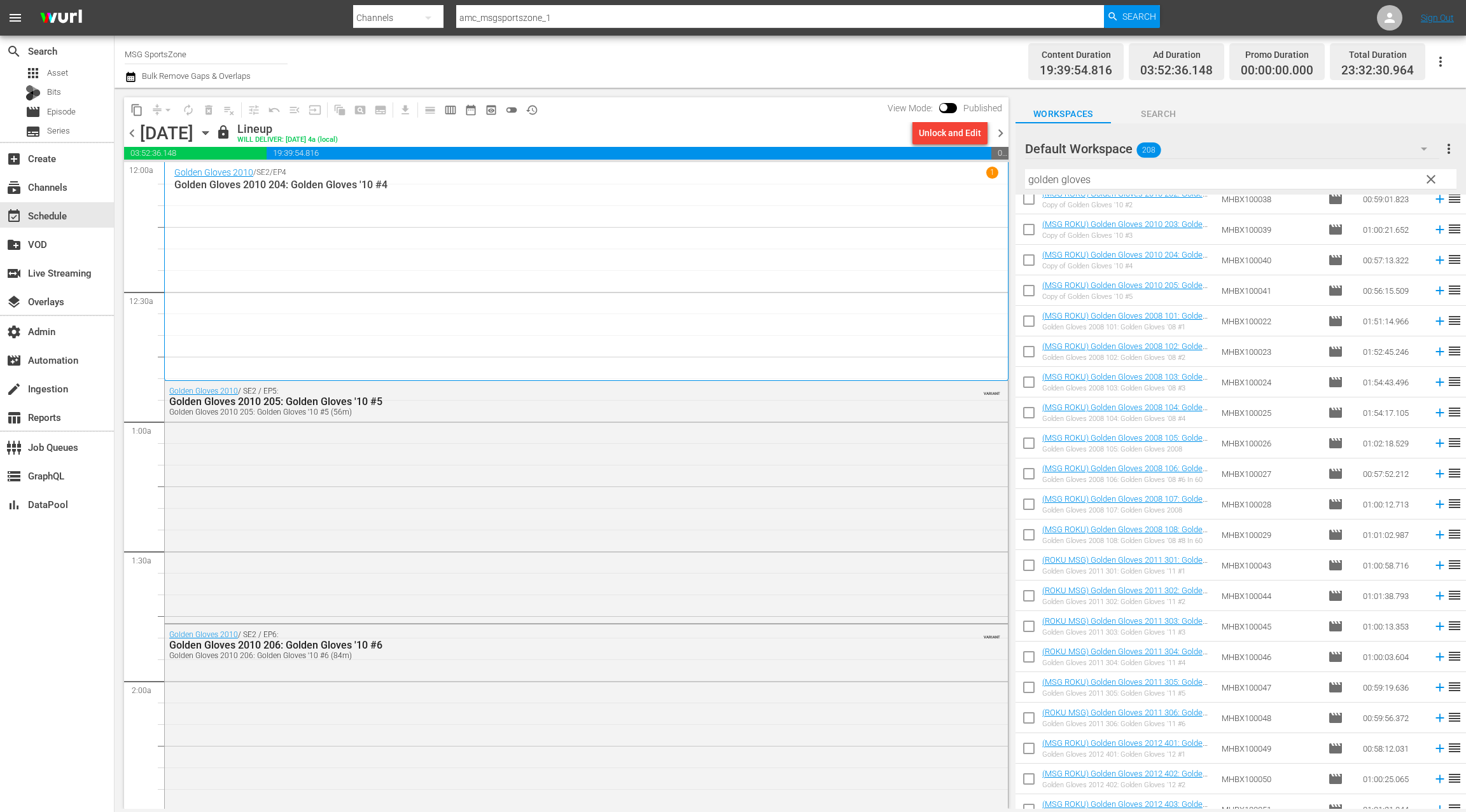
click at [995, 134] on span "chevron_right" at bounding box center [1001, 133] width 16 height 16
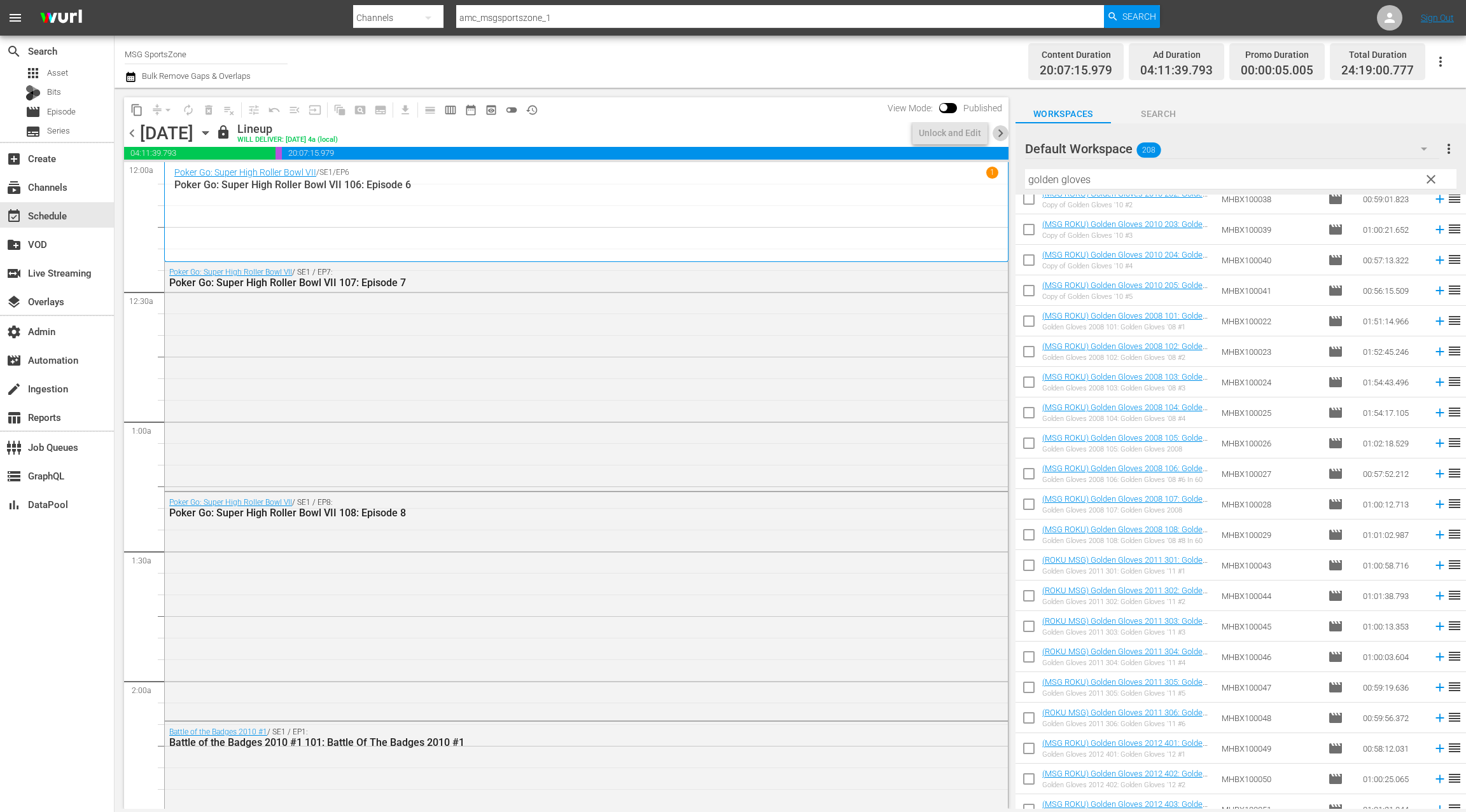
click at [995, 134] on span "chevron_right" at bounding box center [1001, 133] width 16 height 16
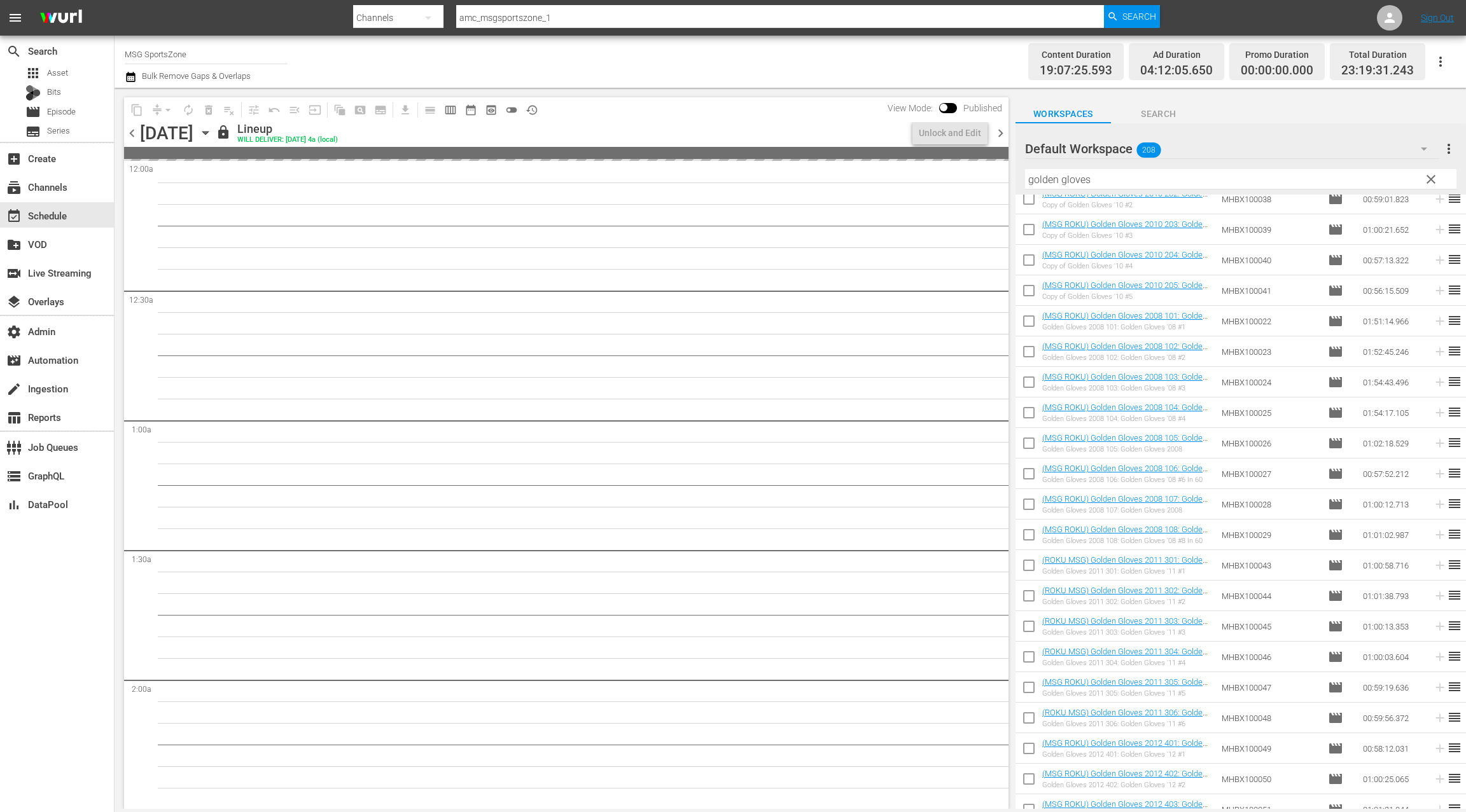
click at [995, 134] on span "chevron_right" at bounding box center [1001, 133] width 16 height 16
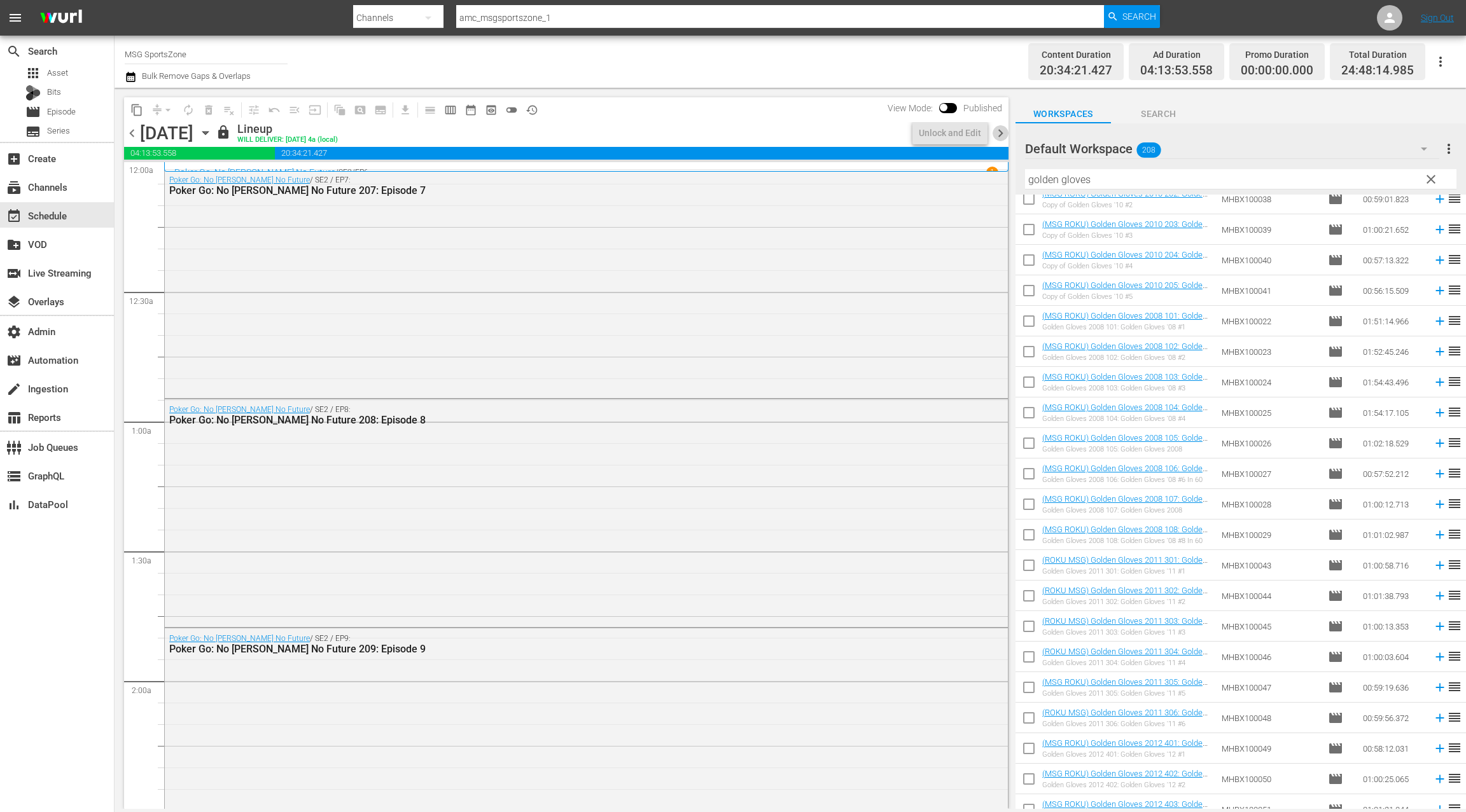
click at [995, 134] on span "chevron_right" at bounding box center [1001, 133] width 16 height 16
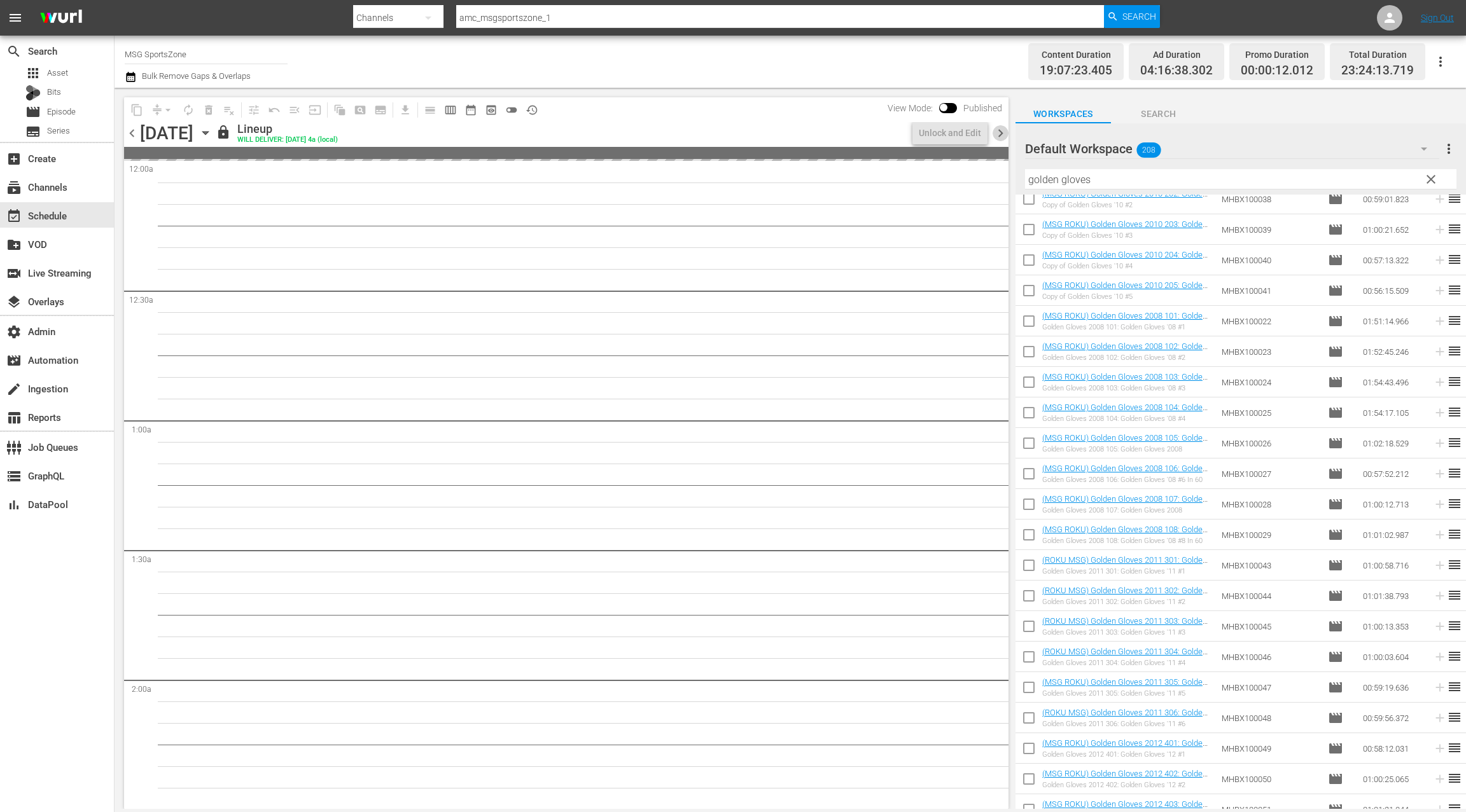
click at [995, 134] on span "chevron_right" at bounding box center [1001, 133] width 16 height 16
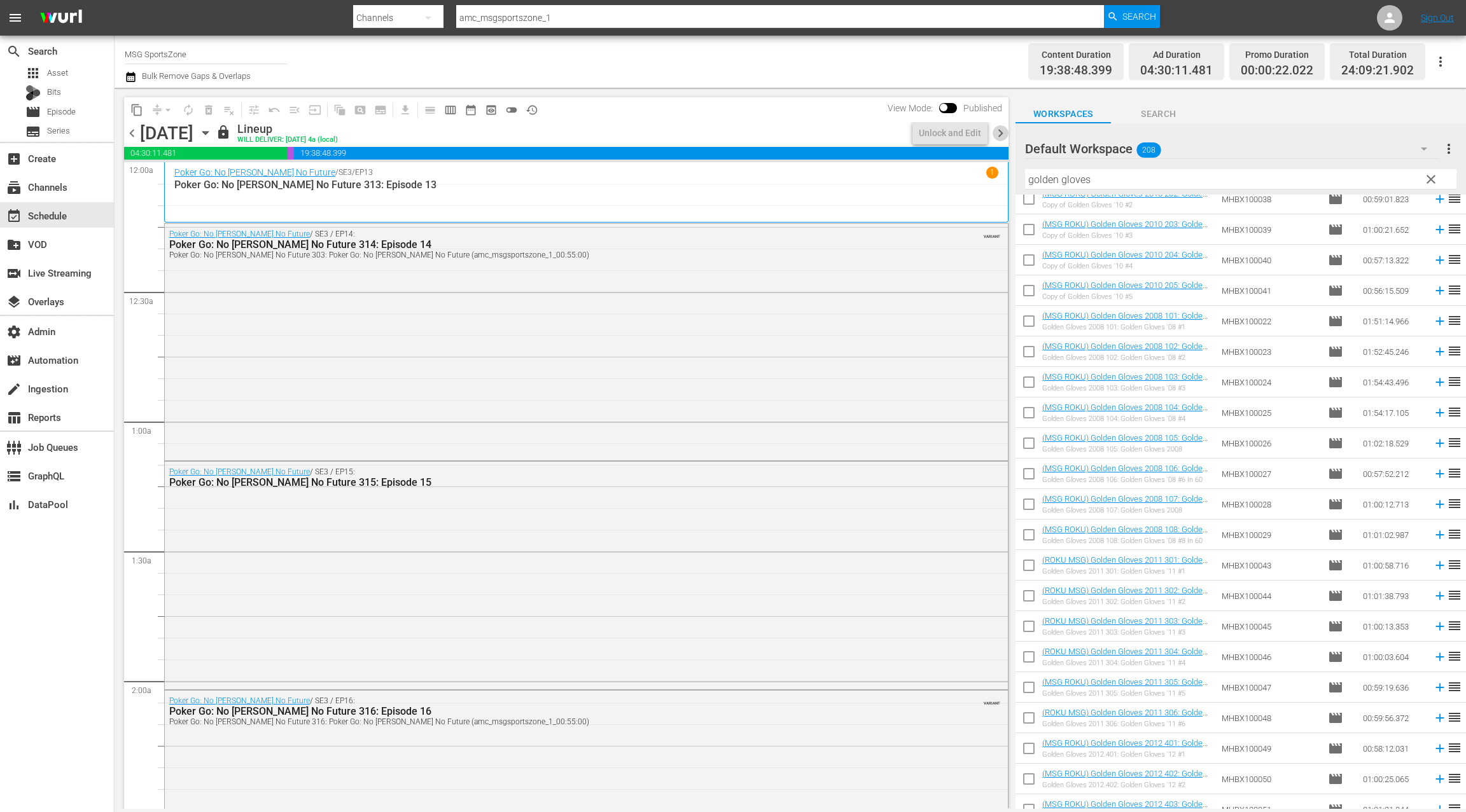
click at [995, 134] on span "chevron_right" at bounding box center [1001, 133] width 16 height 16
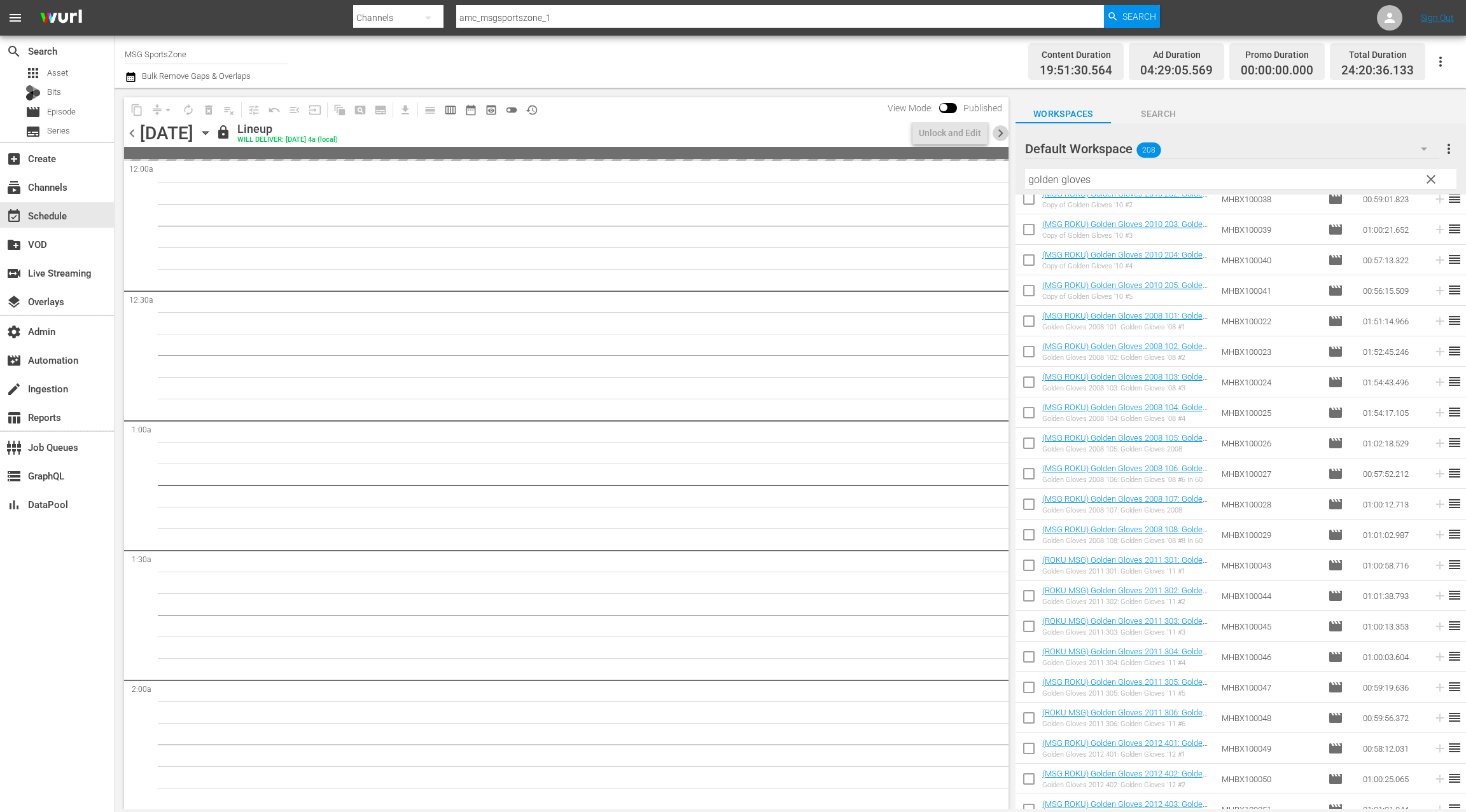
click at [995, 134] on span "chevron_right" at bounding box center [1001, 133] width 16 height 16
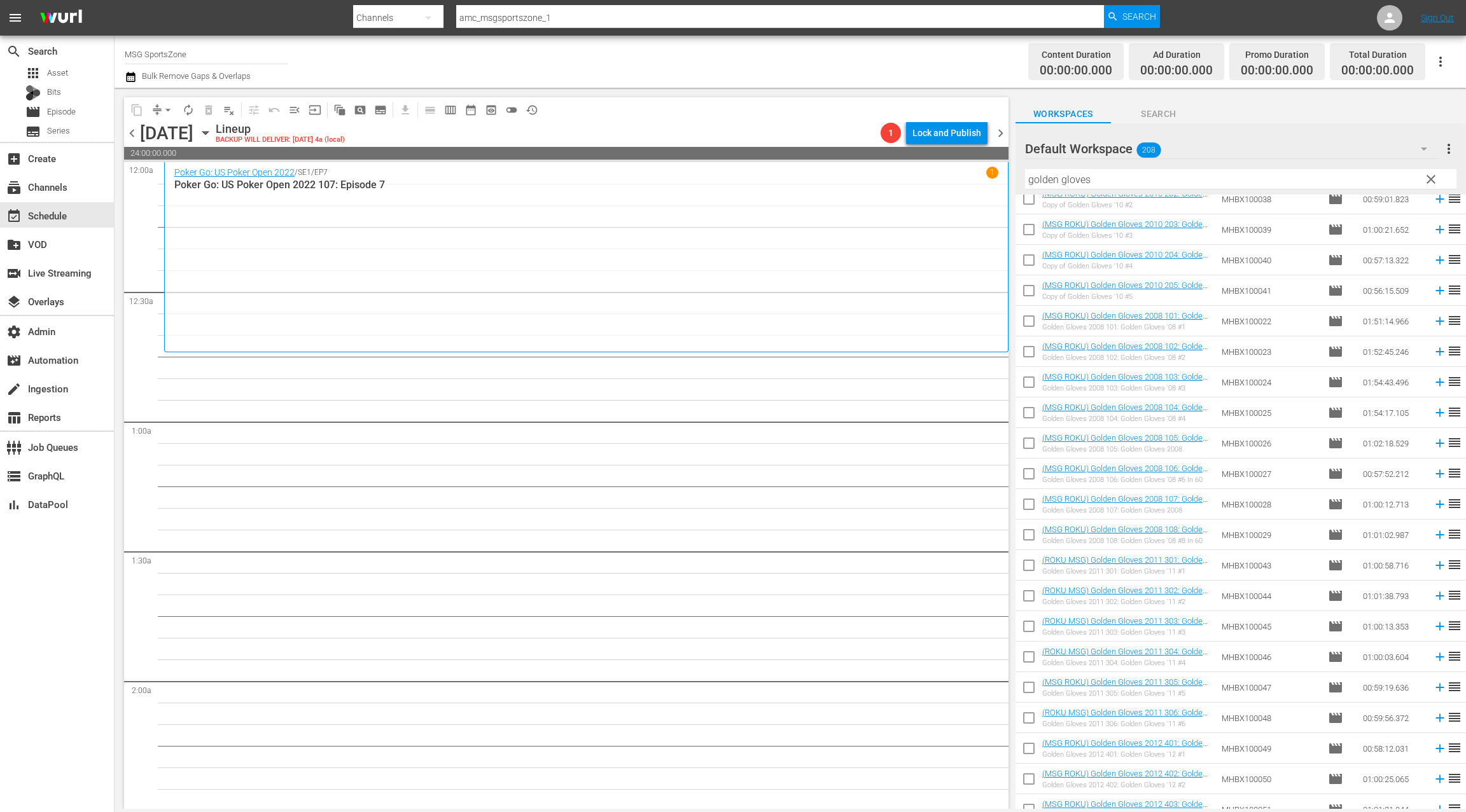
click at [212, 135] on icon "button" at bounding box center [205, 133] width 14 height 14
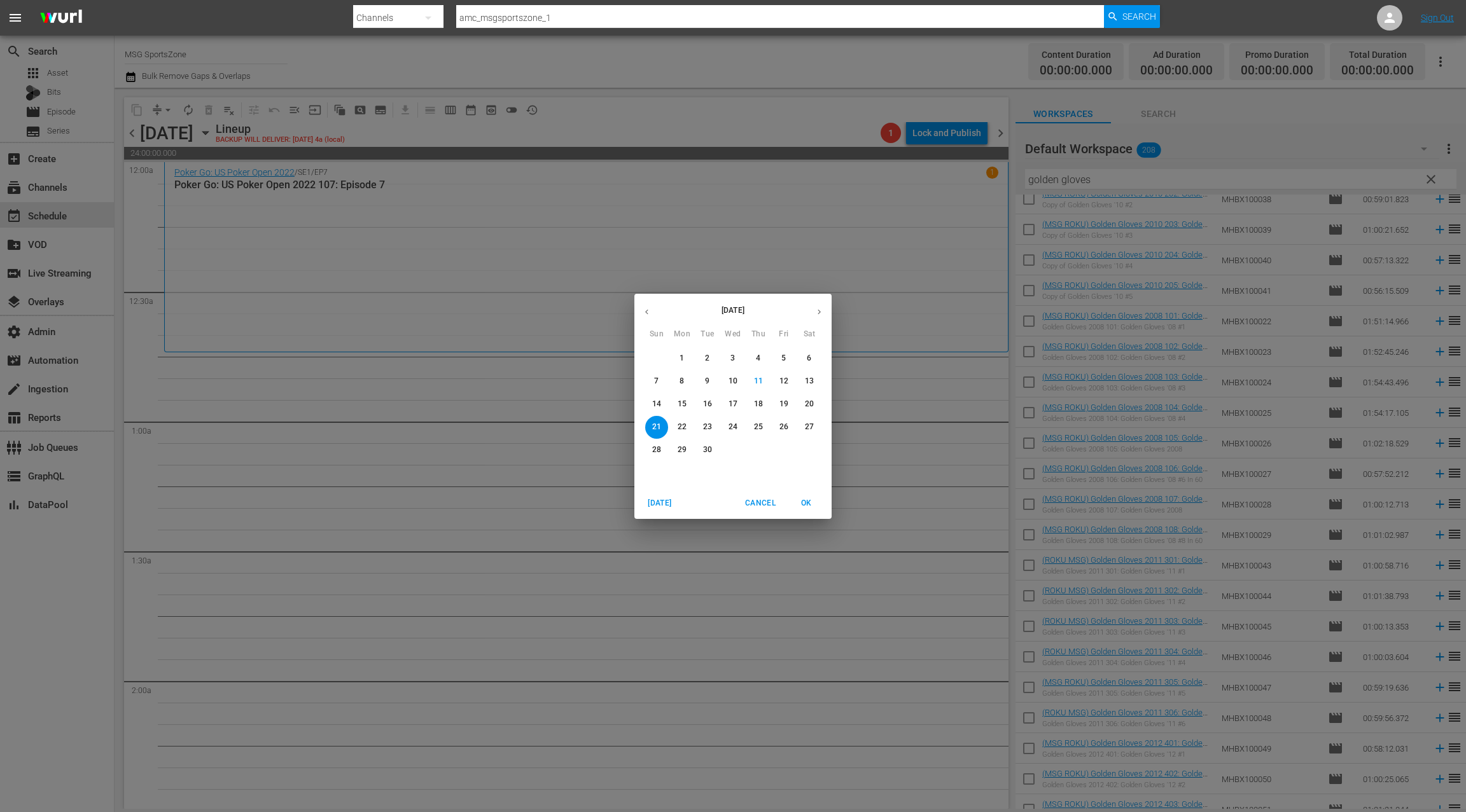
drag, startPoint x: 651, startPoint y: 312, endPoint x: 654, endPoint y: 319, distance: 7.6
click at [651, 312] on icon "button" at bounding box center [647, 312] width 10 height 10
click at [787, 362] on span "1" at bounding box center [784, 358] width 23 height 11
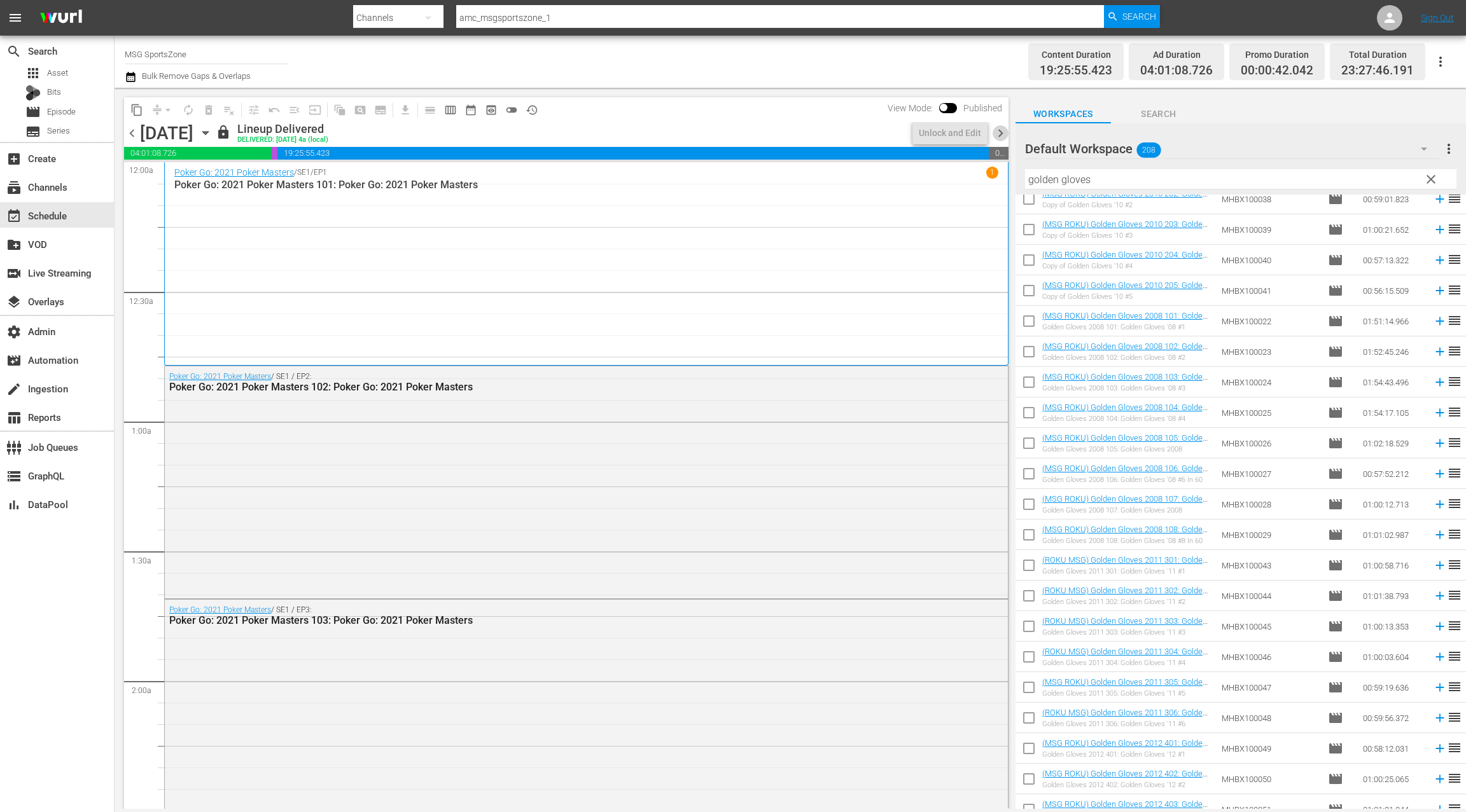
click at [1001, 136] on span "chevron_right" at bounding box center [1001, 133] width 16 height 16
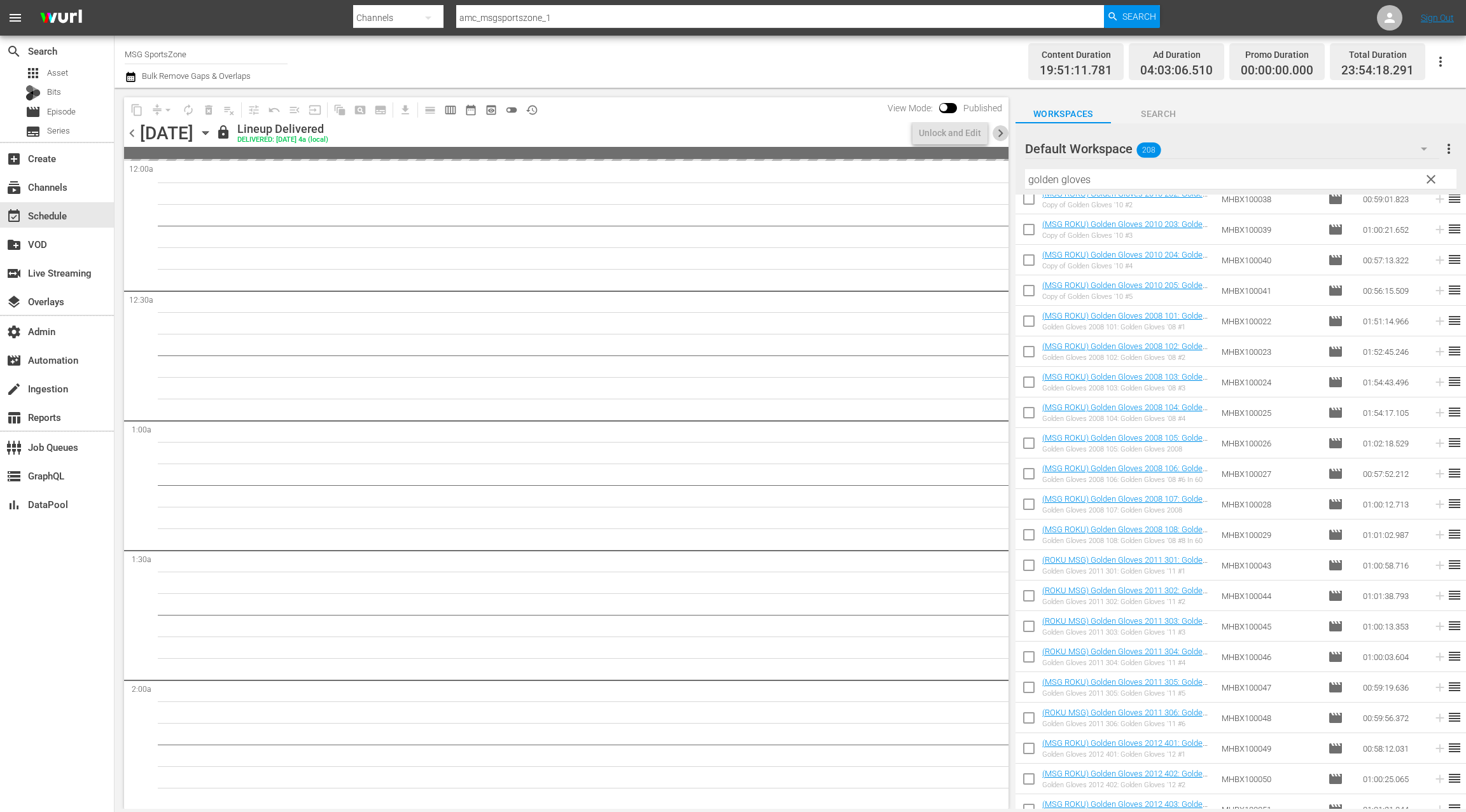
click at [1001, 136] on span "chevron_right" at bounding box center [1001, 133] width 16 height 16
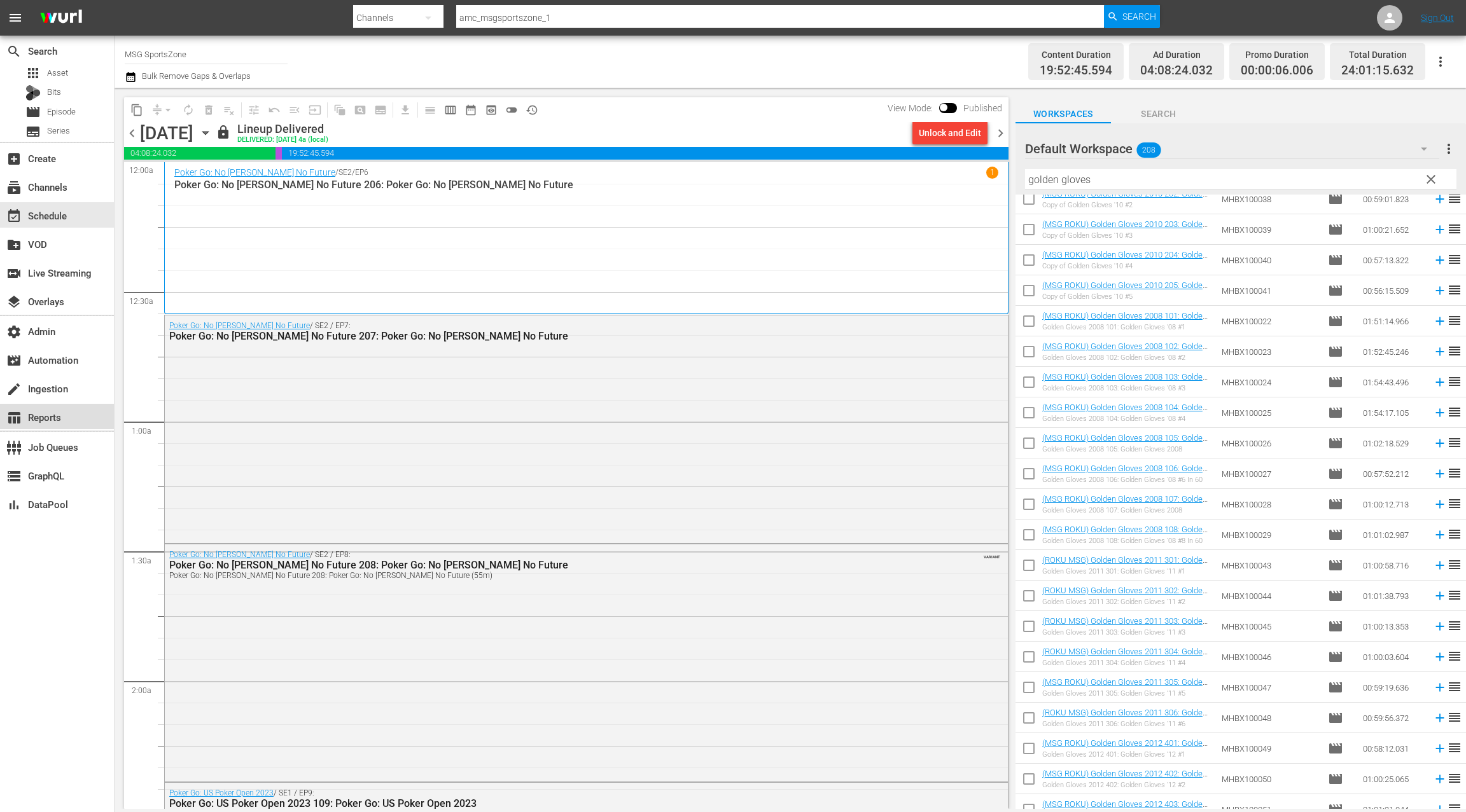
click at [65, 412] on div "table_chart Reports" at bounding box center [36, 416] width 71 height 11
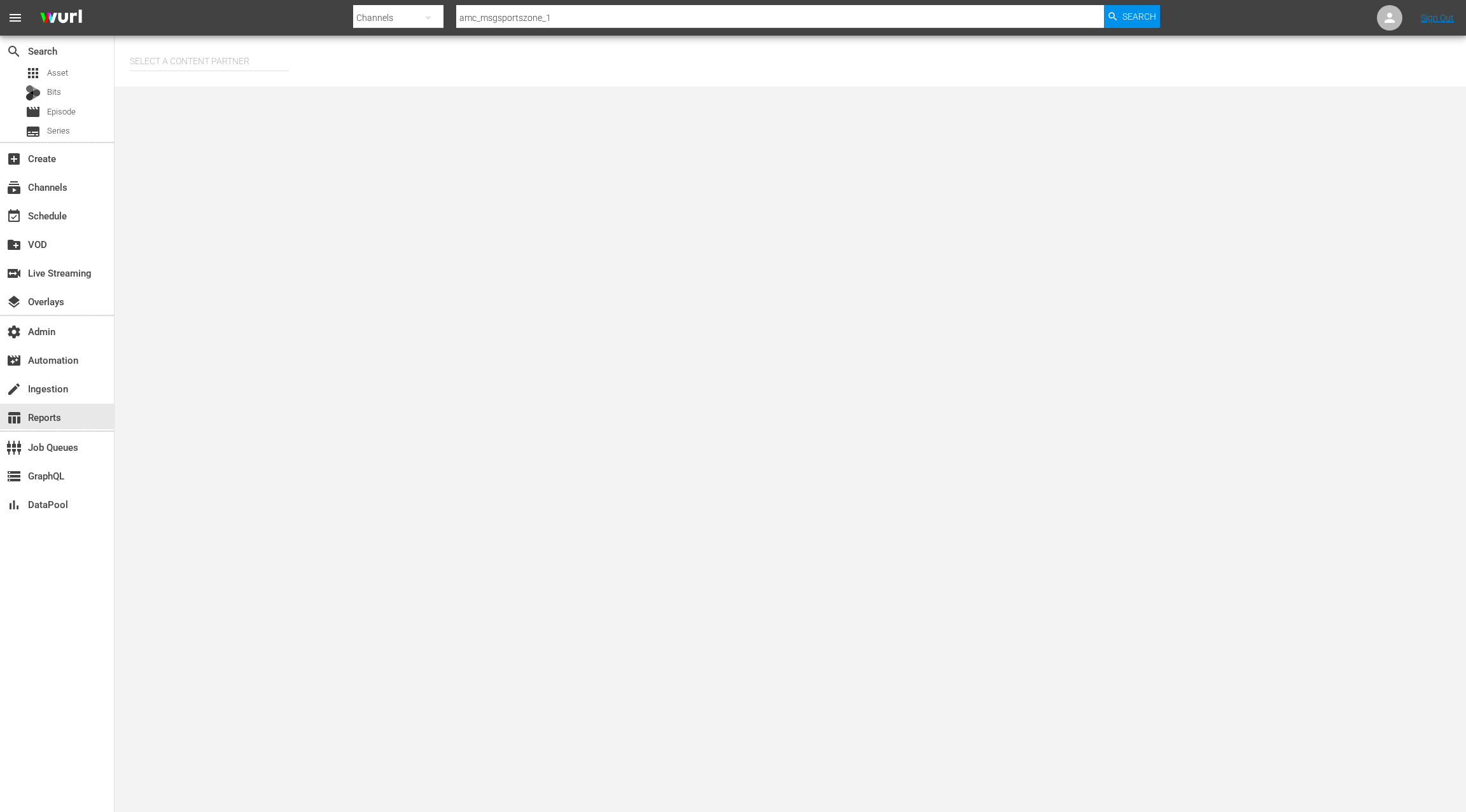
click at [159, 58] on input "text" at bounding box center [209, 61] width 159 height 31
click at [156, 94] on div "AMC Networks (138)" at bounding box center [233, 97] width 186 height 31
type input "AMC Networks (138)"
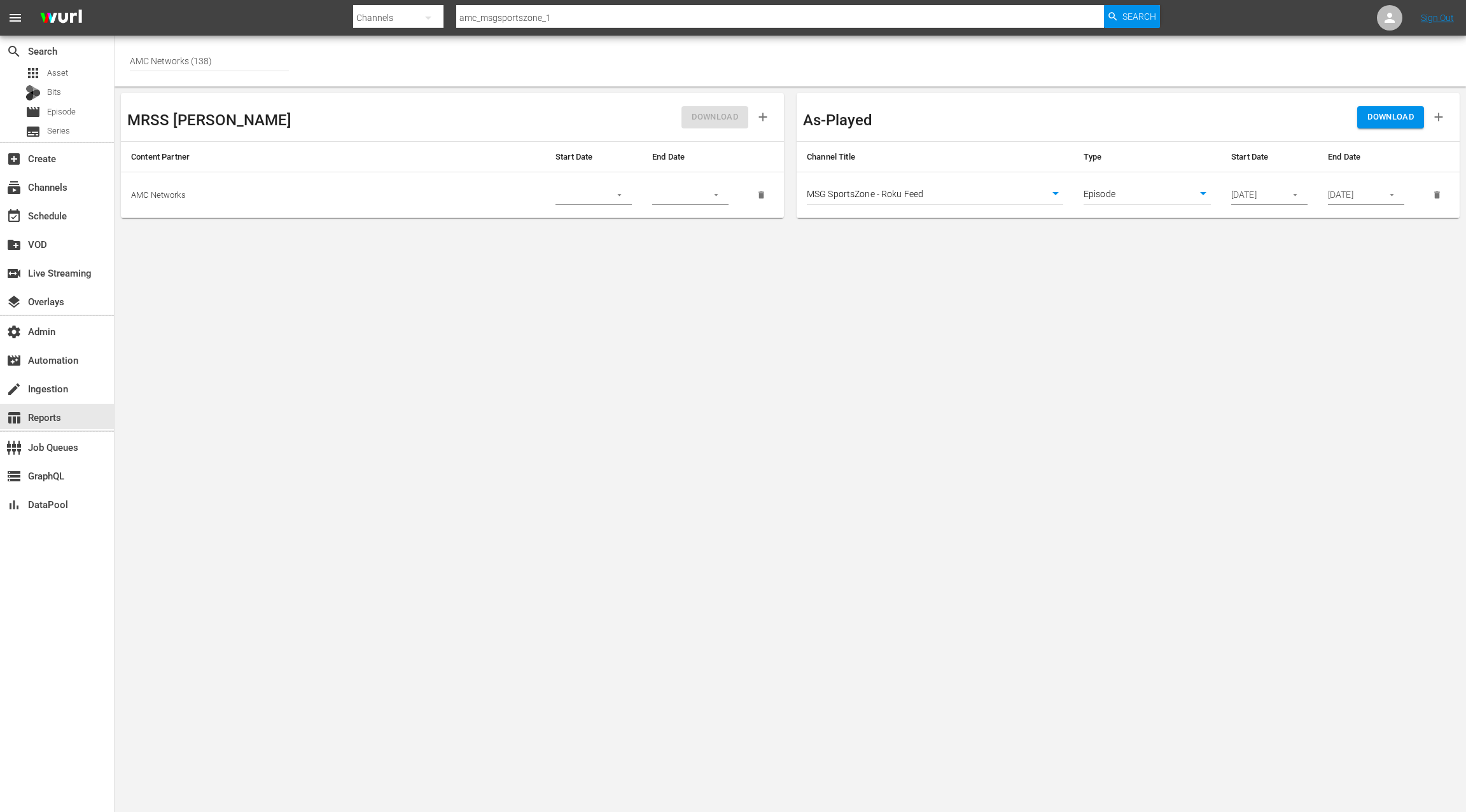
click at [1247, 195] on input "09/01/2025" at bounding box center [1254, 195] width 47 height 19
click at [1261, 193] on input "09/01/2025" at bounding box center [1254, 195] width 47 height 19
click at [1299, 194] on icon "button" at bounding box center [1295, 194] width 10 height 10
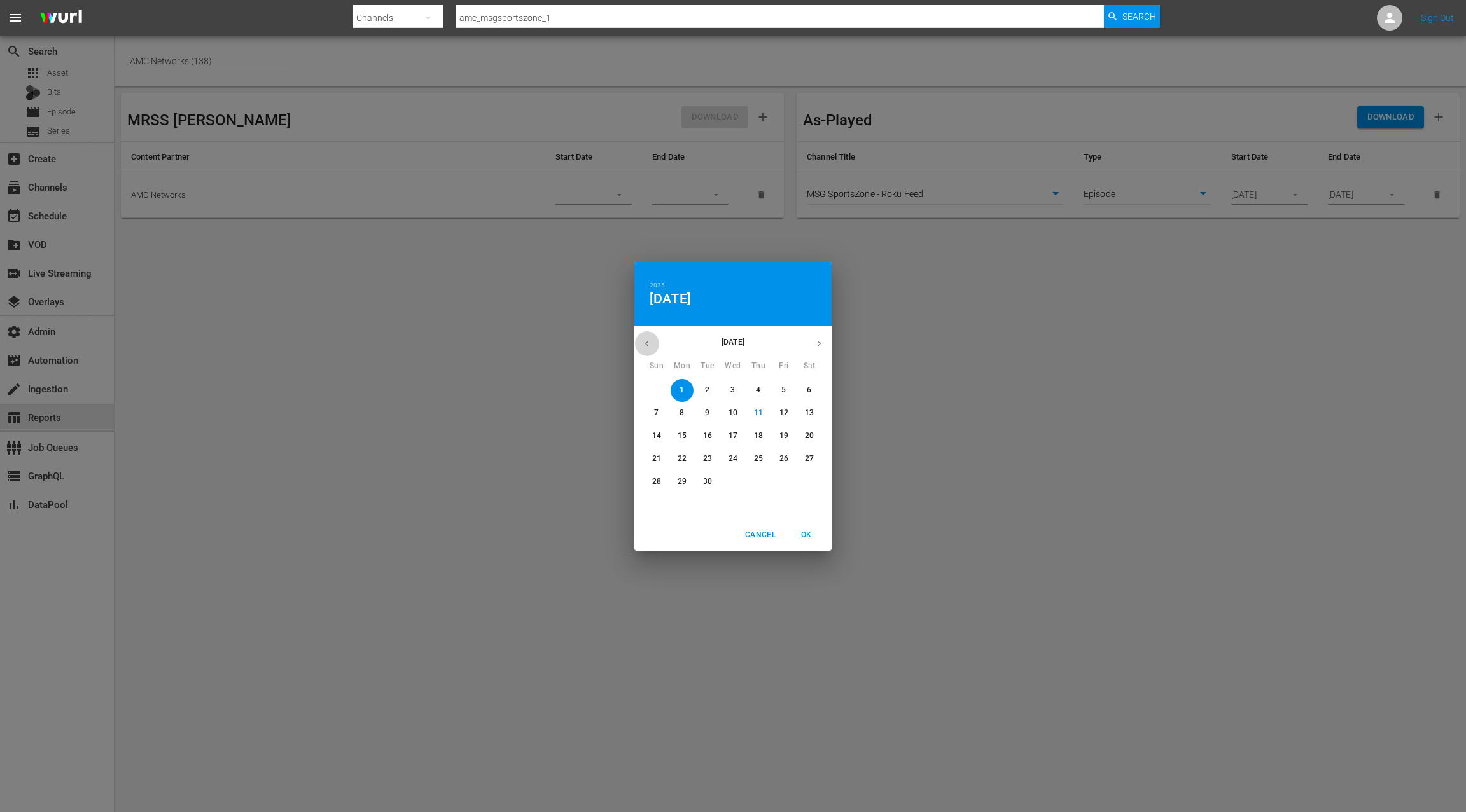
click at [645, 341] on icon "button" at bounding box center [647, 344] width 10 height 10
click at [781, 391] on p "1" at bounding box center [783, 390] width 4 height 11
click at [809, 533] on span "OK" at bounding box center [806, 535] width 31 height 13
type input "08/01/2025"
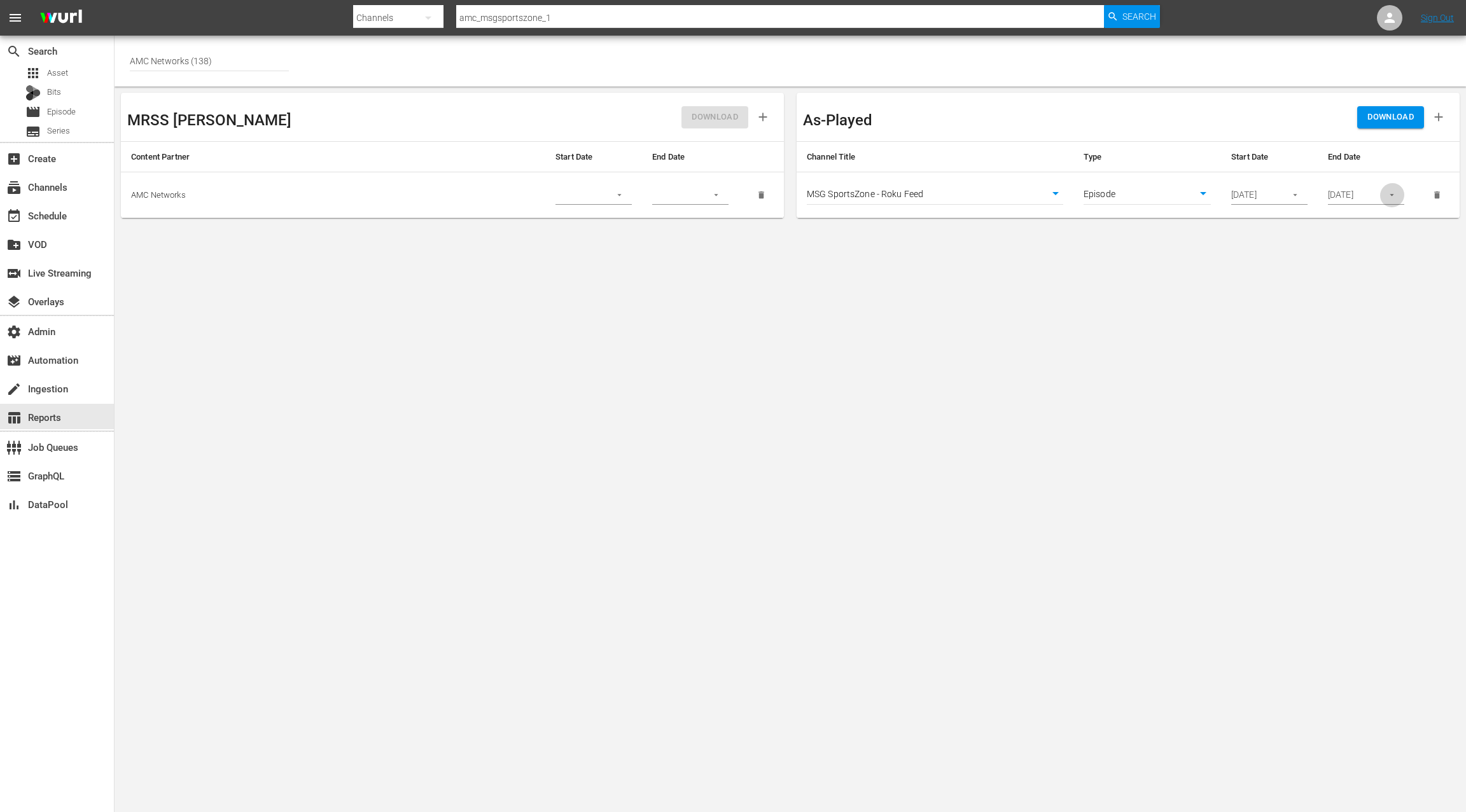
click at [1390, 192] on icon "button" at bounding box center [1391, 194] width 10 height 10
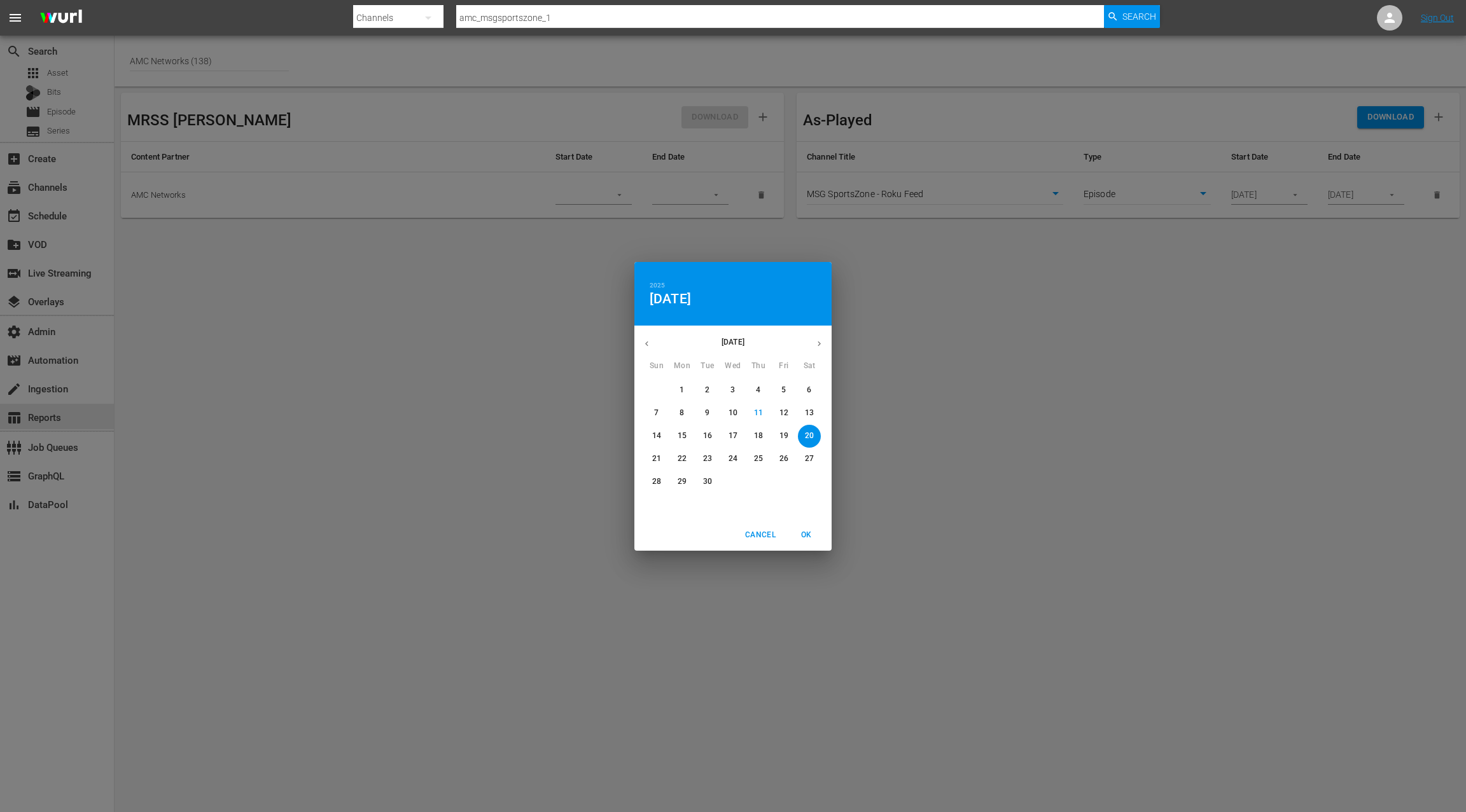
click at [645, 345] on icon "button" at bounding box center [647, 344] width 10 height 10
click at [651, 499] on span "31" at bounding box center [657, 504] width 23 height 11
drag, startPoint x: 811, startPoint y: 537, endPoint x: 820, endPoint y: 531, distance: 10.8
click at [811, 537] on span "OK" at bounding box center [806, 535] width 31 height 13
type input "08/31/2025"
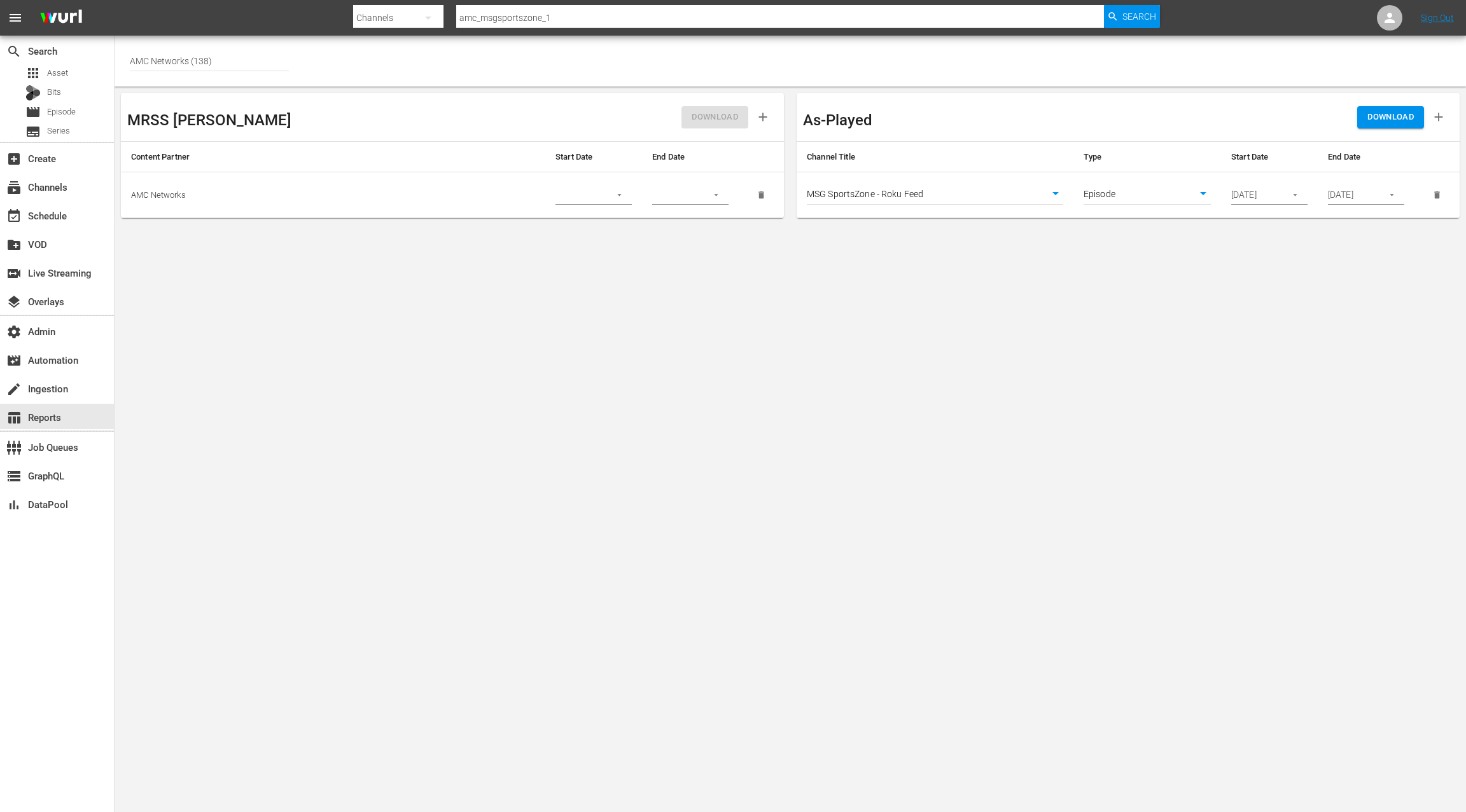
click at [974, 195] on body "menu Search By Channels Search ID, Title, Description, Keywords, or Category am…" at bounding box center [733, 406] width 1466 height 812
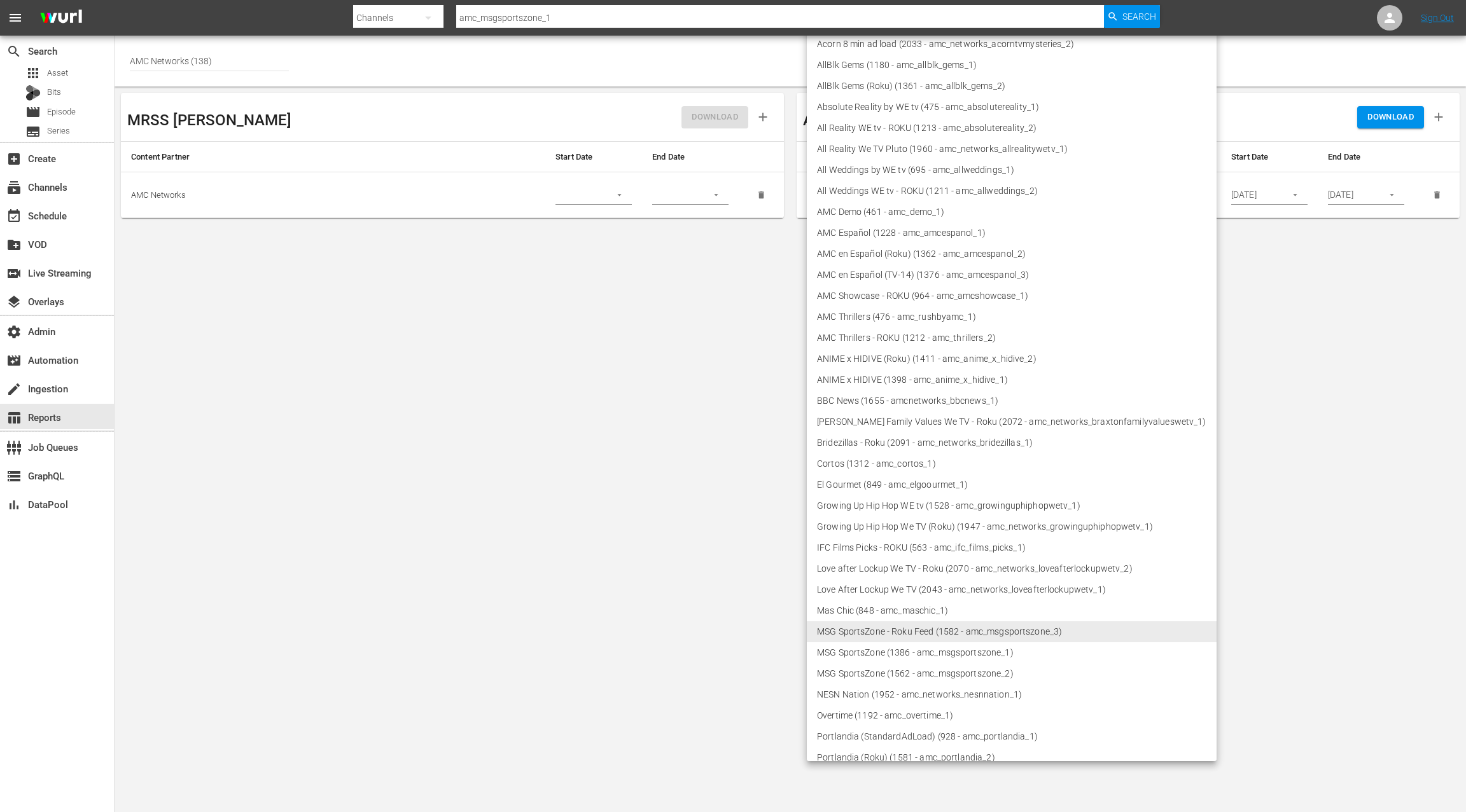
scroll to position [4, 0]
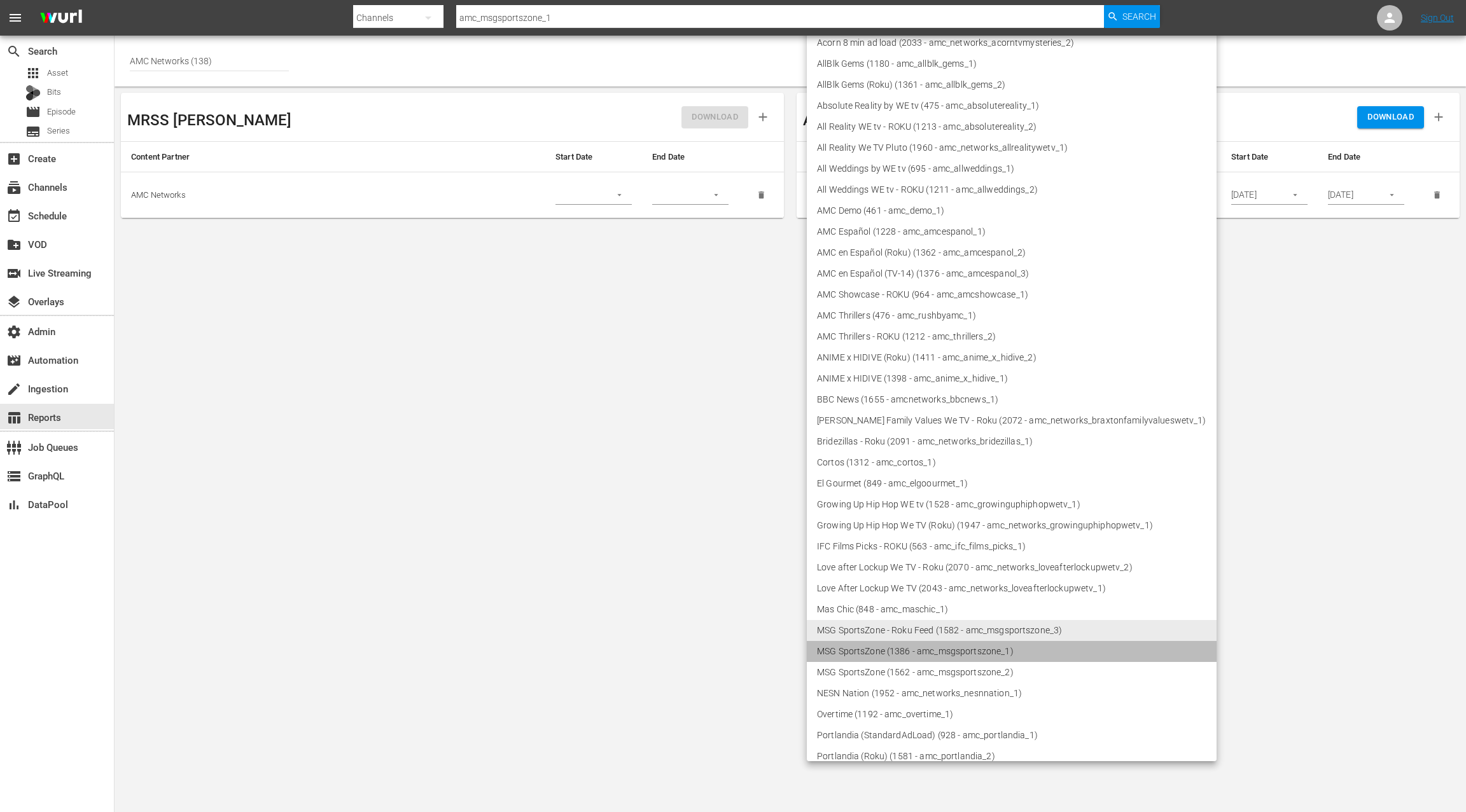
click at [1029, 653] on li "MSG SportsZone (1386 - amc_msgsportszone_1)" at bounding box center [1011, 651] width 410 height 21
type input "1386"
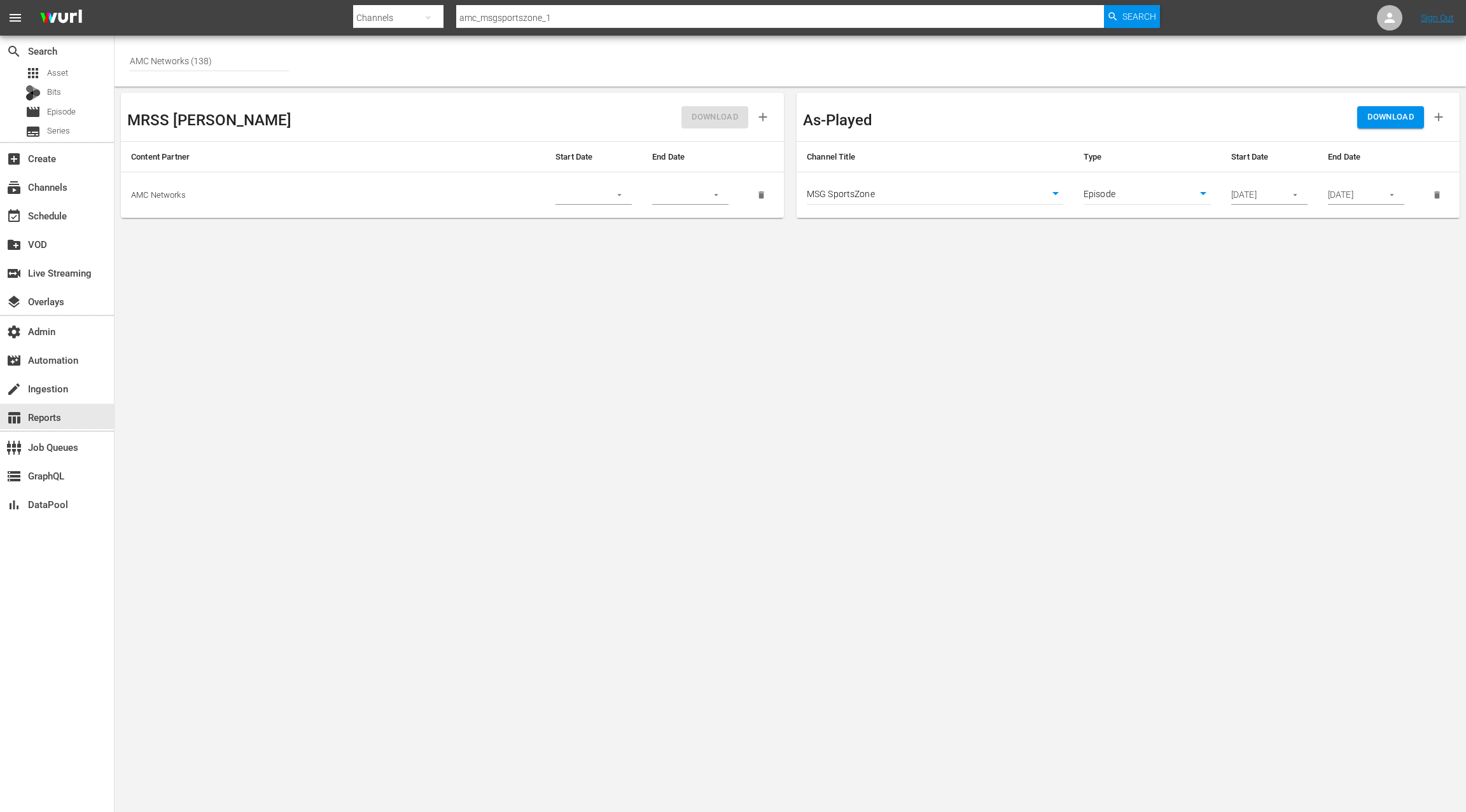
click at [1378, 125] on button "DOWNLOAD" at bounding box center [1390, 117] width 67 height 22
click at [66, 112] on span "Episode" at bounding box center [61, 112] width 29 height 13
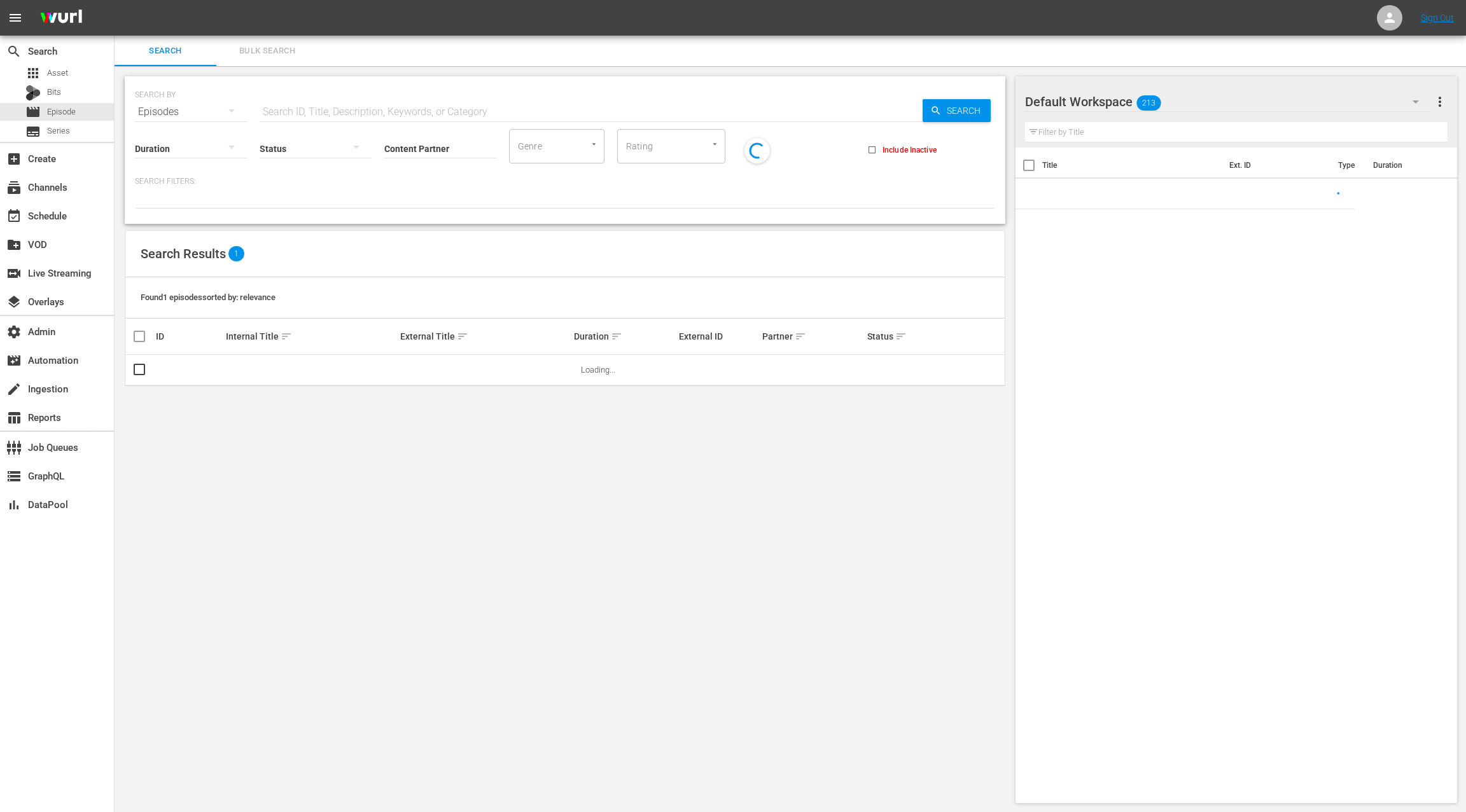
click at [265, 56] on span "Bulk Search" at bounding box center [267, 51] width 87 height 15
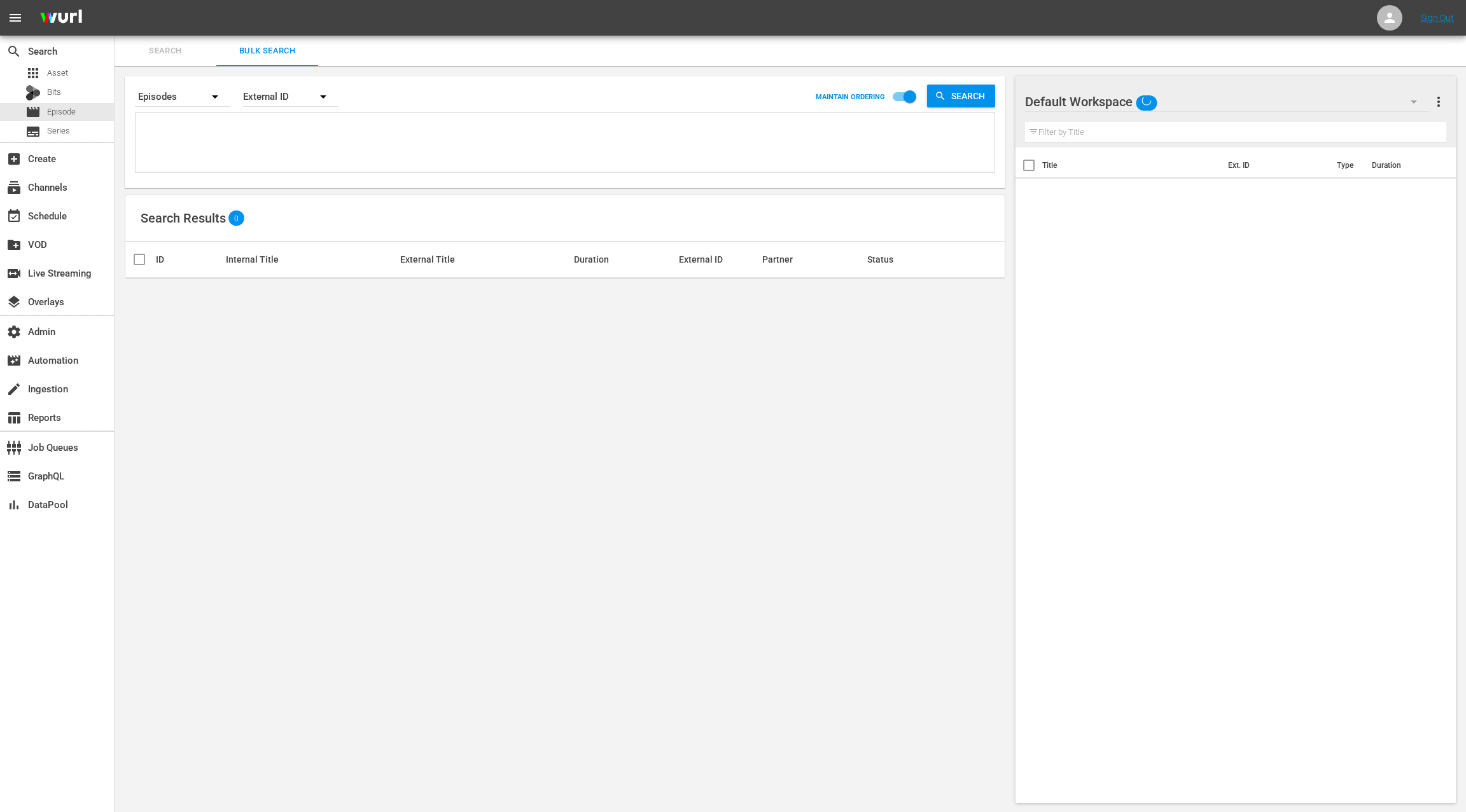
click at [268, 152] on textarea at bounding box center [567, 145] width 856 height 58
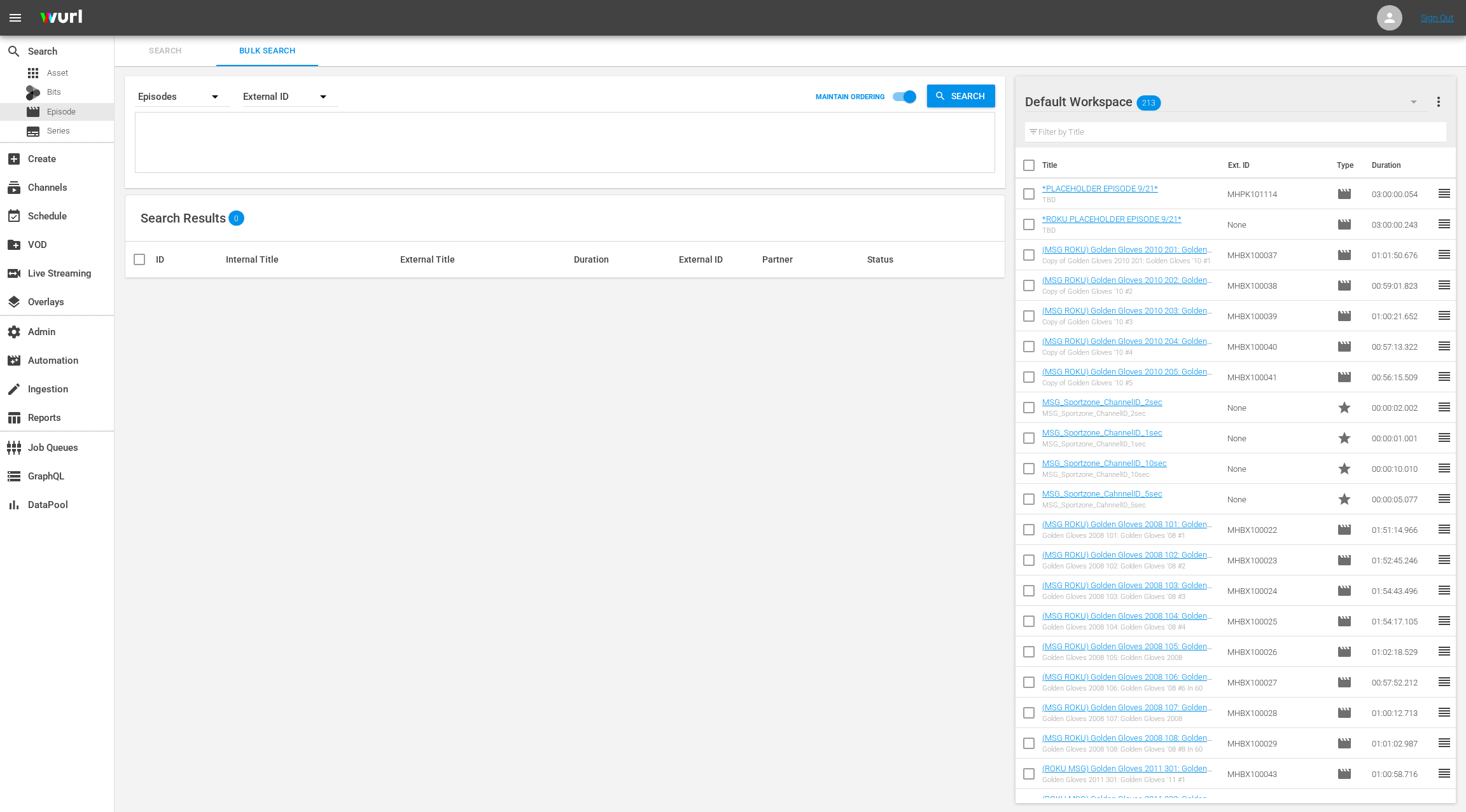
paste textarea "81742263 81742264 71871621 81930858 70247128 41448972 41448973 40684188"
type textarea "81742263 81742264 71871621 81930858 70247128 41448972 41448973 40684188"
click at [284, 101] on div "External ID" at bounding box center [291, 97] width 96 height 36
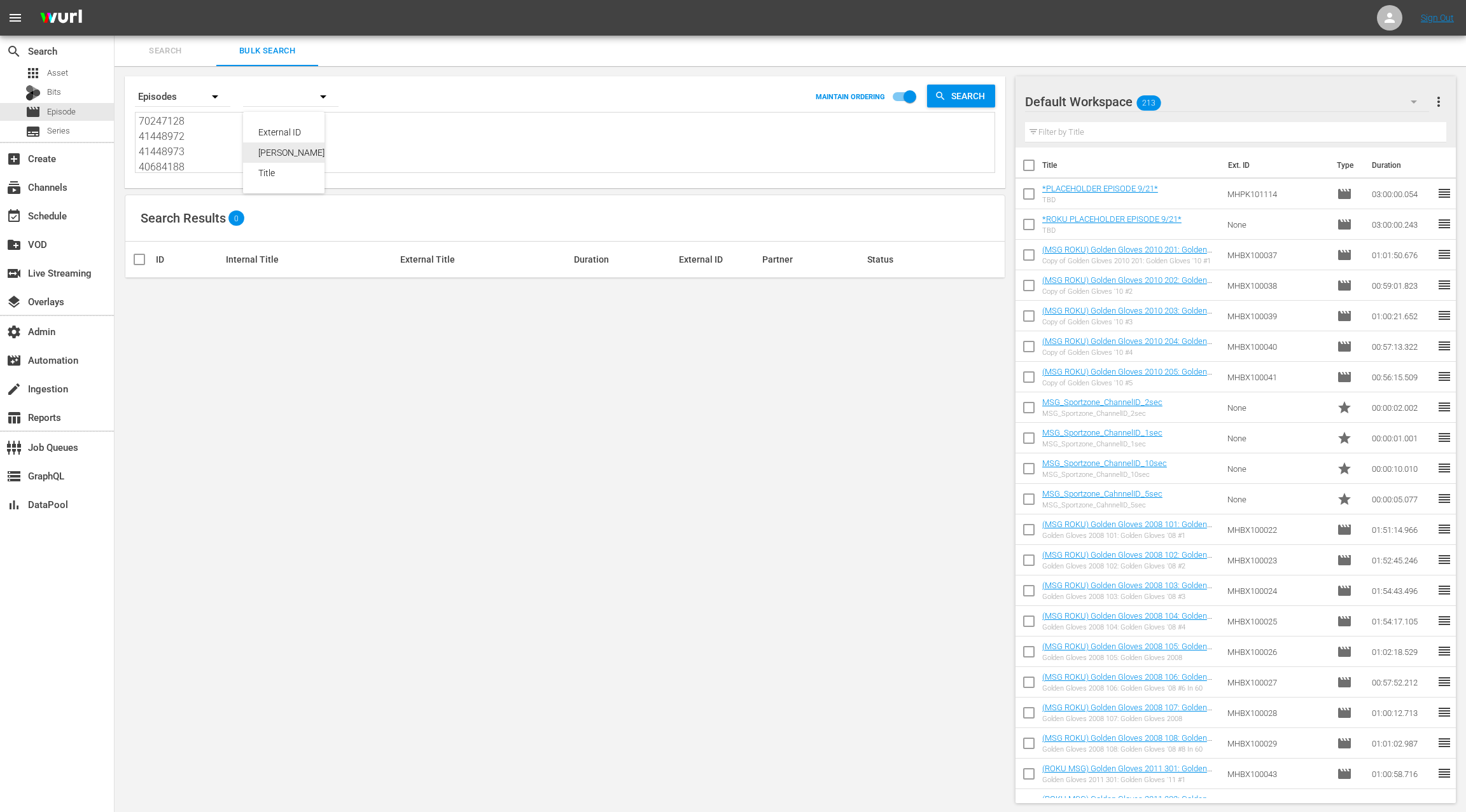
click at [297, 154] on div "Wurl ID" at bounding box center [297, 153] width 77 height 20
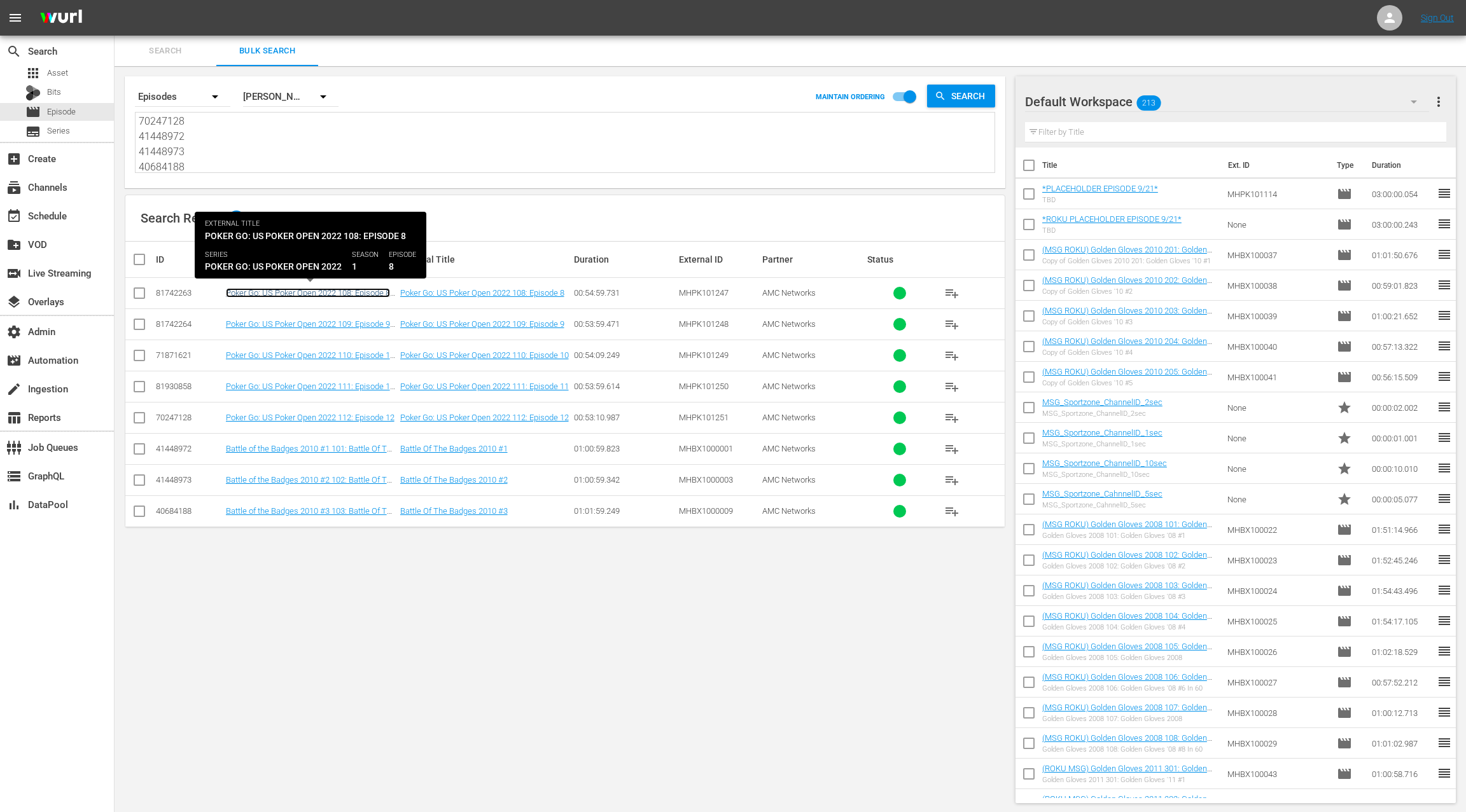
click at [353, 289] on link "Poker Go: US Poker Open 2022 108: Episode 8 (Poker Go: US Poker Open 2022 108: …" at bounding box center [309, 307] width 166 height 38
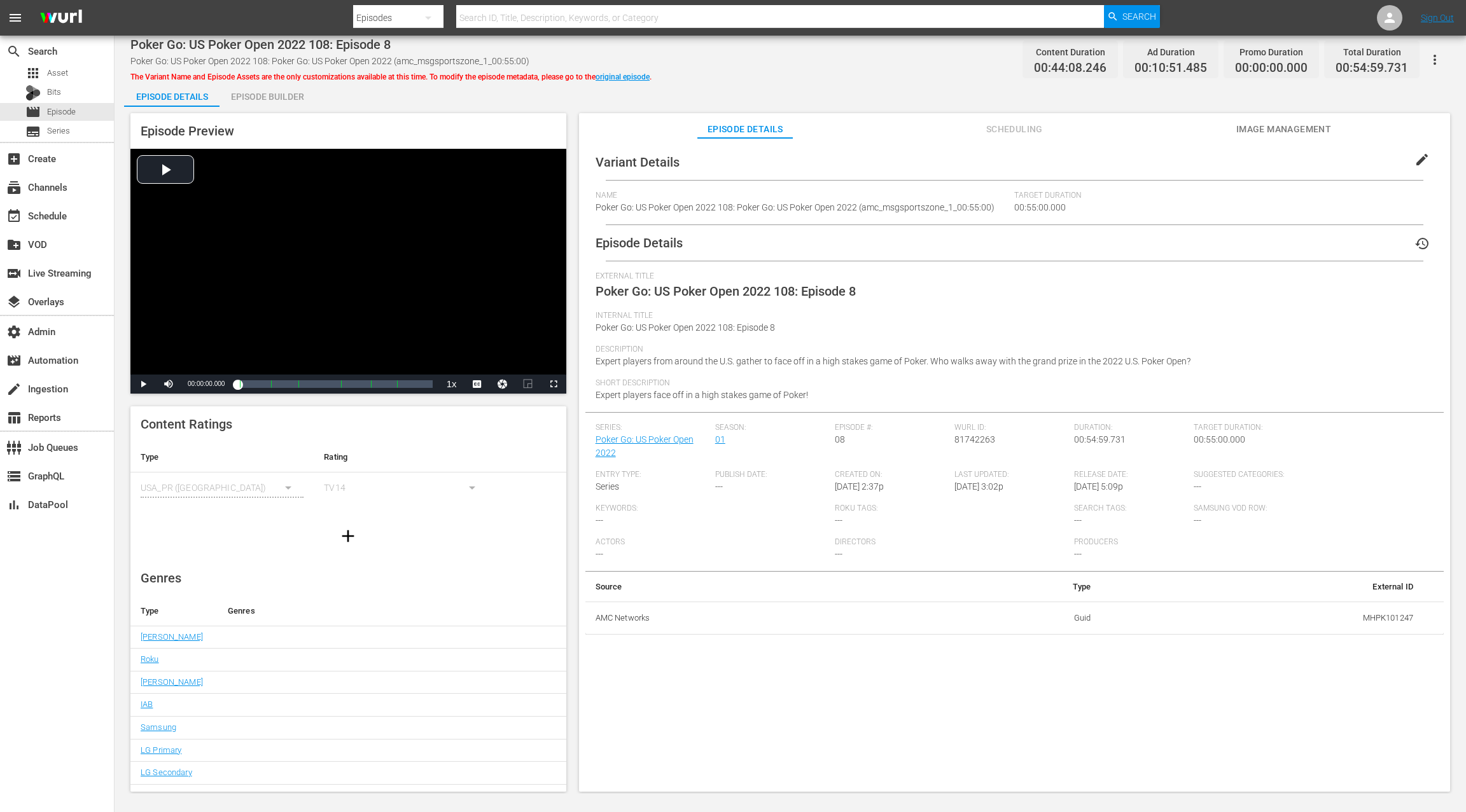
click at [279, 99] on div "Episode Builder" at bounding box center [267, 97] width 96 height 31
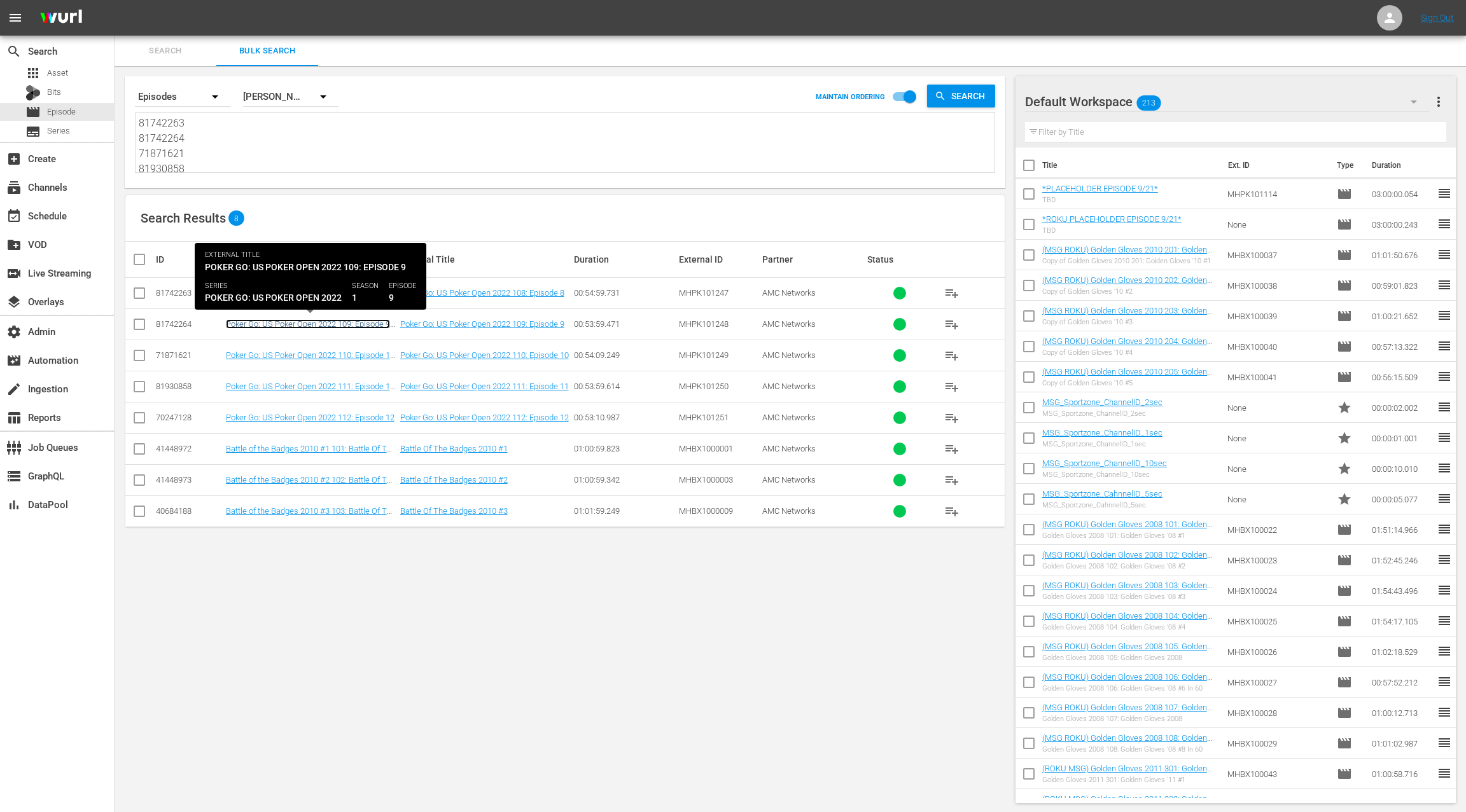
click at [325, 323] on link "Poker Go: US Poker Open 2022 109: Episode 9 (Poker Go: US Poker Open 2022 109: …" at bounding box center [309, 338] width 166 height 38
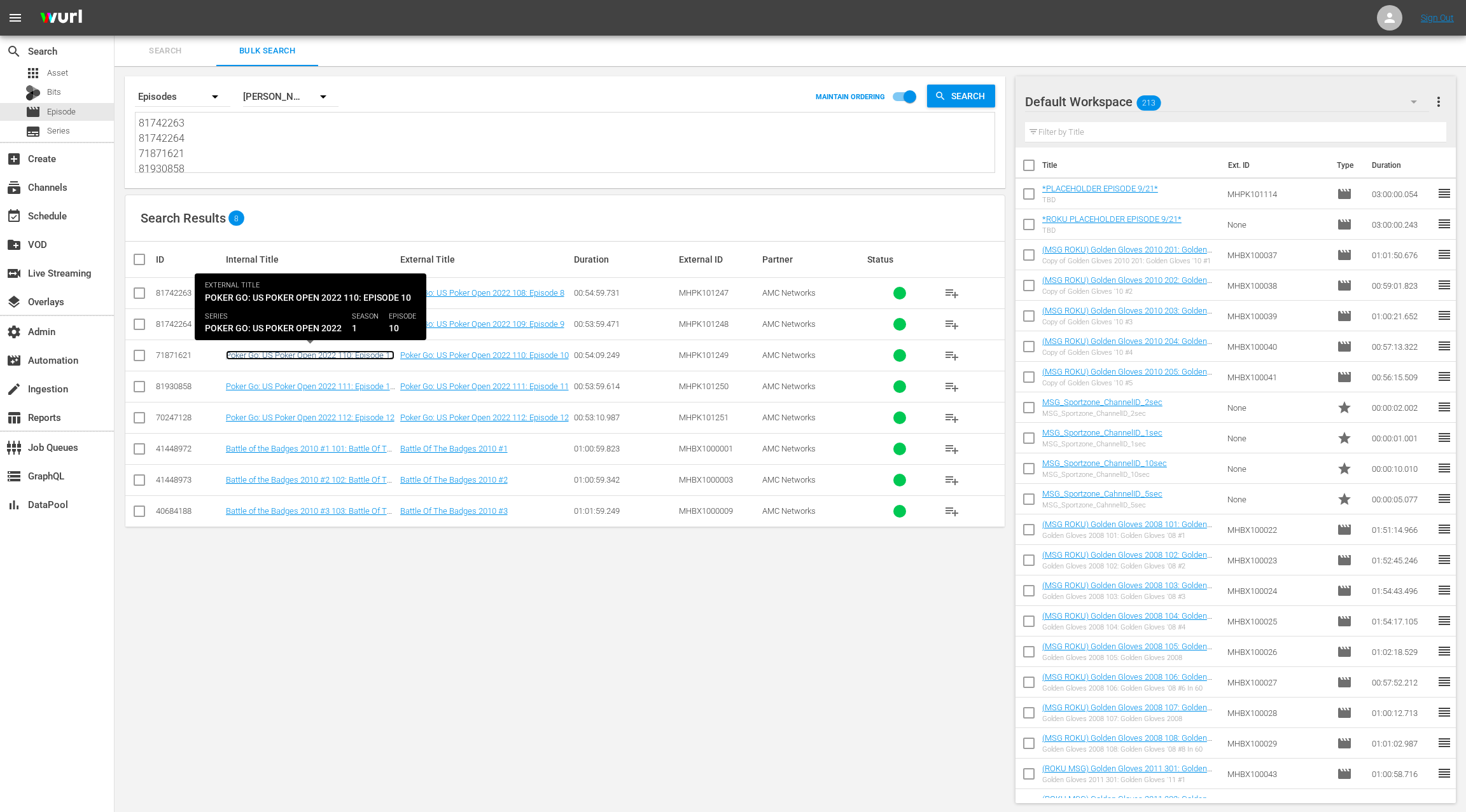
click at [295, 354] on link "Poker Go: US Poker Open 2022 110: Episode 10 (Poker Go: US Poker Open 2022 110:…" at bounding box center [310, 365] width 168 height 29
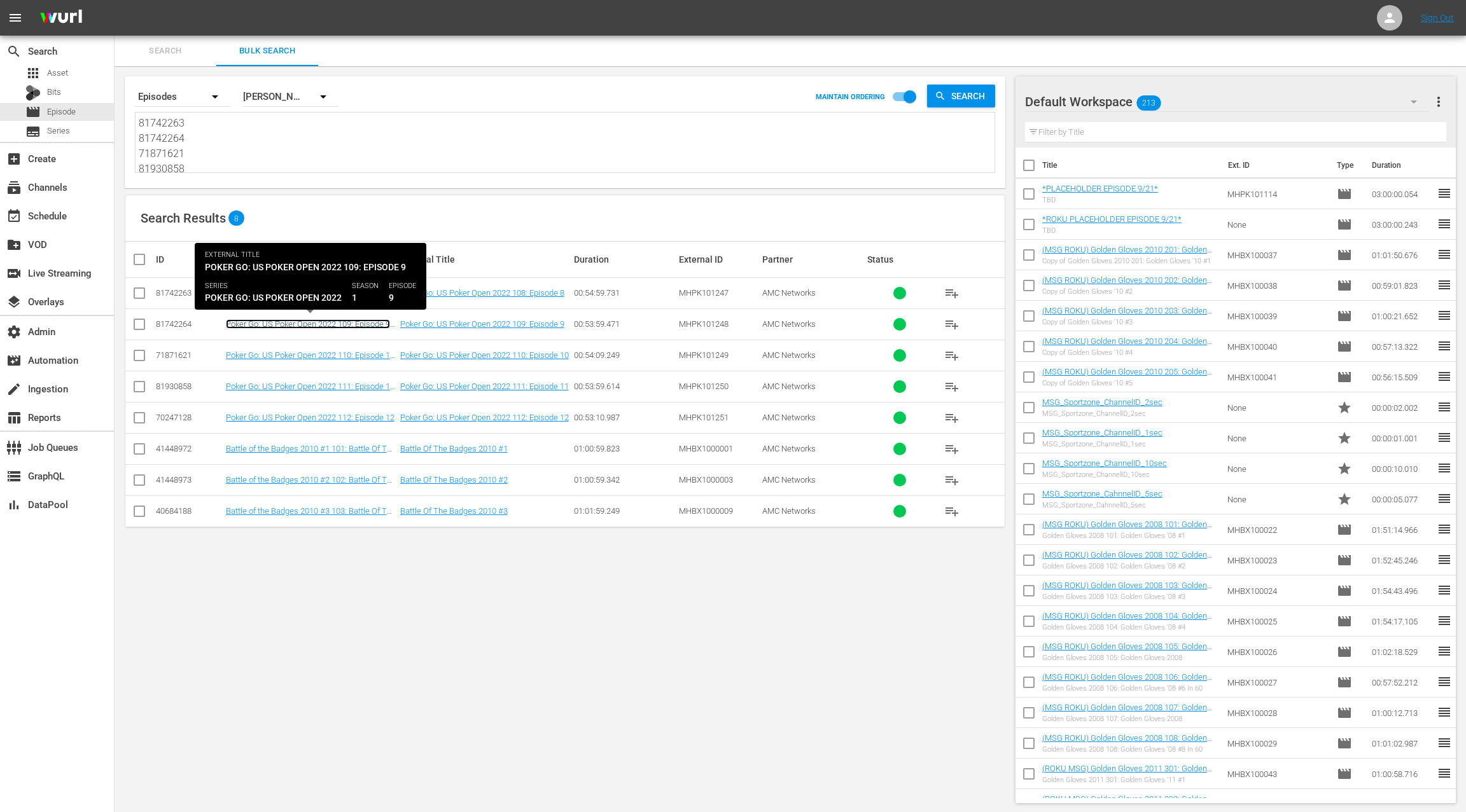
click at [309, 324] on link "Poker Go: US Poker Open 2022 109: Episode 9 (Poker Go: US Poker Open 2022 109: …" at bounding box center [309, 338] width 166 height 38
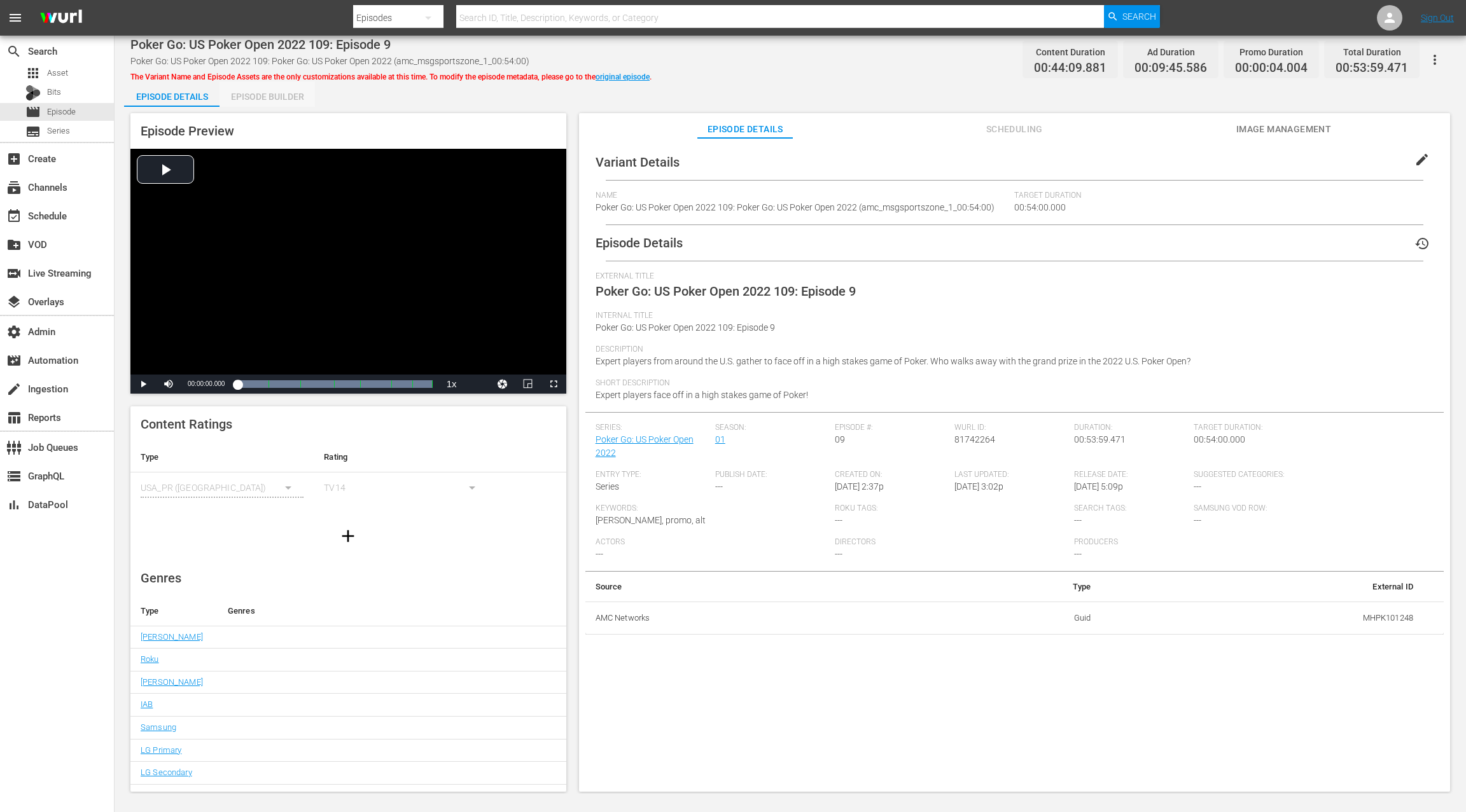
click at [270, 95] on div "Episode Builder" at bounding box center [267, 97] width 96 height 31
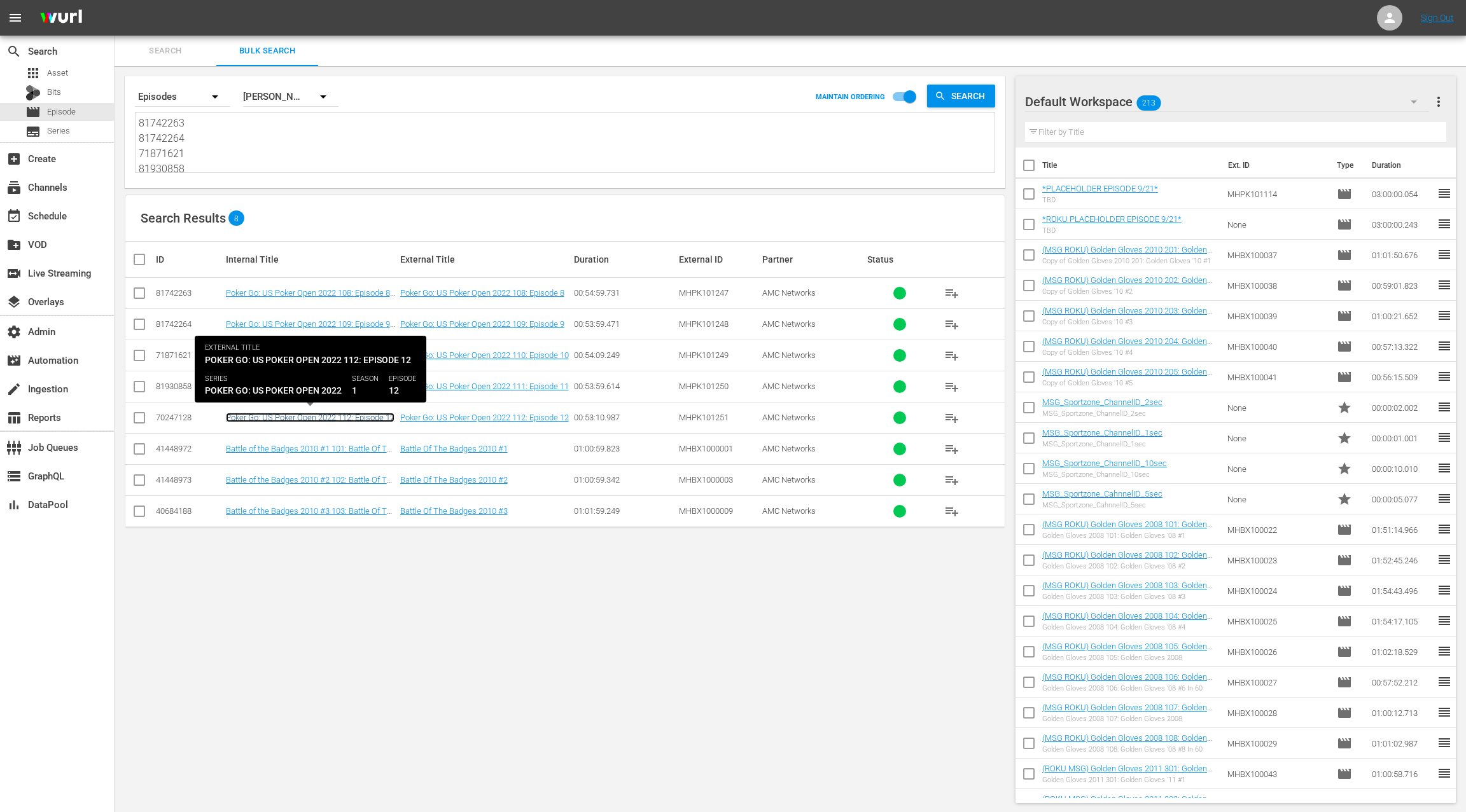
click at [323, 413] on link "Poker Go: US Poker Open 2022 112: Episode 12" at bounding box center [310, 417] width 168 height 10
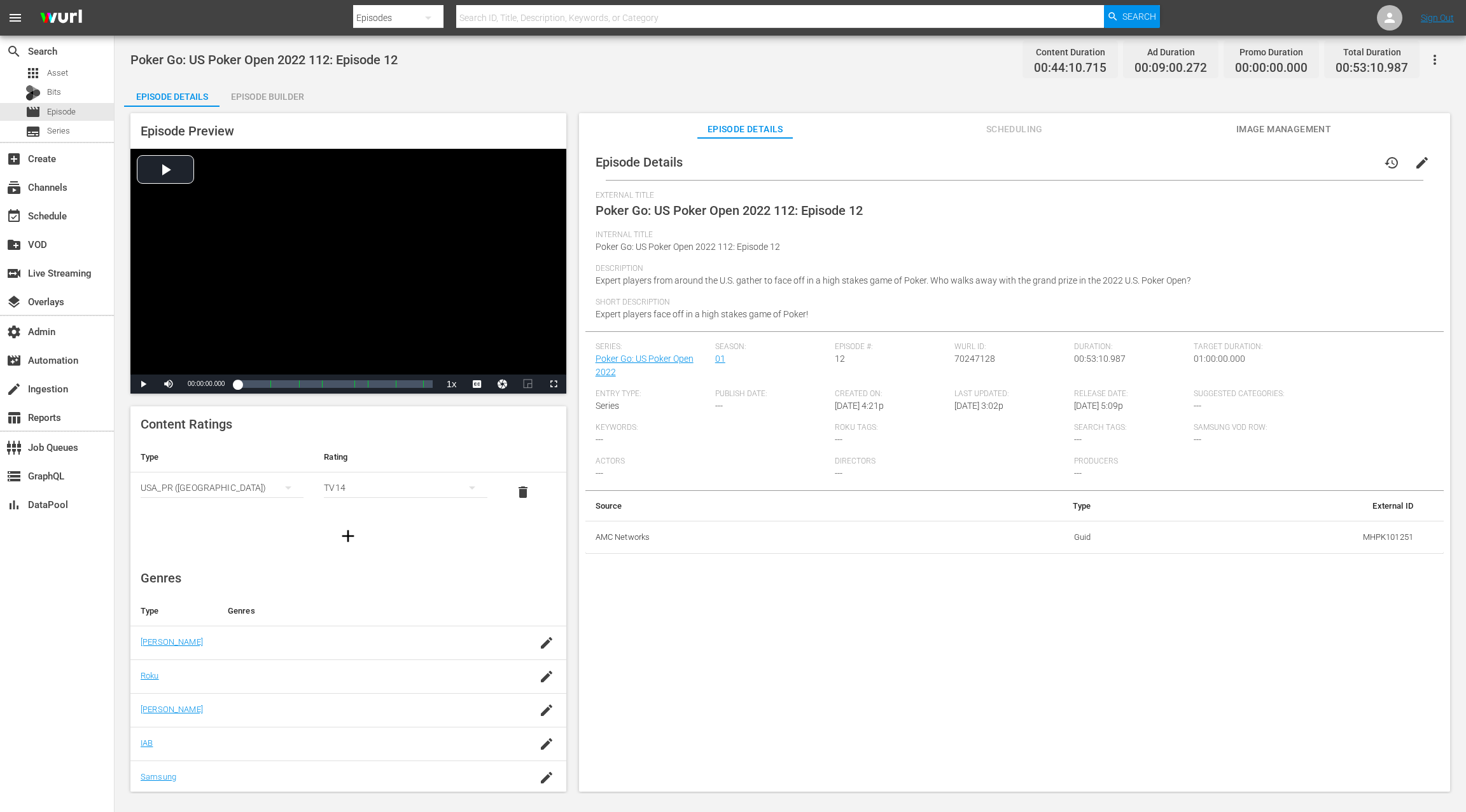
drag, startPoint x: 270, startPoint y: 98, endPoint x: 285, endPoint y: 112, distance: 20.5
click at [270, 98] on div "Episode Builder" at bounding box center [267, 97] width 96 height 31
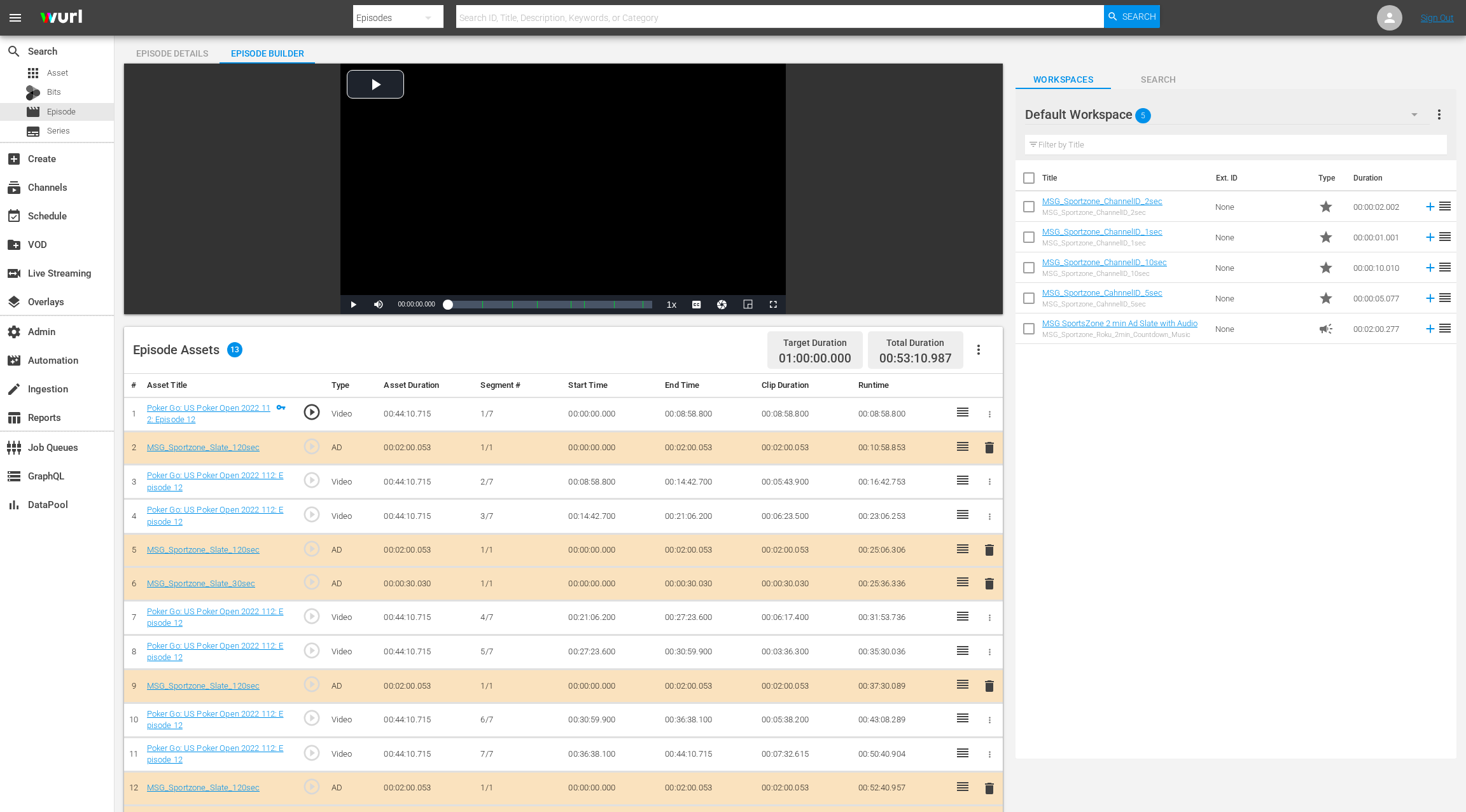
scroll to position [44, 0]
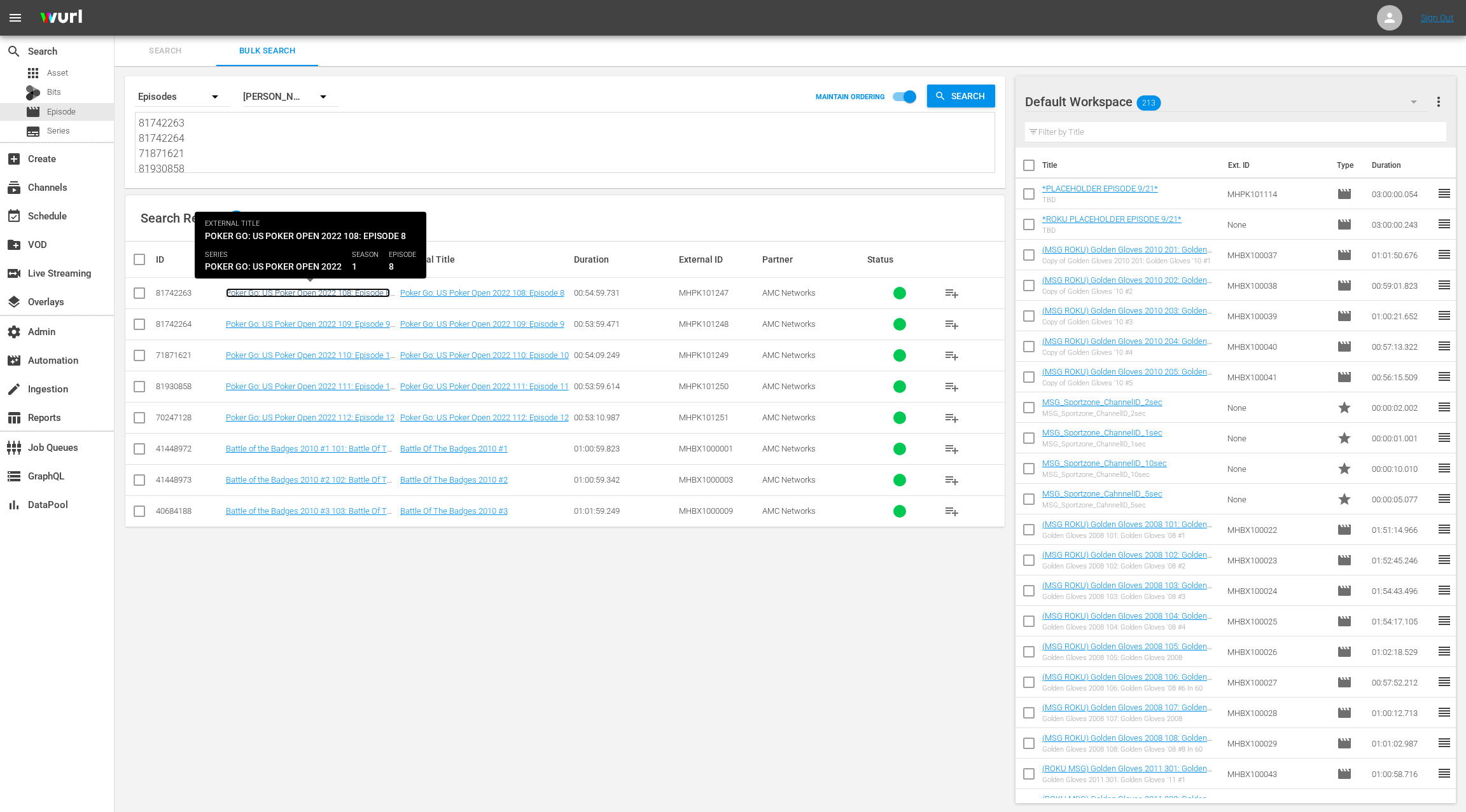
click at [358, 294] on link "Poker Go: US Poker Open 2022 108: Episode 8 (Poker Go: US Poker Open 2022 108: …" at bounding box center [309, 307] width 166 height 38
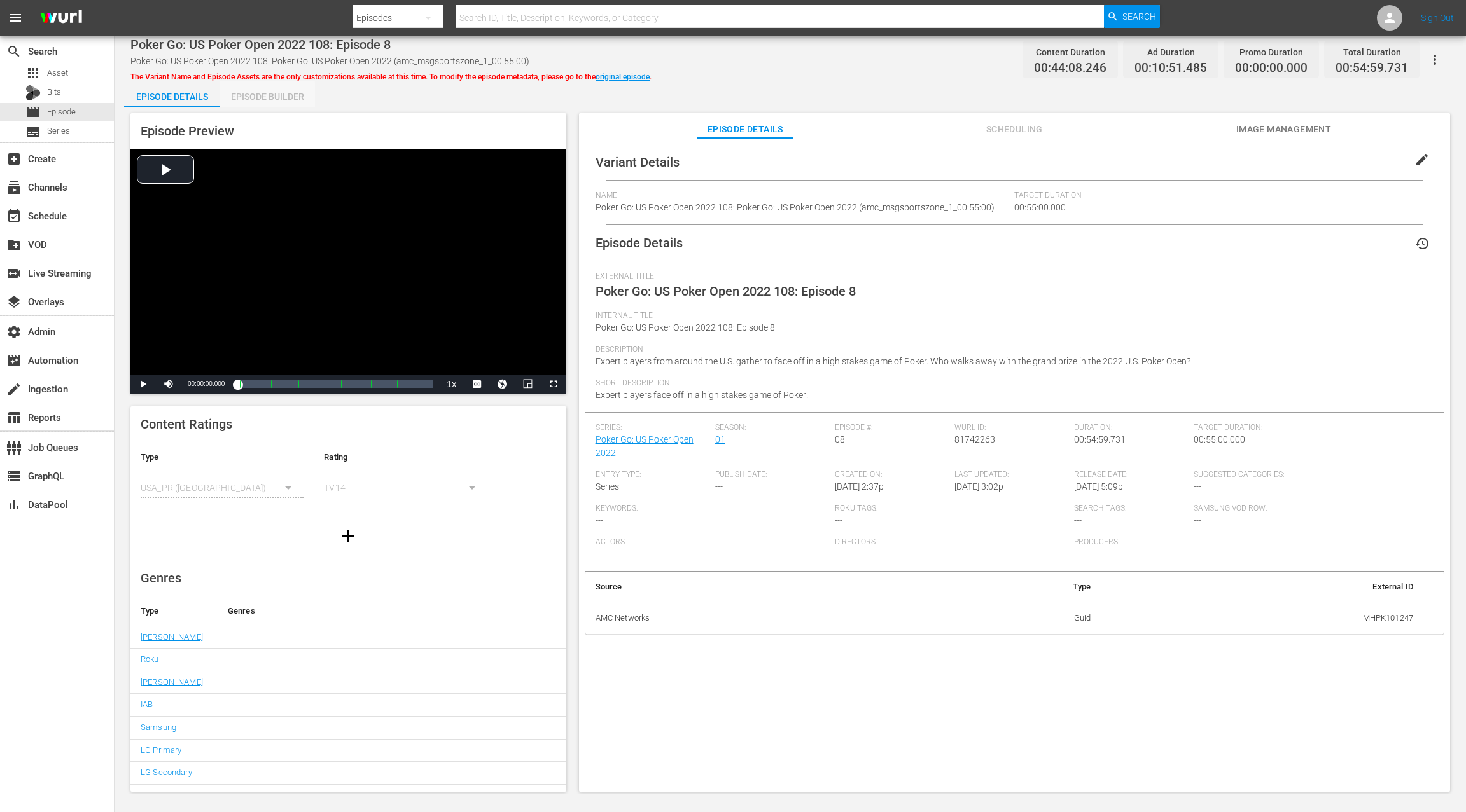
click at [261, 101] on div "Episode Builder" at bounding box center [267, 97] width 96 height 31
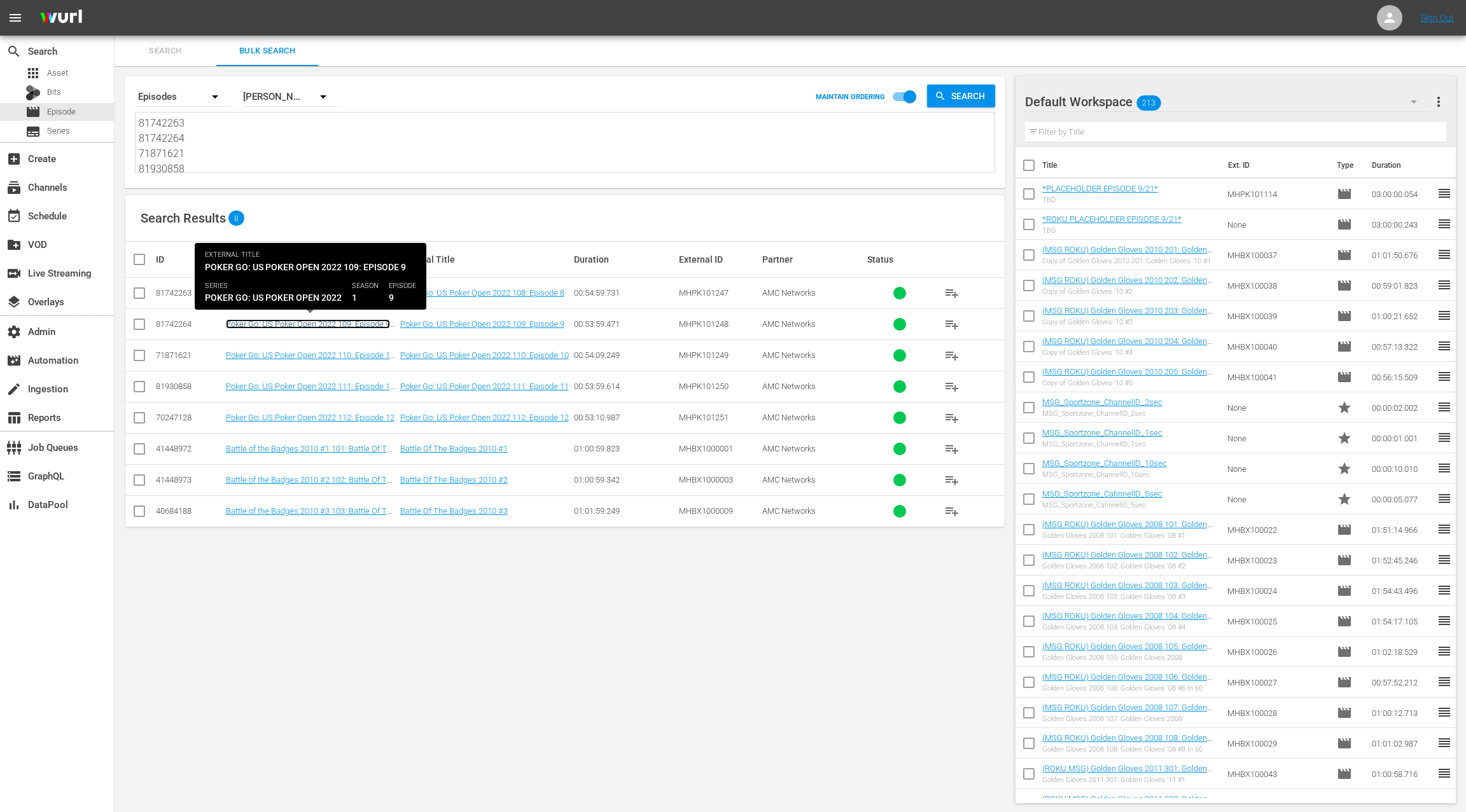
click at [355, 320] on link "Poker Go: US Poker Open 2022 109: Episode 9 (Poker Go: US Poker Open 2022 109: …" at bounding box center [309, 338] width 166 height 38
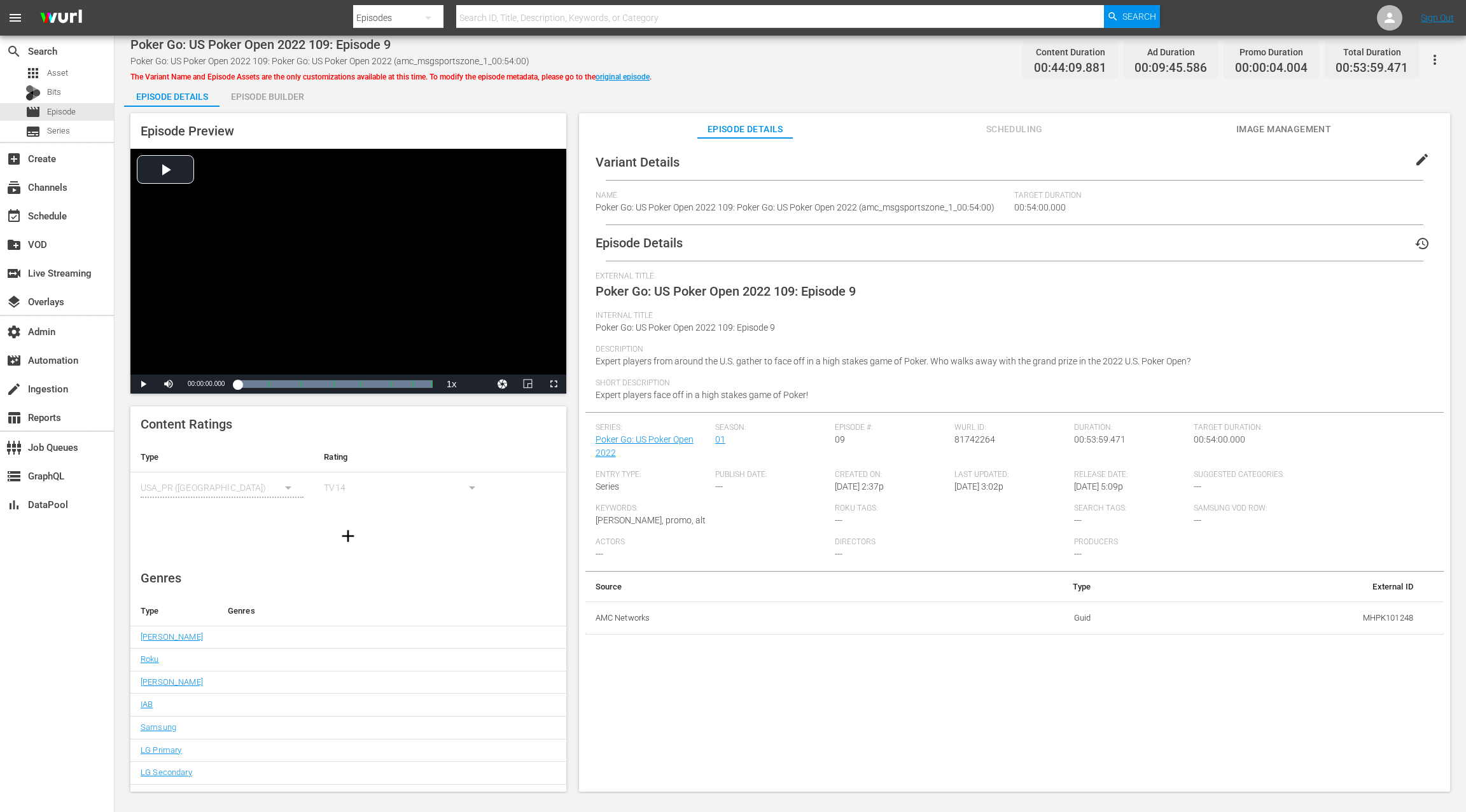
click at [268, 96] on div "Episode Builder" at bounding box center [267, 97] width 96 height 31
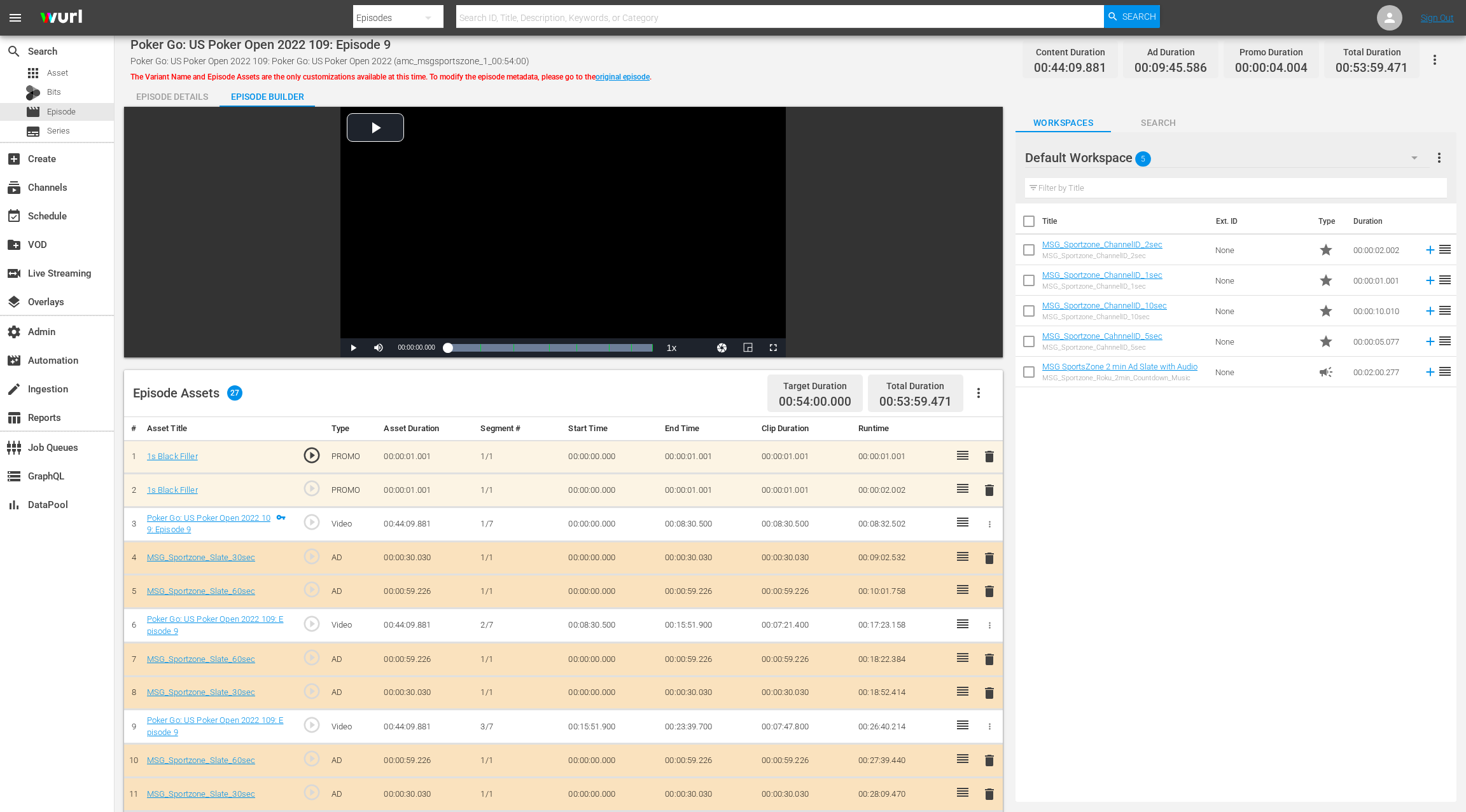
click at [197, 103] on div "Episode Details" at bounding box center [172, 97] width 96 height 31
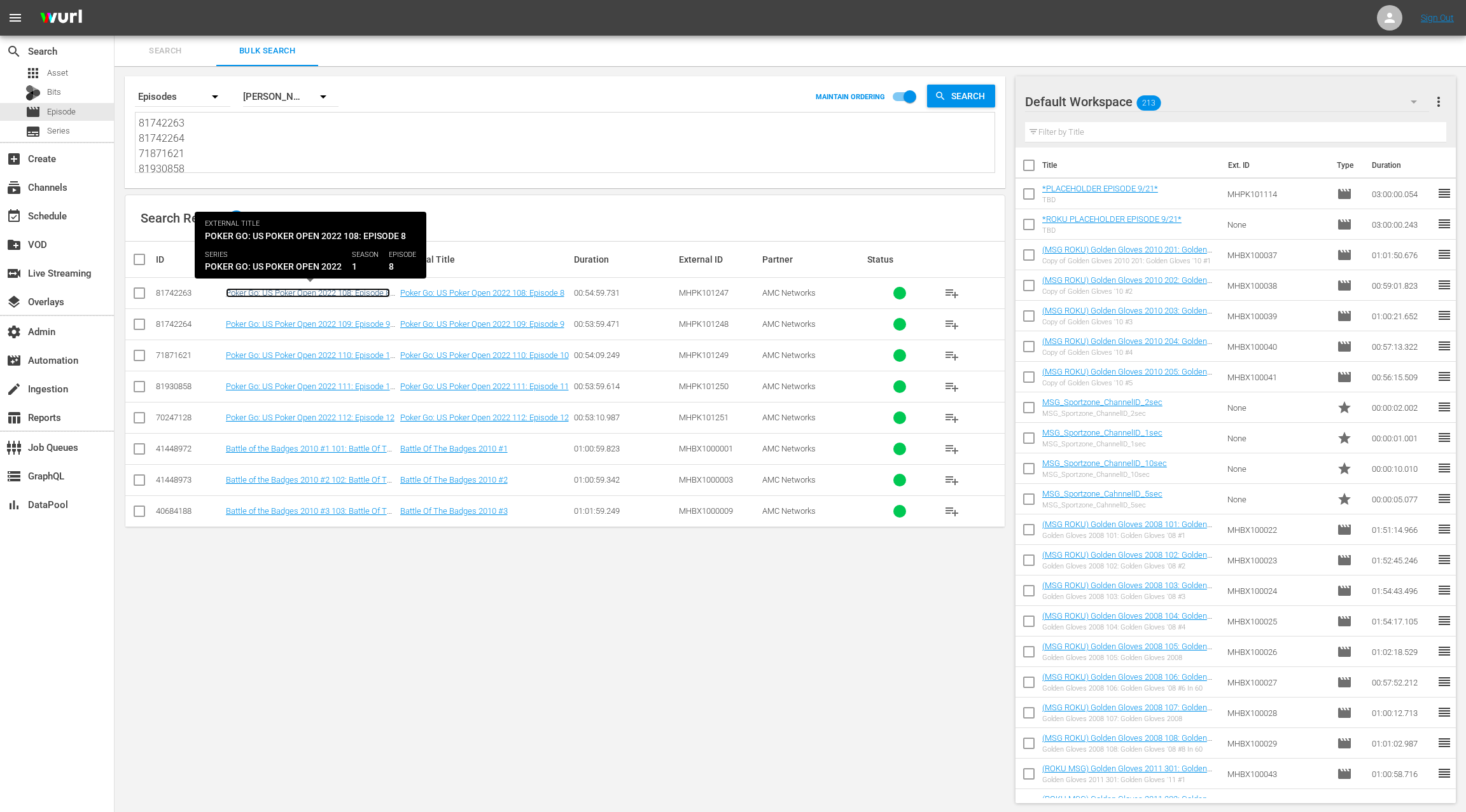
click at [349, 292] on link "Poker Go: US Poker Open 2022 108: Episode 8 (Poker Go: US Poker Open 2022 108: …" at bounding box center [309, 307] width 166 height 38
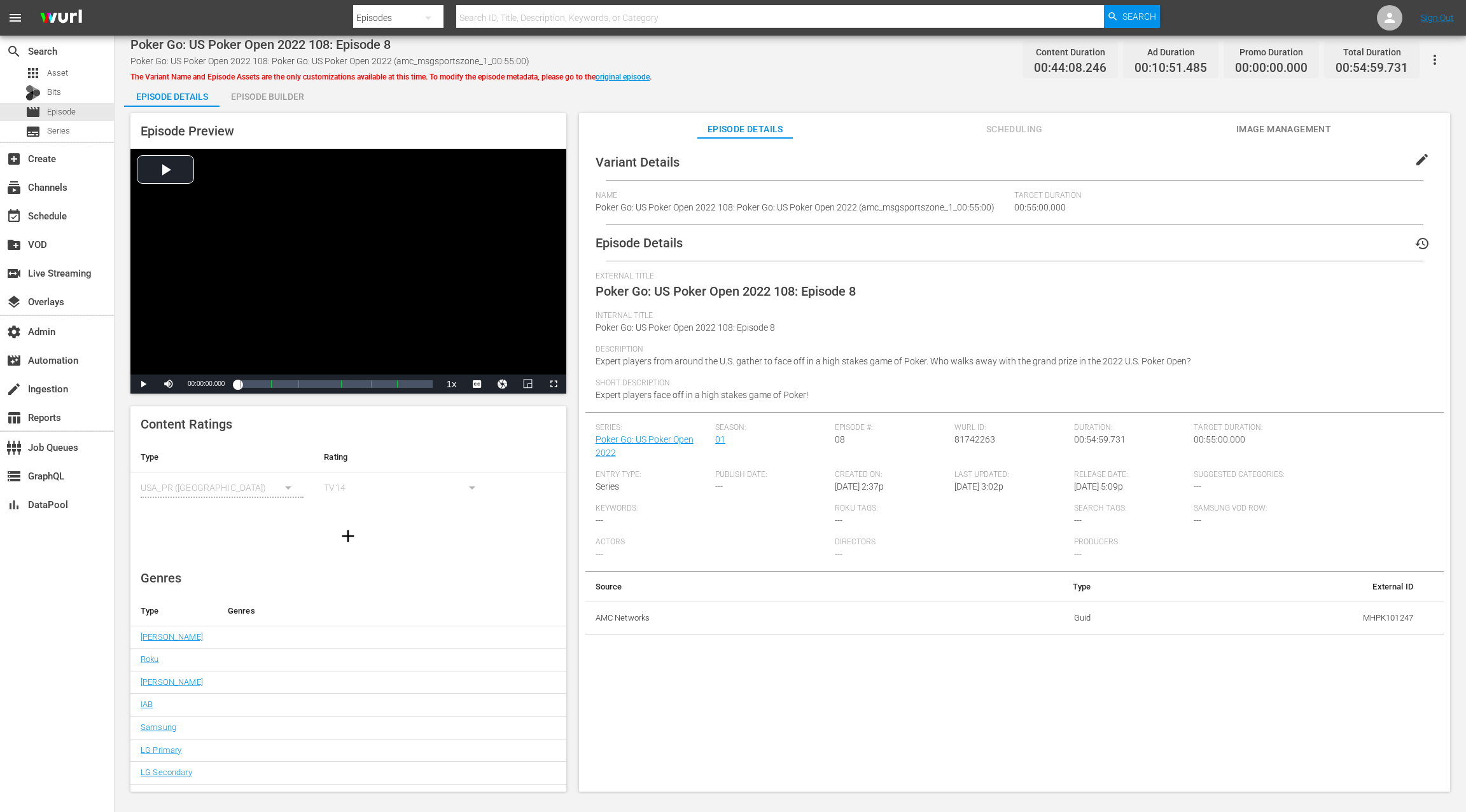
click at [273, 94] on div "Episode Builder" at bounding box center [267, 97] width 96 height 31
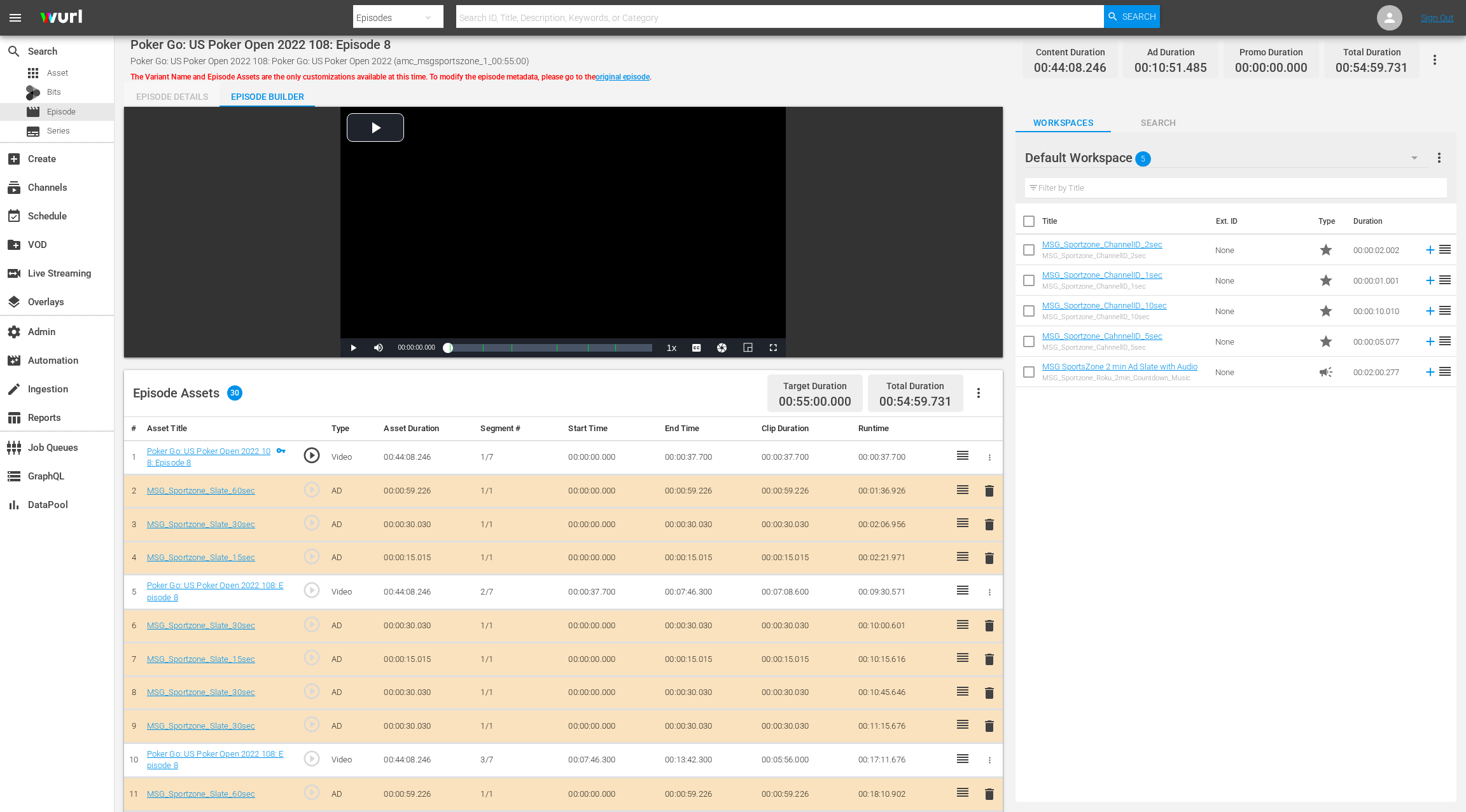
click at [160, 105] on div "Episode Details" at bounding box center [172, 97] width 96 height 31
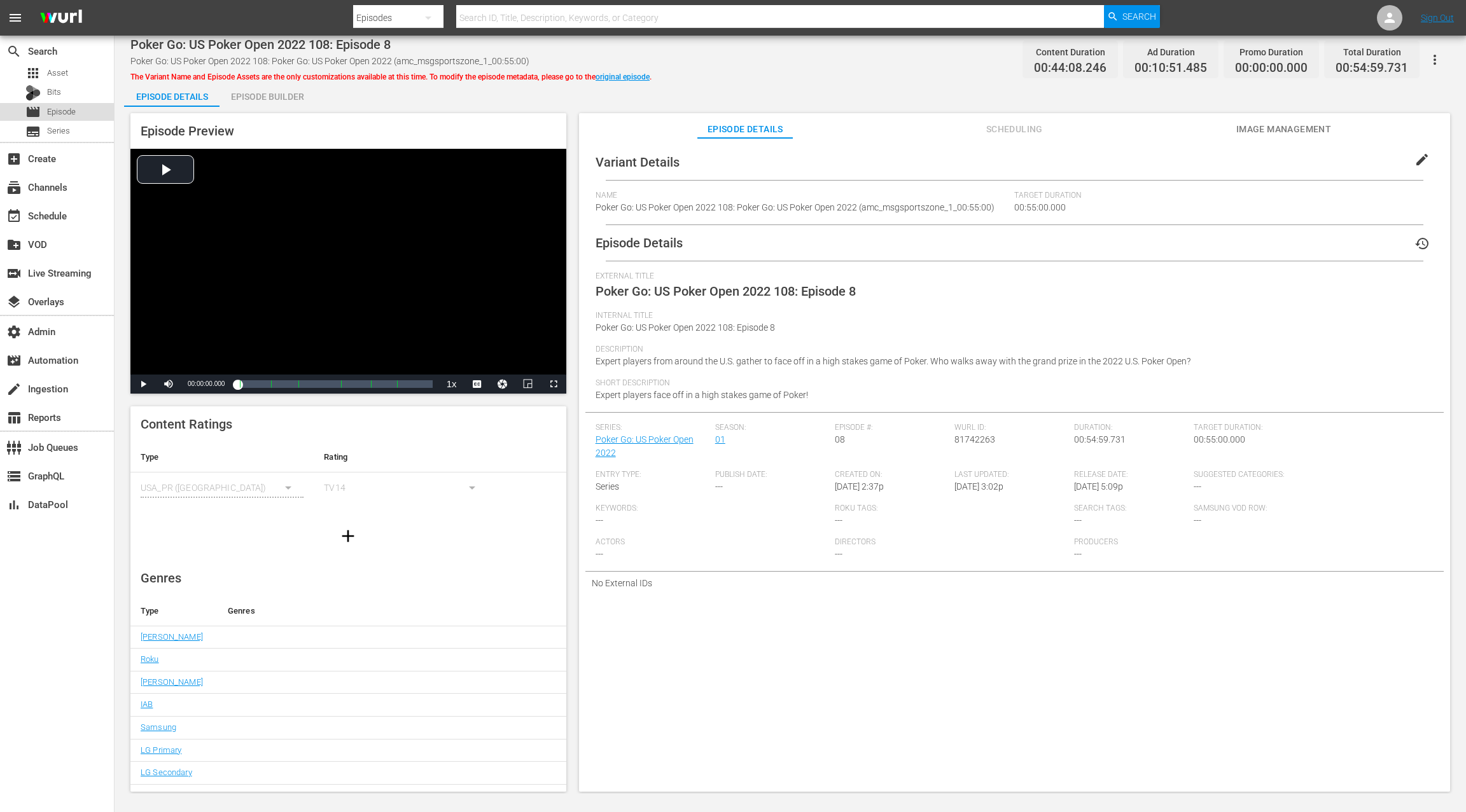
click at [71, 115] on span "Episode" at bounding box center [61, 112] width 29 height 13
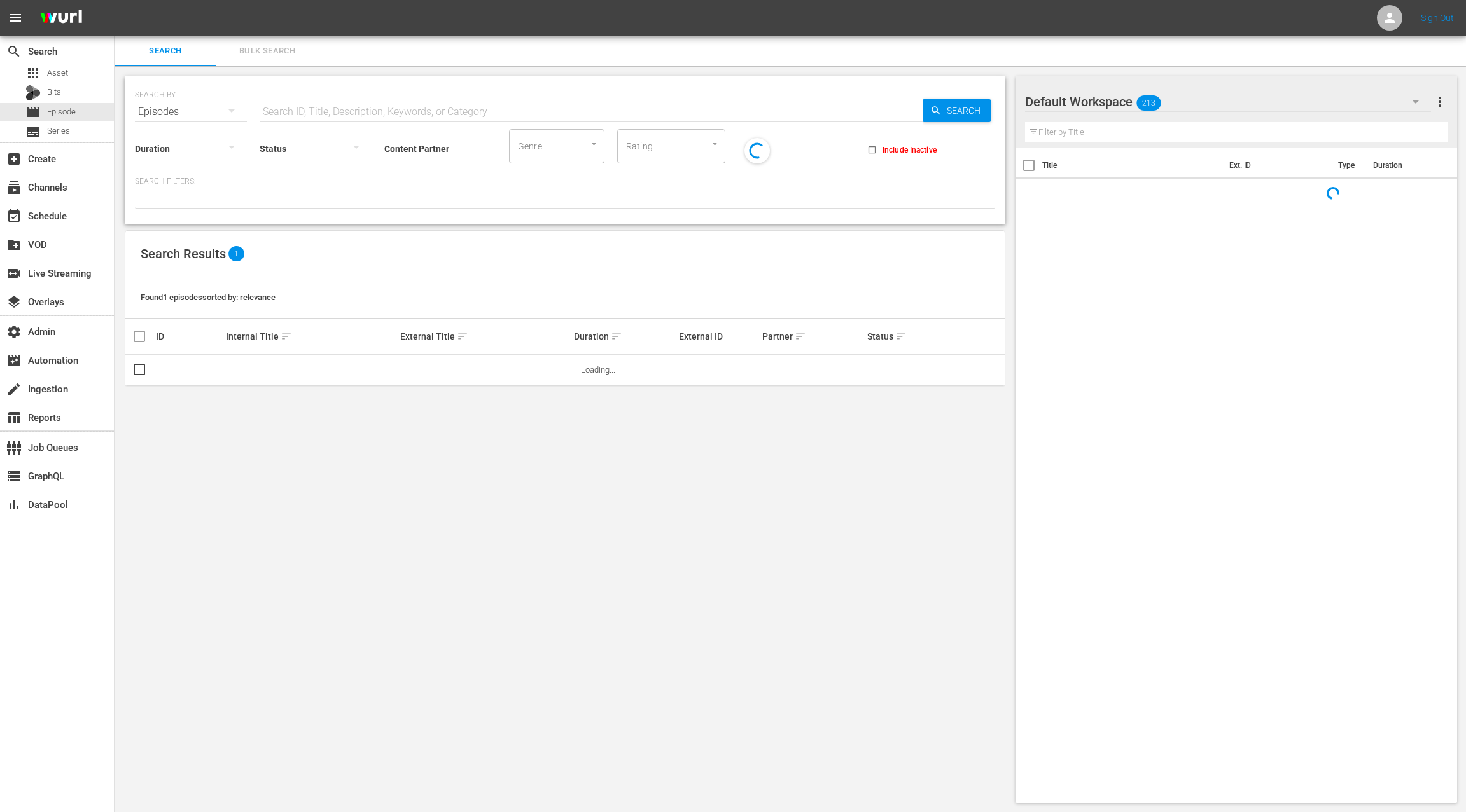
click at [292, 112] on input "text" at bounding box center [591, 112] width 663 height 31
paste input "41448972"
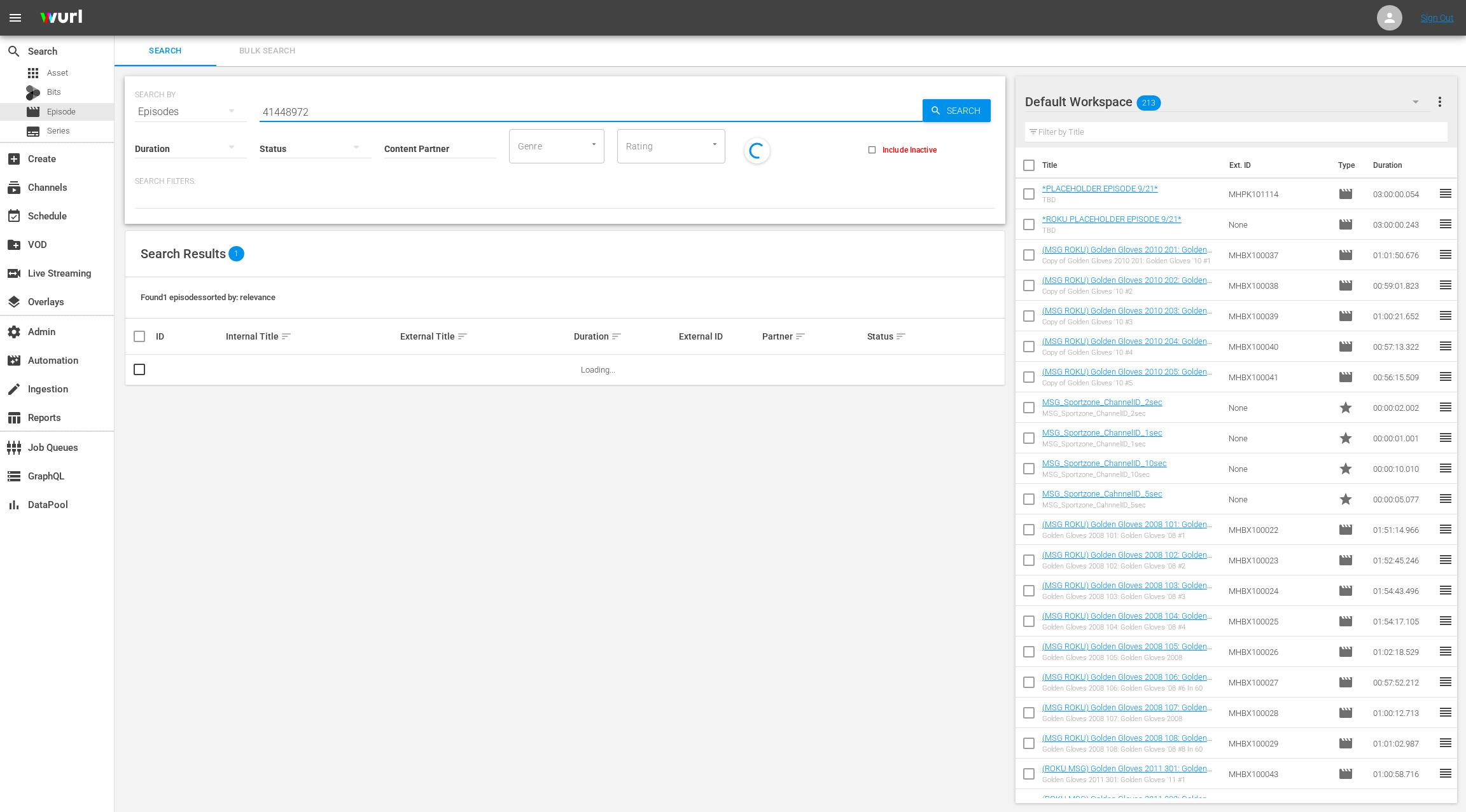
type input "41448972"
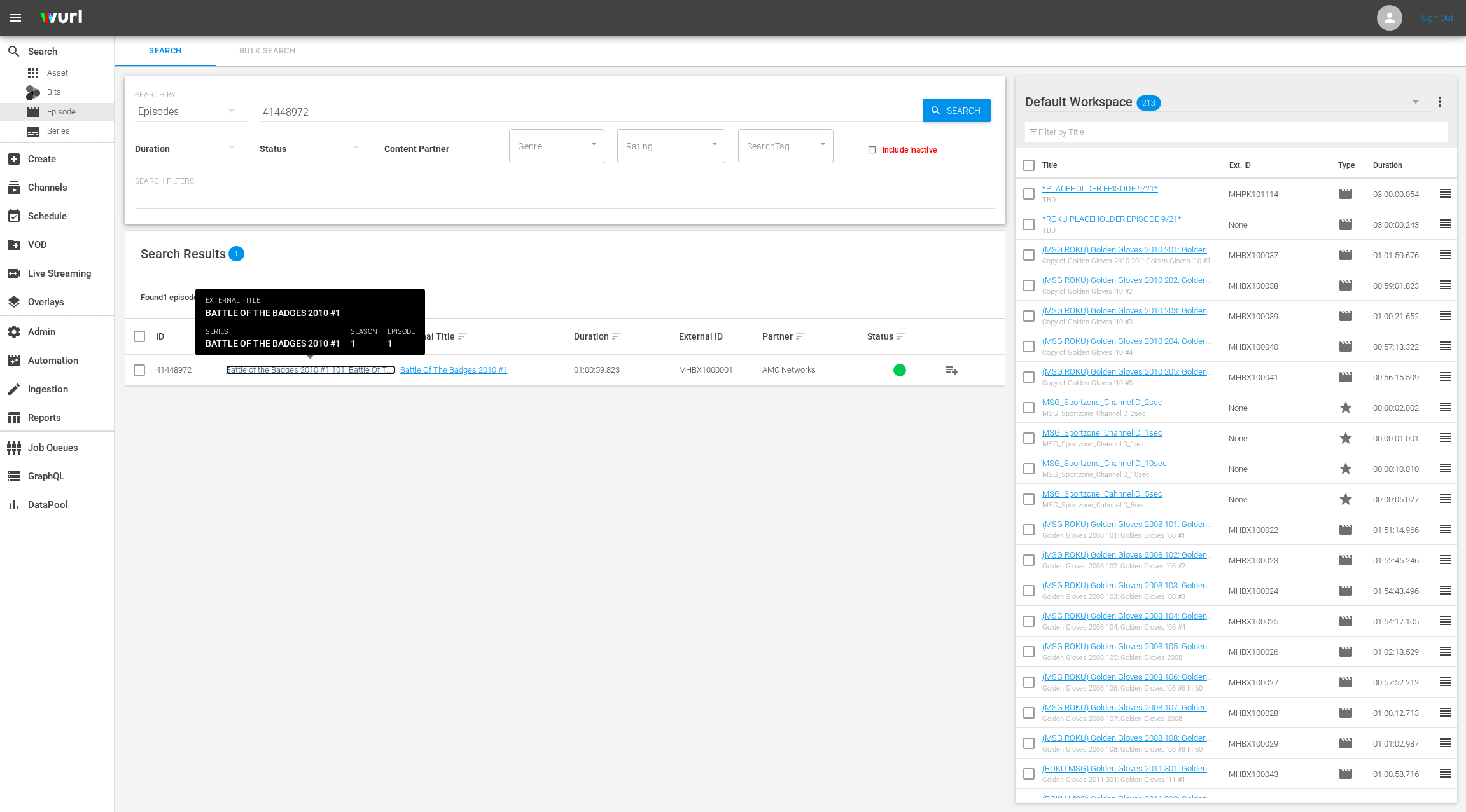
click at [279, 371] on link "Battle of the Badges 2010 #1 101: Battle Of The Badges 2010 #1" at bounding box center [311, 375] width 170 height 19
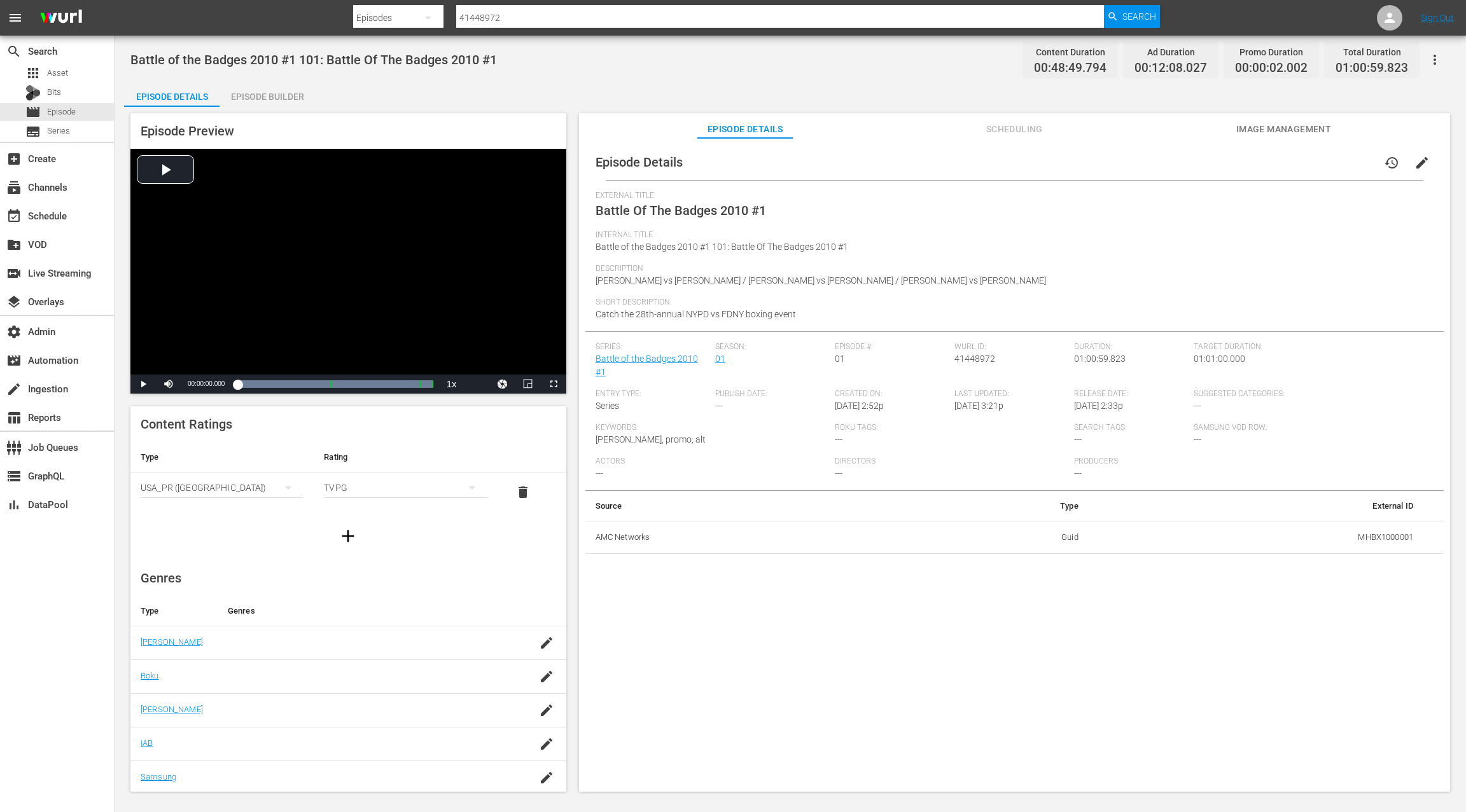
click at [1024, 127] on span "Scheduling" at bounding box center [1015, 129] width 96 height 16
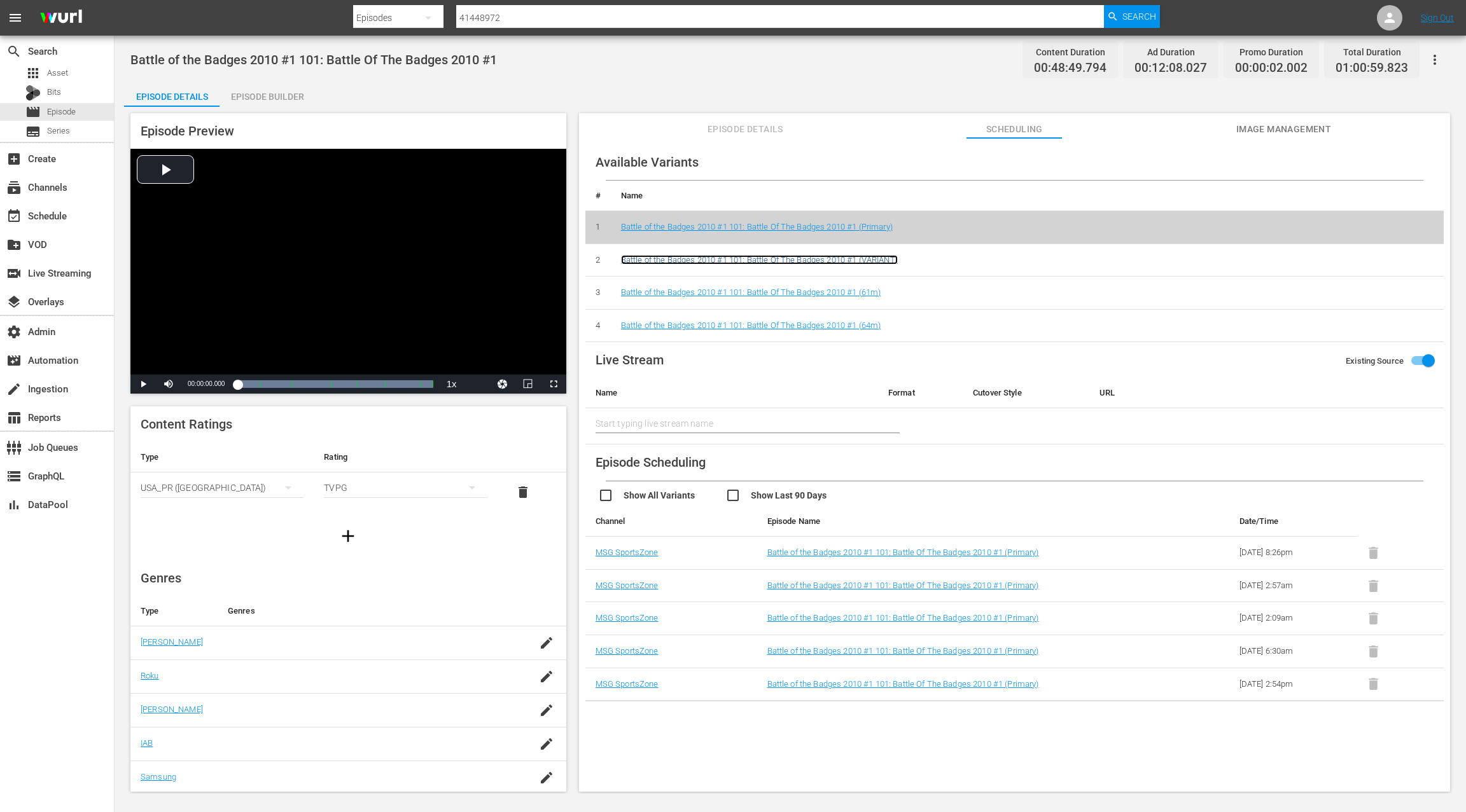
click at [772, 259] on link "Battle of the Badges 2010 #1 101: Battle Of The Badges 2010 #1 (VARIANT)" at bounding box center [759, 259] width 277 height 10
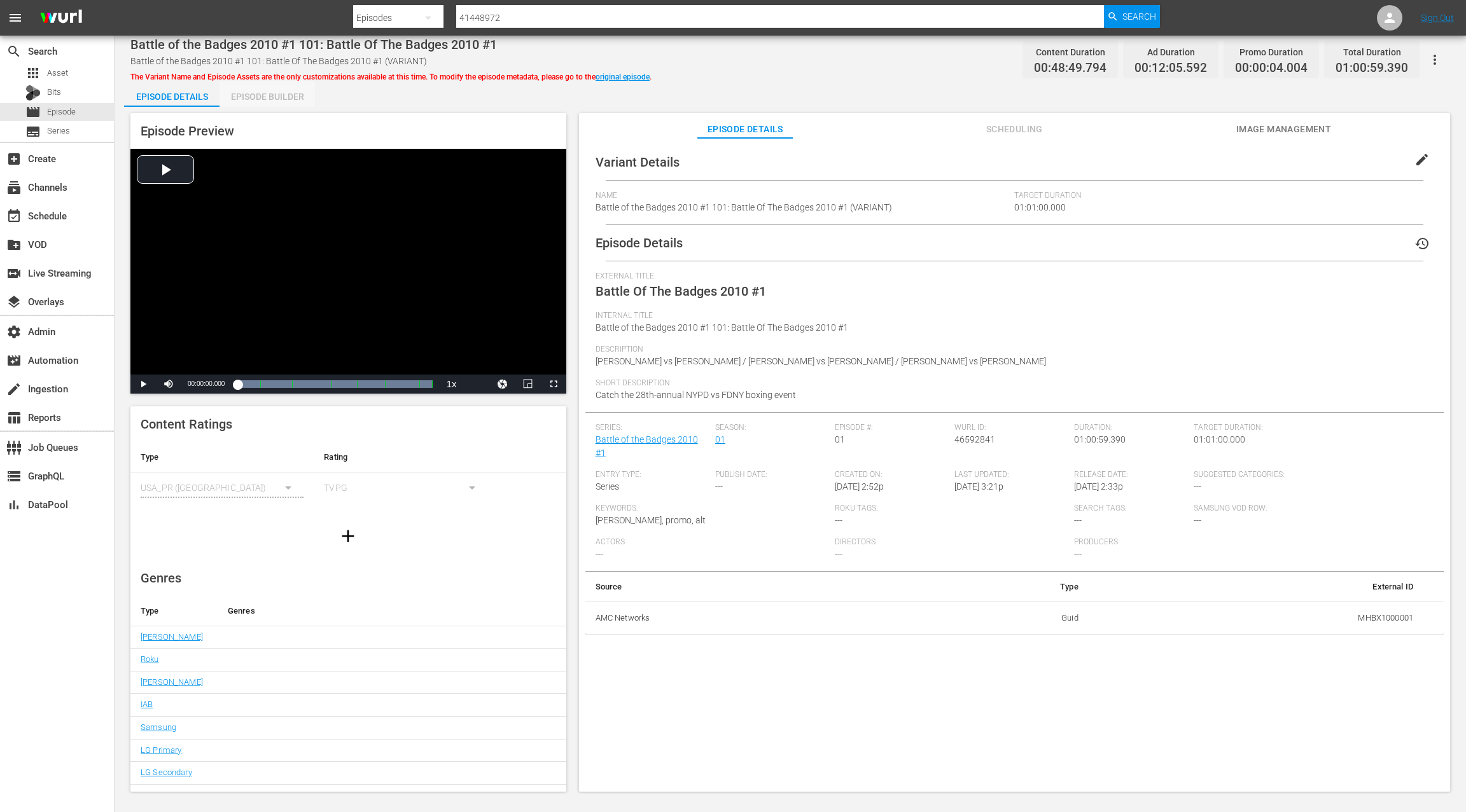
click at [260, 100] on div "Episode Builder" at bounding box center [267, 97] width 96 height 31
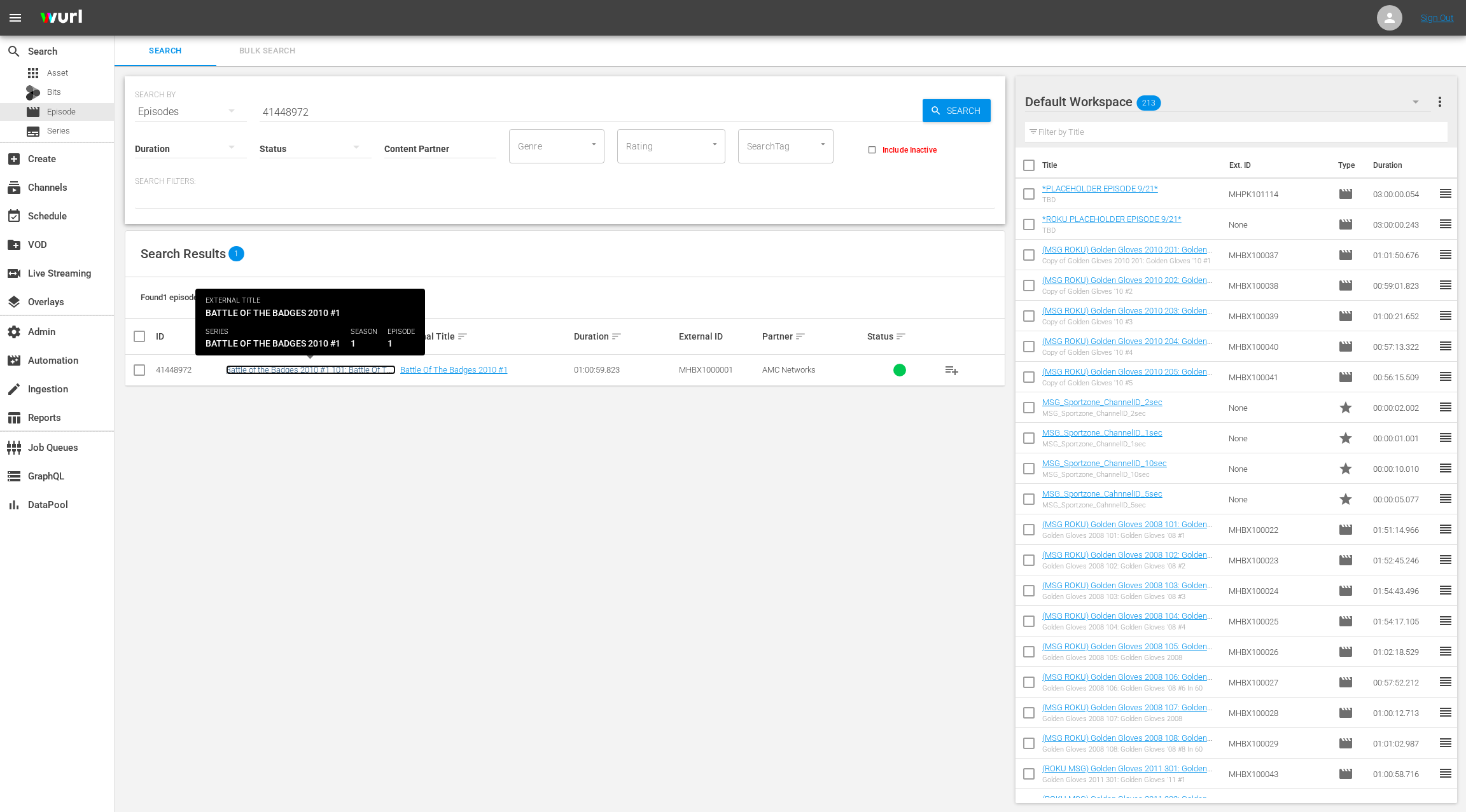
click at [321, 373] on link "Battle of the Badges 2010 #1 101: Battle Of The Badges 2010 #1" at bounding box center [311, 375] width 170 height 19
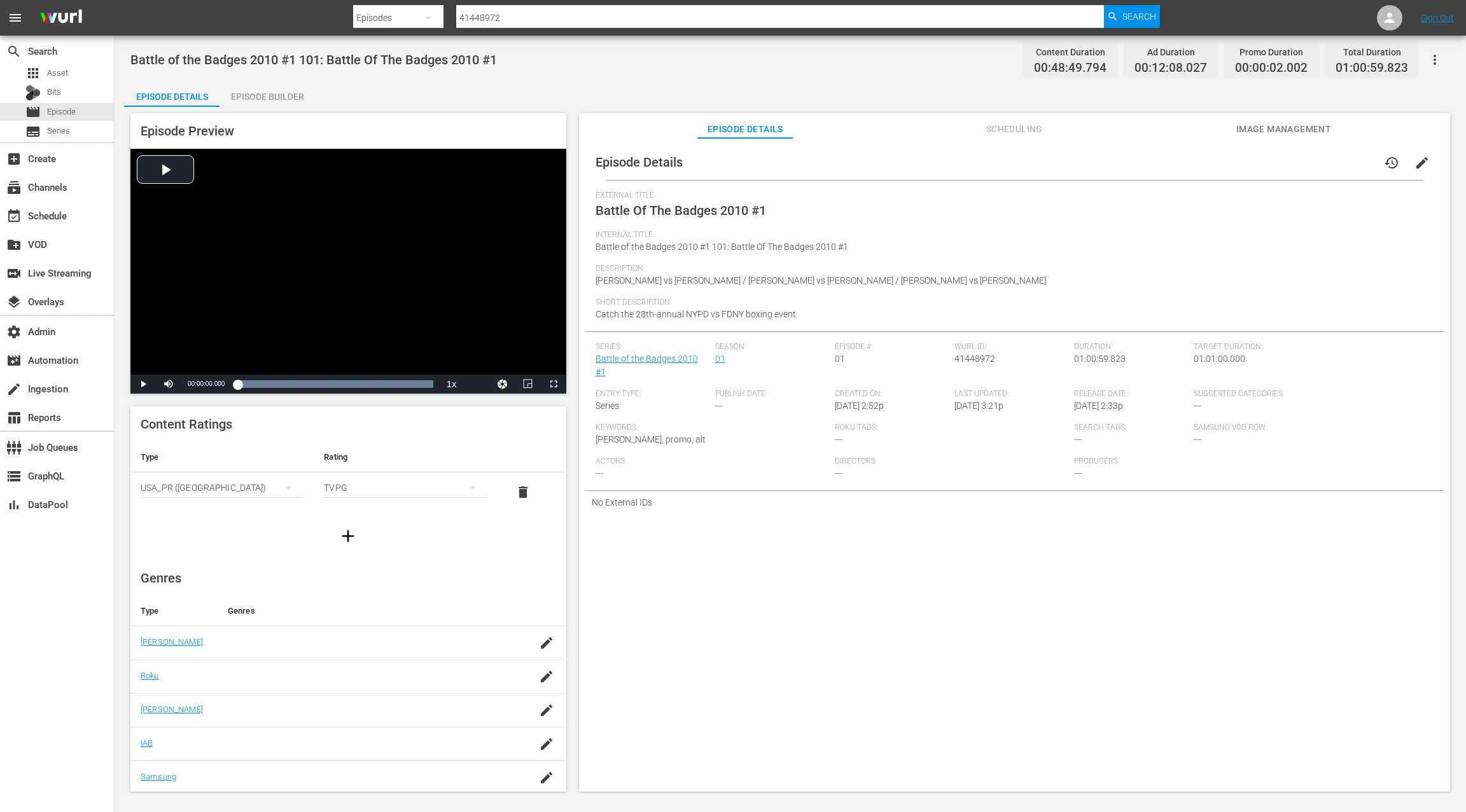
click at [1028, 131] on span "Scheduling" at bounding box center [1015, 129] width 96 height 16
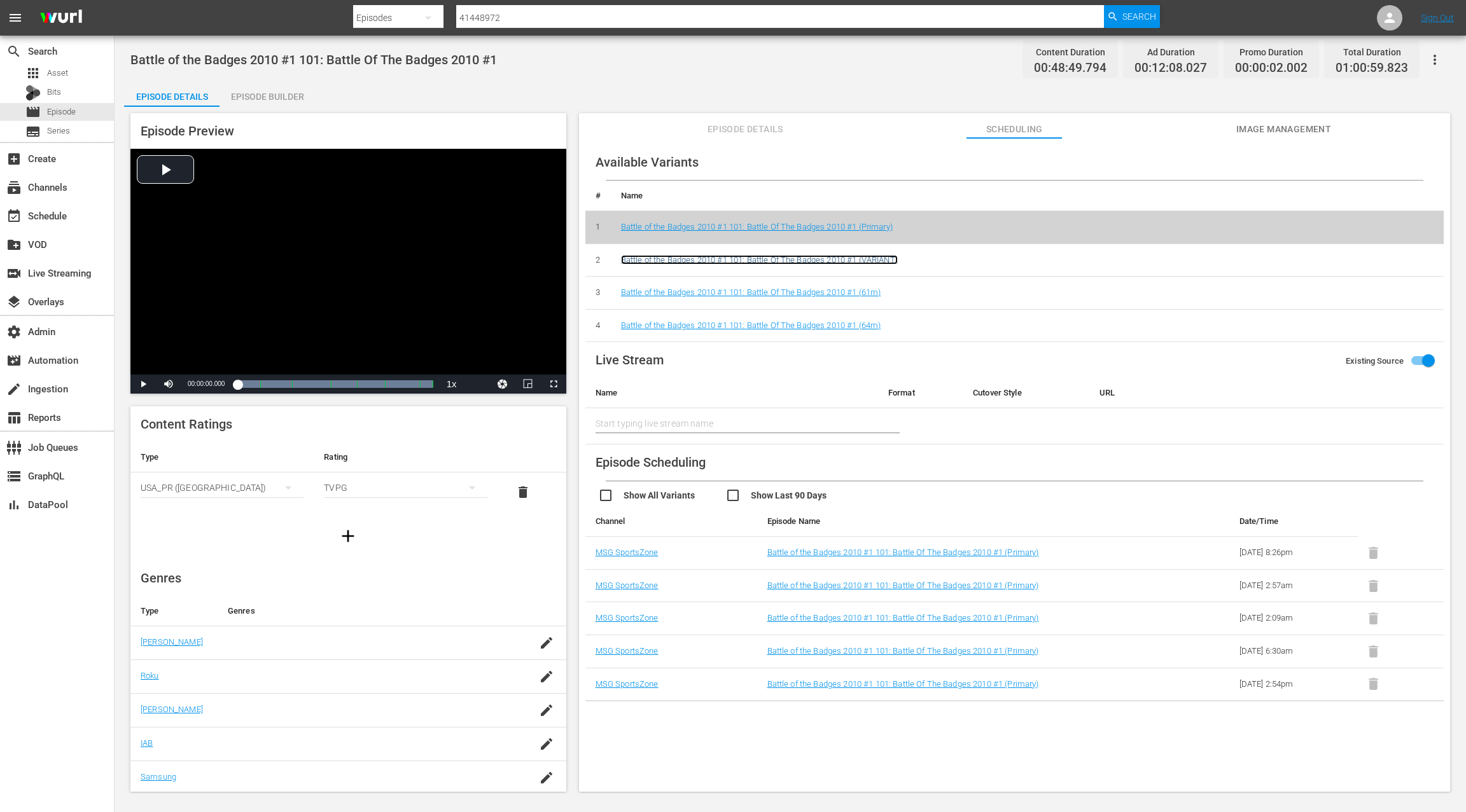
click at [823, 259] on link "Battle of the Badges 2010 #1 101: Battle Of The Badges 2010 #1 (VARIANT)" at bounding box center [759, 259] width 277 height 10
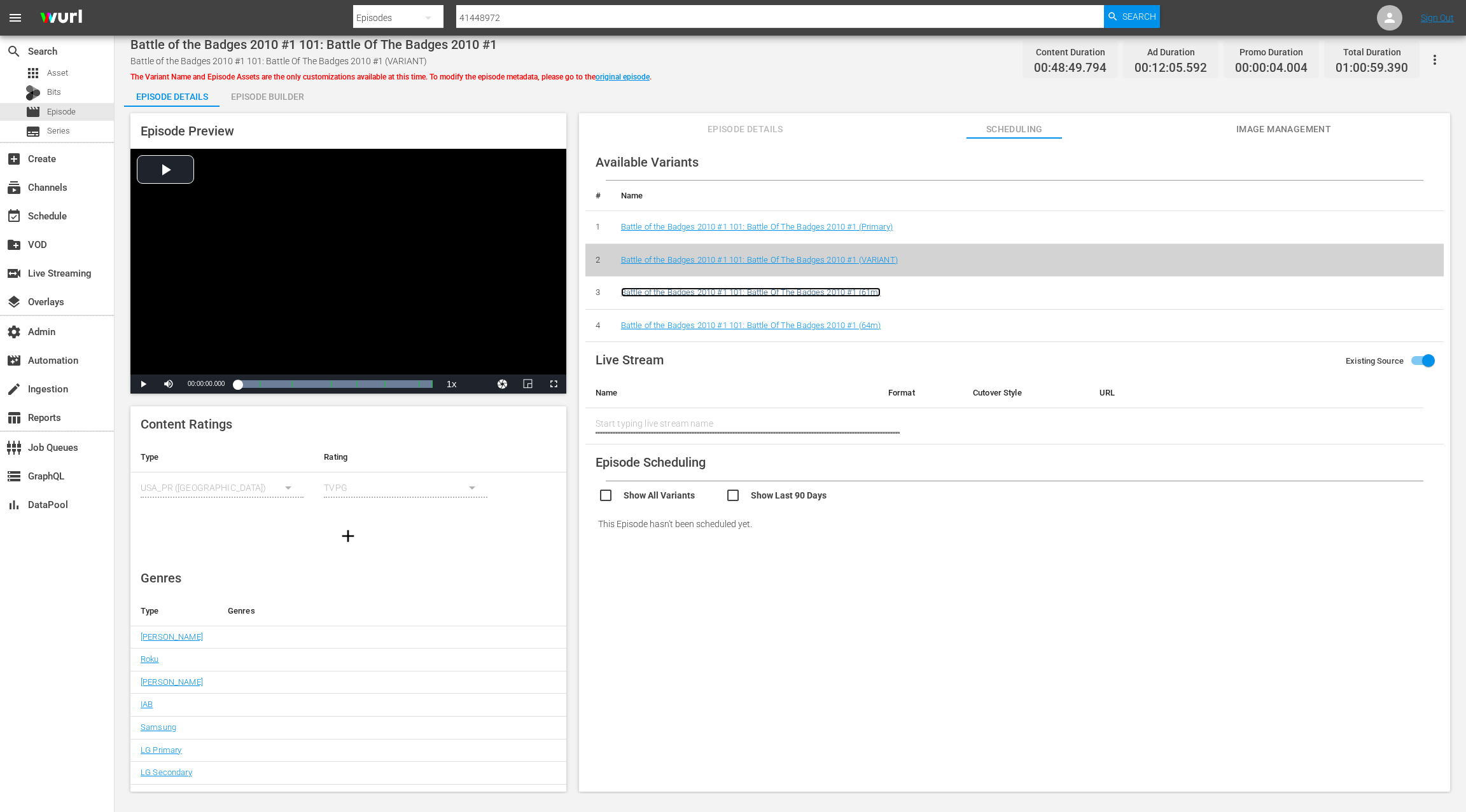
click at [811, 294] on link "Battle of the Badges 2010 #1 101: Battle Of The Badges 2010 #1 (61m)" at bounding box center [751, 292] width 260 height 10
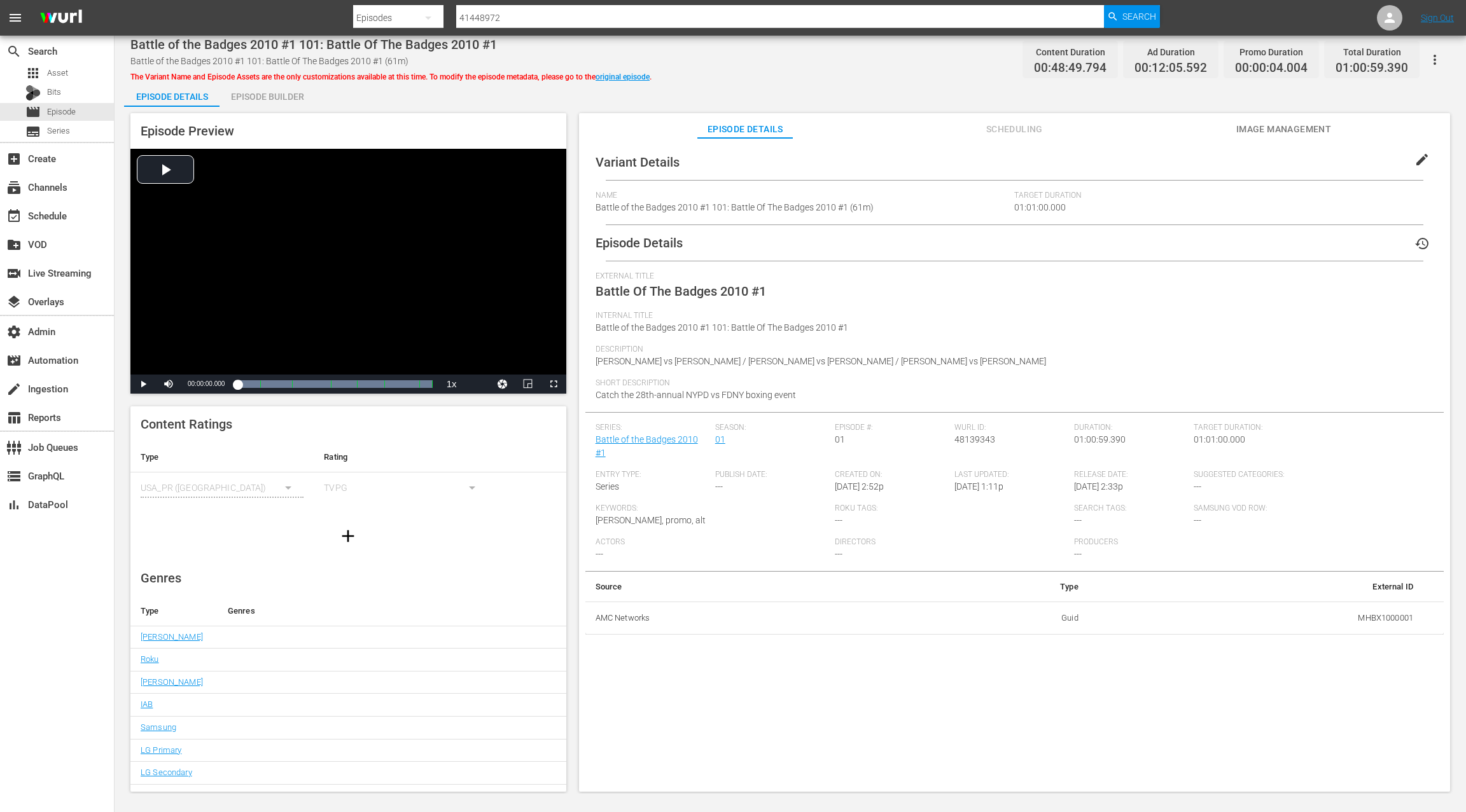
click at [265, 101] on div "Episode Builder" at bounding box center [267, 97] width 96 height 31
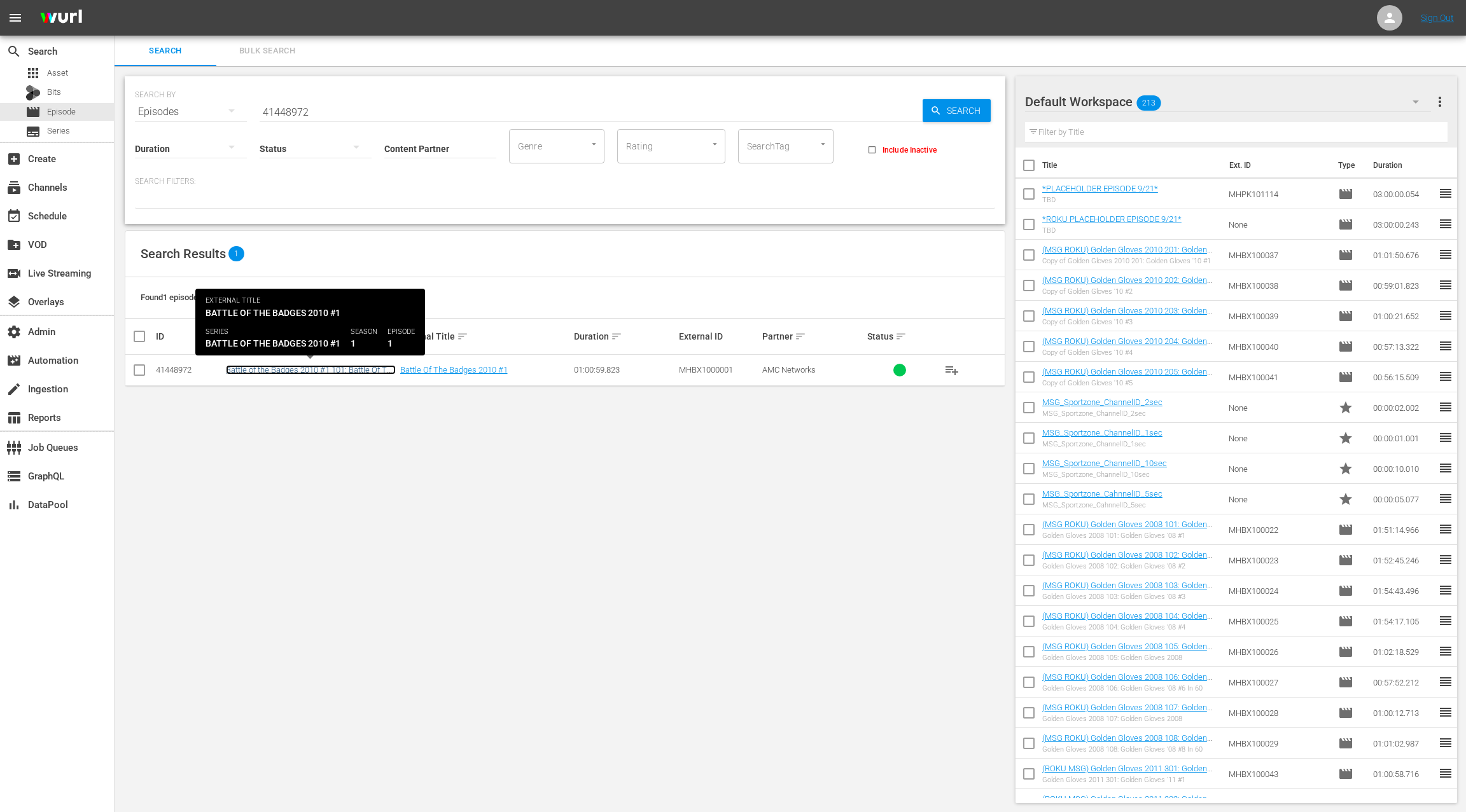
click at [352, 368] on link "Battle of the Badges 2010 #1 101: Battle Of The Badges 2010 #1" at bounding box center [311, 375] width 170 height 19
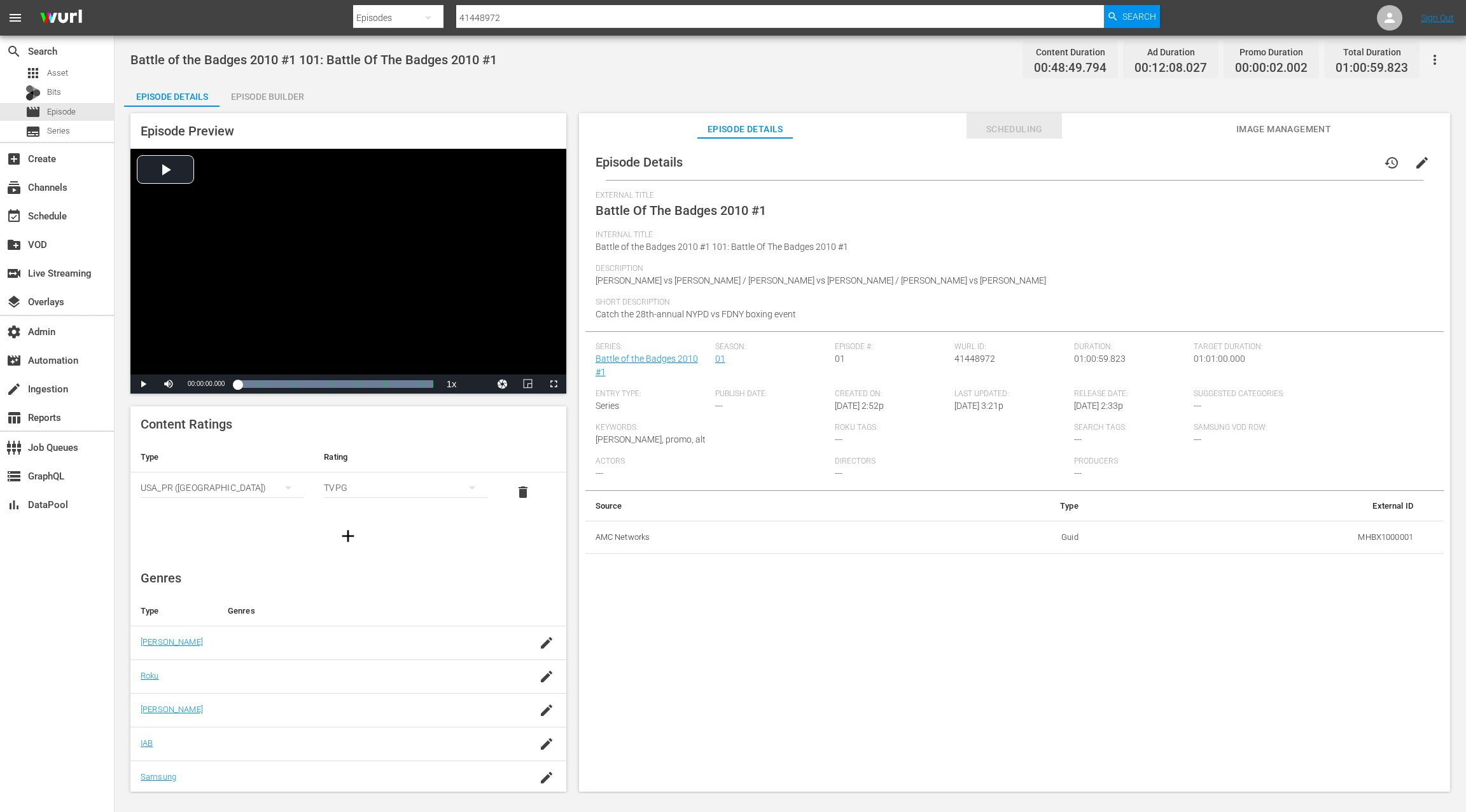
click at [1030, 129] on span "Scheduling" at bounding box center [1015, 129] width 96 height 16
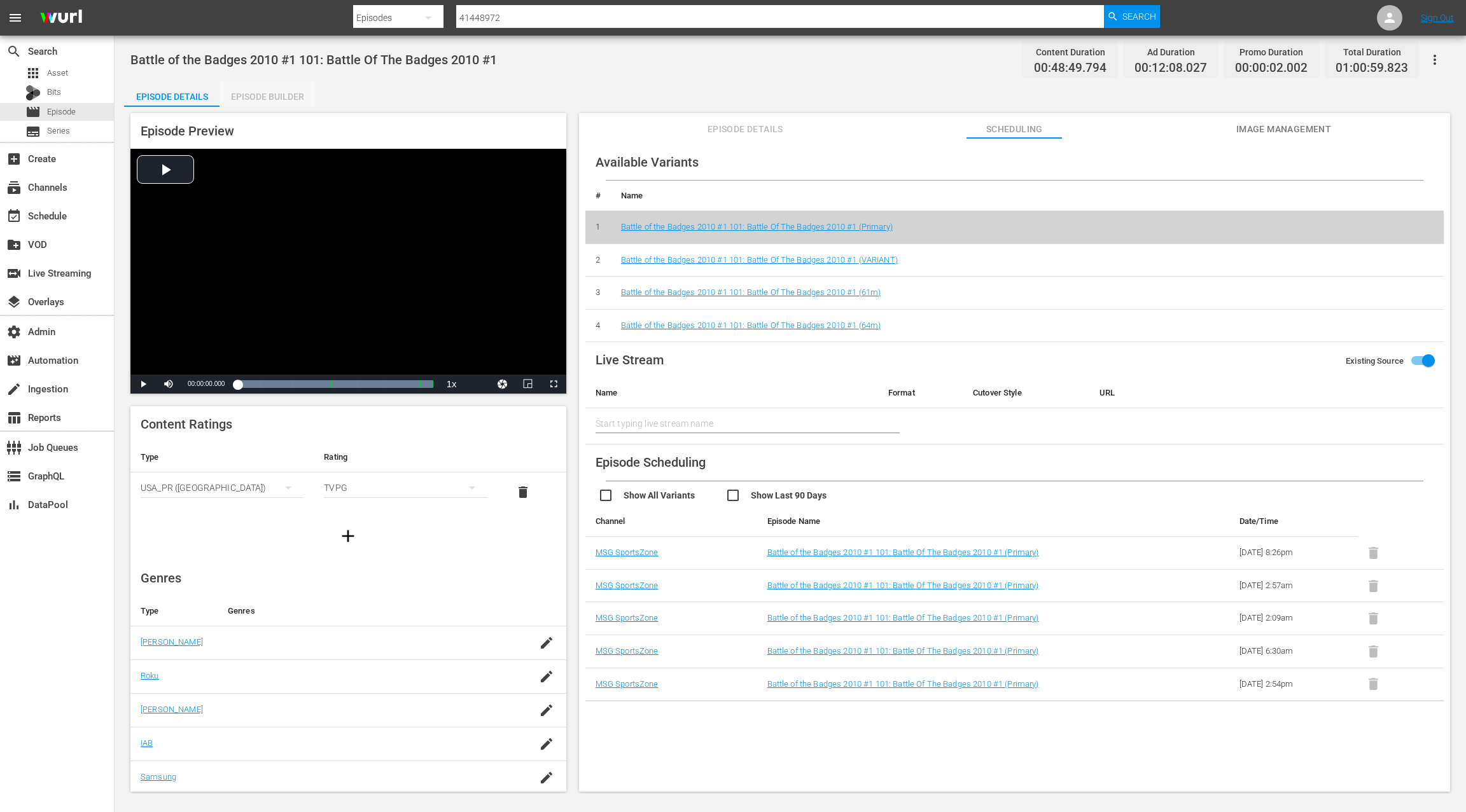
click at [291, 101] on div "Episode Builder" at bounding box center [267, 97] width 96 height 31
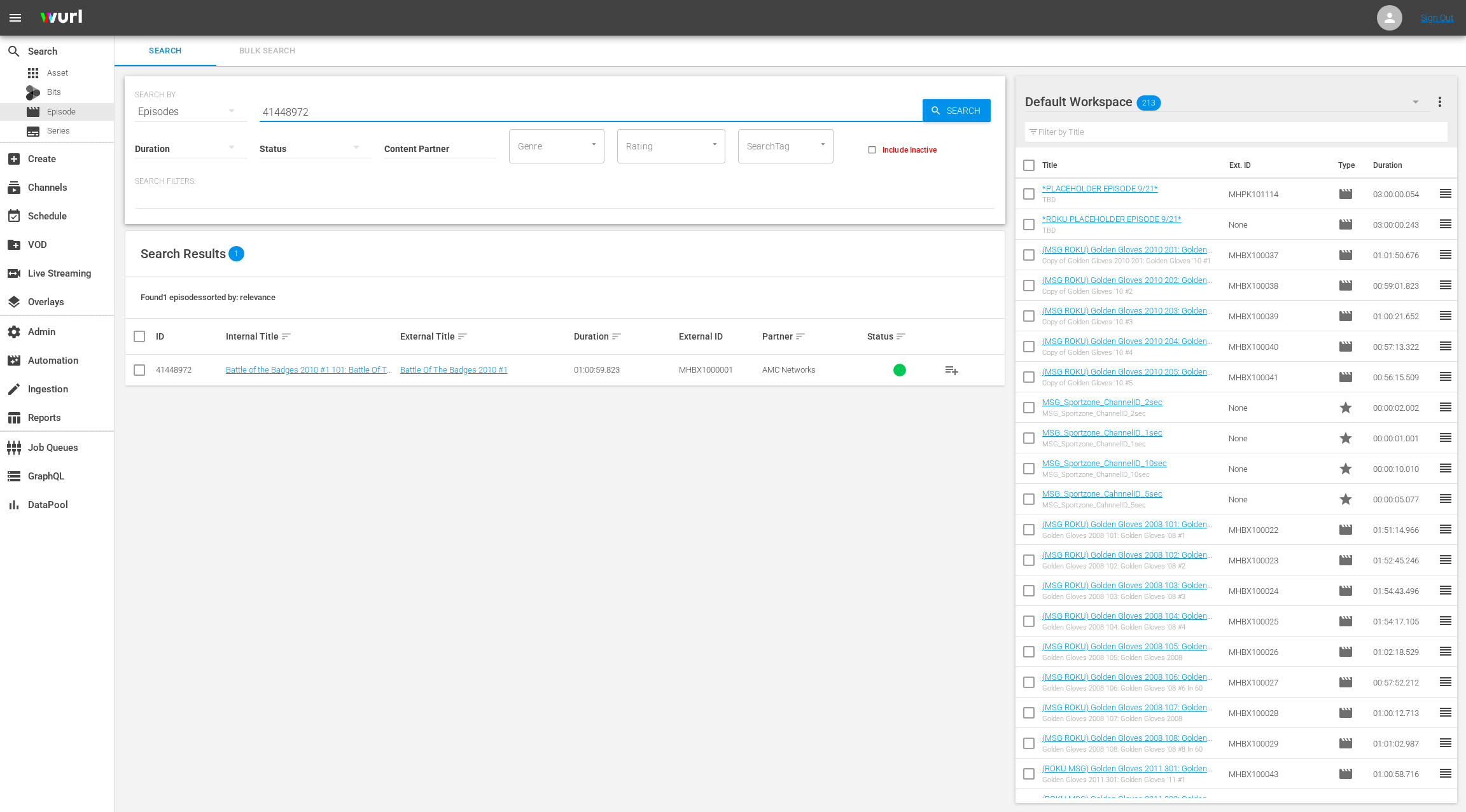
click at [282, 113] on input "41448972" at bounding box center [591, 112] width 663 height 31
paste input "MHBX1000001"
type input "MHBX1000001"
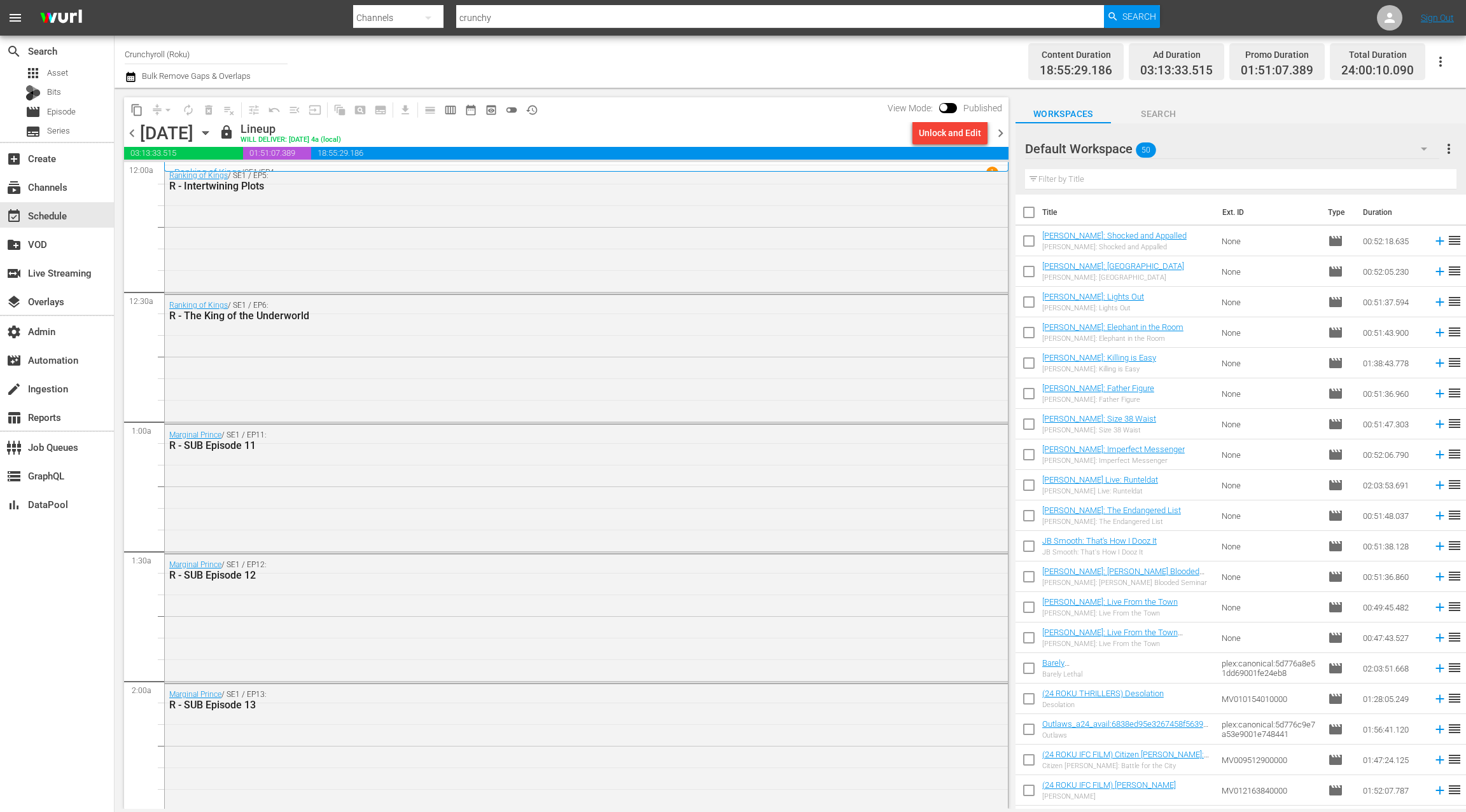
scroll to position [5477, 0]
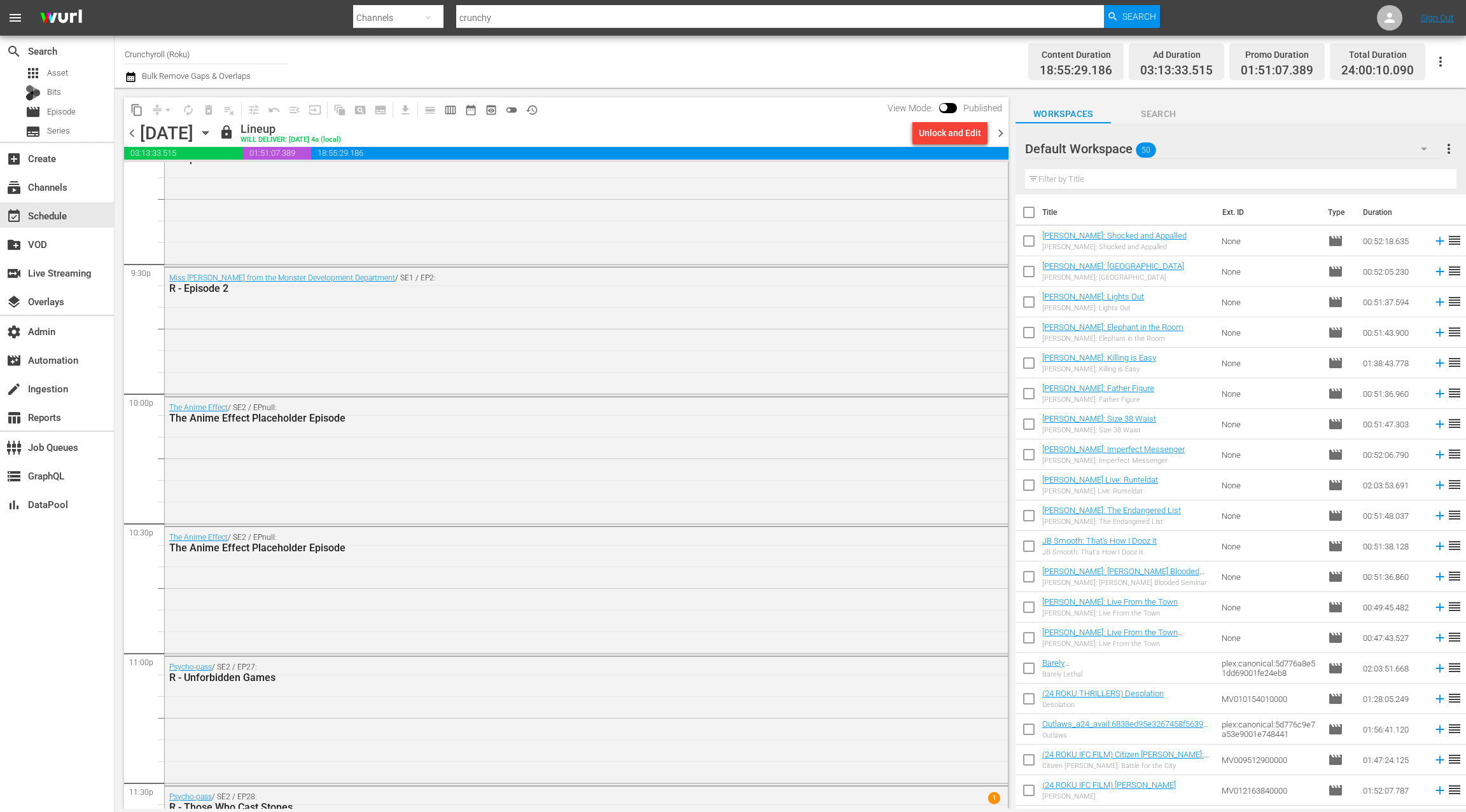
click at [212, 131] on icon "button" at bounding box center [205, 133] width 14 height 14
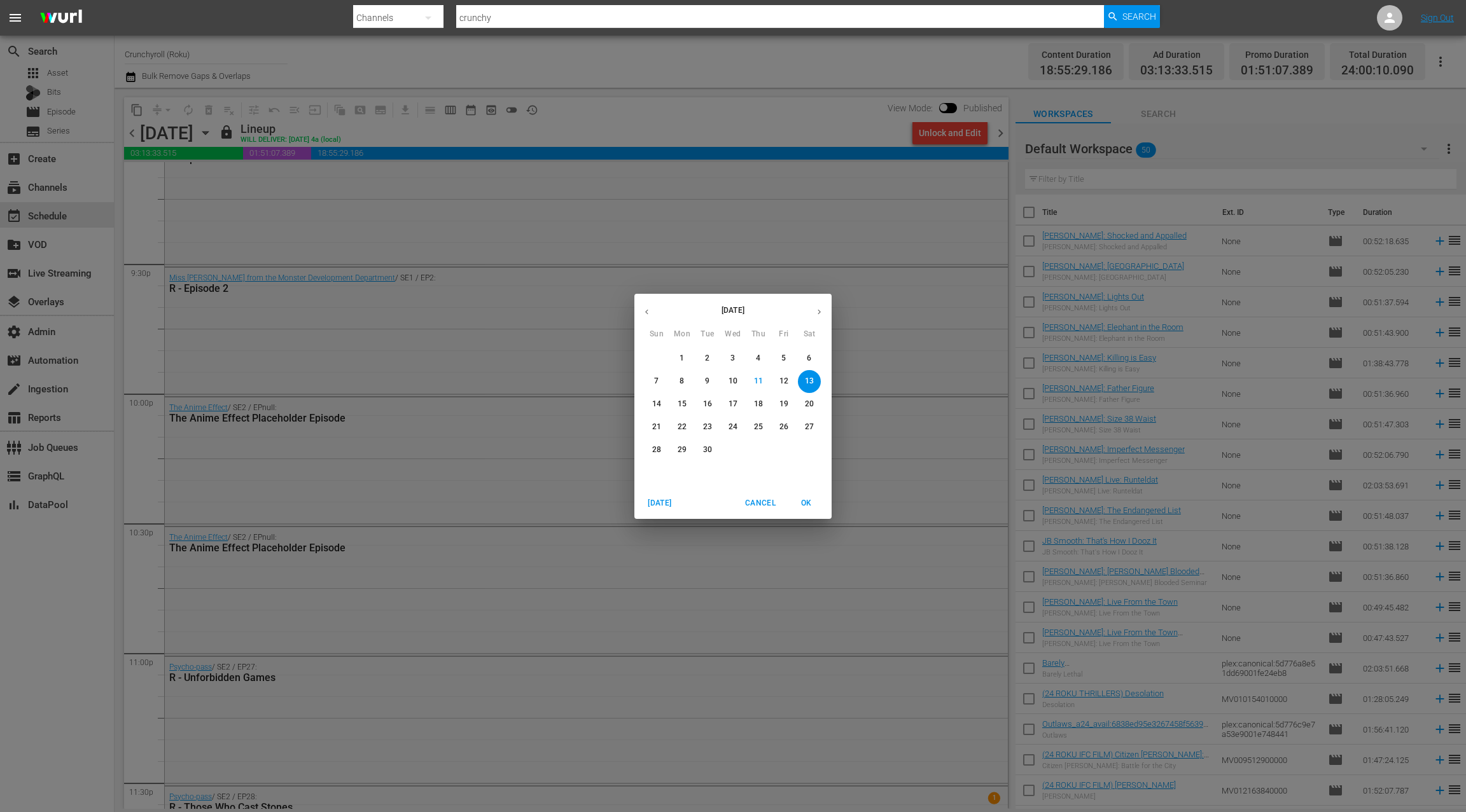
click at [684, 365] on button "1" at bounding box center [682, 359] width 23 height 23
